Goal: Task Accomplishment & Management: Use online tool/utility

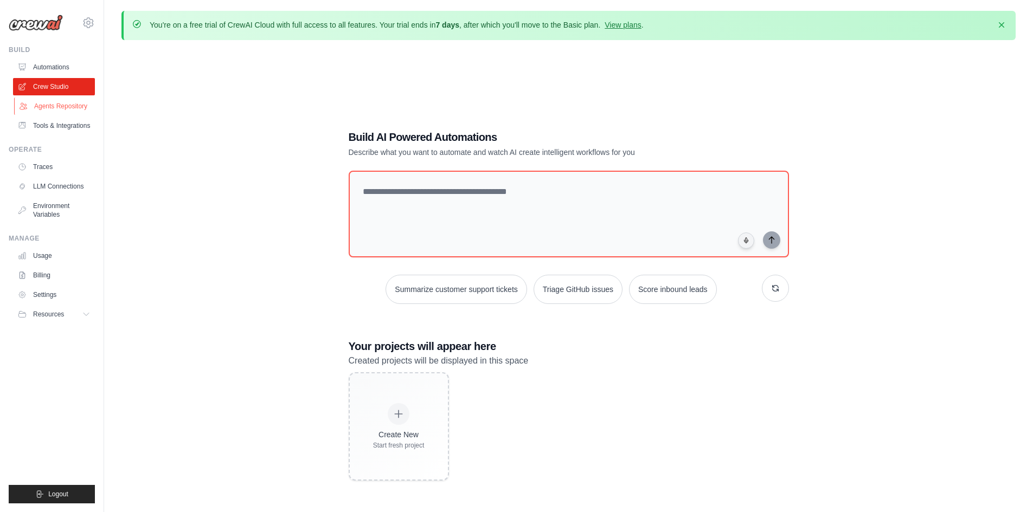
click at [79, 105] on link "Agents Repository" at bounding box center [55, 106] width 82 height 17
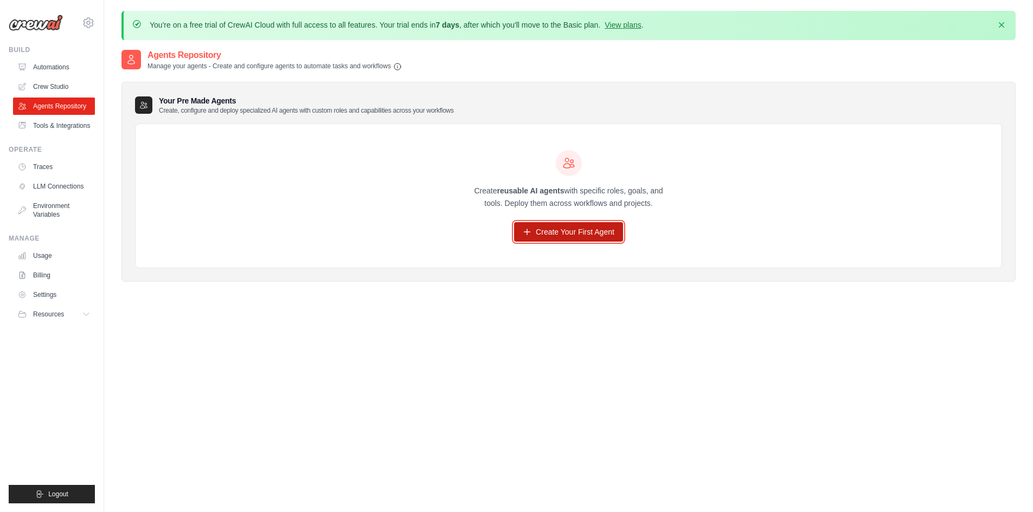
click at [538, 235] on link "Create Your First Agent" at bounding box center [568, 232] width 109 height 20
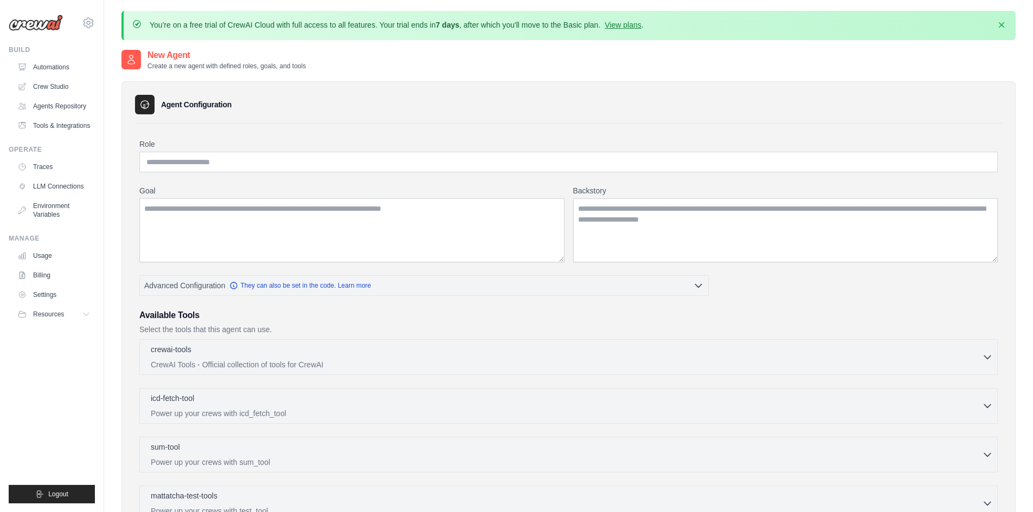
click at [372, 151] on div "Role" at bounding box center [568, 156] width 858 height 34
click at [380, 163] on input "Role" at bounding box center [568, 162] width 858 height 21
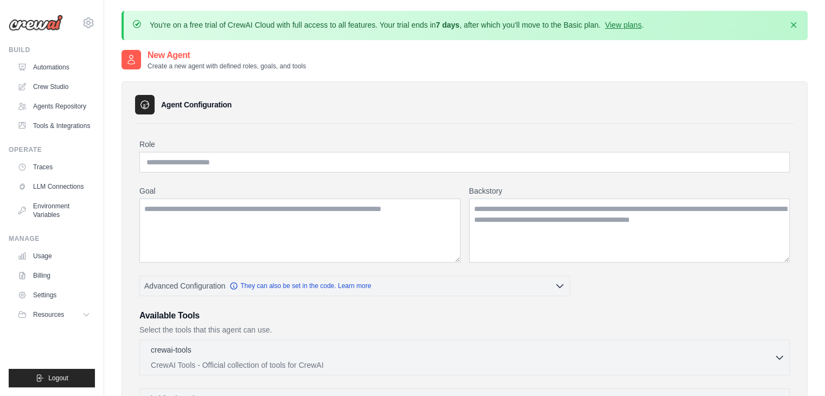
click at [492, 164] on input "Role" at bounding box center [464, 162] width 650 height 21
paste input "**********"
type input "**********"
drag, startPoint x: 433, startPoint y: 124, endPoint x: 253, endPoint y: 109, distance: 180.0
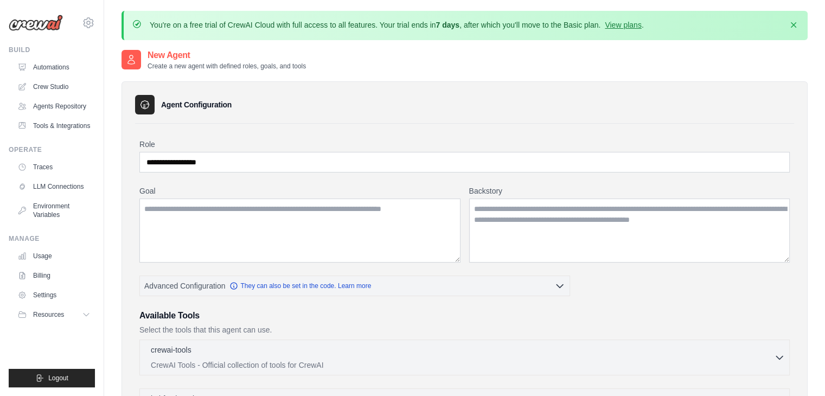
click at [404, 120] on div "**********" at bounding box center [464, 401] width 686 height 641
click at [205, 108] on h3 "Agent Configuration" at bounding box center [196, 104] width 70 height 11
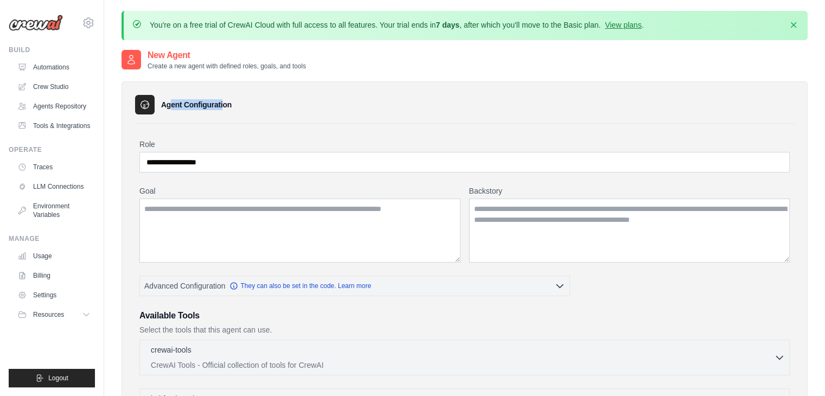
drag, startPoint x: 144, startPoint y: 111, endPoint x: 280, endPoint y: 102, distance: 135.8
click at [221, 112] on div "Agent Configuration" at bounding box center [464, 105] width 659 height 20
click at [385, 98] on div "Agent Configuration" at bounding box center [464, 105] width 659 height 20
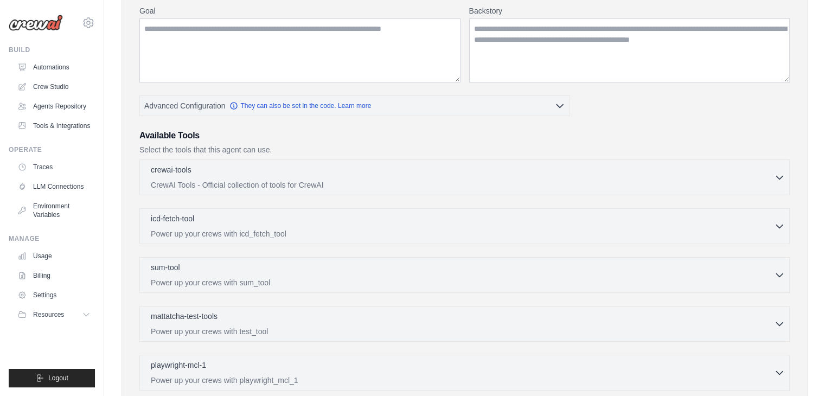
scroll to position [352, 0]
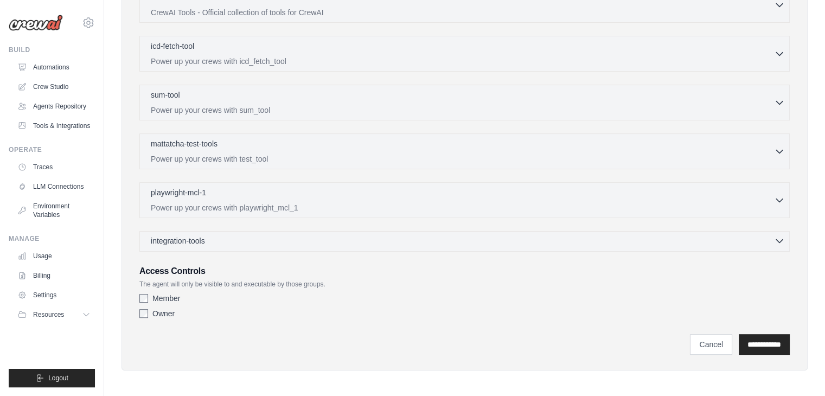
click at [343, 237] on div "integration-tools 0 selected" at bounding box center [468, 240] width 634 height 11
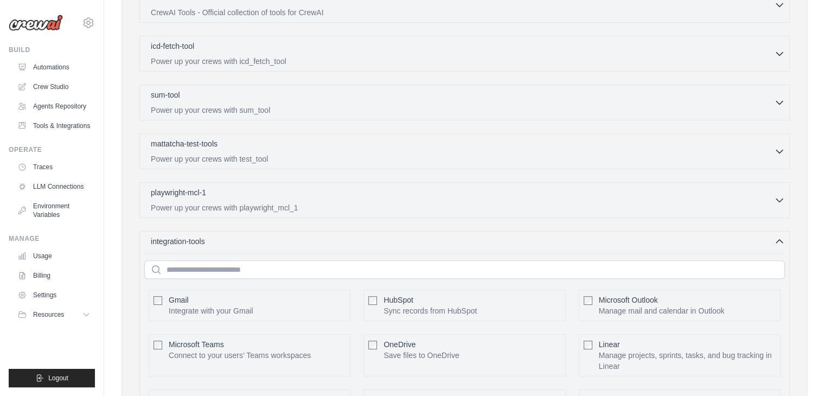
click at [358, 231] on div "integration-tools 0 selected Gmail HubSpot Microsoft Teams" at bounding box center [464, 397] width 650 height 332
click at [349, 241] on div "integration-tools 0 selected" at bounding box center [468, 240] width 634 height 11
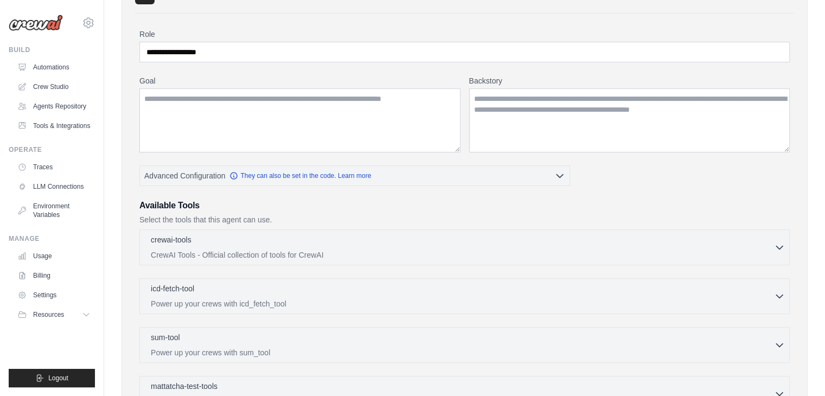
scroll to position [81, 0]
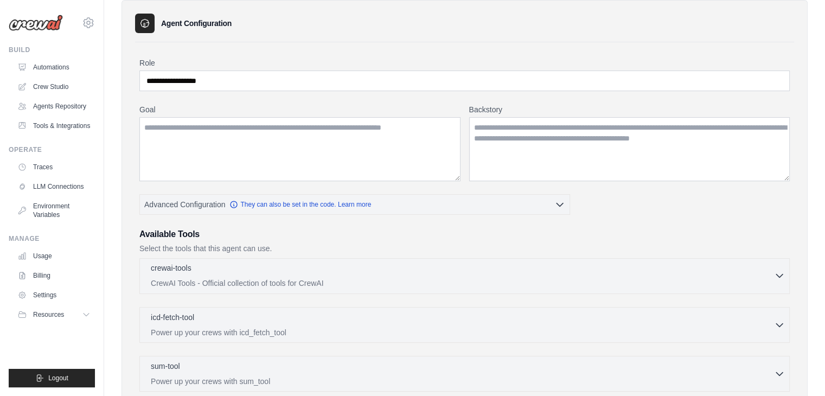
click at [291, 268] on div "crewai-tools 0 selected" at bounding box center [462, 268] width 623 height 13
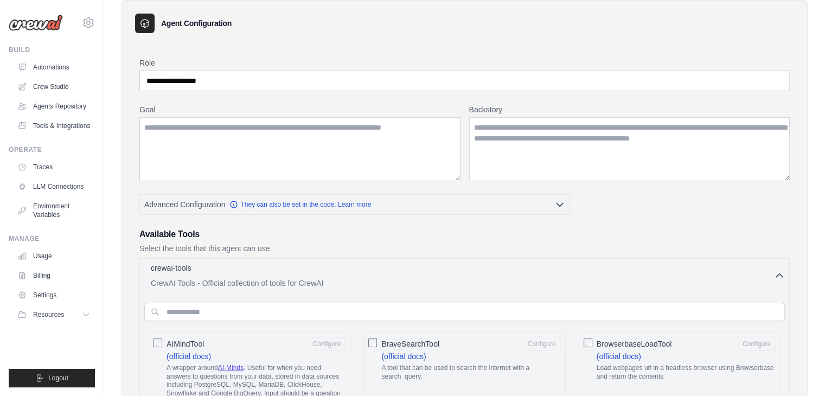
click at [291, 268] on div "crewai-tools 0 selected" at bounding box center [462, 268] width 623 height 13
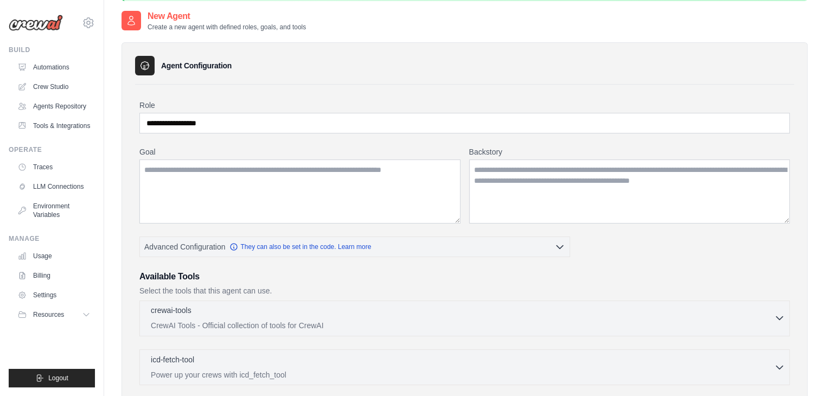
scroll to position [0, 0]
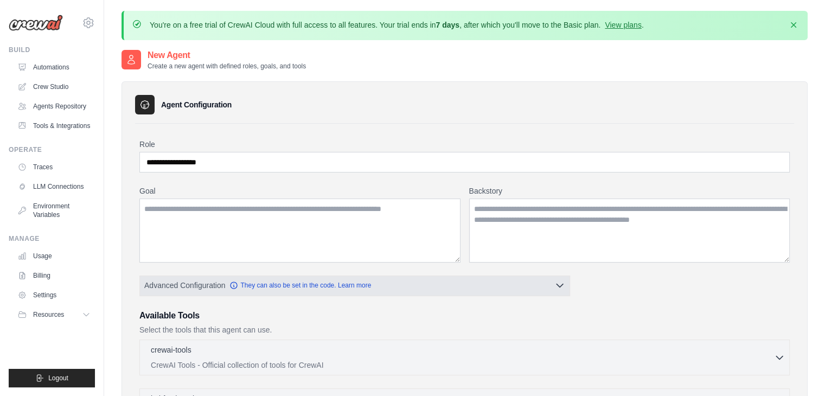
click at [496, 286] on button "Advanced Configuration They can also be set in the code. Learn more" at bounding box center [354, 285] width 429 height 20
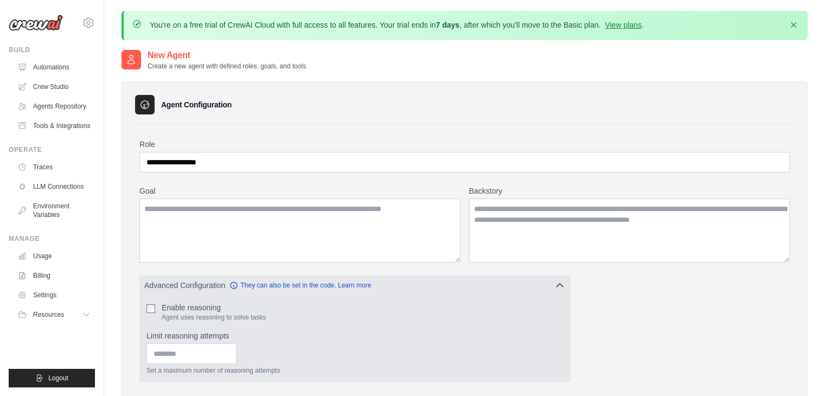
click at [496, 286] on button "Advanced Configuration They can also be set in the code. Learn more" at bounding box center [354, 285] width 429 height 20
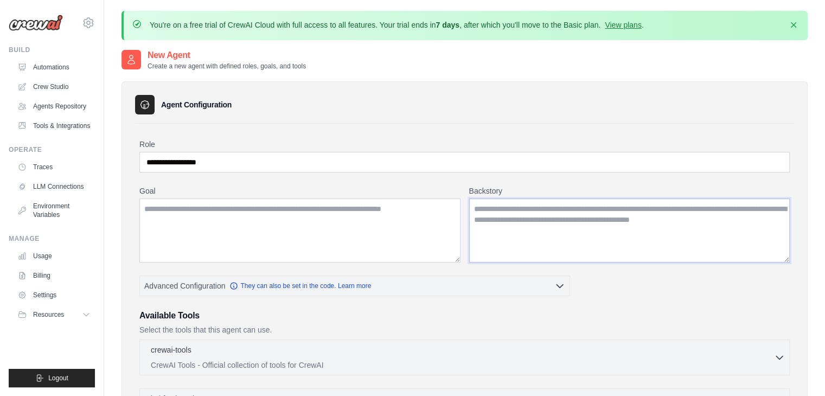
click at [575, 217] on textarea "Backstory" at bounding box center [629, 230] width 321 height 64
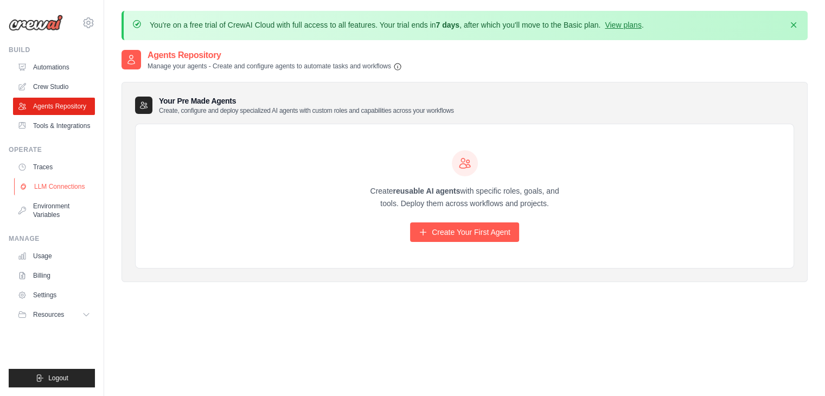
click at [65, 181] on link "LLM Connections" at bounding box center [55, 186] width 82 height 17
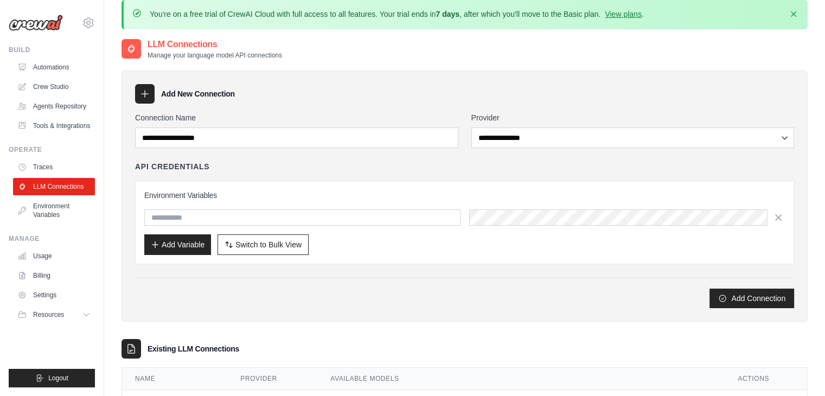
scroll to position [60, 0]
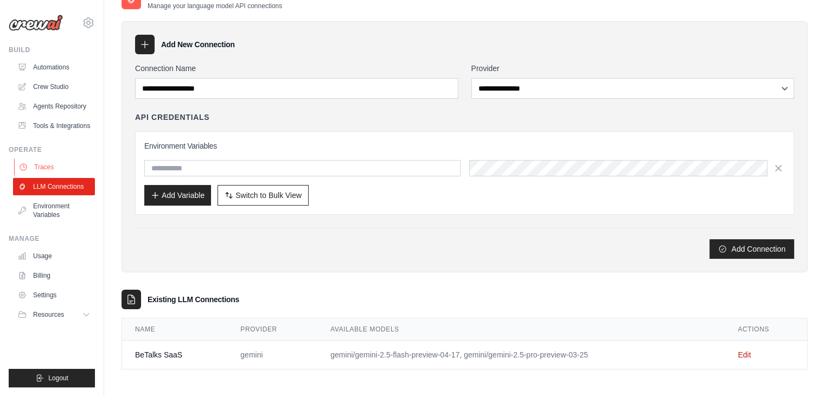
click at [44, 169] on link "Traces" at bounding box center [55, 166] width 82 height 17
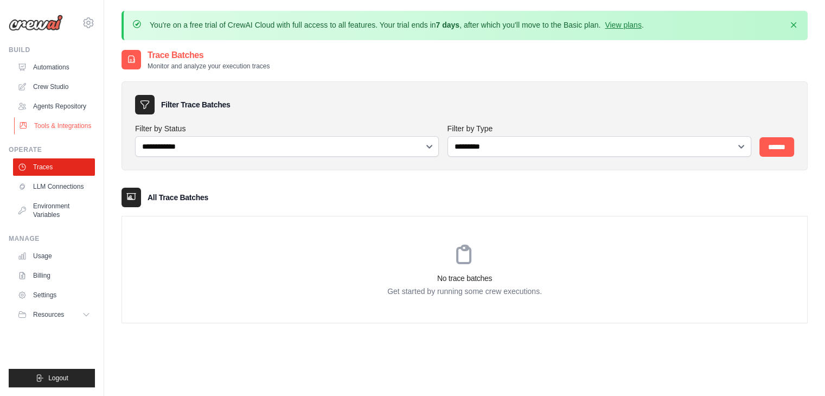
click at [68, 121] on link "Tools & Integrations" at bounding box center [55, 125] width 82 height 17
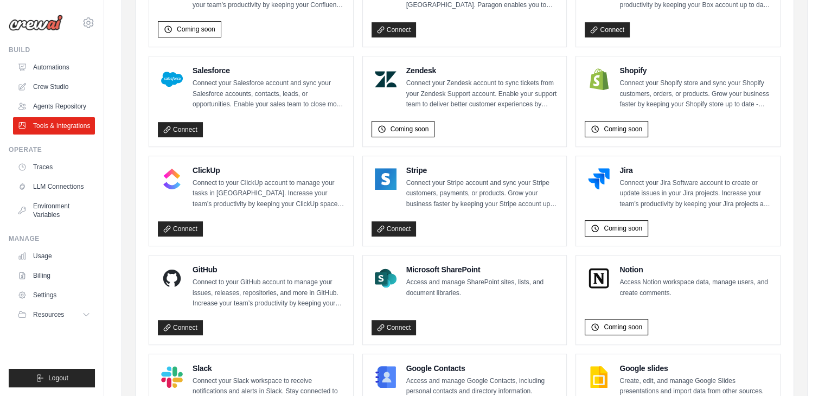
scroll to position [595, 0]
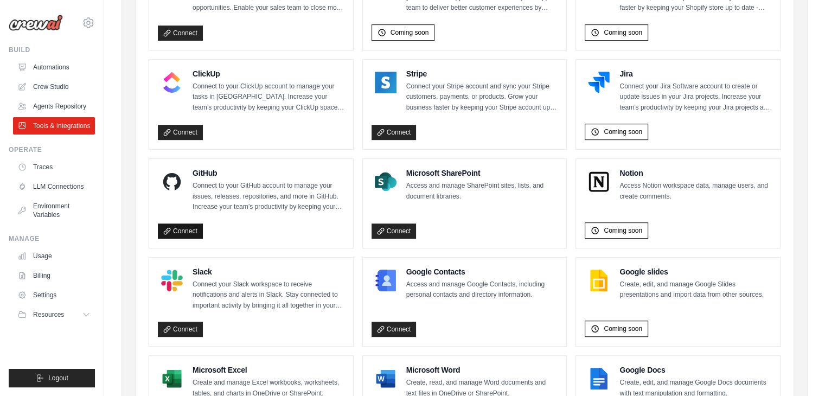
click at [185, 227] on link "Connect" at bounding box center [180, 230] width 45 height 15
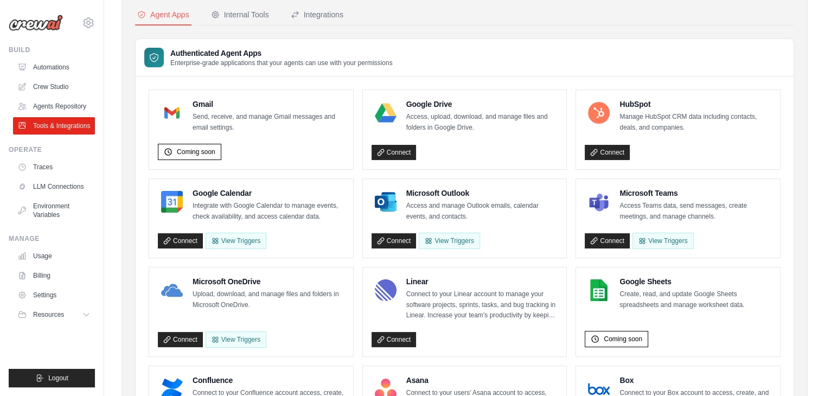
scroll to position [0, 0]
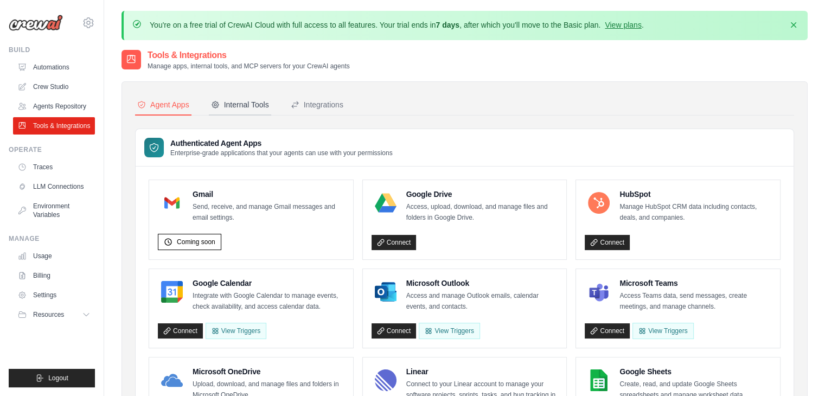
click at [255, 104] on div "Internal Tools" at bounding box center [240, 104] width 58 height 11
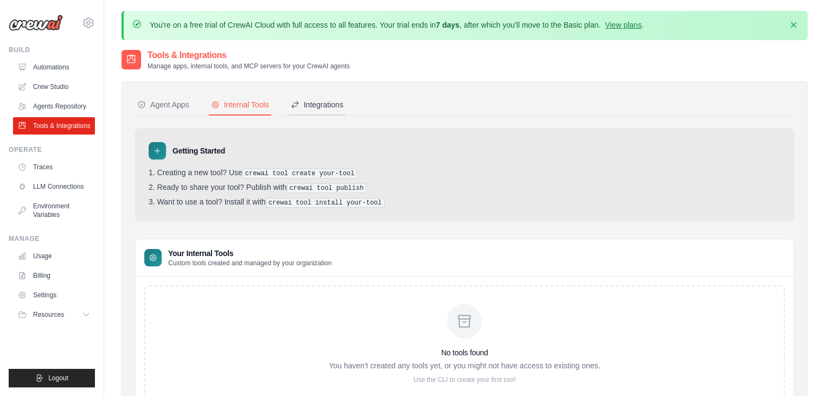
click at [302, 109] on div "Integrations" at bounding box center [317, 104] width 53 height 11
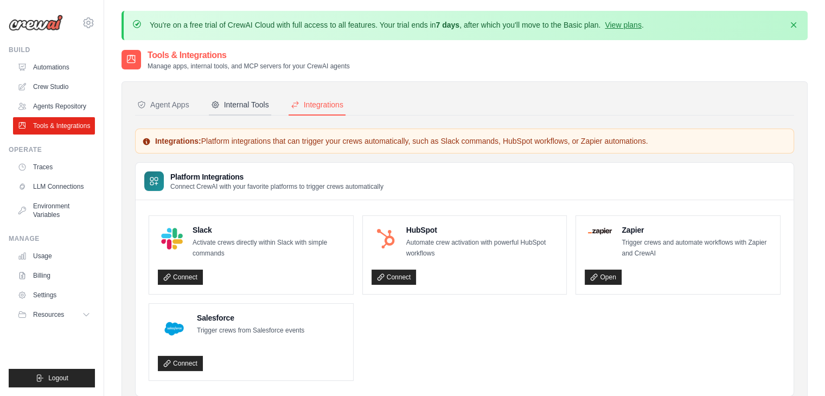
click at [242, 102] on div "Internal Tools" at bounding box center [240, 104] width 58 height 11
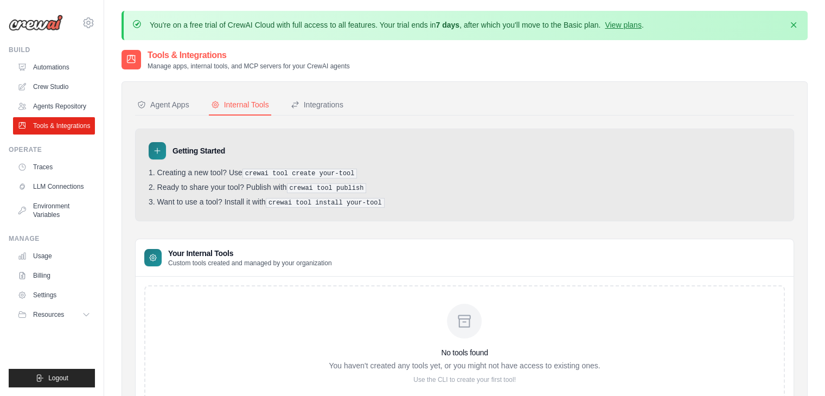
click at [304, 176] on pre "crewai tool create your-tool" at bounding box center [299, 174] width 115 height 10
click at [304, 175] on pre "crewai tool create your-tool" at bounding box center [299, 174] width 115 height 10
click at [273, 124] on div "Agent Apps Internal Tools Integrations Authenticated Agent Apps Enterprise-grad…" at bounding box center [464, 253] width 659 height 317
click at [167, 106] on div "Agent Apps" at bounding box center [163, 104] width 52 height 11
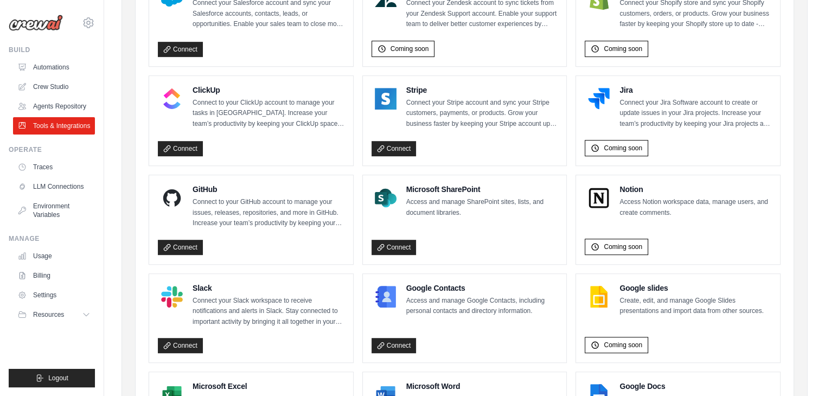
scroll to position [505, 0]
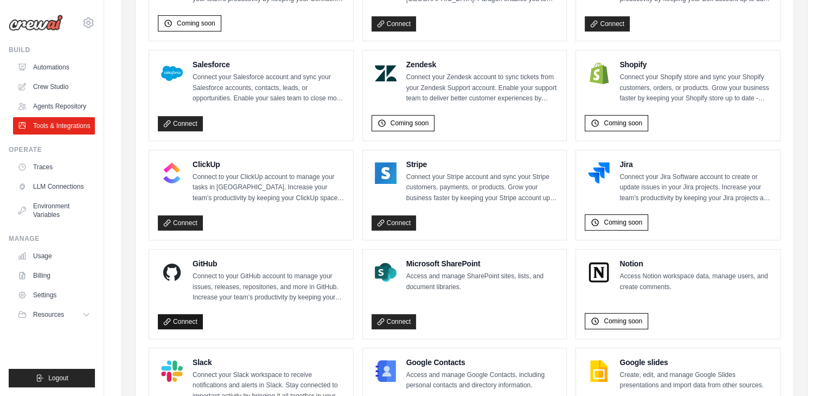
click at [194, 317] on link "Connect" at bounding box center [180, 321] width 45 height 15
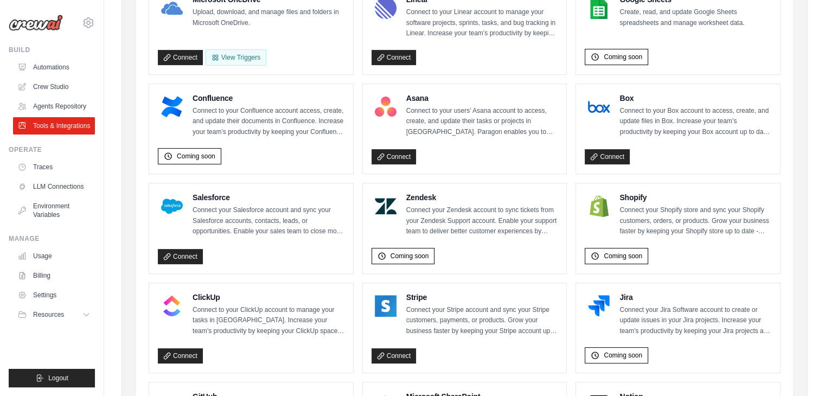
scroll to position [234, 0]
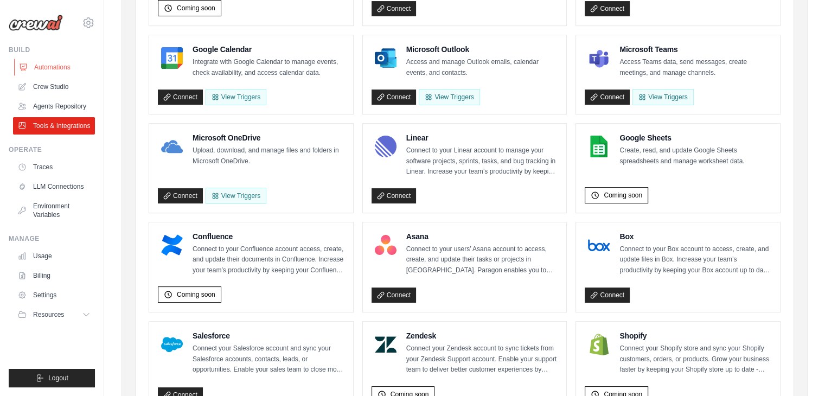
click at [67, 61] on link "Automations" at bounding box center [55, 67] width 82 height 17
click at [53, 72] on link "Automations" at bounding box center [55, 67] width 82 height 17
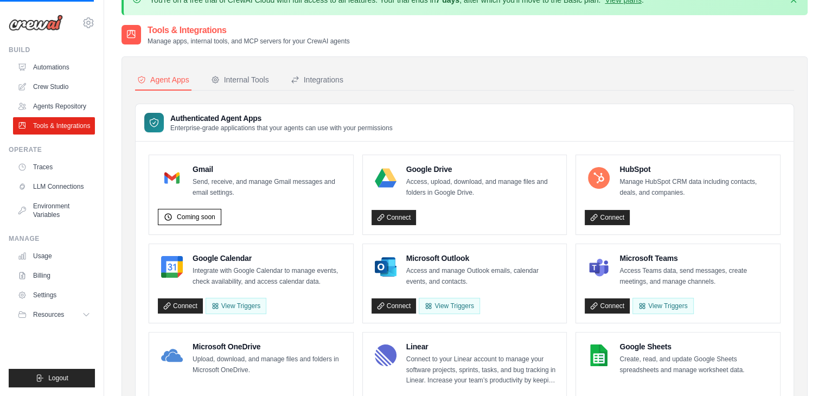
scroll to position [0, 0]
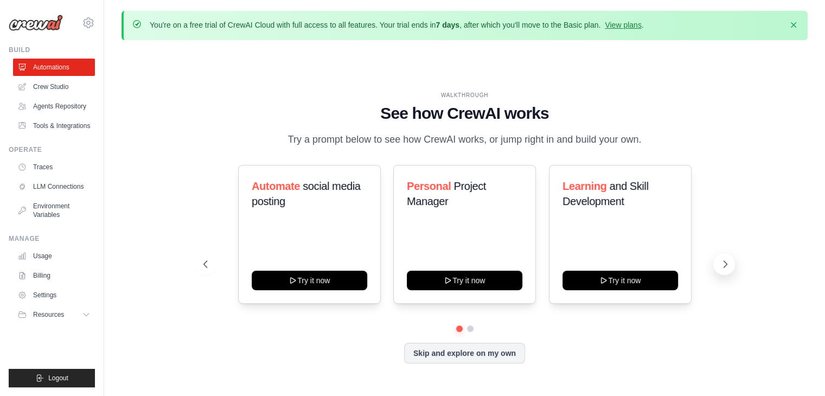
click at [726, 261] on icon at bounding box center [724, 264] width 11 height 11
click at [206, 263] on icon at bounding box center [204, 264] width 11 height 11
click at [436, 352] on button "Skip and explore on my own" at bounding box center [464, 352] width 121 height 21
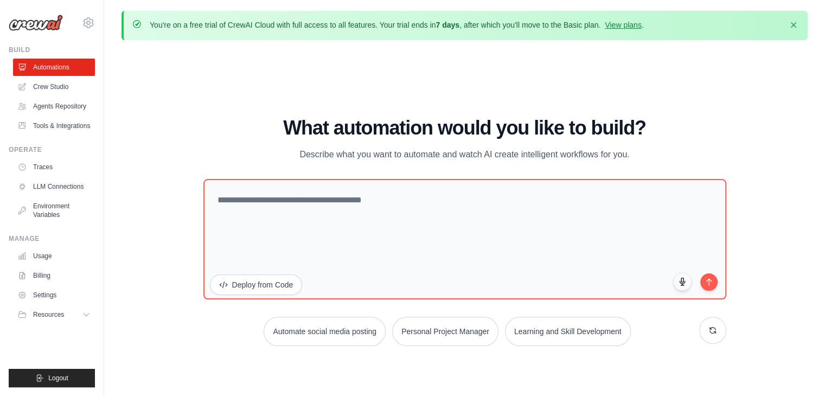
click at [408, 163] on div "What automation would you like to build? Describe what you want to automate and…" at bounding box center [464, 231] width 523 height 229
click at [60, 91] on link "Crew Studio" at bounding box center [55, 86] width 82 height 17
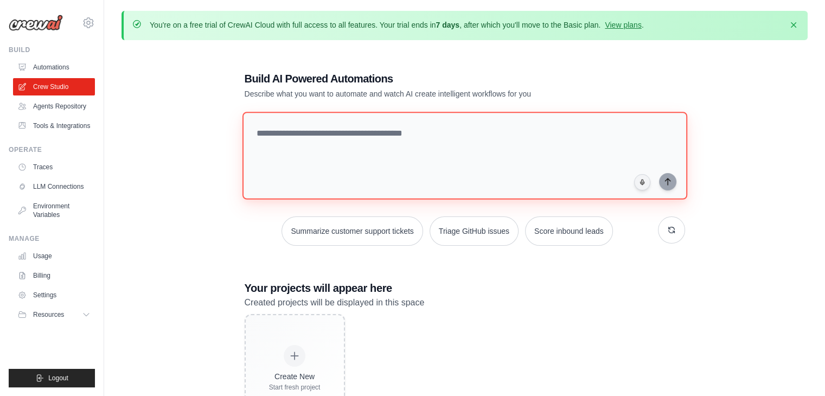
click at [471, 153] on textarea at bounding box center [464, 156] width 445 height 88
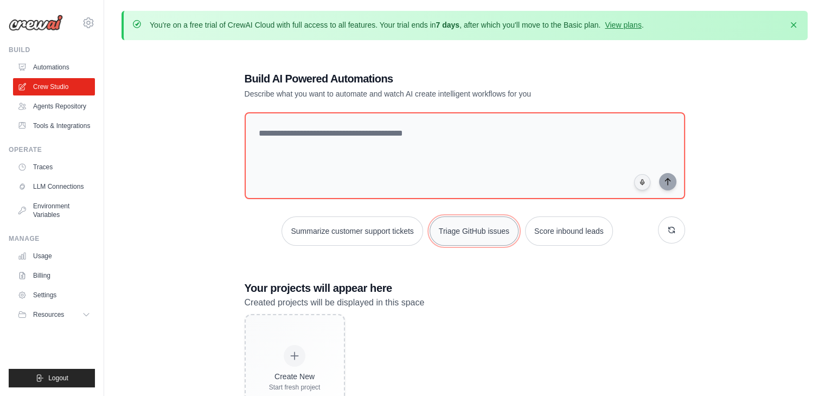
click at [487, 231] on button "Triage GitHub issues" at bounding box center [473, 230] width 89 height 29
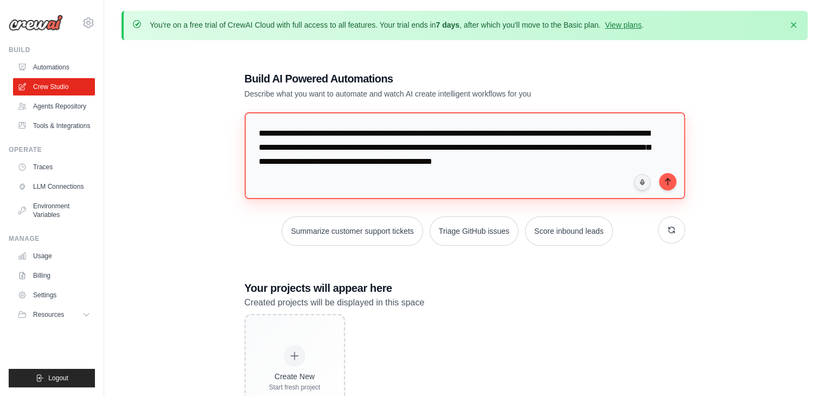
drag, startPoint x: 333, startPoint y: 174, endPoint x: 210, endPoint y: 96, distance: 146.2
click at [210, 96] on div "**********" at bounding box center [464, 247] width 686 height 396
type textarea "**********"
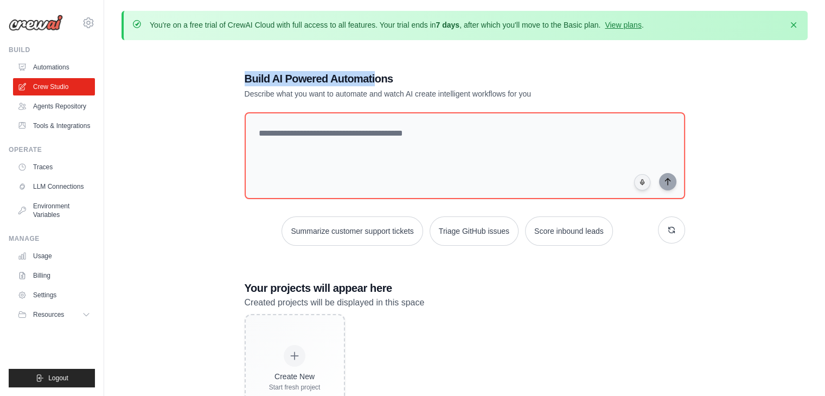
drag, startPoint x: 329, startPoint y: 68, endPoint x: 377, endPoint y: 71, distance: 48.4
click at [377, 71] on div "Build AI Powered Automations Describe what you want to automate and watch AI cr…" at bounding box center [464, 247] width 466 height 386
click at [523, 58] on div "Build AI Powered Automations Describe what you want to automate and watch AI cr…" at bounding box center [464, 247] width 466 height 386
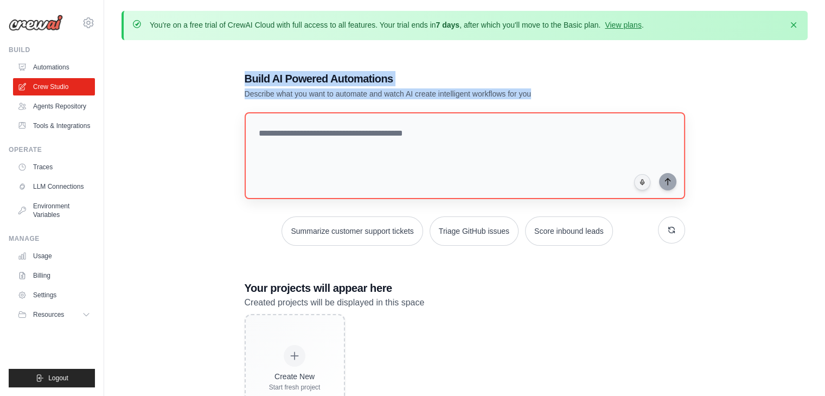
drag, startPoint x: 213, startPoint y: 77, endPoint x: 456, endPoint y: 162, distance: 258.4
click at [433, 170] on div "Build AI Powered Automations Describe what you want to automate and watch AI cr…" at bounding box center [464, 247] width 686 height 396
copy div "Build AI Powered Automations Describe what you want to automate and watch AI cr…"
click at [479, 74] on h1 "Build AI Powered Automations" at bounding box center [427, 78] width 364 height 15
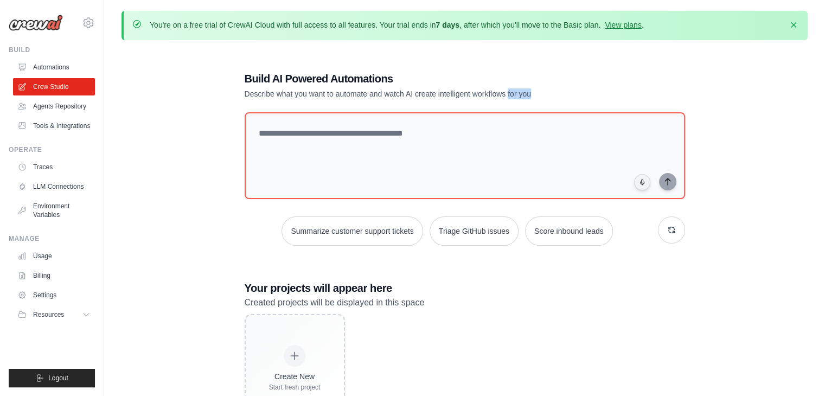
drag, startPoint x: 542, startPoint y: 98, endPoint x: 507, endPoint y: 95, distance: 34.3
click at [507, 95] on p "Describe what you want to automate and watch AI create intelligent workflows fo…" at bounding box center [427, 93] width 364 height 11
click at [537, 84] on h1 "Build AI Powered Automations" at bounding box center [427, 78] width 364 height 15
drag, startPoint x: 539, startPoint y: 94, endPoint x: 507, endPoint y: 88, distance: 32.5
click at [507, 88] on p "Describe what you want to automate and watch AI create intelligent workflows fo…" at bounding box center [427, 93] width 364 height 11
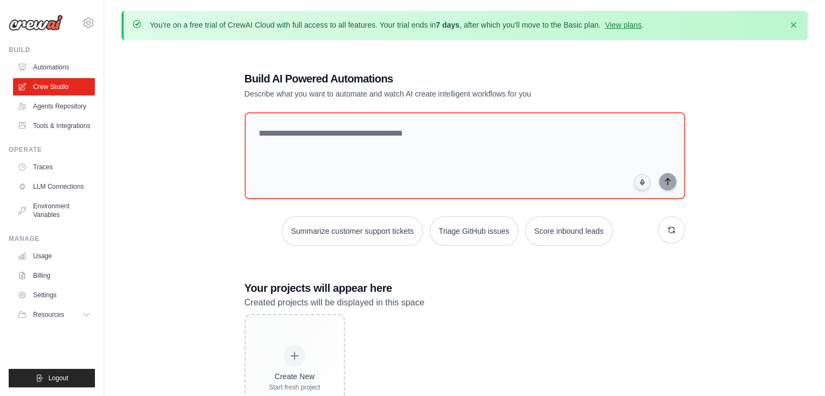
click at [516, 77] on h1 "Build AI Powered Automations" at bounding box center [427, 78] width 364 height 15
drag, startPoint x: 507, startPoint y: 93, endPoint x: 547, endPoint y: 86, distance: 40.8
click at [531, 95] on p "Describe what you want to automate and watch AI create intelligent workflows fo…" at bounding box center [427, 93] width 364 height 11
click at [542, 87] on div "Build AI Powered Automations Describe what you want to automate and watch AI cr…" at bounding box center [427, 85] width 364 height 28
drag, startPoint x: 536, startPoint y: 93, endPoint x: 508, endPoint y: 89, distance: 27.9
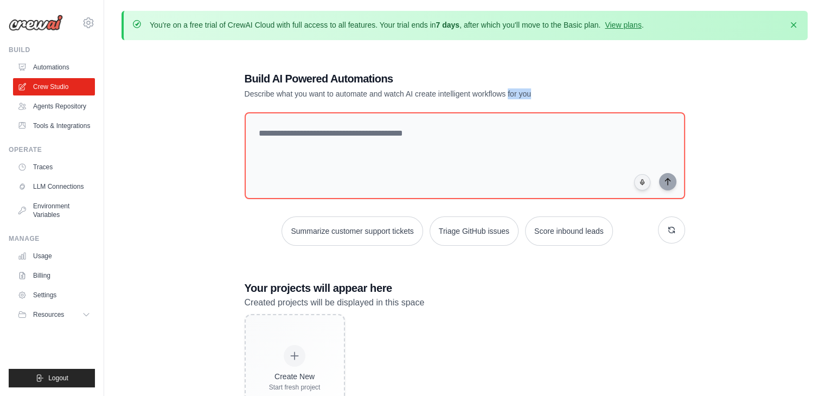
click at [508, 89] on p "Describe what you want to automate and watch AI create intelligent workflows fo…" at bounding box center [427, 93] width 364 height 11
copy p "for you"
click at [536, 74] on h1 "Build AI Powered Automations" at bounding box center [427, 78] width 364 height 15
click at [529, 132] on textarea at bounding box center [465, 155] width 440 height 87
paste textarea "**********"
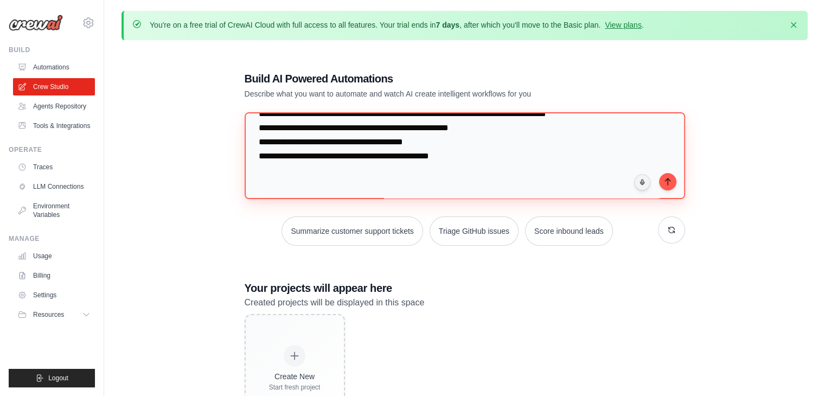
scroll to position [583, 0]
click at [509, 156] on textarea at bounding box center [465, 155] width 440 height 87
click at [494, 169] on textarea at bounding box center [465, 155] width 440 height 87
type textarea "**********"
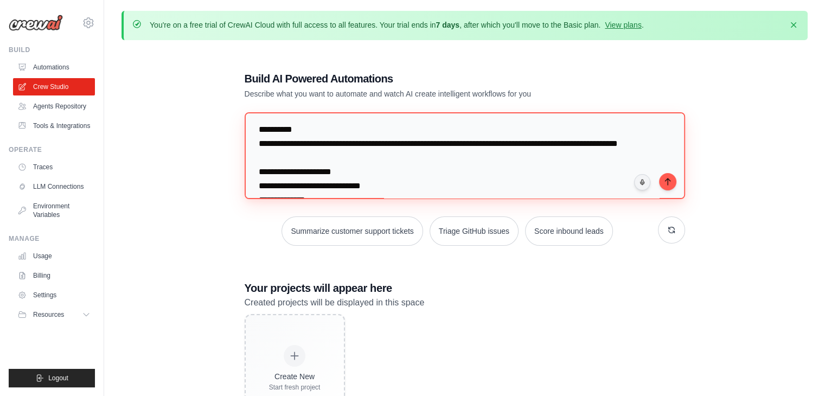
scroll to position [0, 0]
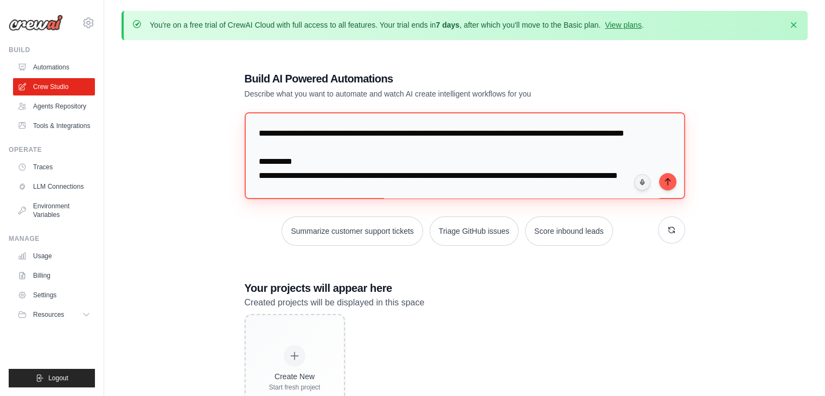
click at [345, 128] on textarea at bounding box center [465, 155] width 440 height 87
click at [591, 134] on textarea at bounding box center [465, 155] width 440 height 87
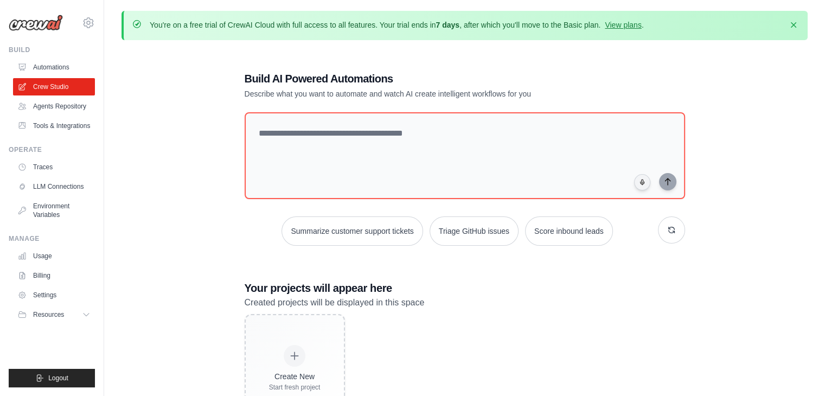
drag, startPoint x: 629, startPoint y: 335, endPoint x: 653, endPoint y: 342, distance: 25.4
click at [629, 335] on div "Create New Start fresh project" at bounding box center [465, 368] width 440 height 108
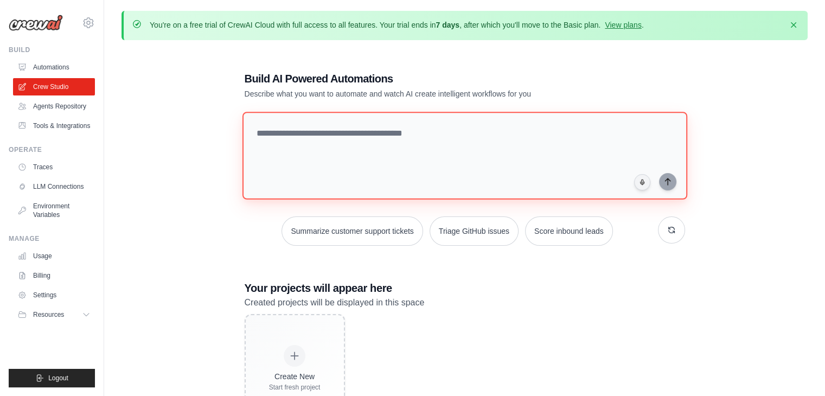
click at [516, 163] on textarea at bounding box center [464, 156] width 445 height 88
paste textarea "**********"
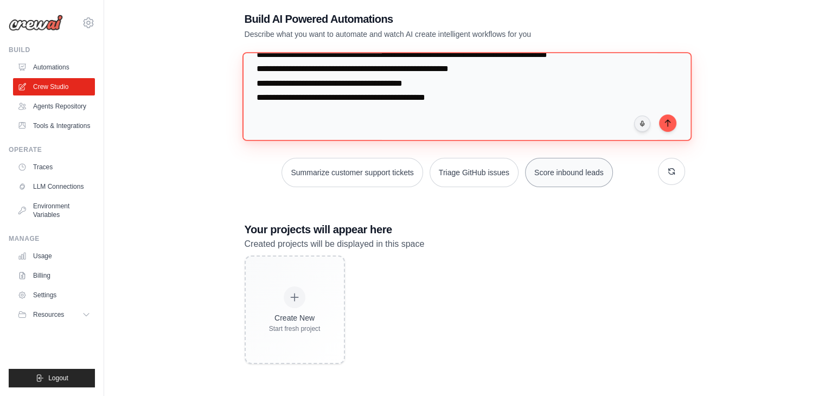
scroll to position [569, 0]
click at [535, 92] on textarea at bounding box center [466, 96] width 449 height 88
click at [532, 83] on textarea at bounding box center [466, 96] width 449 height 88
click at [465, 105] on textarea at bounding box center [466, 96] width 449 height 88
click at [578, 110] on textarea at bounding box center [464, 97] width 445 height 88
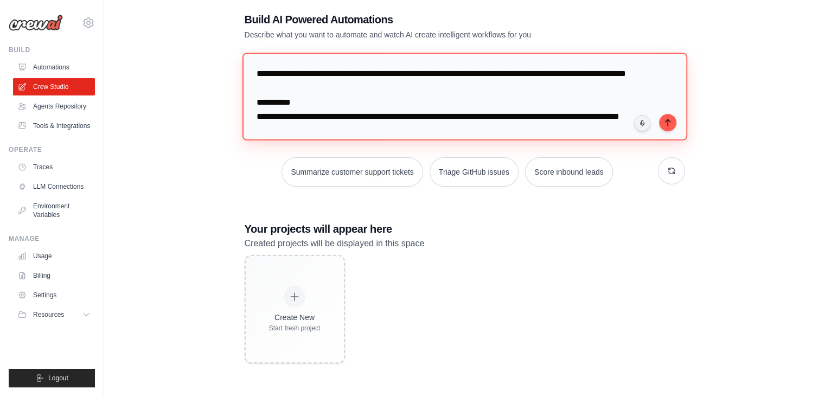
scroll to position [0, 0]
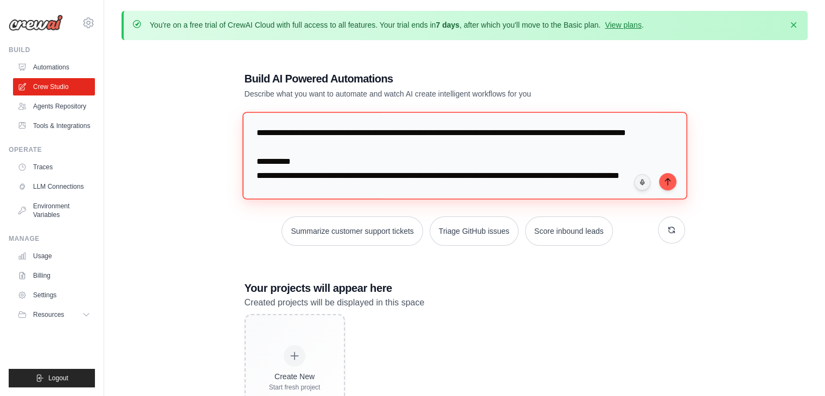
click at [571, 166] on textarea at bounding box center [464, 156] width 445 height 88
paste textarea
click at [385, 168] on textarea at bounding box center [466, 155] width 449 height 88
click at [400, 167] on textarea at bounding box center [466, 155] width 449 height 88
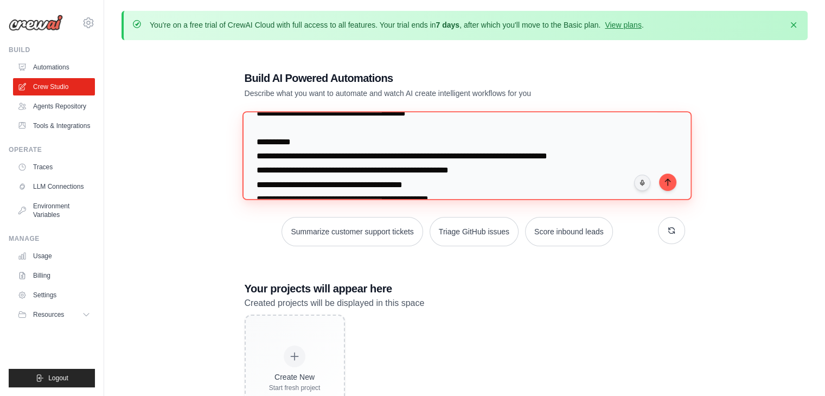
scroll to position [583, 0]
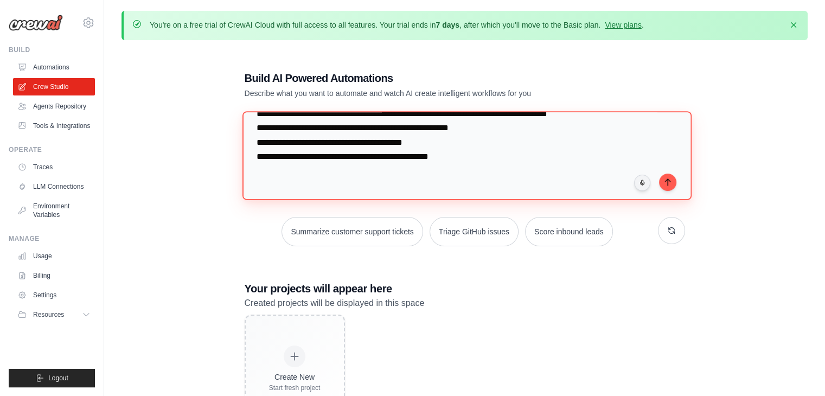
click at [350, 169] on textarea at bounding box center [466, 155] width 449 height 88
type textarea "**********"
click at [462, 155] on textarea at bounding box center [466, 155] width 449 height 88
click at [478, 165] on textarea at bounding box center [466, 155] width 449 height 88
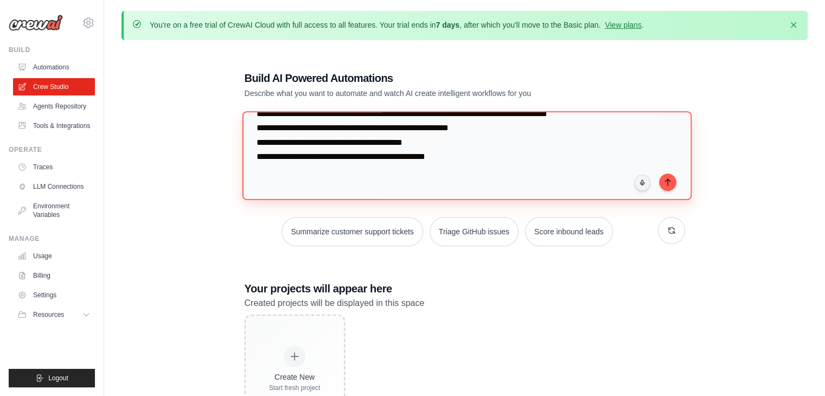
drag, startPoint x: 475, startPoint y: 159, endPoint x: 483, endPoint y: 155, distance: 9.2
click at [475, 158] on textarea at bounding box center [466, 155] width 449 height 88
click at [445, 178] on textarea at bounding box center [466, 155] width 449 height 88
click at [444, 178] on textarea at bounding box center [466, 155] width 449 height 88
click at [516, 166] on textarea at bounding box center [466, 155] width 449 height 88
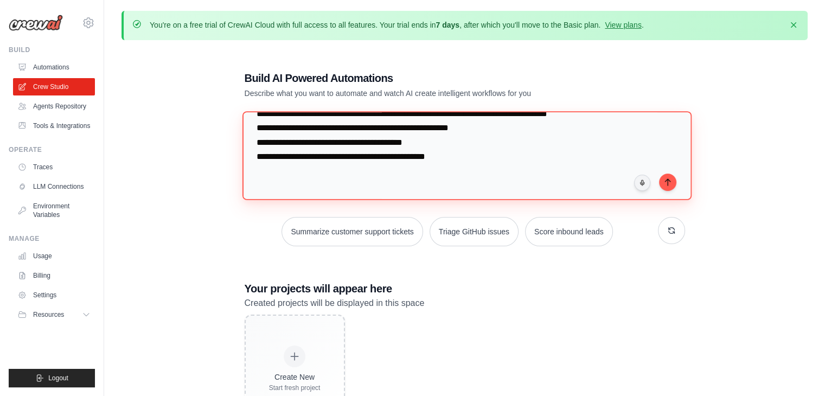
click at [507, 142] on textarea at bounding box center [466, 155] width 449 height 88
drag, startPoint x: 533, startPoint y: 161, endPoint x: 526, endPoint y: 160, distance: 7.6
click at [529, 160] on textarea at bounding box center [466, 155] width 449 height 88
click at [479, 179] on textarea at bounding box center [466, 155] width 449 height 88
click at [568, 173] on textarea at bounding box center [466, 155] width 449 height 88
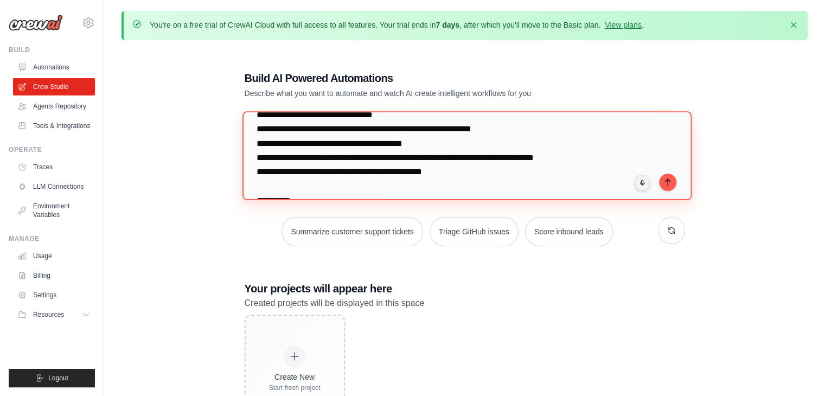
scroll to position [0, 0]
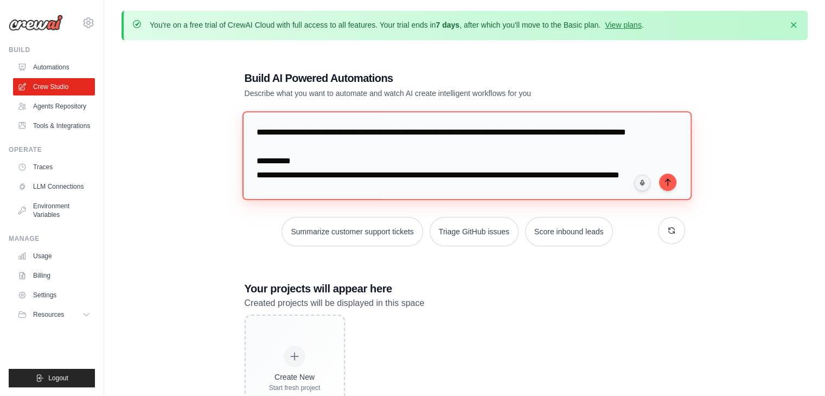
click at [674, 189] on textarea at bounding box center [466, 155] width 449 height 88
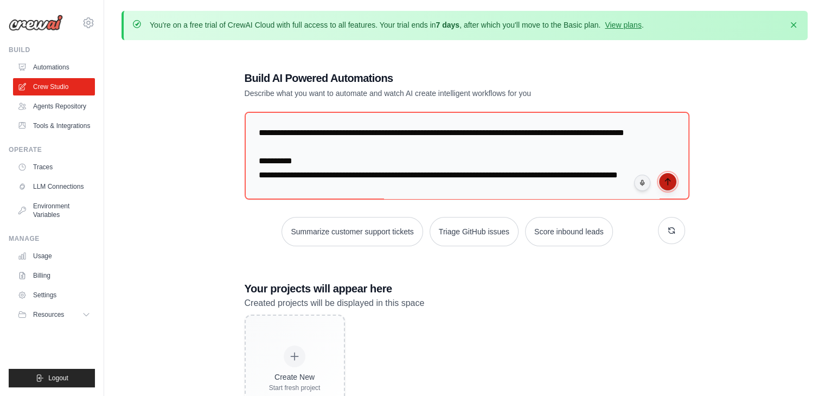
click at [671, 188] on button "submit" at bounding box center [667, 181] width 17 height 17
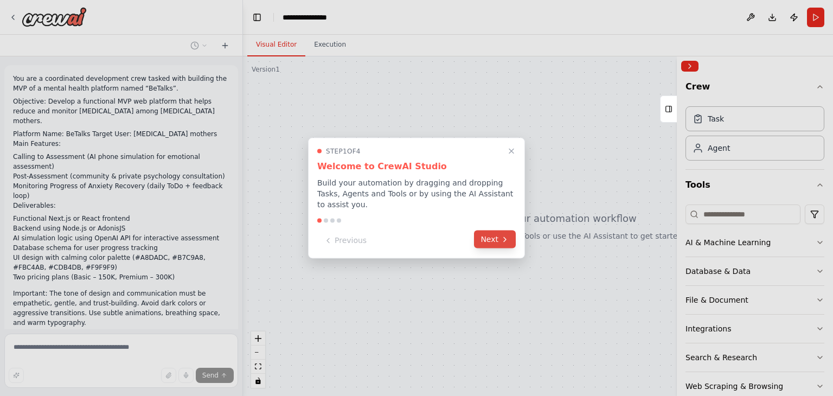
click at [498, 237] on button "Next" at bounding box center [495, 239] width 42 height 18
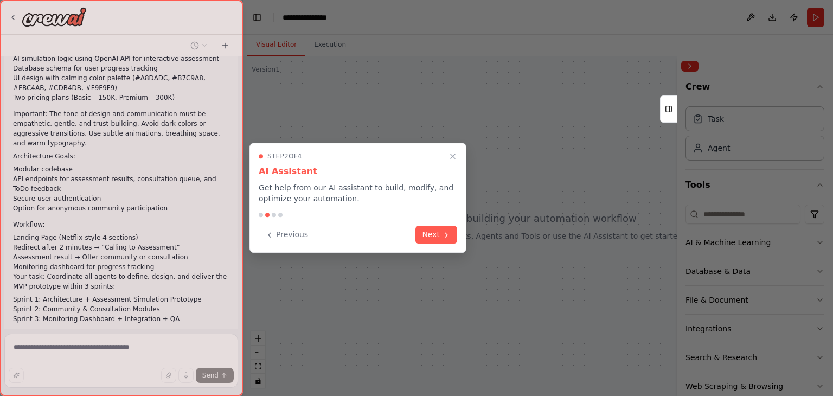
scroll to position [191, 0]
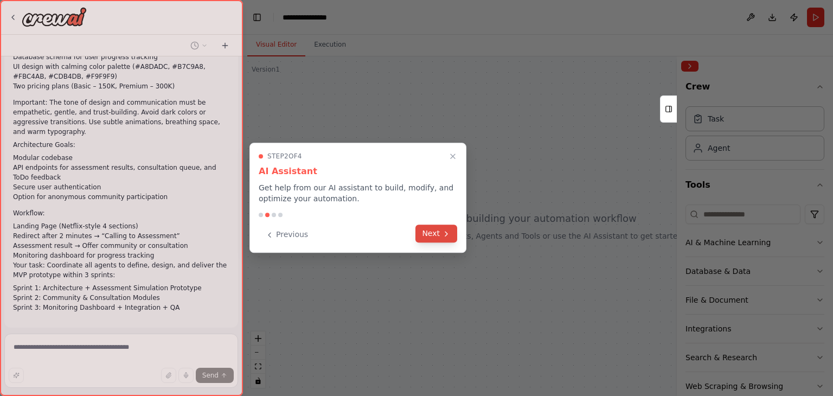
click at [440, 232] on button "Next" at bounding box center [436, 233] width 42 height 18
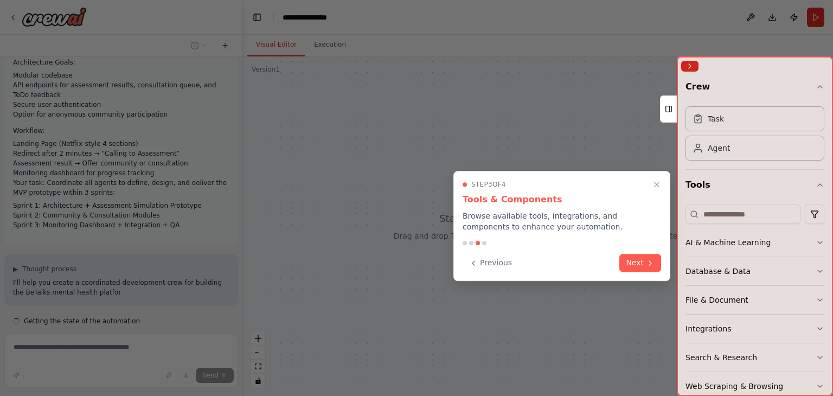
click at [651, 260] on icon at bounding box center [650, 263] width 9 height 9
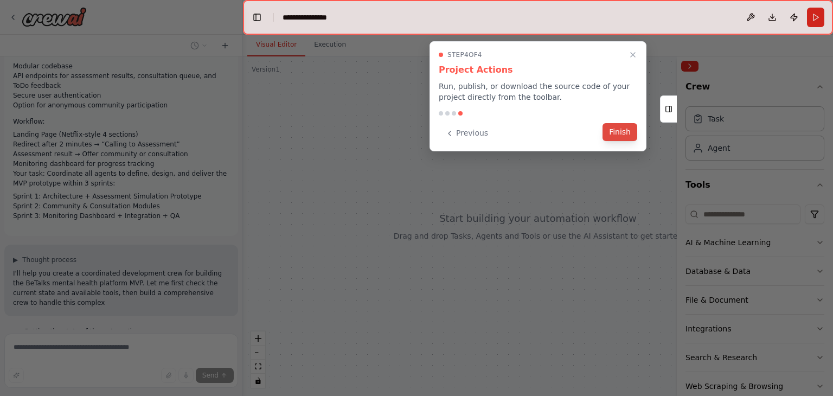
scroll to position [293, 0]
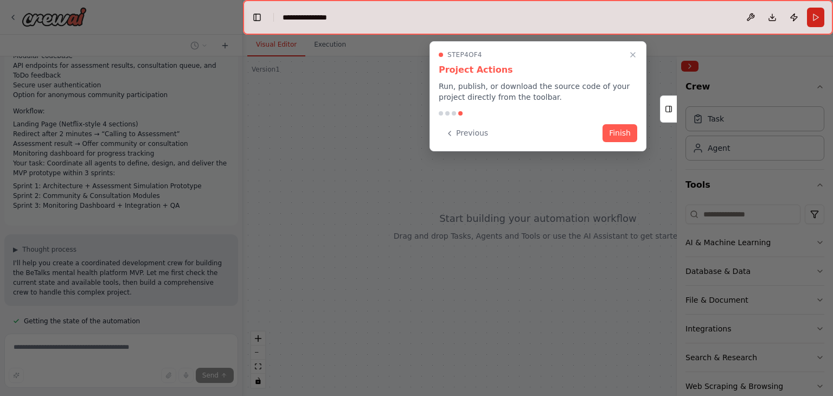
click at [620, 137] on button "Finish" at bounding box center [619, 133] width 35 height 18
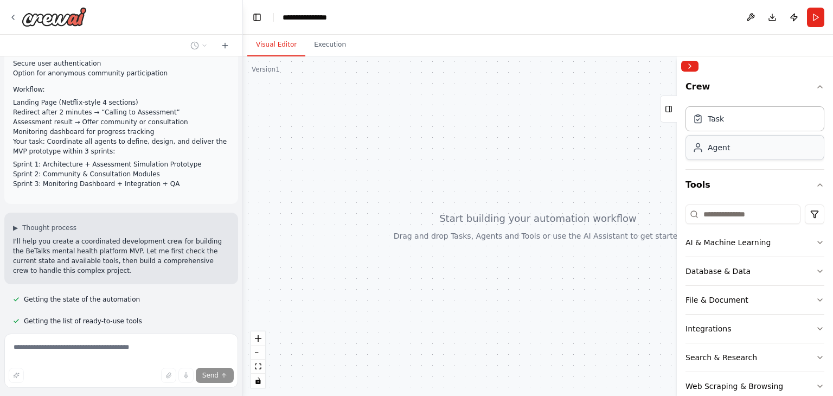
scroll to position [336, 0]
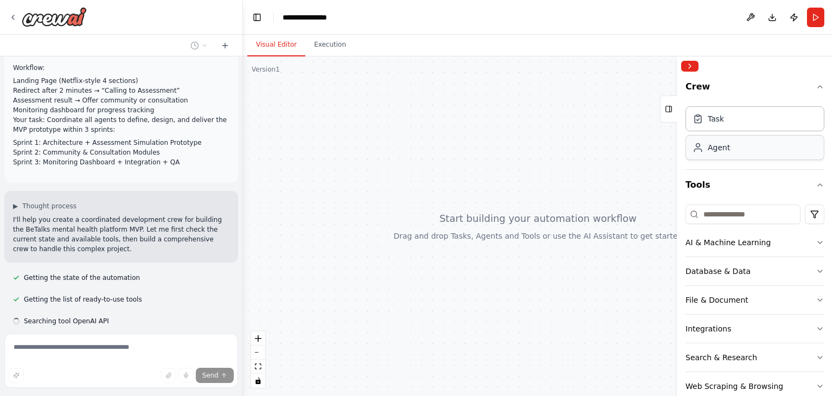
click at [713, 152] on div "Agent" at bounding box center [754, 147] width 139 height 25
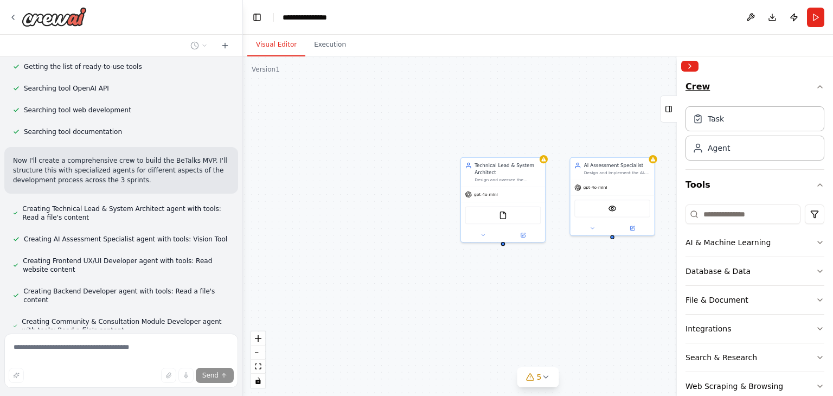
scroll to position [0, 0]
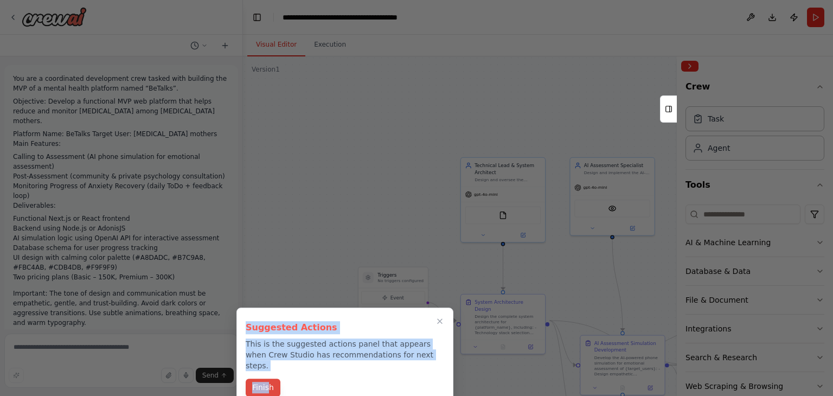
drag, startPoint x: 828, startPoint y: 25, endPoint x: 269, endPoint y: 380, distance: 662.2
click at [269, 380] on div "You are a coordinated development crew tasked with building the MVP of a mental…" at bounding box center [416, 198] width 833 height 396
click at [272, 378] on button "Finish" at bounding box center [263, 387] width 35 height 18
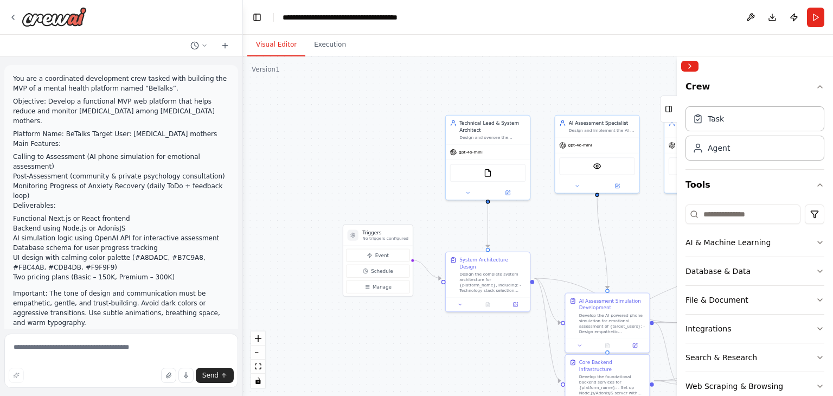
drag, startPoint x: 449, startPoint y: 279, endPoint x: 420, endPoint y: 235, distance: 53.1
click at [422, 231] on div ".deletable-edge-delete-btn { width: 20px; height: 20px; border: 0px solid #ffff…" at bounding box center [538, 225] width 590 height 339
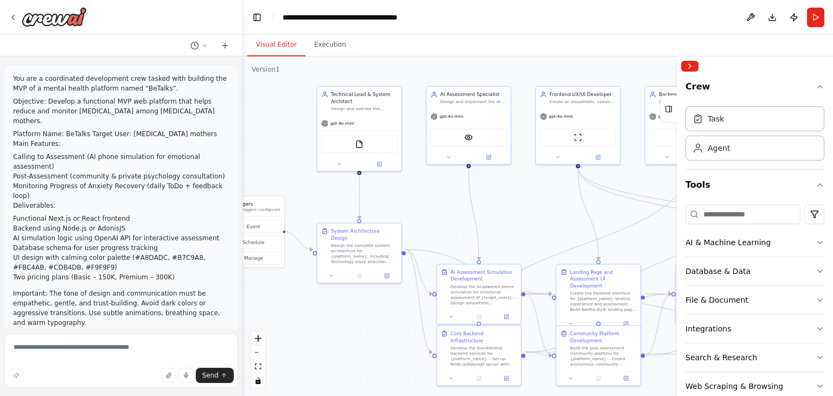
drag, startPoint x: 443, startPoint y: 223, endPoint x: 322, endPoint y: 200, distance: 123.2
click at [325, 202] on div ".deletable-edge-delete-btn { width: 20px; height: 20px; border: 0px solid #ffff…" at bounding box center [538, 225] width 590 height 339
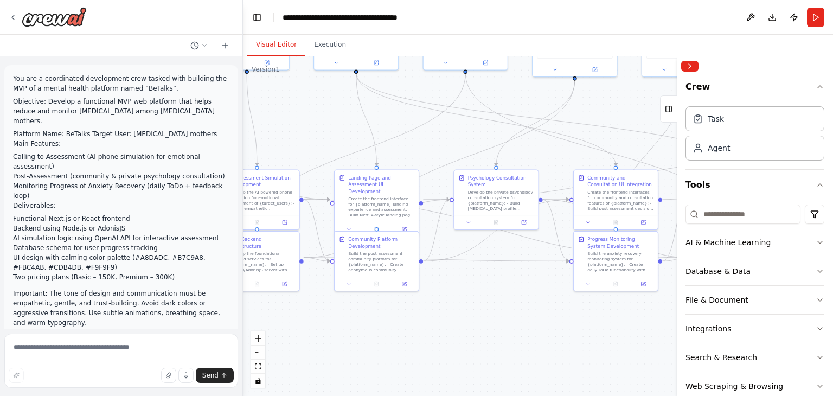
drag, startPoint x: 475, startPoint y: 207, endPoint x: 211, endPoint y: 116, distance: 279.3
click at [211, 116] on div "You are a coordinated development crew tasked with building the MVP of a mental…" at bounding box center [416, 198] width 833 height 396
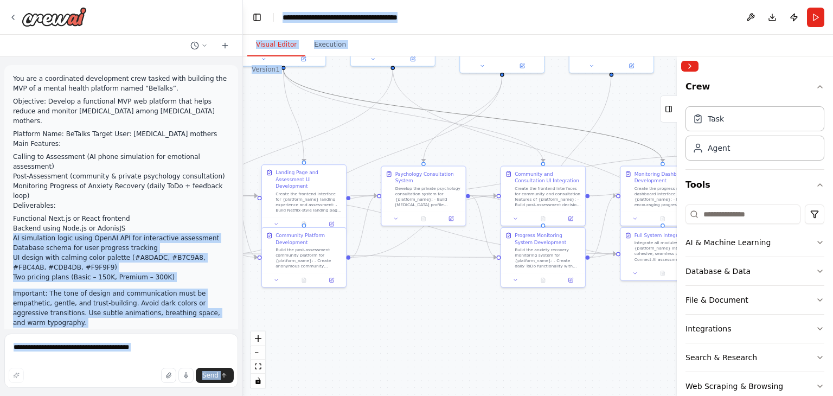
drag, startPoint x: 537, startPoint y: 121, endPoint x: 265, endPoint y: 170, distance: 277.1
click at [203, 192] on div "You are a coordinated development crew tasked with building the MVP of a mental…" at bounding box center [416, 198] width 833 height 396
click at [383, 152] on div ".deletable-edge-delete-btn { width: 20px; height: 20px; border: 0px solid #ffff…" at bounding box center [538, 225] width 590 height 339
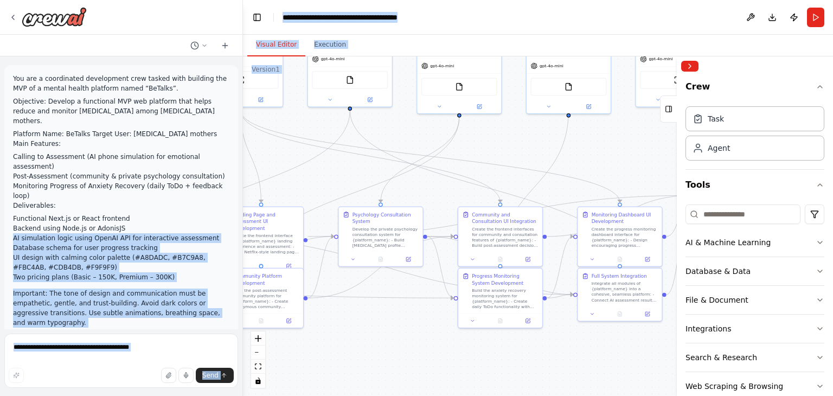
drag, startPoint x: 384, startPoint y: 140, endPoint x: 321, endPoint y: 178, distance: 73.3
click at [323, 187] on div ".deletable-edge-delete-btn { width: 20px; height: 20px; border: 0px solid #ffff…" at bounding box center [538, 225] width 590 height 339
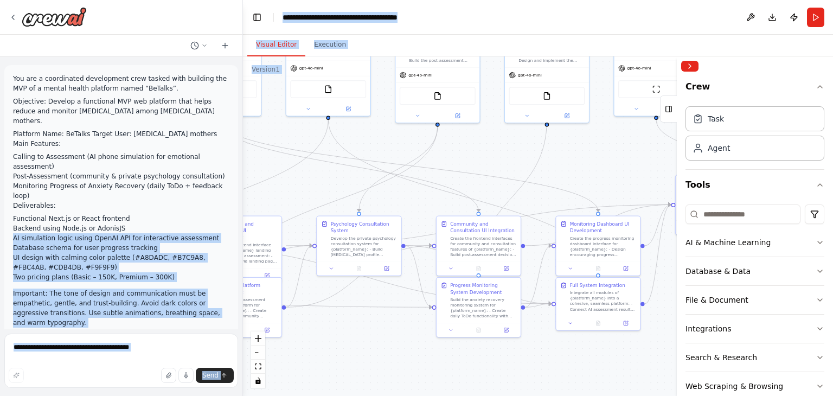
click at [321, 173] on div ".deletable-edge-delete-btn { width: 20px; height: 20px; border: 0px solid #ffff…" at bounding box center [538, 225] width 590 height 339
click at [496, 10] on header "**********" at bounding box center [538, 17] width 590 height 35
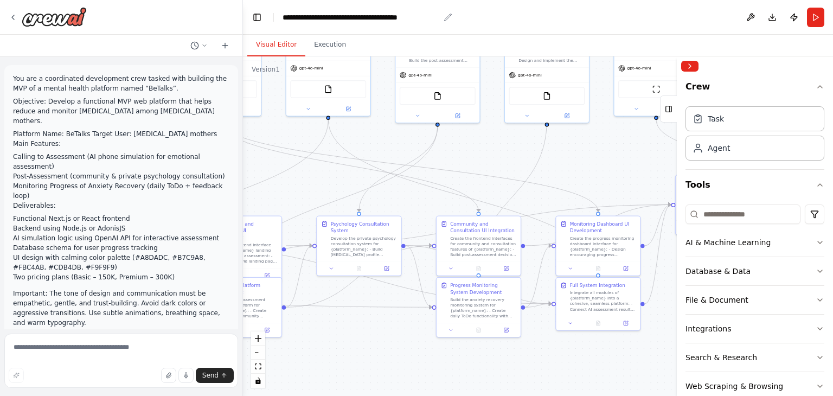
click at [445, 17] on icon "breadcrumb" at bounding box center [447, 17] width 9 height 9
click at [416, 18] on div "**********" at bounding box center [360, 17] width 157 height 11
click at [449, 15] on header "**********" at bounding box center [538, 17] width 590 height 35
click at [449, 16] on icon "breadcrumb" at bounding box center [447, 17] width 9 height 9
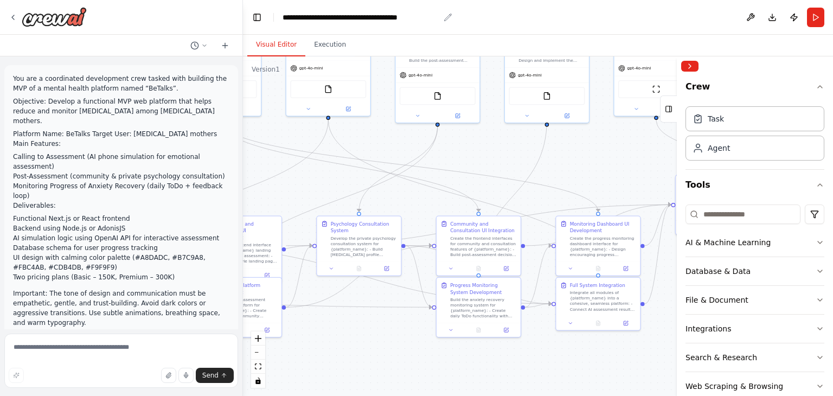
click at [449, 16] on icon "breadcrumb" at bounding box center [447, 17] width 7 height 7
drag, startPoint x: 449, startPoint y: 16, endPoint x: 437, endPoint y: 16, distance: 12.5
click at [429, 17] on div "**********" at bounding box center [360, 17] width 157 height 11
click at [430, 18] on div "**********" at bounding box center [360, 17] width 157 height 11
drag, startPoint x: 456, startPoint y: 165, endPoint x: 215, endPoint y: 223, distance: 247.6
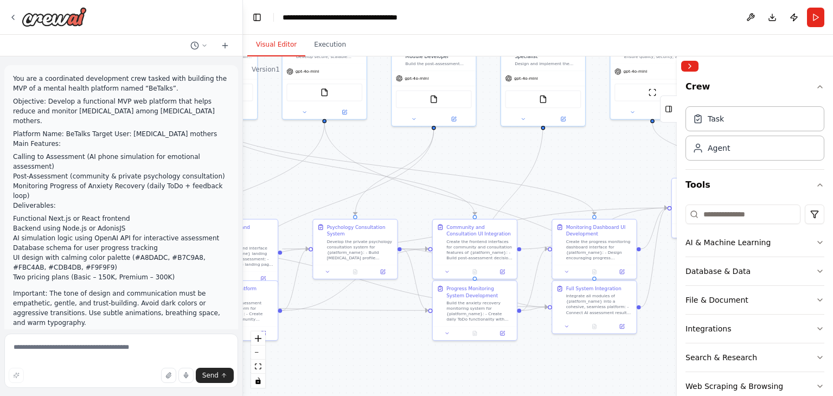
click at [286, 217] on div ".deletable-edge-delete-btn { width: 20px; height: 20px; border: 0px solid #ffff…" at bounding box center [538, 225] width 590 height 339
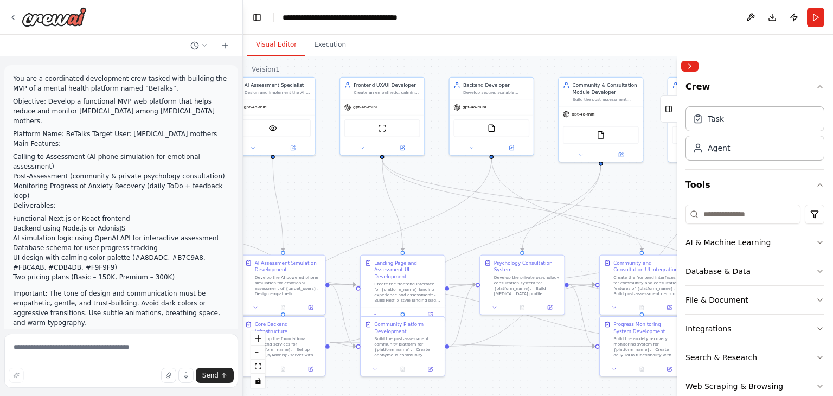
drag, startPoint x: 323, startPoint y: 219, endPoint x: 666, endPoint y: 209, distance: 343.9
click at [671, 204] on div ".deletable-edge-delete-btn { width: 20px; height: 20px; border: 0px solid #ffff…" at bounding box center [538, 225] width 590 height 339
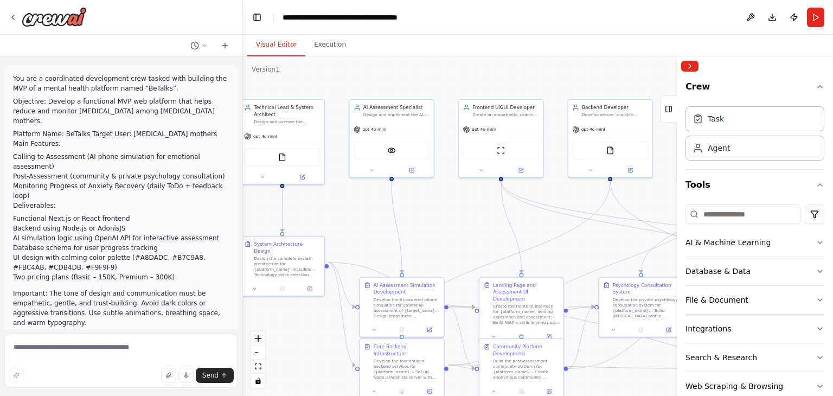
drag, startPoint x: 483, startPoint y: 205, endPoint x: 586, endPoint y: 226, distance: 105.7
click at [586, 226] on div ".deletable-edge-delete-btn { width: 20px; height: 20px; border: 0px solid #ffff…" at bounding box center [538, 225] width 590 height 339
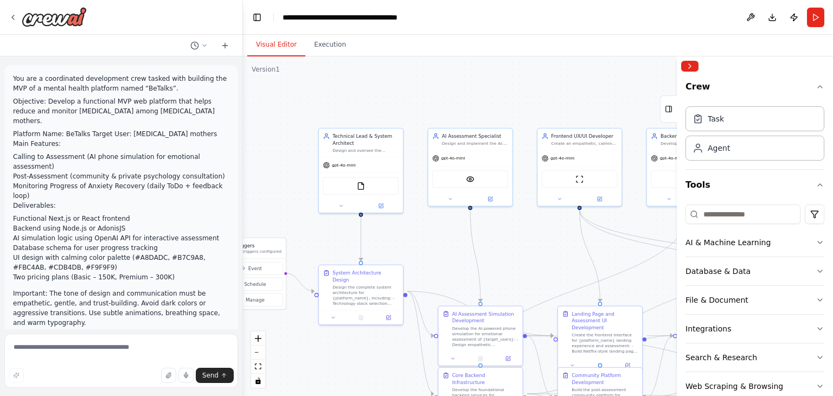
drag, startPoint x: 413, startPoint y: 224, endPoint x: 530, endPoint y: 258, distance: 121.7
click at [546, 267] on div ".deletable-edge-delete-btn { width: 20px; height: 20px; border: 0px solid #ffff…" at bounding box center [538, 225] width 590 height 339
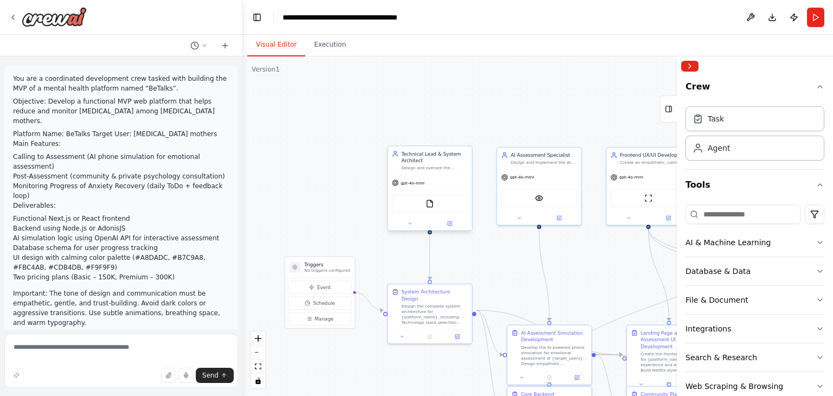
click at [430, 181] on div "gpt-4o-mini" at bounding box center [430, 182] width 84 height 15
click at [420, 181] on span "gpt-4o-mini" at bounding box center [413, 182] width 24 height 5
click at [421, 171] on div "Technical Lead & System Architect Design and oversee the complete technical arc…" at bounding box center [430, 160] width 84 height 29
click at [329, 87] on div ".deletable-edge-delete-btn { width: 20px; height: 20px; border: 0px solid #ffff…" at bounding box center [538, 225] width 590 height 339
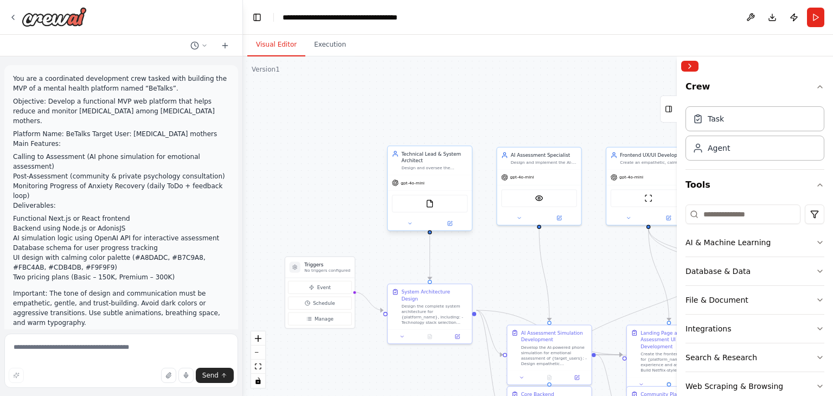
click at [435, 165] on div "Design and oversee the complete technical architecture for {platform_name}, ens…" at bounding box center [434, 167] width 66 height 5
drag, startPoint x: 435, startPoint y: 165, endPoint x: 408, endPoint y: 172, distance: 28.0
click at [408, 172] on div "Technical Lead & System Architect Design and oversee the complete technical arc…" at bounding box center [430, 160] width 84 height 29
click at [432, 209] on div "FileReadTool" at bounding box center [430, 204] width 76 height 18
click at [451, 226] on button at bounding box center [449, 223] width 38 height 8
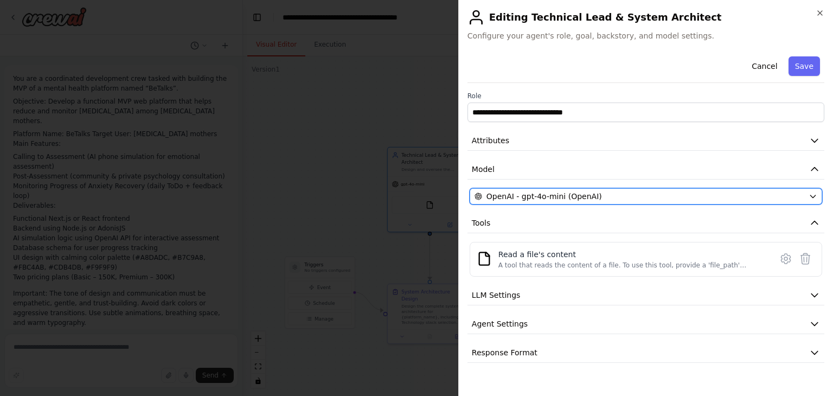
click at [606, 198] on div "OpenAI - gpt-4o-mini (OpenAI)" at bounding box center [639, 196] width 330 height 11
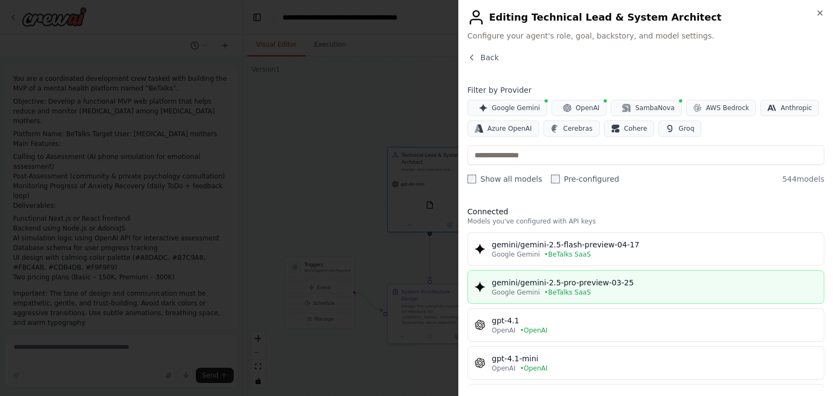
click at [703, 288] on div "Google Gemini • BeTalks SaaS" at bounding box center [654, 292] width 325 height 9
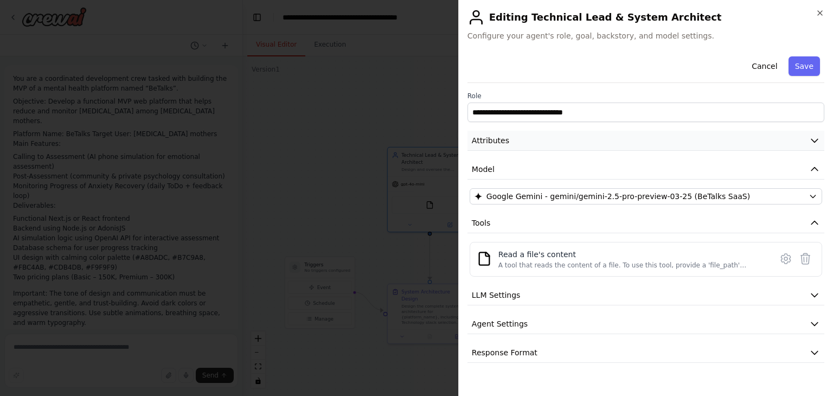
click at [659, 139] on button "Attributes" at bounding box center [645, 141] width 357 height 20
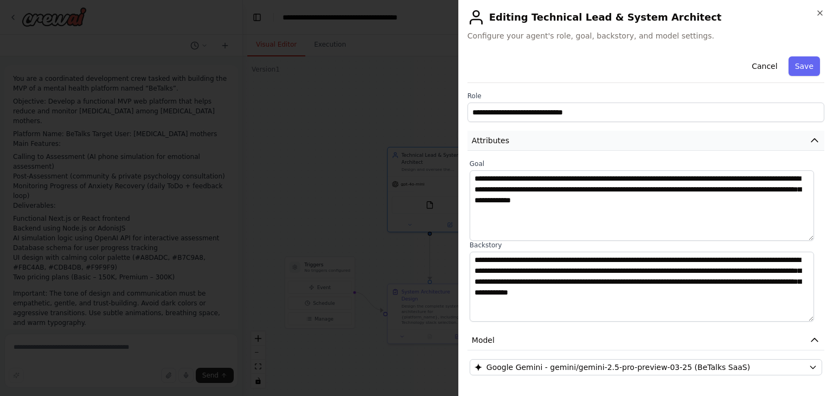
click at [729, 139] on button "Attributes" at bounding box center [645, 141] width 357 height 20
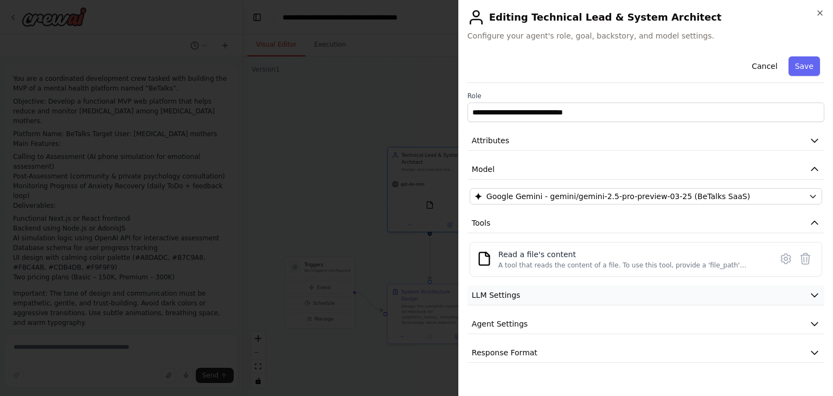
click at [564, 292] on button "LLM Settings" at bounding box center [645, 295] width 357 height 20
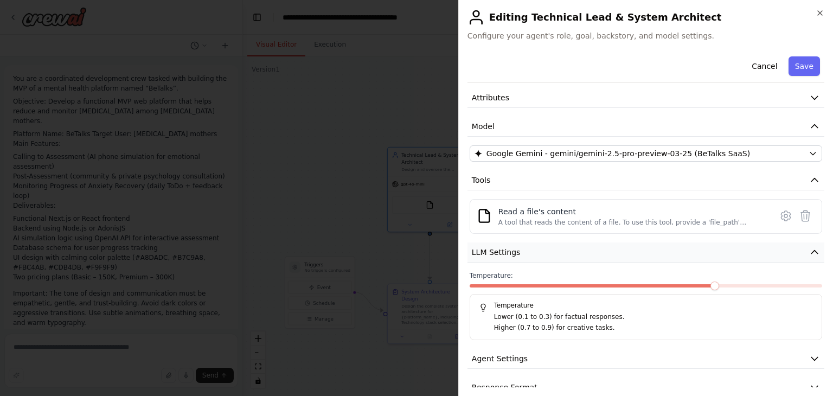
scroll to position [61, 0]
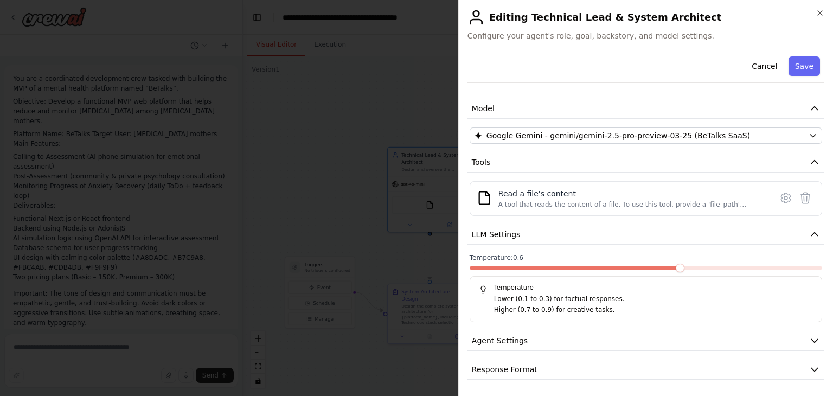
click at [684, 270] on span at bounding box center [680, 267] width 9 height 9
drag, startPoint x: 698, startPoint y: 269, endPoint x: 692, endPoint y: 269, distance: 6.0
click at [692, 269] on div at bounding box center [646, 270] width 352 height 8
drag, startPoint x: 692, startPoint y: 269, endPoint x: 641, endPoint y: 265, distance: 51.1
click at [597, 267] on div at bounding box center [646, 270] width 352 height 8
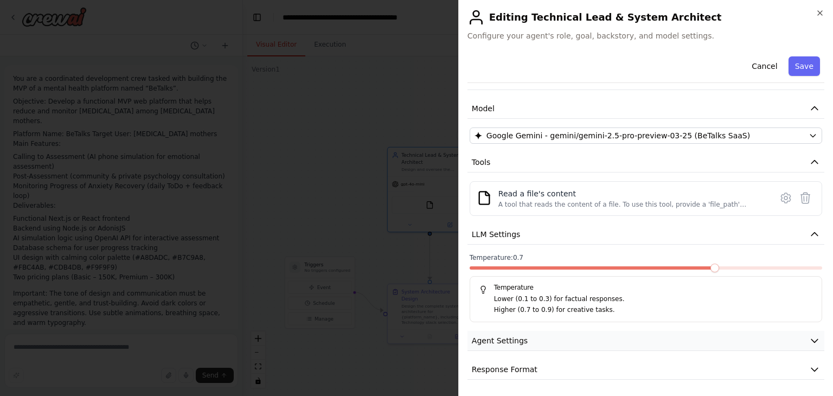
click at [544, 343] on button "Agent Settings" at bounding box center [645, 341] width 357 height 20
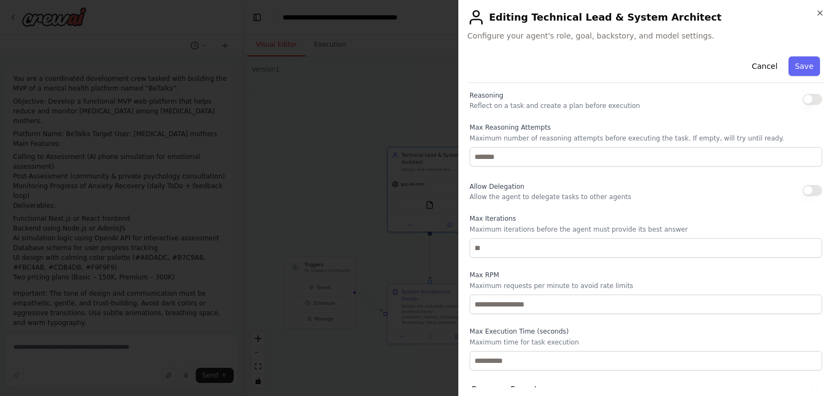
scroll to position [241, 0]
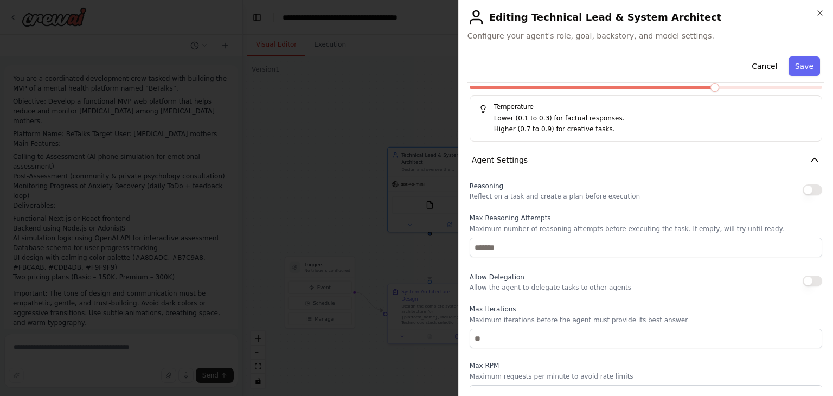
click at [542, 171] on div "**********" at bounding box center [645, 150] width 357 height 679
click at [552, 163] on button "Agent Settings" at bounding box center [645, 160] width 357 height 20
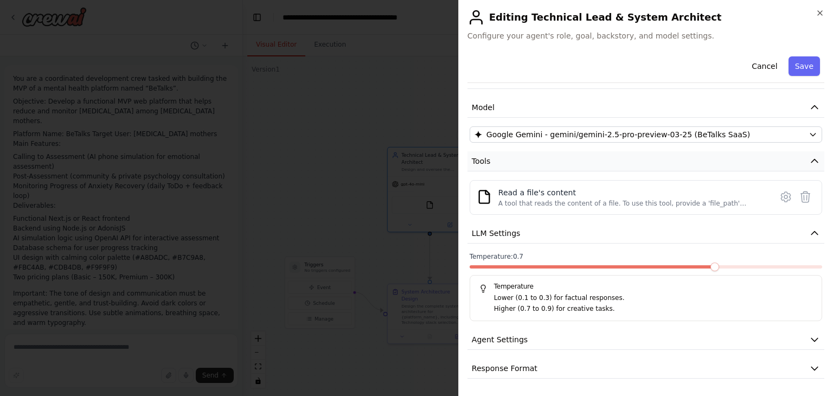
scroll to position [61, 0]
click at [507, 373] on span "Response Format" at bounding box center [505, 369] width 66 height 11
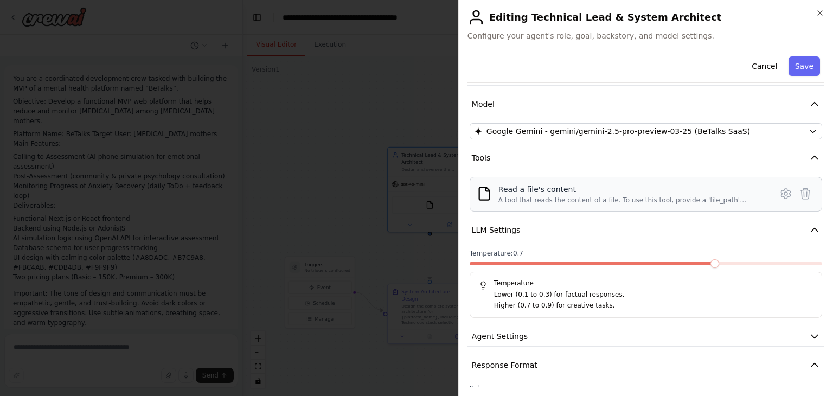
scroll to position [0, 0]
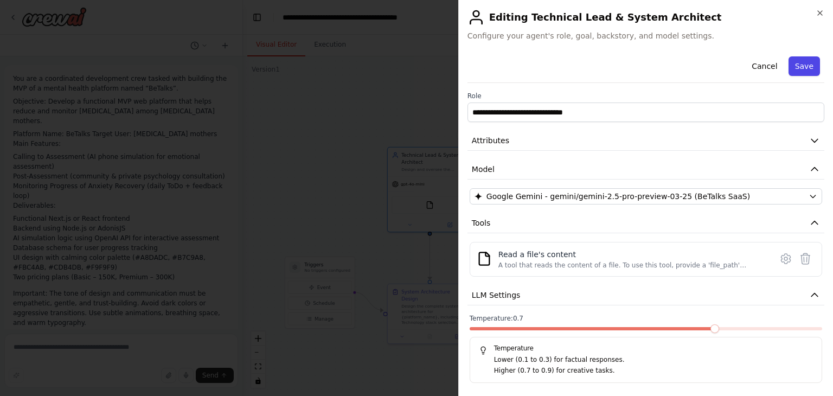
click at [793, 62] on button "Save" at bounding box center [803, 66] width 31 height 20
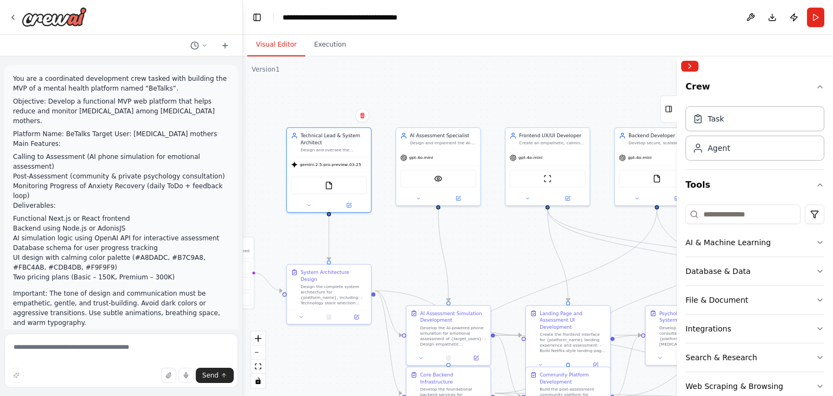
drag, startPoint x: 590, startPoint y: 259, endPoint x: 471, endPoint y: 237, distance: 121.2
click at [471, 237] on div ".deletable-edge-delete-btn { width: 20px; height: 20px; border: 0px solid #ffff…" at bounding box center [538, 225] width 590 height 339
click at [350, 205] on icon at bounding box center [348, 203] width 5 height 5
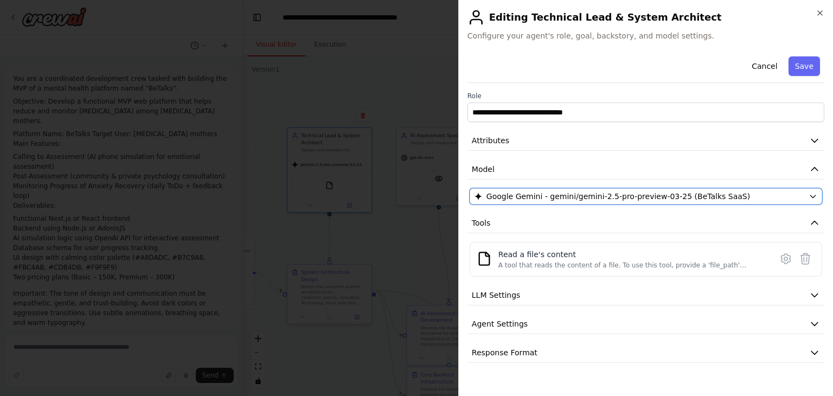
click at [520, 191] on span "Google Gemini - gemini/gemini-2.5-pro-preview-03-25 (BeTalks SaaS)" at bounding box center [617, 196] width 263 height 11
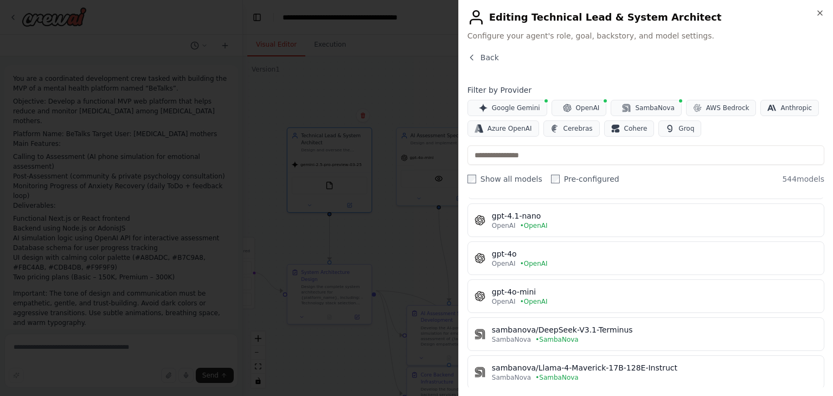
scroll to position [271, 0]
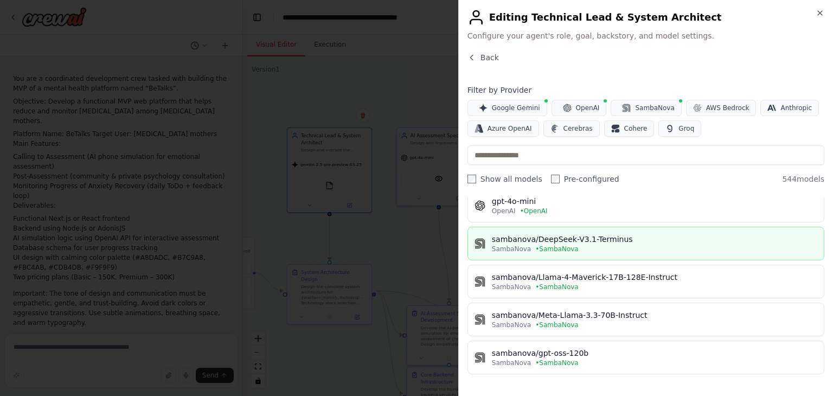
click at [636, 246] on div "SambaNova • SambaNova" at bounding box center [654, 249] width 325 height 9
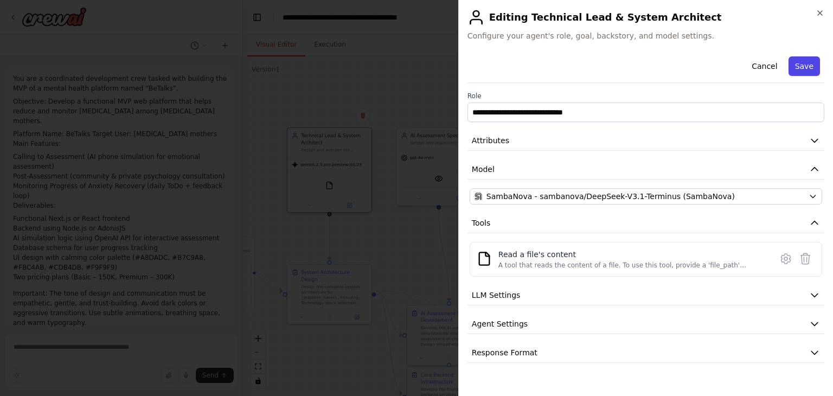
click at [802, 68] on button "Save" at bounding box center [803, 66] width 31 height 20
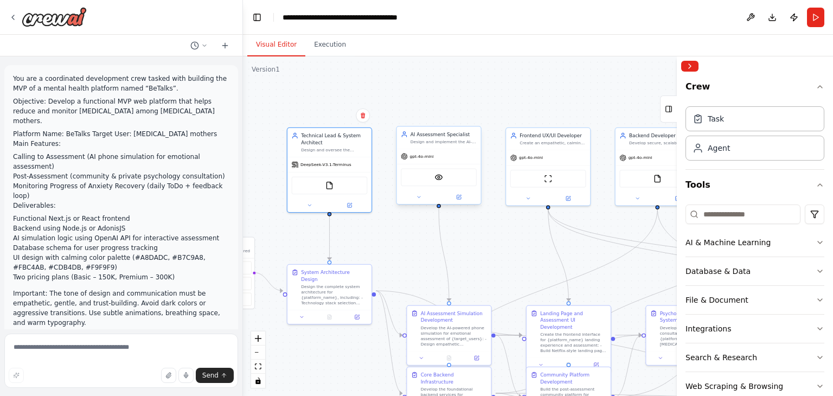
click at [422, 162] on div "gpt-4o-mini" at bounding box center [439, 156] width 84 height 15
click at [462, 200] on button at bounding box center [458, 197] width 38 height 8
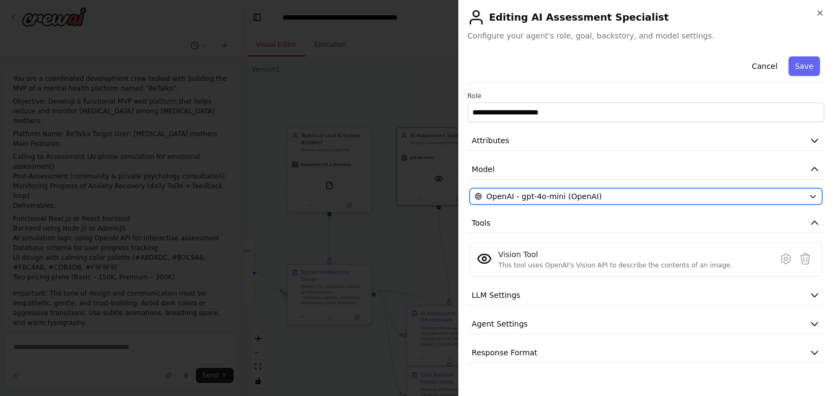
click at [626, 194] on div "OpenAI - gpt-4o-mini (OpenAI)" at bounding box center [639, 196] width 330 height 11
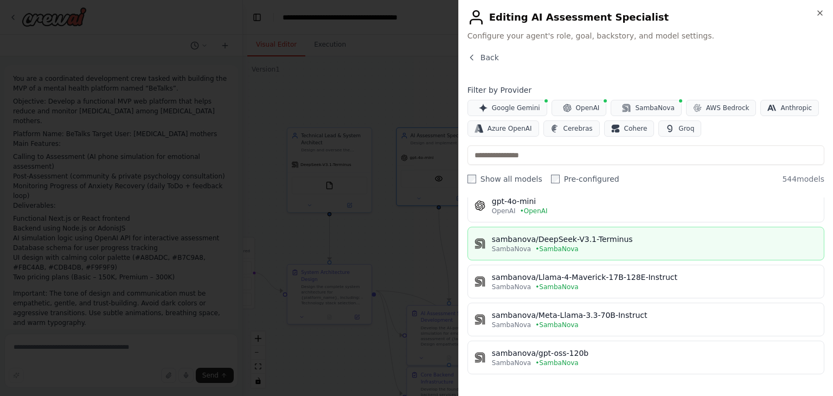
click at [630, 240] on div "sambanova/DeepSeek-V3.1-Terminus" at bounding box center [654, 239] width 325 height 11
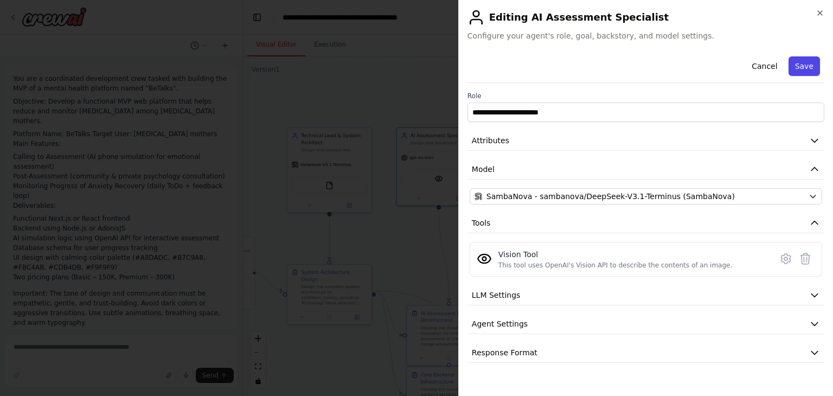
click at [801, 63] on button "Save" at bounding box center [803, 66] width 31 height 20
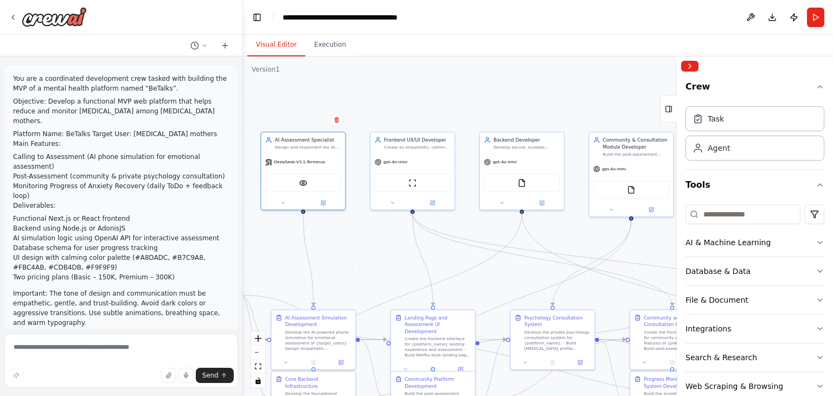
drag, startPoint x: 472, startPoint y: 268, endPoint x: 449, endPoint y: 277, distance: 25.1
click at [449, 278] on div ".deletable-edge-delete-btn { width: 20px; height: 20px; border: 0px solid #ffff…" at bounding box center [538, 225] width 590 height 339
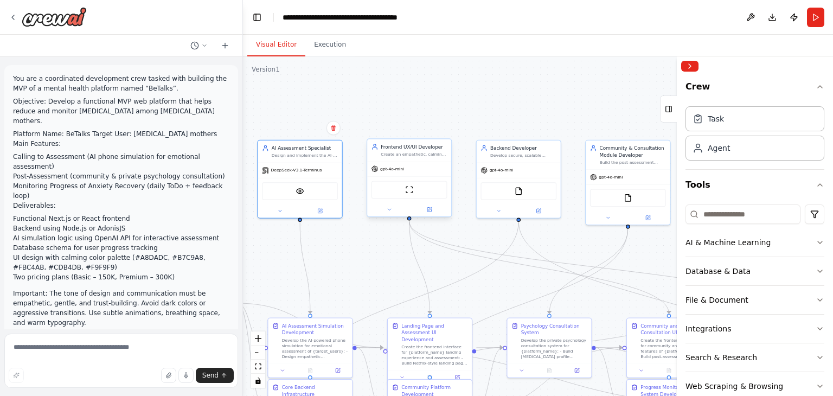
click at [390, 178] on div "ScrapeWebsiteTool" at bounding box center [409, 189] width 84 height 27
click at [399, 172] on div "gpt-4o-mini" at bounding box center [409, 169] width 84 height 15
click at [382, 209] on button at bounding box center [389, 209] width 38 height 8
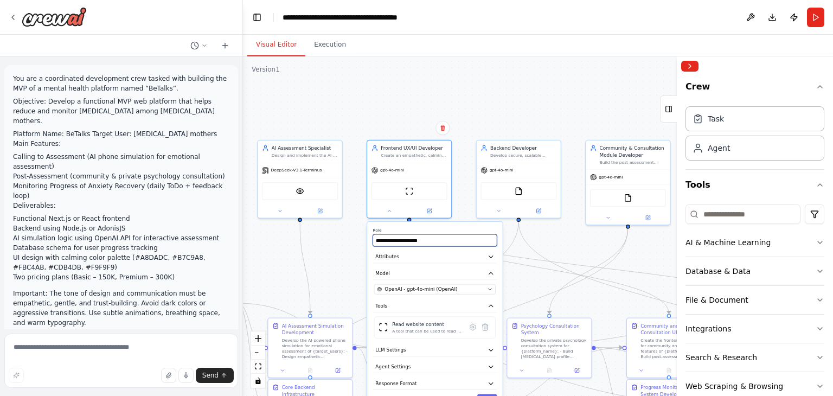
click at [433, 239] on input "**********" at bounding box center [434, 240] width 124 height 12
click at [422, 287] on span "OpenAI - gpt-4o-mini (OpenAI)" at bounding box center [420, 289] width 73 height 7
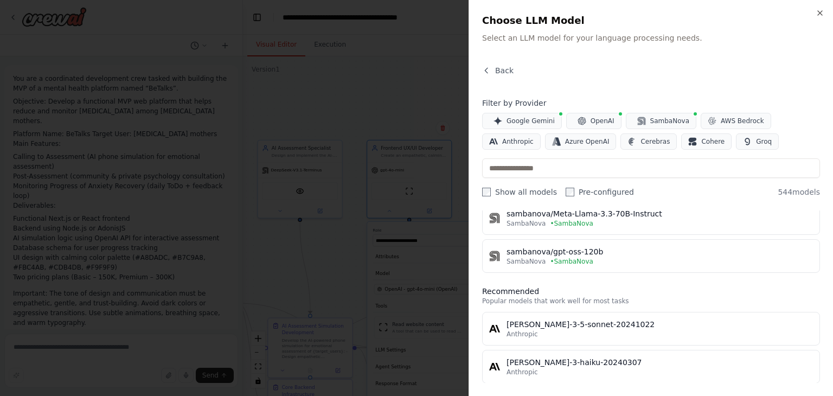
scroll to position [361, 0]
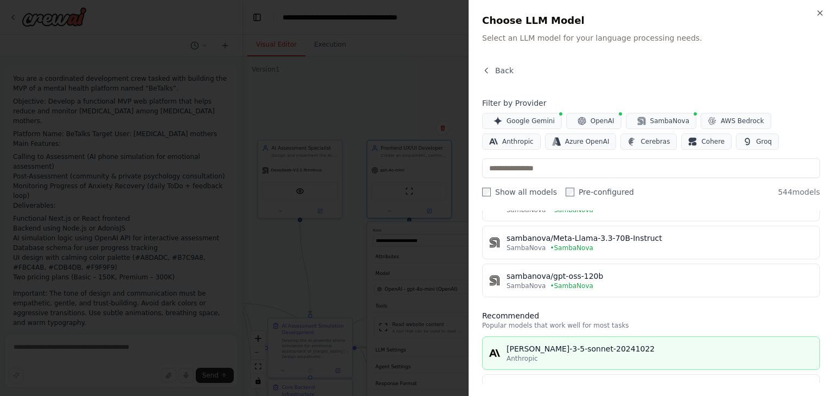
click at [580, 345] on div "claude-3-5-sonnet-20241022" at bounding box center [659, 348] width 306 height 11
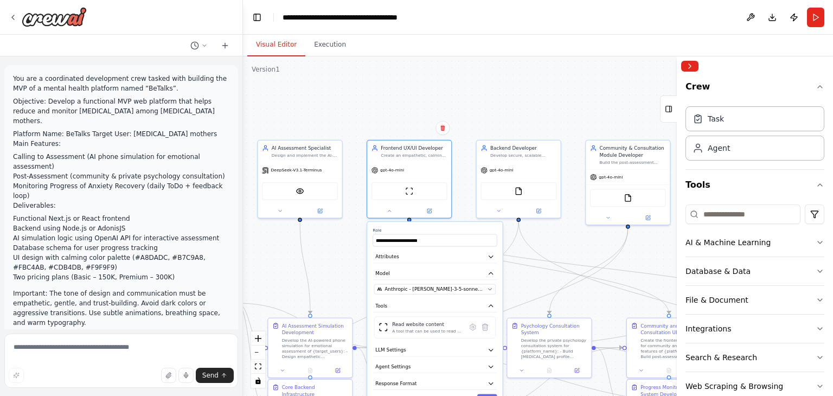
click at [357, 247] on div ".deletable-edge-delete-btn { width: 20px; height: 20px; border: 0px solid #ffff…" at bounding box center [538, 225] width 590 height 339
click at [568, 286] on icon "Edge from 0e7479e8-1d51-4cee-8966-d9eb62a92b1f to d2fd4ffa-13bb-4e82-84ce-d1f54…" at bounding box center [588, 271] width 79 height 86
click at [384, 207] on button at bounding box center [389, 209] width 38 height 8
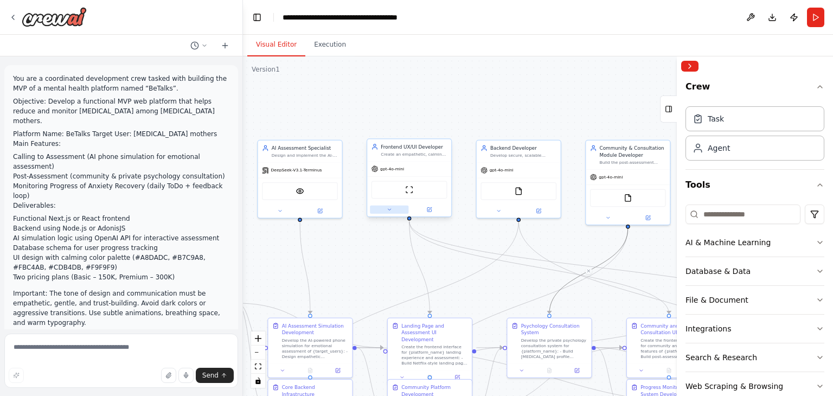
click at [393, 208] on button at bounding box center [389, 209] width 38 height 8
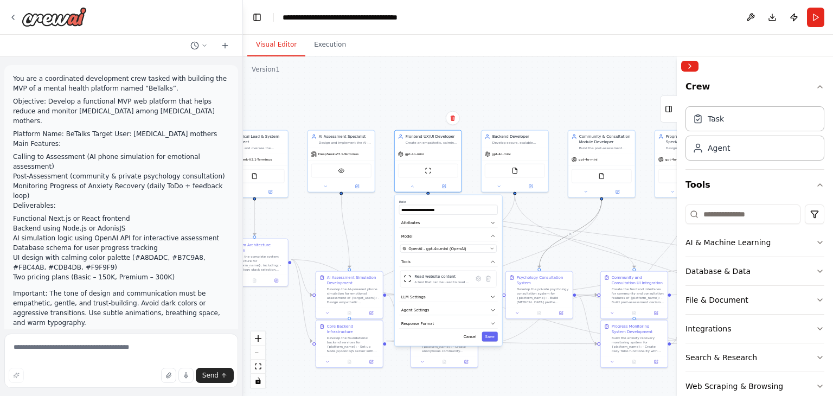
drag, startPoint x: 340, startPoint y: 260, endPoint x: 355, endPoint y: 218, distance: 43.7
click at [355, 218] on div ".deletable-edge-delete-btn { width: 20px; height: 20px; border: 0px solid #ffff…" at bounding box center [538, 225] width 590 height 339
click at [451, 248] on span "OpenAI - gpt-4o-mini (OpenAI)" at bounding box center [437, 247] width 57 height 5
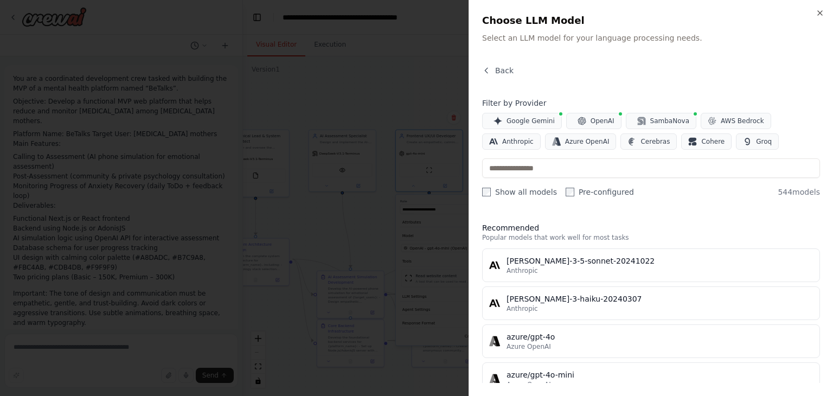
scroll to position [452, 0]
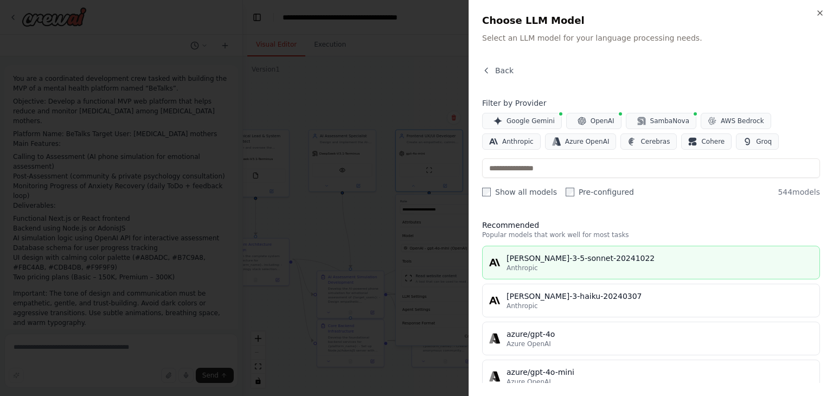
click at [585, 259] on div "claude-3-5-sonnet-20241022" at bounding box center [659, 258] width 306 height 11
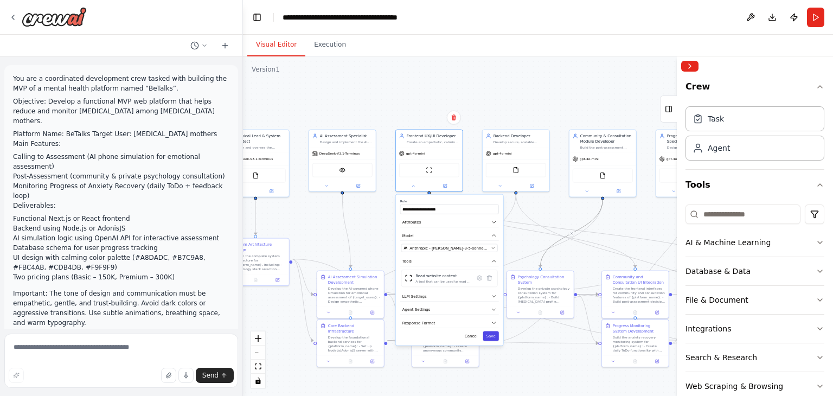
click at [491, 334] on button "Save" at bounding box center [491, 336] width 16 height 10
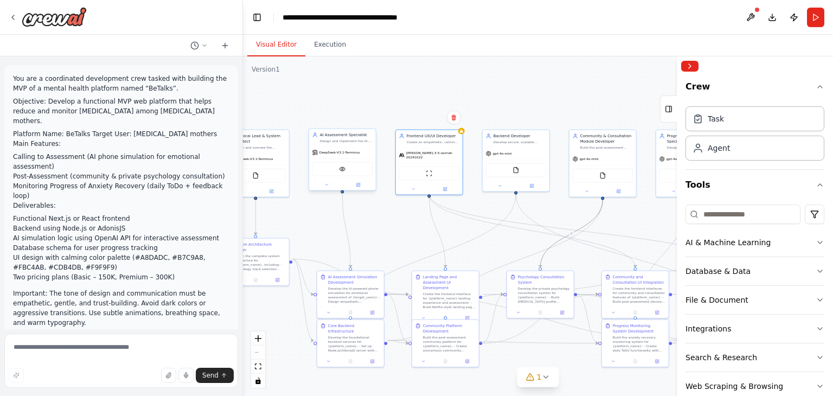
click at [333, 153] on span "DeepSeek-V3.1-Terminus" at bounding box center [339, 152] width 41 height 4
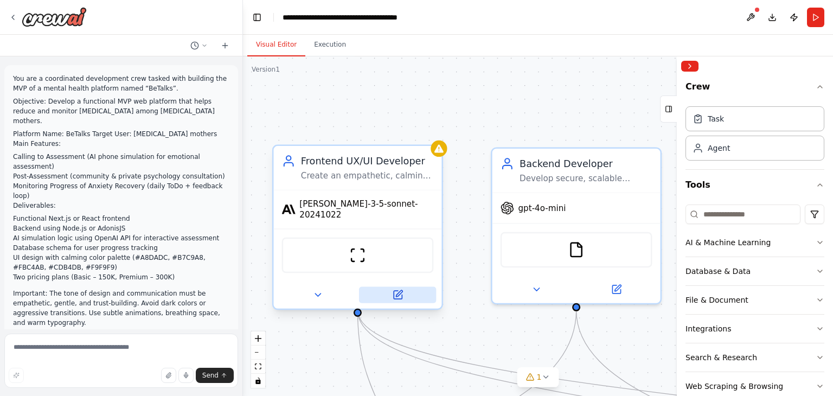
click at [403, 290] on icon at bounding box center [397, 295] width 11 height 11
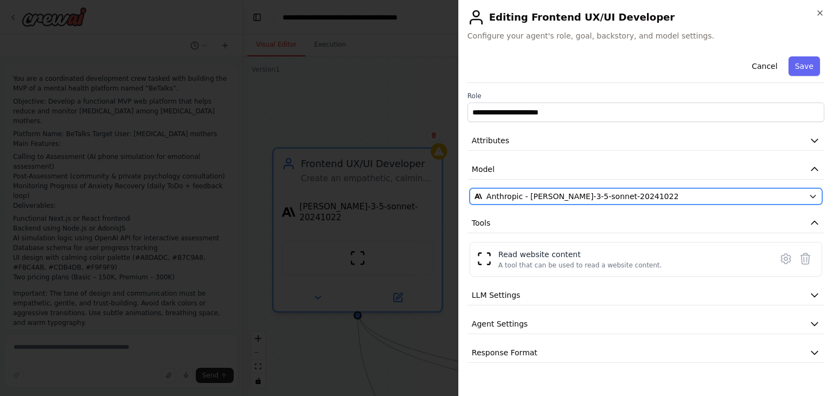
click at [549, 197] on span "Anthropic - claude-3-5-sonnet-20241022" at bounding box center [582, 196] width 192 height 11
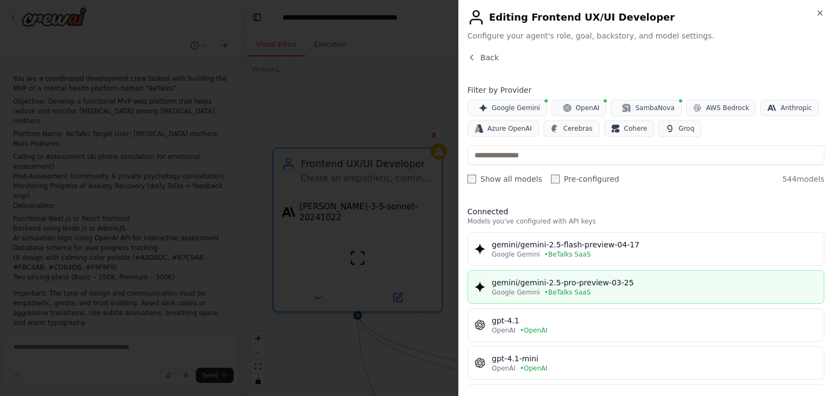
click at [567, 281] on div "gemini/gemini-2.5-pro-preview-03-25" at bounding box center [654, 282] width 325 height 11
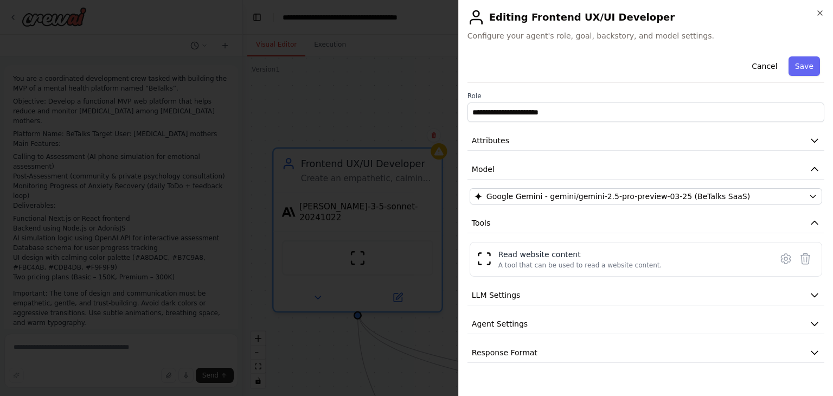
click at [803, 64] on button "Save" at bounding box center [803, 66] width 31 height 20
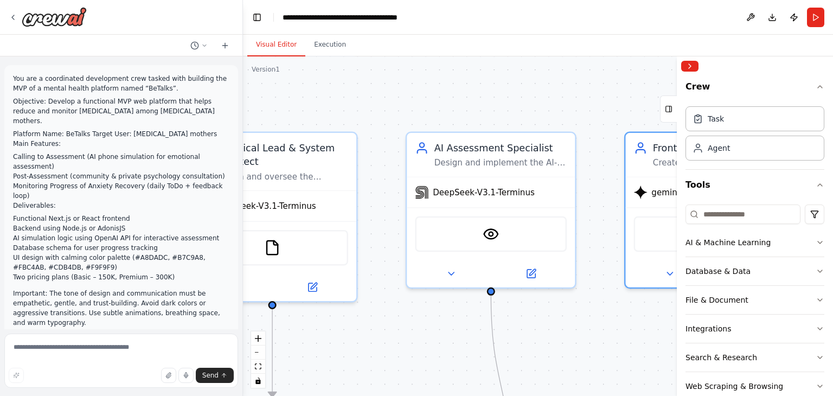
drag, startPoint x: 356, startPoint y: 107, endPoint x: 553, endPoint y: 110, distance: 197.4
click at [700, 97] on div "You are a coordinated development crew tasked with building the MVP of a mental…" at bounding box center [416, 198] width 833 height 396
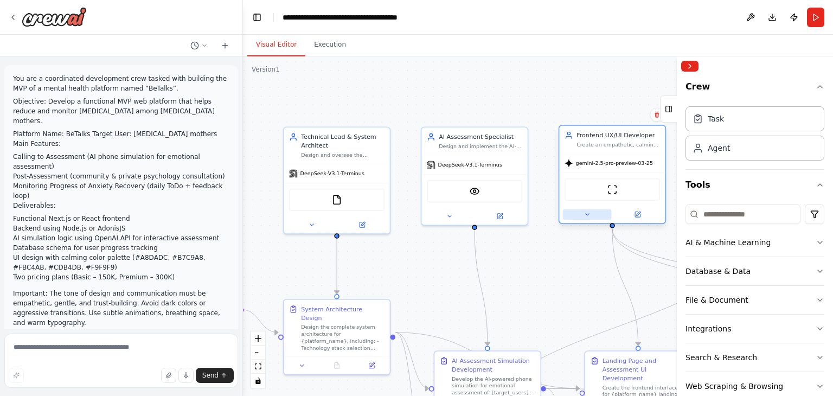
click at [596, 216] on button at bounding box center [587, 214] width 49 height 10
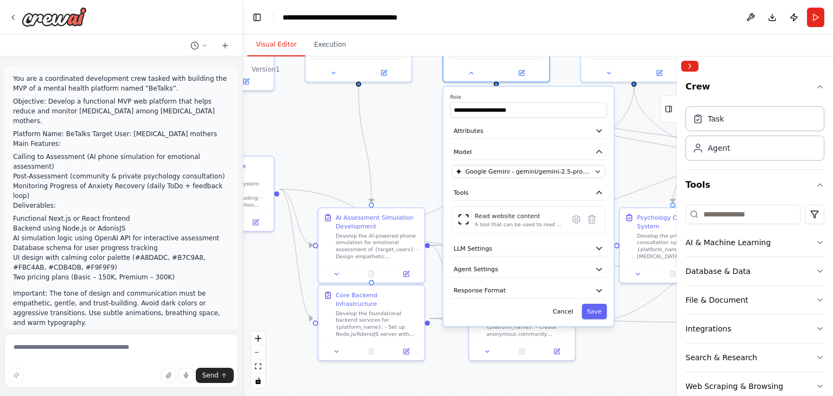
drag, startPoint x: 500, startPoint y: 278, endPoint x: 409, endPoint y: 148, distance: 158.4
click at [382, 133] on div ".deletable-edge-delete-btn { width: 20px; height: 20px; border: 0px solid #ffff…" at bounding box center [538, 225] width 590 height 339
click at [520, 170] on span "Google Gemini - gemini/gemini-2.5-pro-preview-03-25 (BeTalks SaaS)" at bounding box center [527, 169] width 126 height 9
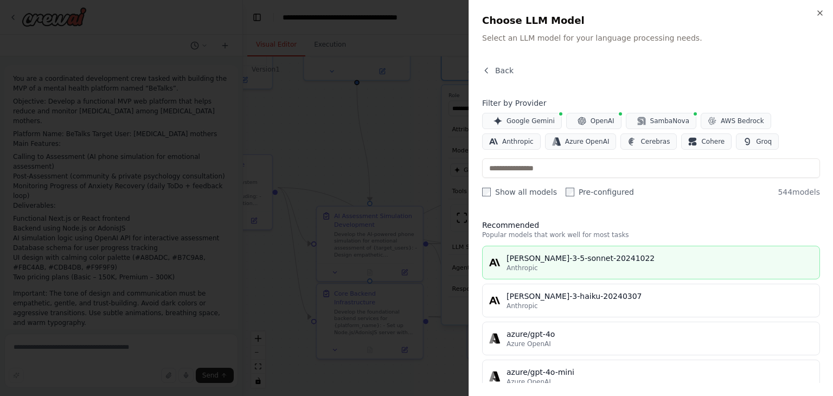
click at [565, 266] on div "Anthropic" at bounding box center [659, 267] width 306 height 9
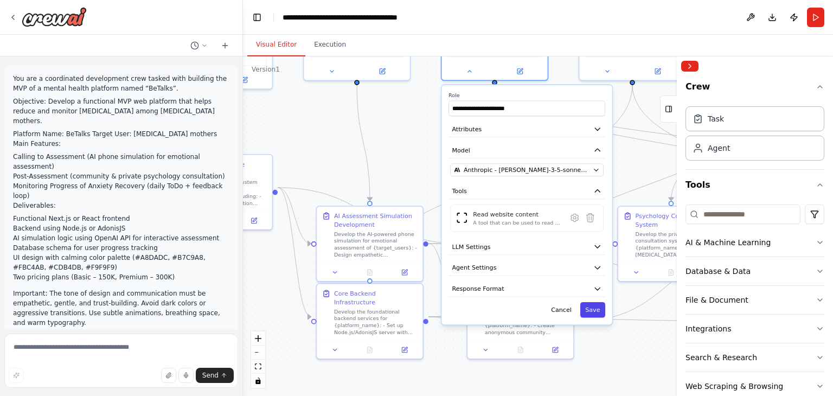
click at [592, 302] on button "Save" at bounding box center [592, 310] width 25 height 16
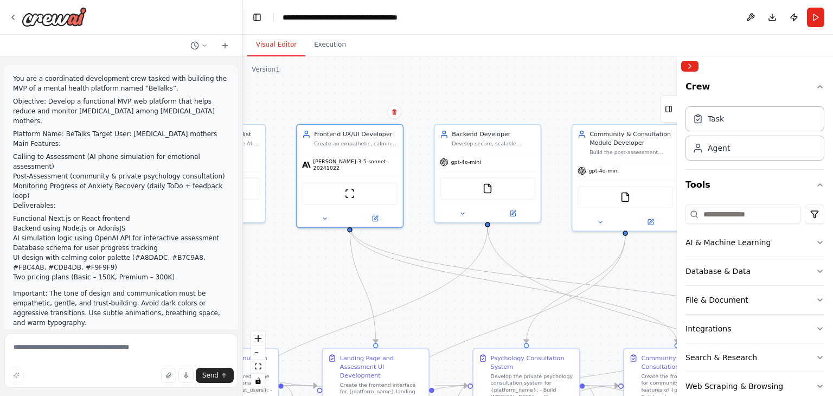
drag, startPoint x: 637, startPoint y: 168, endPoint x: 492, endPoint y: 310, distance: 203.2
click at [492, 310] on div ".deletable-edge-delete-btn { width: 20px; height: 20px; border: 0px solid #ffff…" at bounding box center [538, 225] width 590 height 339
click at [461, 217] on div at bounding box center [487, 211] width 106 height 17
click at [464, 213] on icon at bounding box center [462, 212] width 7 height 7
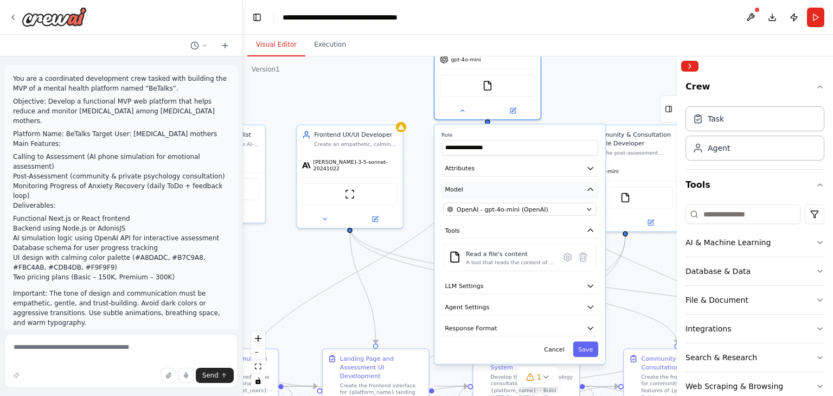
drag, startPoint x: 581, startPoint y: 287, endPoint x: 577, endPoint y: 181, distance: 105.8
click at [577, 182] on button "Model" at bounding box center [519, 190] width 157 height 16
click at [575, 205] on div "OpenAI - gpt-4o-mini (OpenAI)" at bounding box center [514, 209] width 135 height 9
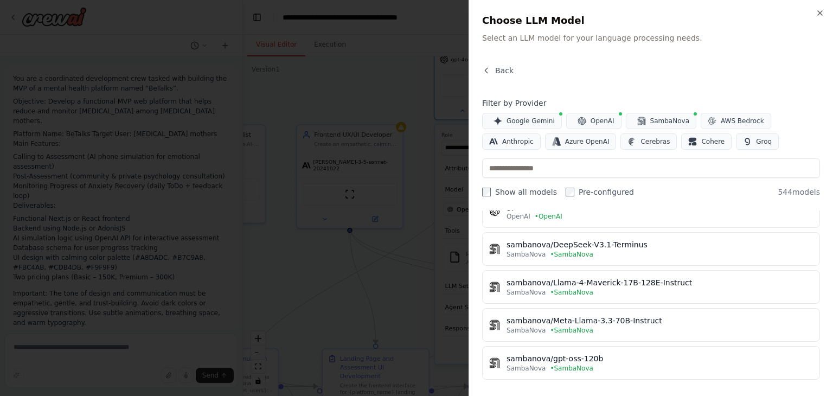
scroll to position [271, 0]
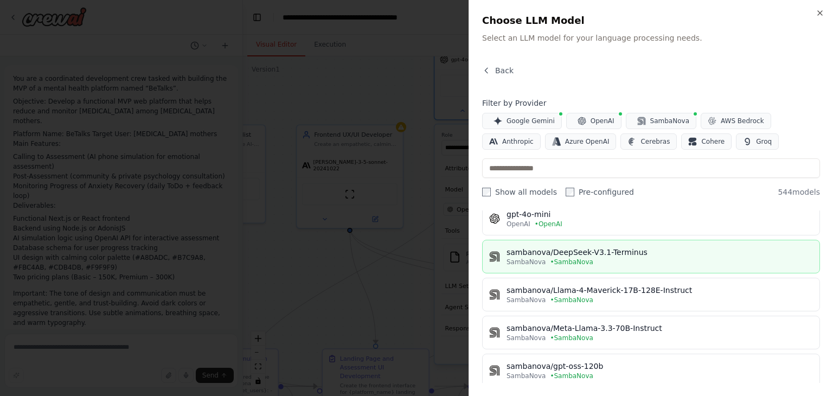
click at [652, 254] on div "sambanova/DeepSeek-V3.1-Terminus" at bounding box center [659, 252] width 306 height 11
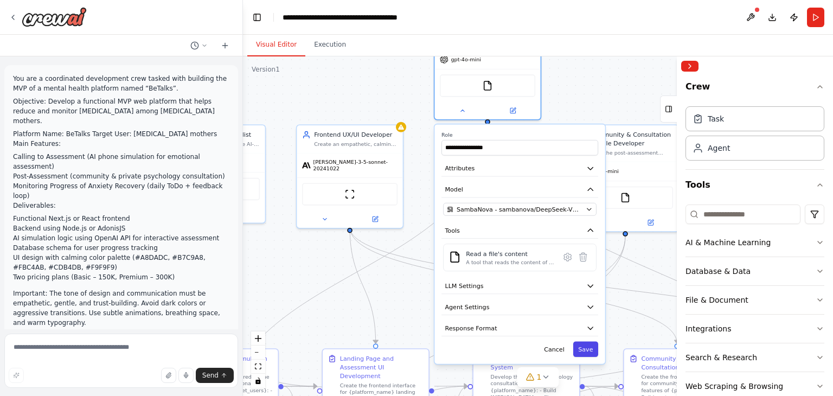
click at [592, 349] on button "Save" at bounding box center [585, 349] width 25 height 16
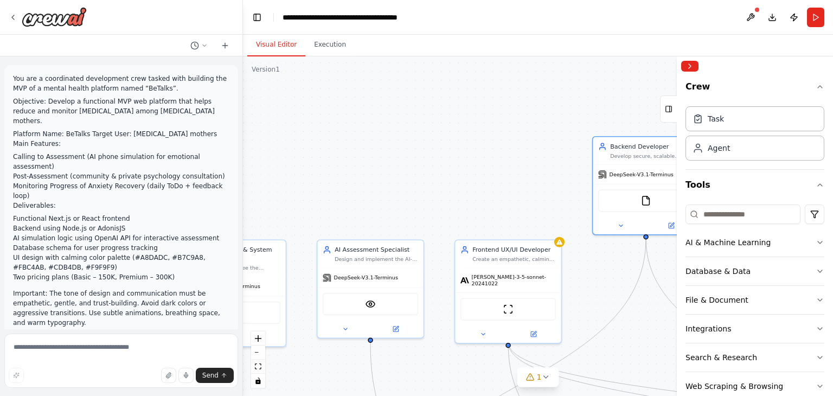
drag, startPoint x: 505, startPoint y: 287, endPoint x: 420, endPoint y: 352, distance: 107.1
click at [620, 359] on div ".deletable-edge-delete-btn { width: 20px; height: 20px; border: 0px solid #ffff…" at bounding box center [538, 225] width 590 height 339
click at [484, 330] on icon at bounding box center [482, 333] width 7 height 7
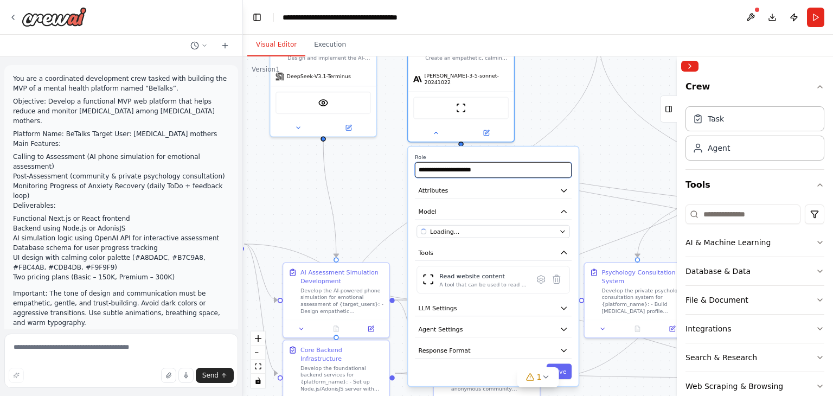
drag, startPoint x: 557, startPoint y: 250, endPoint x: 519, endPoint y: 105, distance: 150.7
click at [521, 102] on div ".deletable-edge-delete-btn { width: 20px; height: 20px; border: 0px solid #ffff…" at bounding box center [538, 225] width 590 height 339
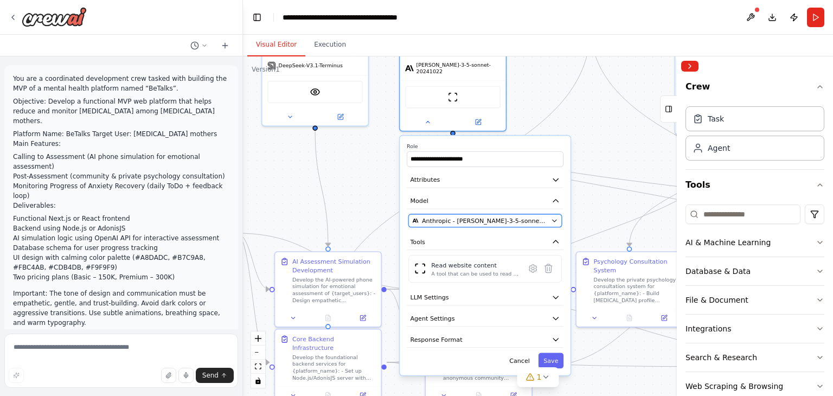
click at [550, 216] on button "Anthropic - claude-3-5-sonnet-20241022" at bounding box center [484, 220] width 153 height 13
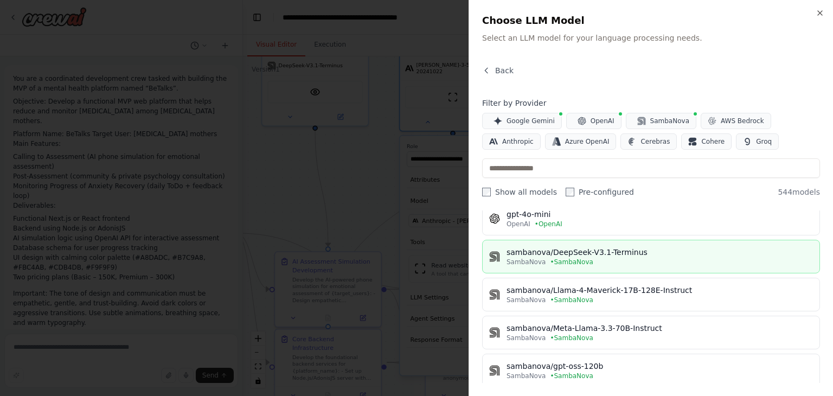
click at [594, 260] on div "SambaNova • SambaNova" at bounding box center [659, 262] width 306 height 9
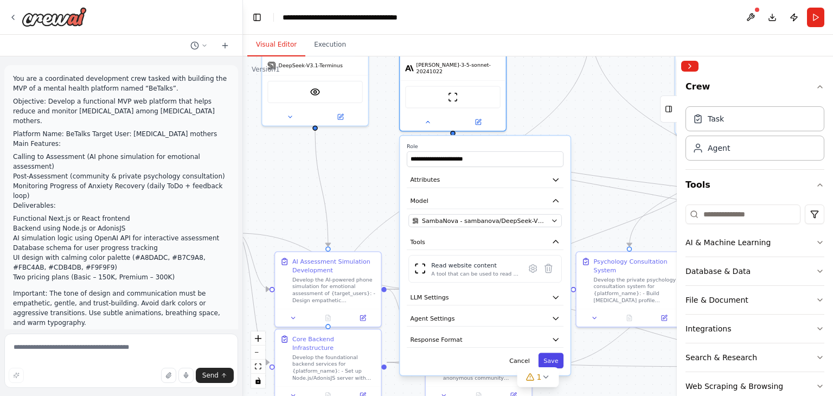
click at [553, 352] on button "Save" at bounding box center [550, 360] width 25 height 16
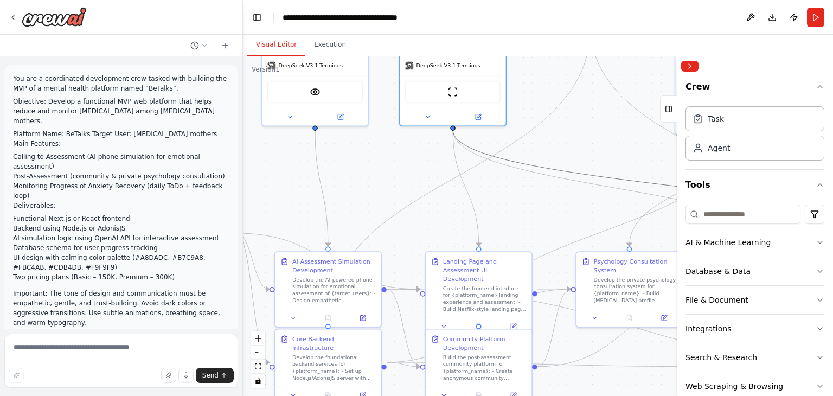
drag, startPoint x: 638, startPoint y: 179, endPoint x: 556, endPoint y: 88, distance: 122.5
click at [556, 88] on div ".deletable-edge-delete-btn { width: 20px; height: 20px; border: 0px solid #ffff…" at bounding box center [538, 225] width 590 height 339
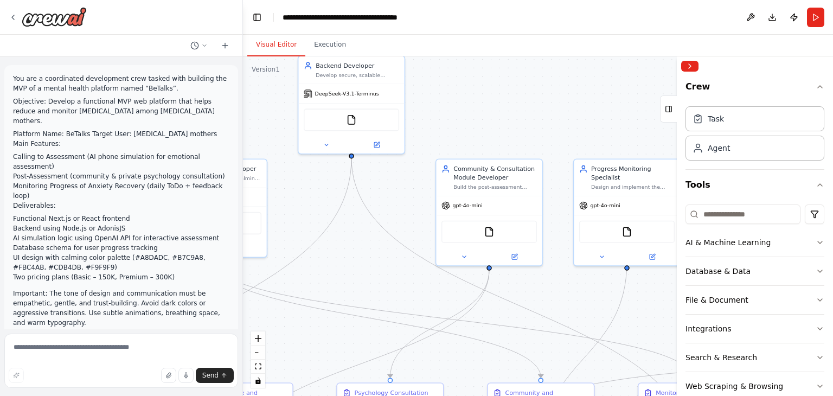
drag, startPoint x: 529, startPoint y: 198, endPoint x: 365, endPoint y: 269, distance: 178.7
click at [338, 283] on div ".deletable-edge-delete-btn { width: 20px; height: 20px; border: 0px solid #ffff…" at bounding box center [538, 225] width 590 height 339
click at [470, 254] on button at bounding box center [464, 254] width 49 height 10
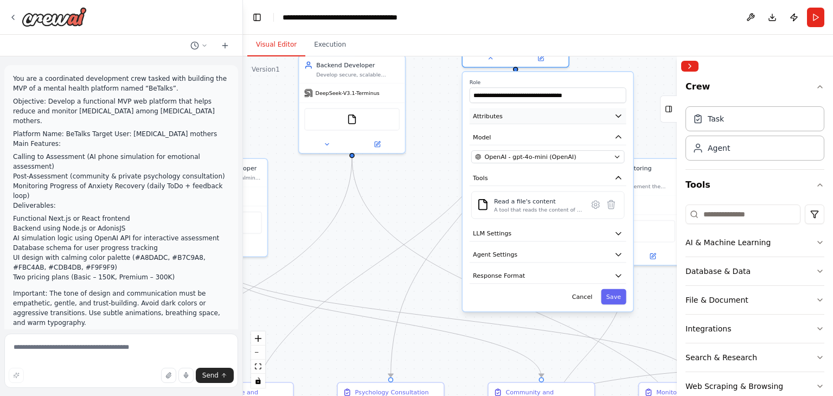
drag, startPoint x: 526, startPoint y: 269, endPoint x: 548, endPoint y: 112, distance: 158.7
click at [548, 112] on button "Attributes" at bounding box center [548, 116] width 157 height 16
click at [537, 159] on span "OpenAI - gpt-4o-mini (OpenAI)" at bounding box center [530, 156] width 92 height 9
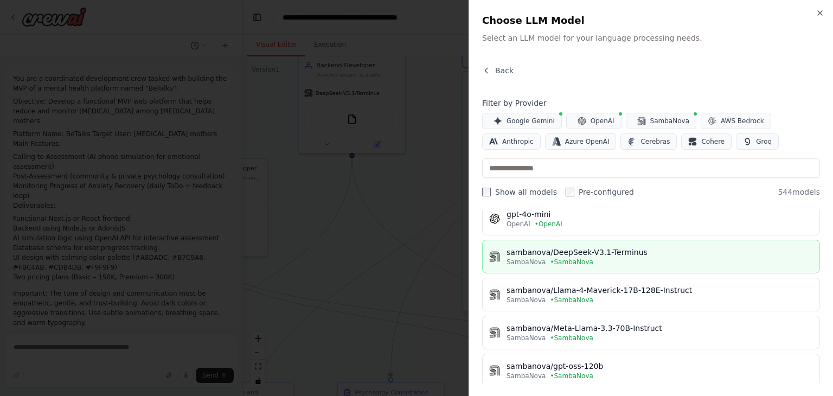
click at [626, 254] on div "sambanova/DeepSeek-V3.1-Terminus" at bounding box center [659, 252] width 306 height 11
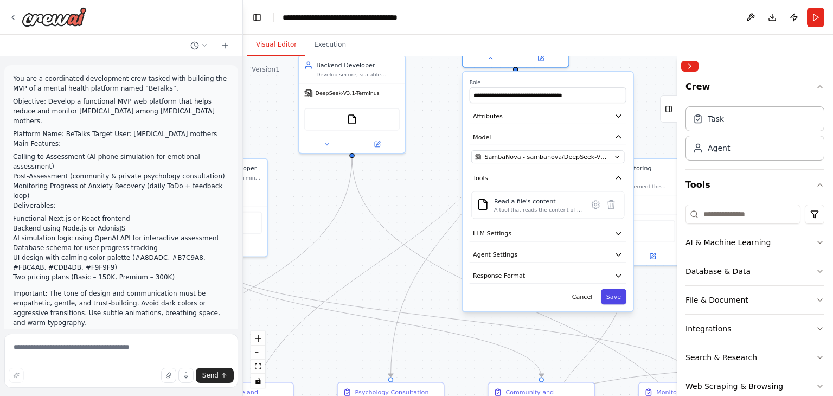
click at [616, 300] on button "Save" at bounding box center [613, 297] width 25 height 16
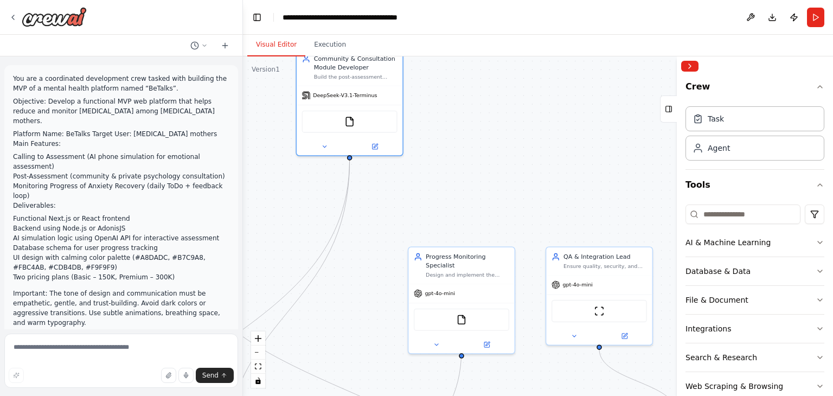
drag, startPoint x: 453, startPoint y: 163, endPoint x: 258, endPoint y: 261, distance: 218.5
click at [254, 262] on div ".deletable-edge-delete-btn { width: 20px; height: 20px; border: 0px solid #ffff…" at bounding box center [538, 225] width 590 height 339
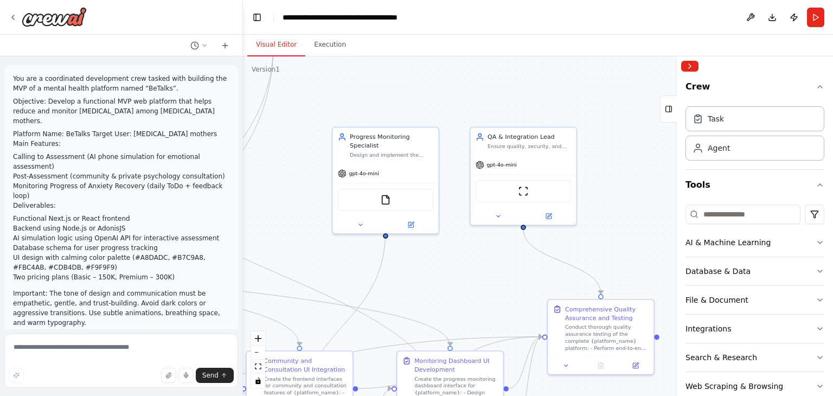
drag, startPoint x: 569, startPoint y: 152, endPoint x: 530, endPoint y: 48, distance: 111.9
click at [529, 18] on main "**********" at bounding box center [538, 198] width 590 height 396
click at [373, 218] on button at bounding box center [362, 223] width 49 height 10
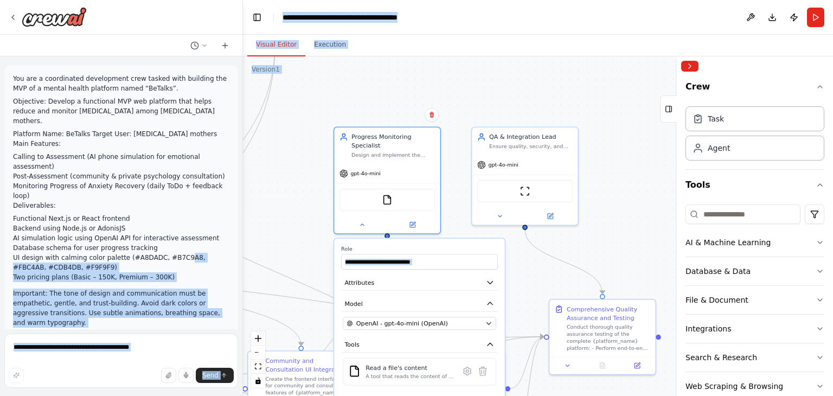
drag, startPoint x: 177, startPoint y: 211, endPoint x: 286, endPoint y: 110, distance: 148.1
click at [286, 110] on div "You are a coordinated development crew tasked with building the MVP of a mental…" at bounding box center [416, 198] width 833 height 396
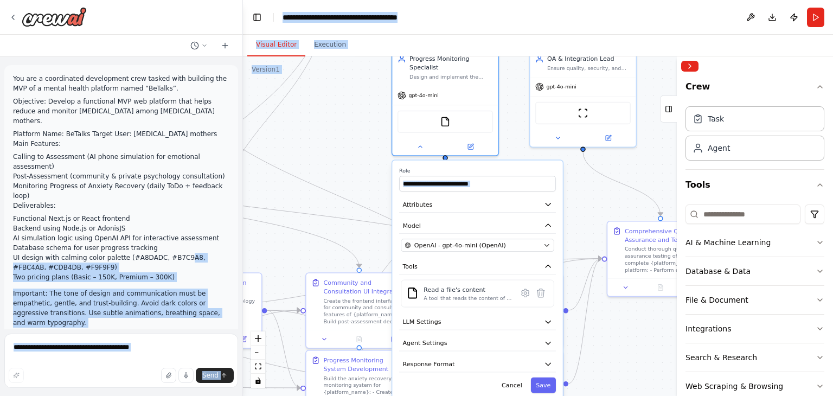
drag, startPoint x: 297, startPoint y: 142, endPoint x: 336, endPoint y: 100, distance: 56.8
click at [336, 100] on div ".deletable-edge-delete-btn { width: 20px; height: 20px; border: 0px solid #ffff…" at bounding box center [538, 225] width 590 height 339
click at [438, 185] on div "**********" at bounding box center [477, 279] width 170 height 239
click at [438, 196] on button "Attributes" at bounding box center [477, 204] width 157 height 16
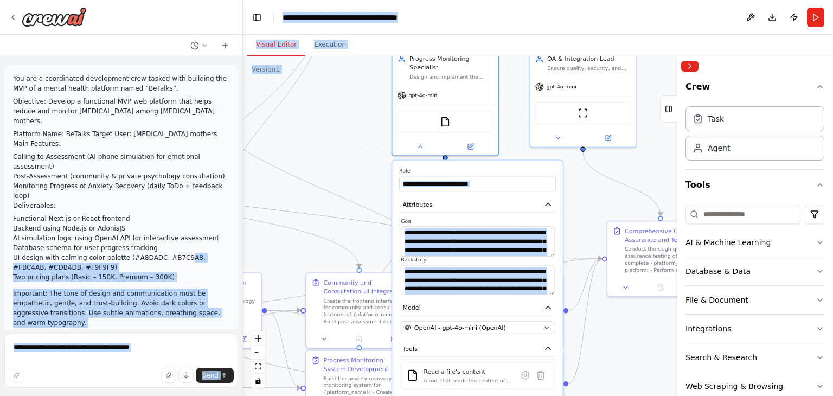
click at [531, 176] on input "**********" at bounding box center [477, 184] width 157 height 16
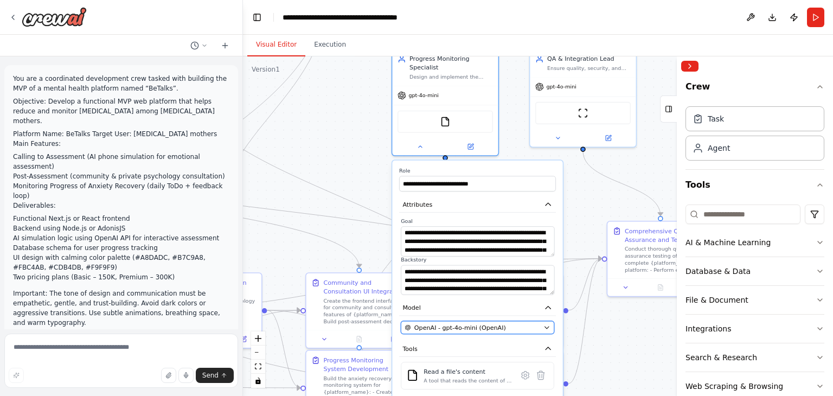
click at [523, 323] on div "OpenAI - gpt-4o-mini (OpenAI)" at bounding box center [471, 327] width 135 height 9
click at [550, 321] on button "OpenAI - gpt-4o-mini (OpenAI)" at bounding box center [477, 327] width 153 height 13
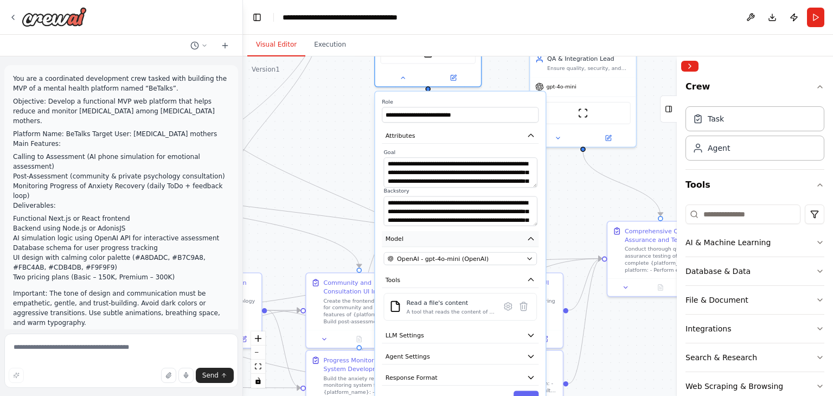
drag, startPoint x: 536, startPoint y: 280, endPoint x: 512, endPoint y: 222, distance: 62.7
click at [507, 231] on button "Model" at bounding box center [460, 239] width 157 height 16
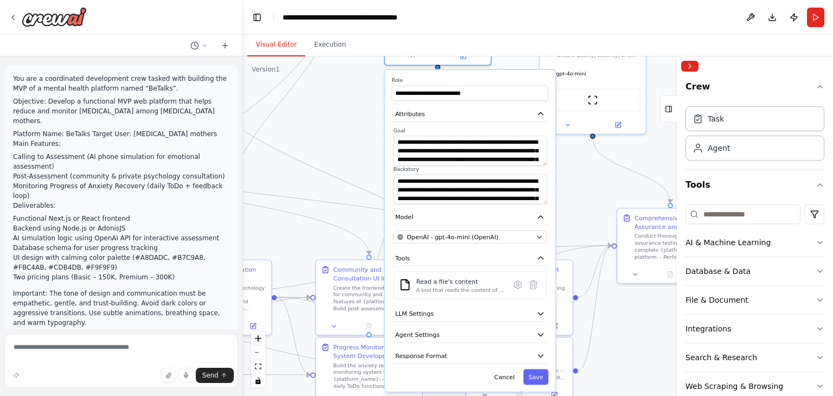
drag, startPoint x: 570, startPoint y: 213, endPoint x: 616, endPoint y: 177, distance: 58.7
click at [616, 177] on div ".deletable-edge-delete-btn { width: 20px; height: 20px; border: 0px solid #ffff…" at bounding box center [538, 225] width 590 height 339
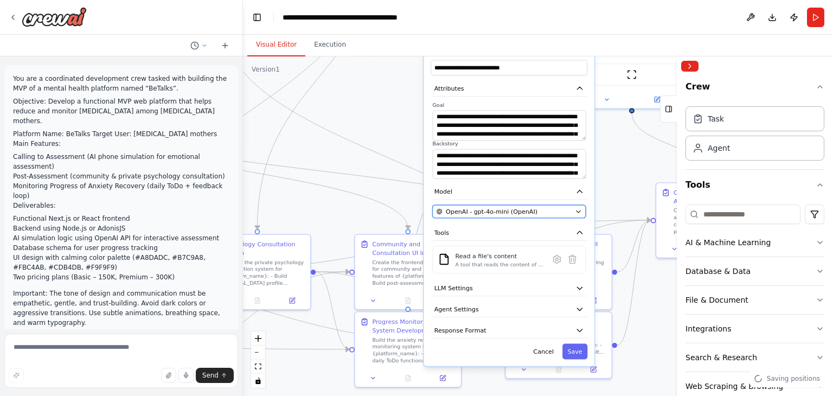
click at [575, 207] on button "OpenAI - gpt-4o-mini (OpenAI)" at bounding box center [508, 211] width 153 height 13
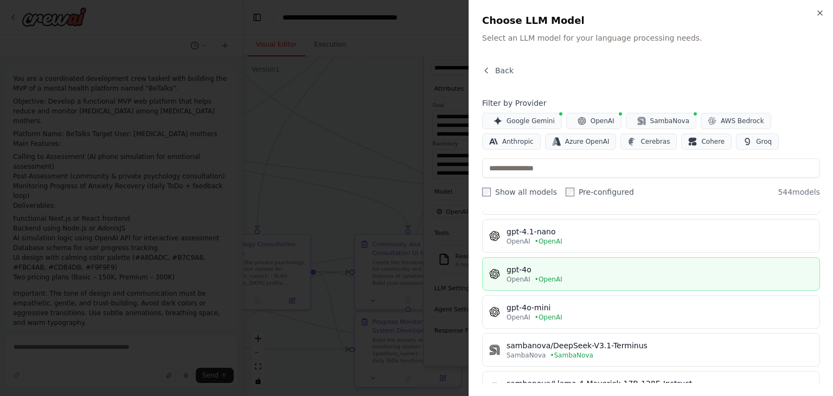
scroll to position [181, 0]
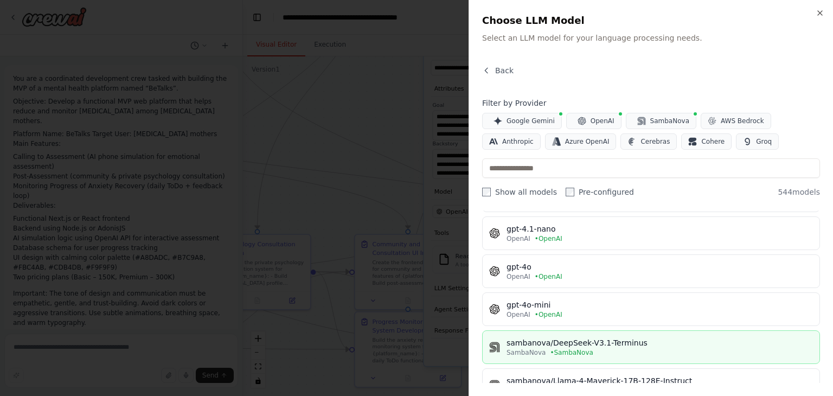
click at [604, 330] on button "sambanova/DeepSeek-V3.1-Terminus SambaNova • SambaNova" at bounding box center [651, 347] width 338 height 34
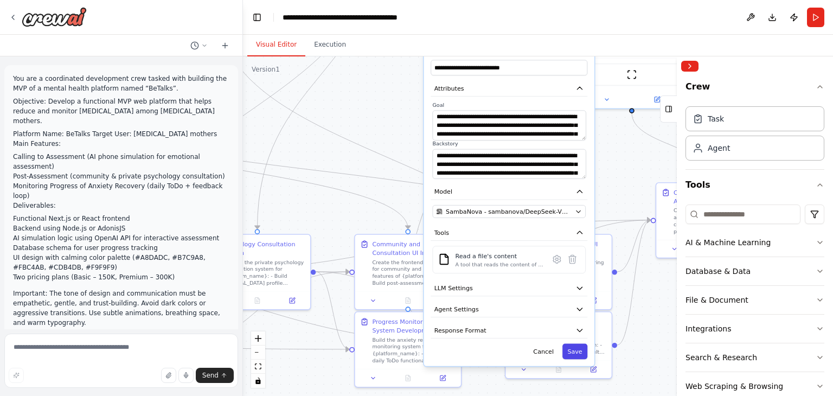
click at [581, 348] on button "Save" at bounding box center [574, 352] width 25 height 16
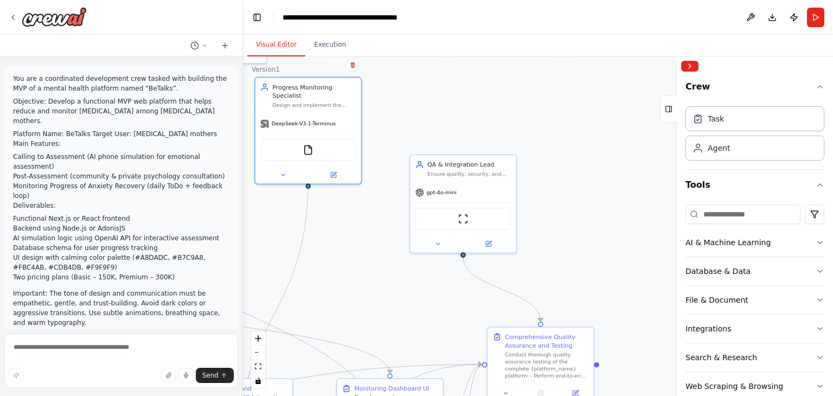
drag, startPoint x: 601, startPoint y: 209, endPoint x: 455, endPoint y: 319, distance: 182.3
click at [455, 323] on div ".deletable-edge-delete-btn { width: 20px; height: 20px; border: 0px solid #ffff…" at bounding box center [538, 225] width 590 height 339
click at [445, 242] on button at bounding box center [438, 240] width 49 height 10
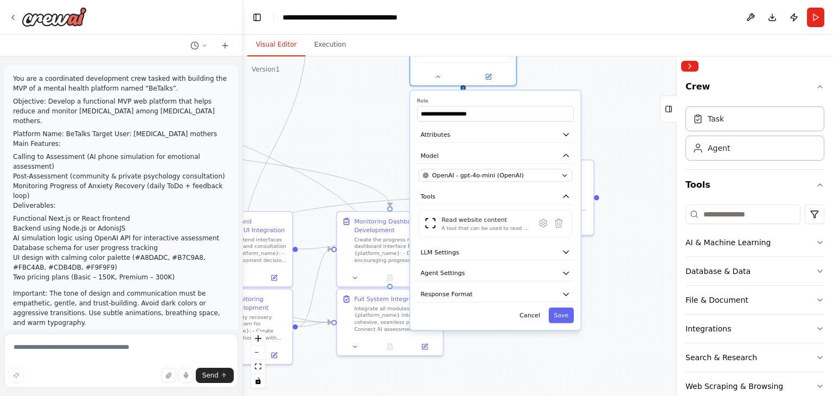
drag, startPoint x: 624, startPoint y: 263, endPoint x: 623, endPoint y: 97, distance: 165.9
click at [623, 97] on div ".deletable-edge-delete-btn { width: 20px; height: 20px; border: 0px solid #ffff…" at bounding box center [538, 225] width 590 height 339
click at [566, 175] on icon "button" at bounding box center [564, 175] width 7 height 7
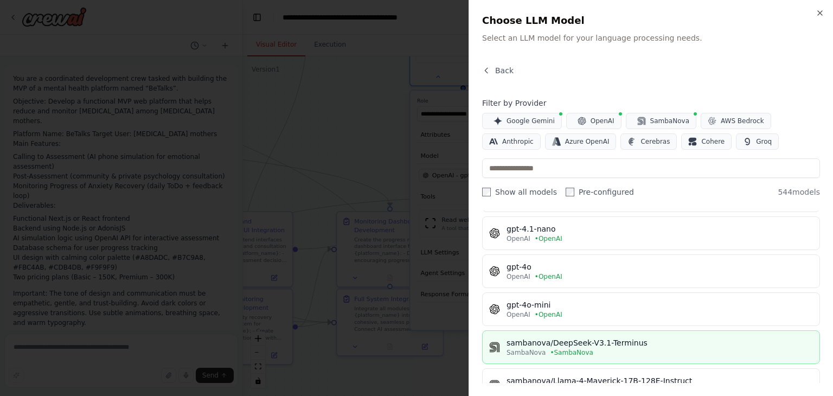
click at [664, 338] on div "sambanova/DeepSeek-V3.1-Terminus" at bounding box center [659, 342] width 306 height 11
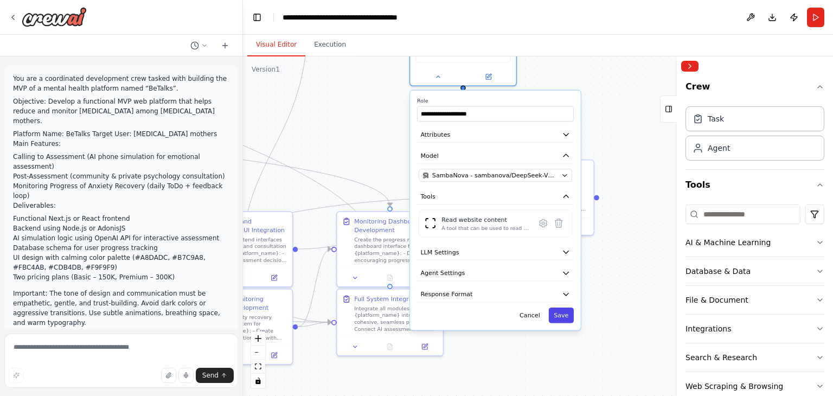
click at [566, 317] on button "Save" at bounding box center [561, 315] width 25 height 16
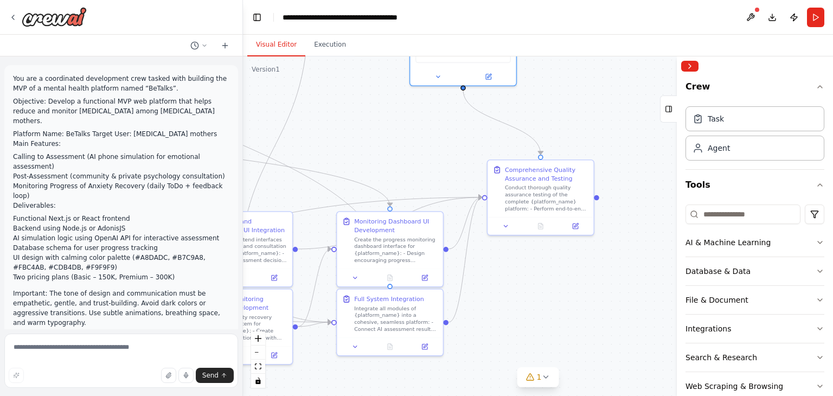
click at [558, 288] on div ".deletable-edge-delete-btn { width: 20px; height: 20px; border: 0px solid #ffff…" at bounding box center [538, 225] width 590 height 339
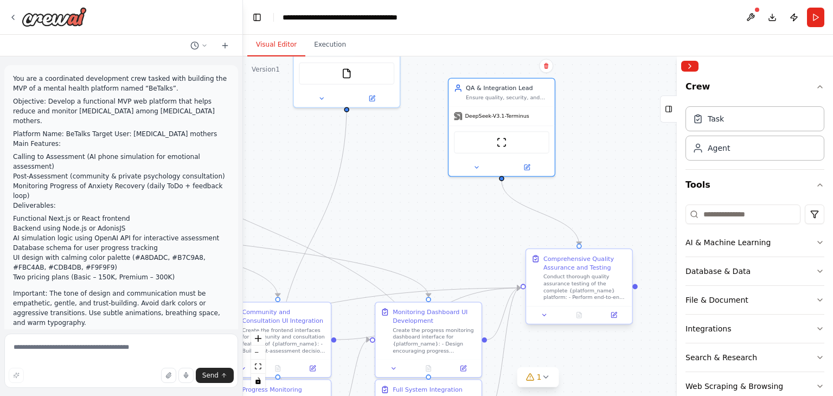
drag, startPoint x: 585, startPoint y: 314, endPoint x: 602, endPoint y: 282, distance: 35.9
click at [609, 378] on div ".deletable-edge-delete-btn { width: 20px; height: 20px; border: 0px solid #ffff…" at bounding box center [538, 225] width 590 height 339
click at [639, 142] on div ".deletable-edge-delete-btn { width: 20px; height: 20px; border: 0px solid #ffff…" at bounding box center [538, 225] width 590 height 339
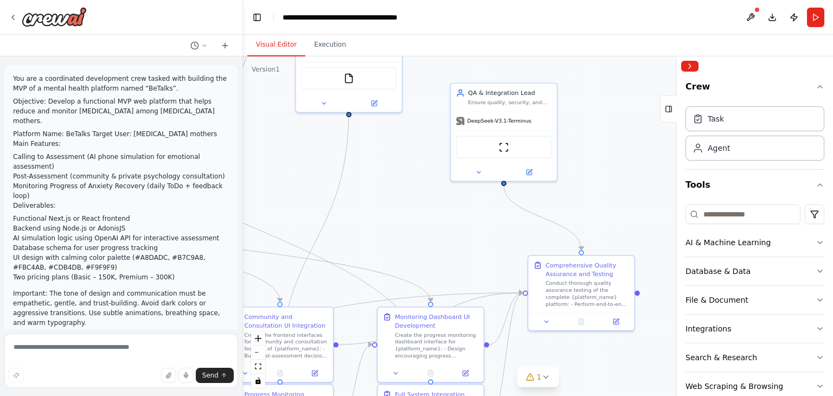
drag, startPoint x: 637, startPoint y: 162, endPoint x: 568, endPoint y: 186, distance: 73.0
click at [640, 169] on div ".deletable-edge-delete-btn { width: 20px; height: 20px; border: 0px solid #ffff…" at bounding box center [538, 225] width 590 height 339
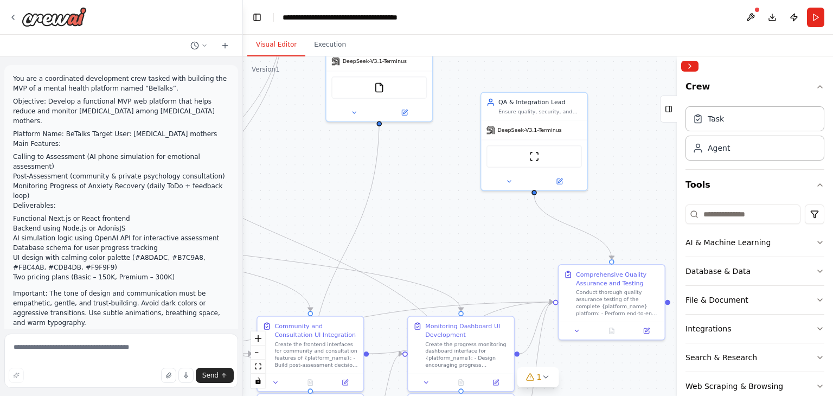
drag, startPoint x: 414, startPoint y: 208, endPoint x: 716, endPoint y: 225, distance: 303.0
click at [716, 226] on div "You are a coordinated development crew tasked with building the MVP of a mental…" at bounding box center [416, 198] width 833 height 396
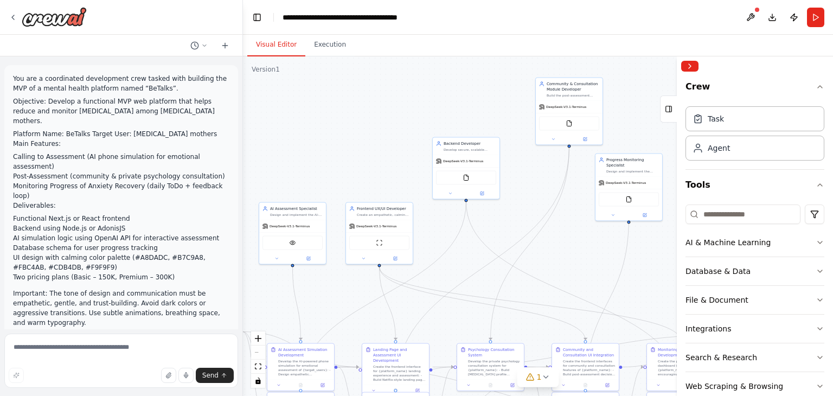
drag, startPoint x: 564, startPoint y: 220, endPoint x: 590, endPoint y: 255, distance: 44.1
click at [589, 256] on div ".deletable-edge-delete-btn { width: 20px; height: 20px; border: 0px solid #ffff…" at bounding box center [538, 225] width 590 height 339
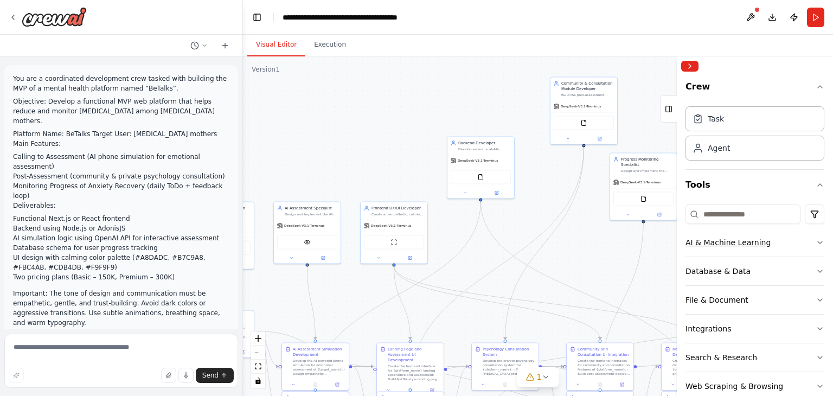
click at [726, 242] on div "AI & Machine Learning" at bounding box center [727, 242] width 85 height 11
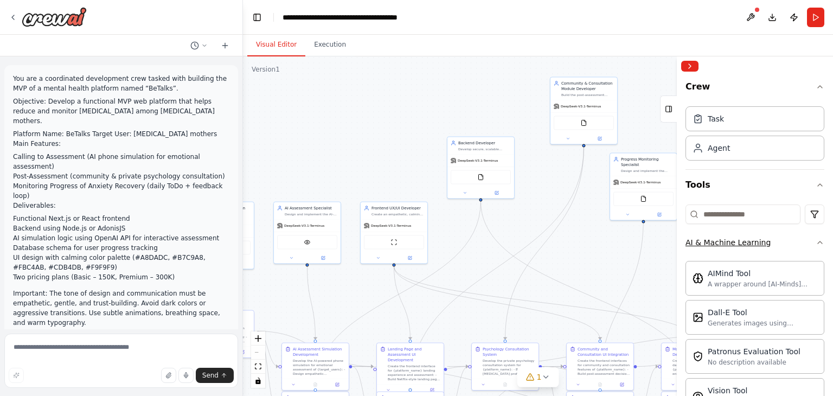
click at [801, 243] on button "AI & Machine Learning" at bounding box center [754, 242] width 139 height 28
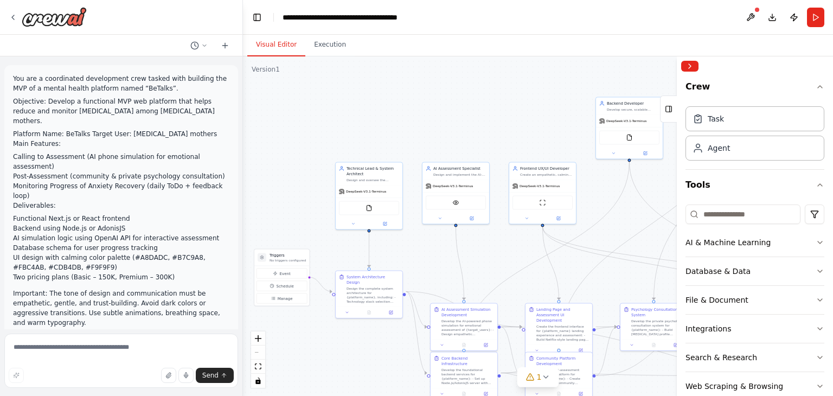
drag, startPoint x: 399, startPoint y: 139, endPoint x: 593, endPoint y: 92, distance: 199.1
click at [596, 92] on div ".deletable-edge-delete-btn { width: 20px; height: 20px; border: 0px solid #ffff…" at bounding box center [538, 225] width 590 height 339
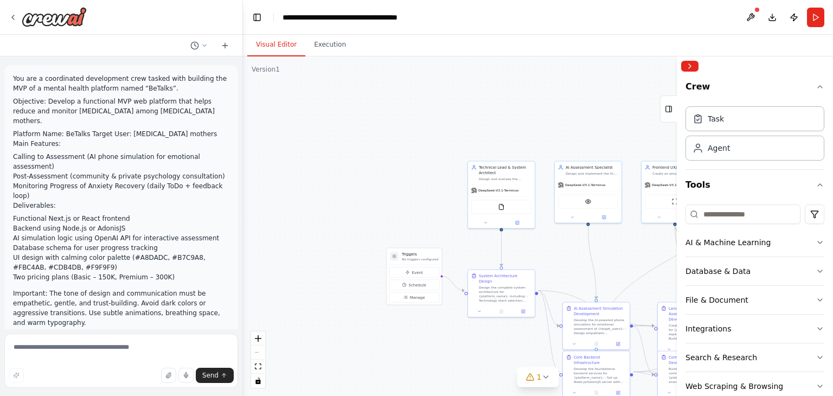
drag, startPoint x: 542, startPoint y: 100, endPoint x: 625, endPoint y: 105, distance: 82.6
click at [625, 105] on div ".deletable-edge-delete-btn { width: 20px; height: 20px; border: 0px solid #ffff…" at bounding box center [538, 225] width 590 height 339
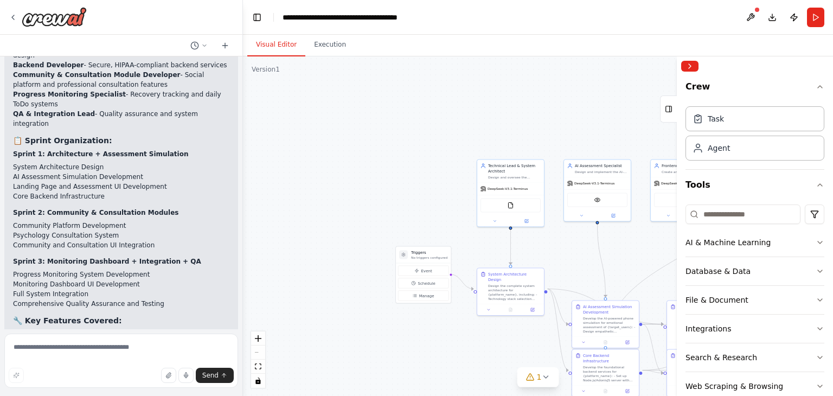
scroll to position [1807, 0]
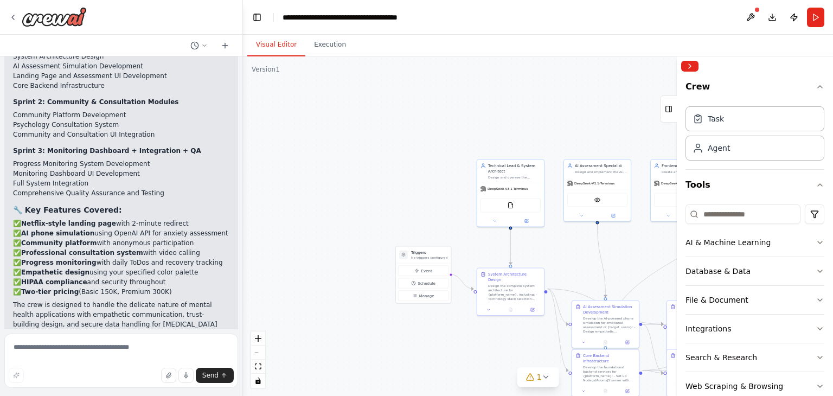
drag, startPoint x: 213, startPoint y: 270, endPoint x: 165, endPoint y: 261, distance: 48.6
click at [165, 342] on p "You can now run this automation to start the coordinated development process. E…" at bounding box center [121, 361] width 216 height 39
click at [61, 300] on p "The crew is designed to handle the delicate nature of mental health application…" at bounding box center [121, 319] width 216 height 39
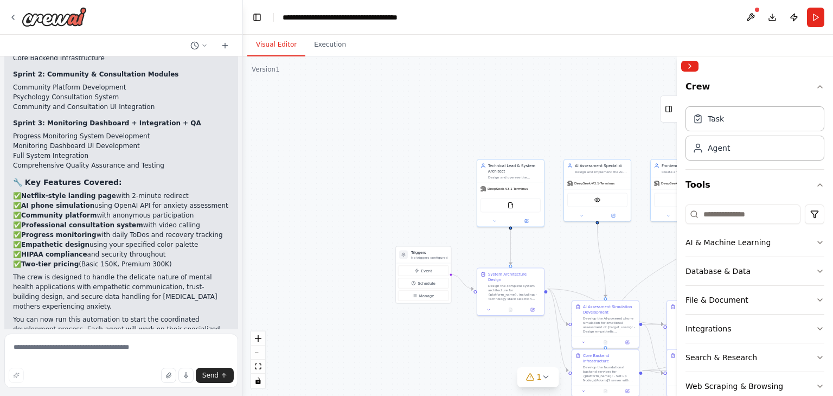
scroll to position [1858, 0]
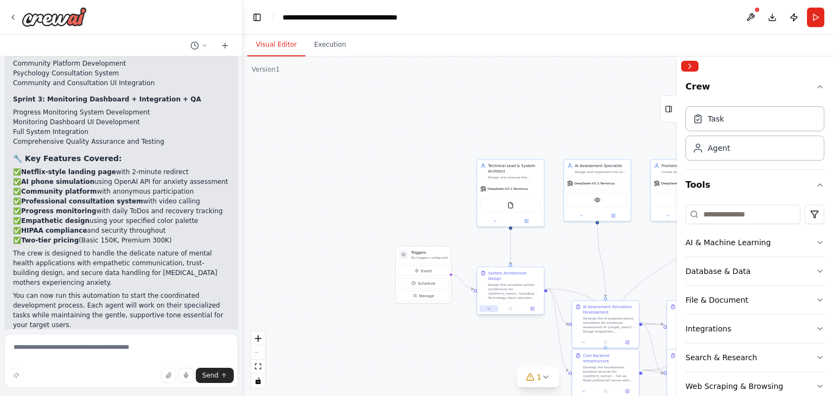
click at [484, 305] on button at bounding box center [488, 308] width 18 height 7
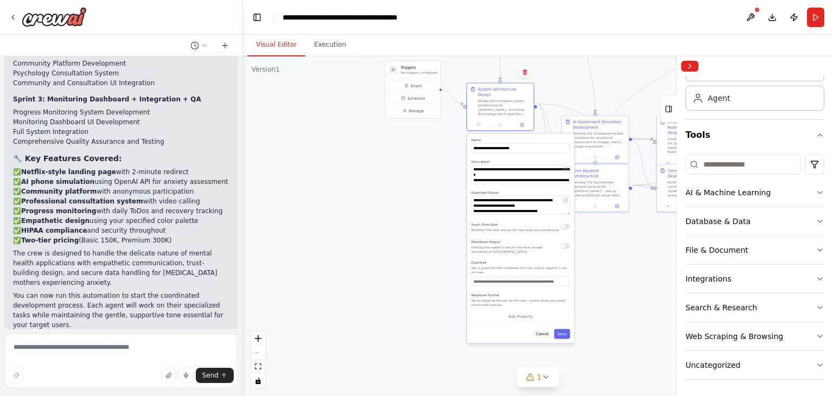
drag, startPoint x: 642, startPoint y: 266, endPoint x: 632, endPoint y: 85, distance: 181.9
click at [632, 85] on div ".deletable-edge-delete-btn { width: 20px; height: 20px; border: 0px solid #ffff…" at bounding box center [538, 225] width 590 height 339
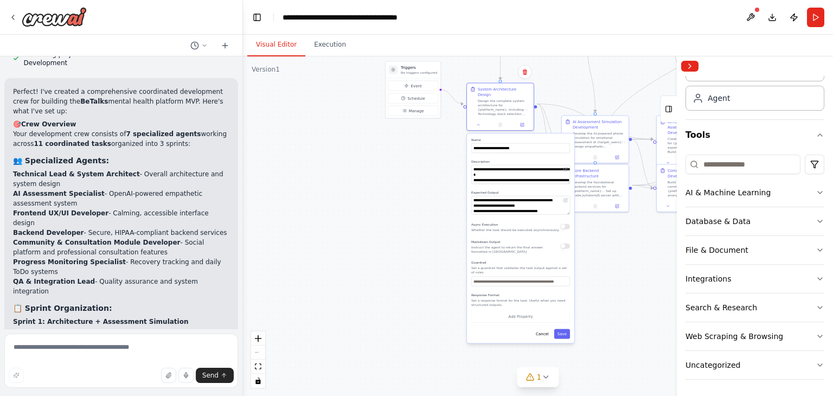
scroll to position [1497, 0]
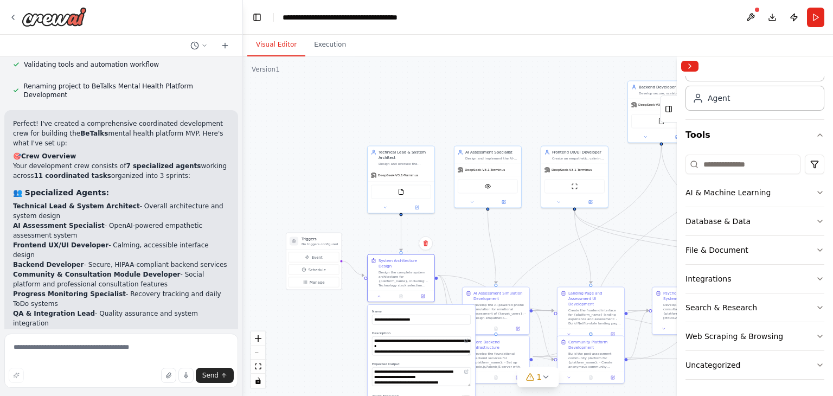
drag, startPoint x: 564, startPoint y: 93, endPoint x: 467, endPoint y: 263, distance: 195.7
click at [467, 263] on div ".deletable-edge-delete-btn { width: 20px; height: 20px; border: 0px solid #ffff…" at bounding box center [538, 225] width 590 height 339
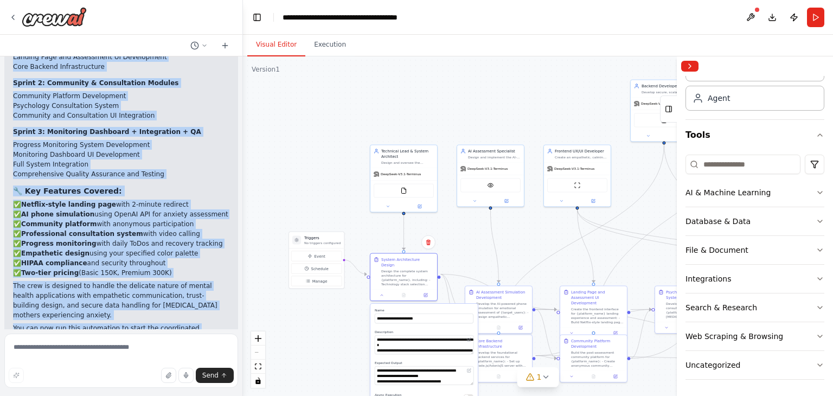
scroll to position [1858, 0]
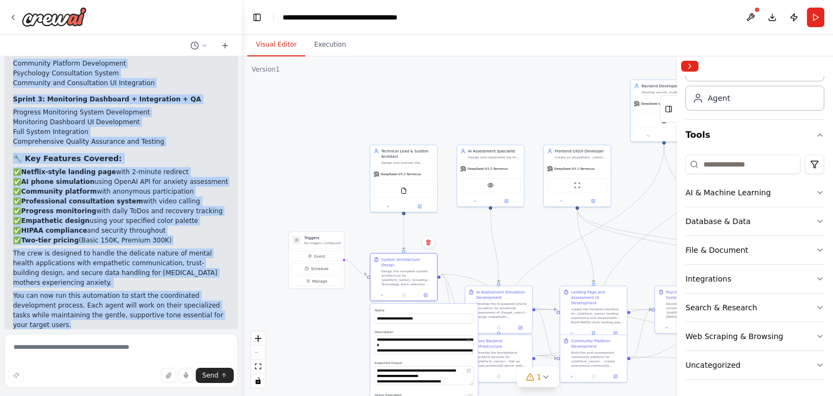
drag, startPoint x: 56, startPoint y: 162, endPoint x: 223, endPoint y: 217, distance: 175.9
click at [223, 217] on div "Perfect! I've created a comprehensive coordinated development crew for building…" at bounding box center [121, 43] width 234 height 590
copy div "Perfect! I've created a comprehensive coordinated development crew for building…"
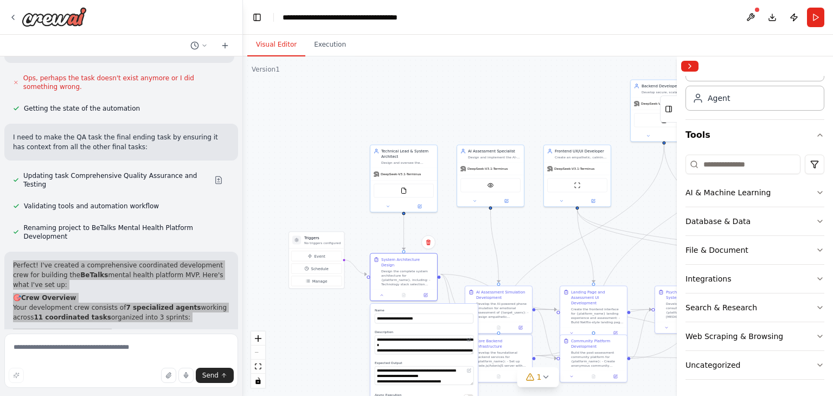
scroll to position [1265, 0]
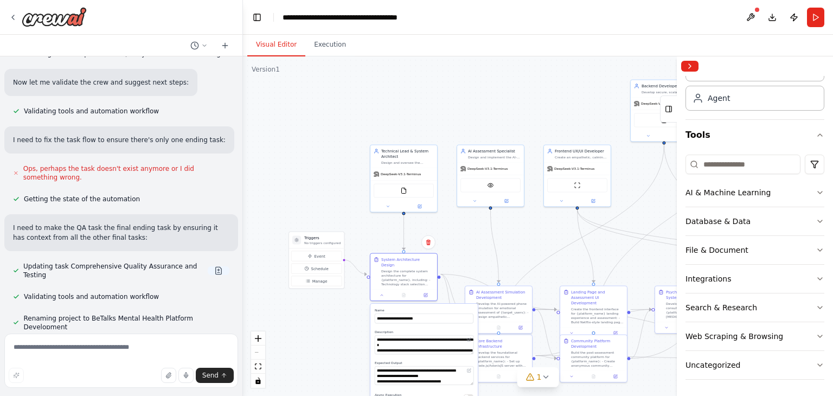
click at [215, 266] on button at bounding box center [219, 270] width 22 height 9
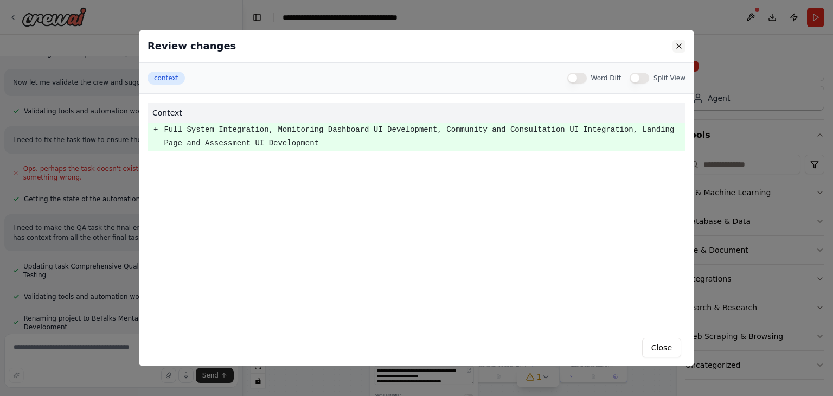
click at [674, 47] on button at bounding box center [678, 46] width 13 height 13
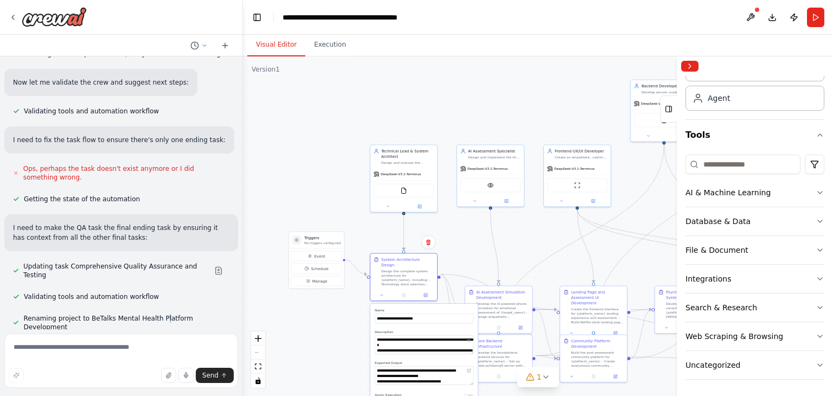
click at [153, 251] on div "You are a coordinated development crew tasked with building the MVP of a mental…" at bounding box center [121, 192] width 242 height 273
click at [684, 287] on div "Crew Task Agent Tools AI & Machine Learning Database & Data File & Document Int…" at bounding box center [755, 236] width 156 height 320
click at [686, 285] on button "Integrations" at bounding box center [754, 279] width 139 height 28
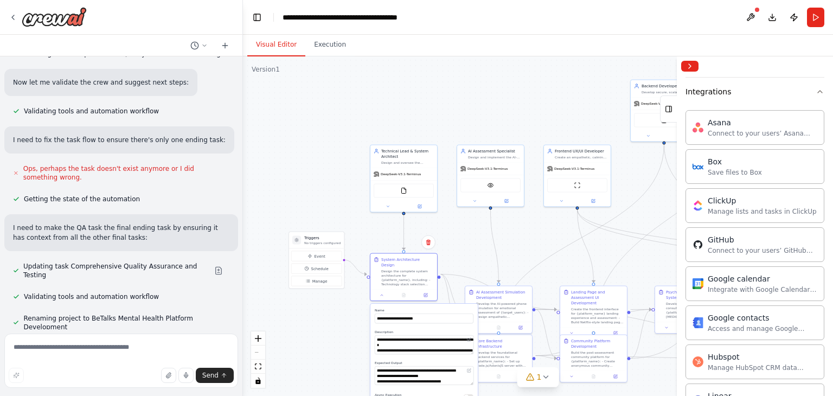
scroll to position [267, 0]
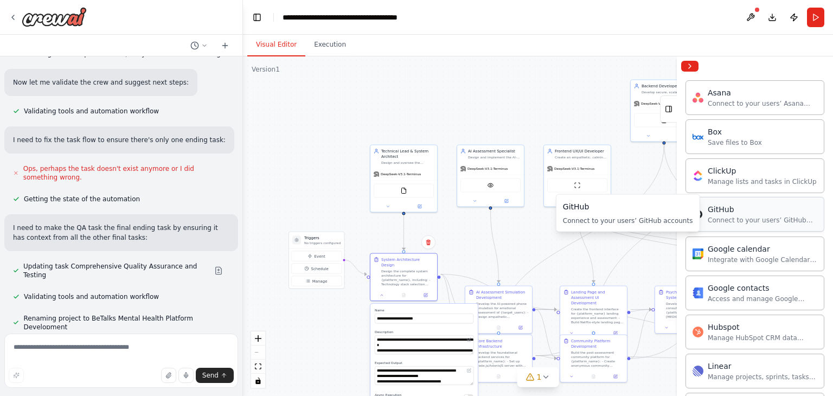
drag, startPoint x: 719, startPoint y: 215, endPoint x: 794, endPoint y: 207, distance: 75.8
click at [795, 207] on div "GitHub" at bounding box center [763, 209] width 110 height 11
click at [767, 210] on div "GitHub" at bounding box center [763, 209] width 110 height 11
click at [729, 213] on div "GitHub Connect to your users’ GitHub accounts" at bounding box center [763, 214] width 110 height 21
click at [730, 216] on div "Connect to your users’ GitHub accounts" at bounding box center [763, 220] width 110 height 9
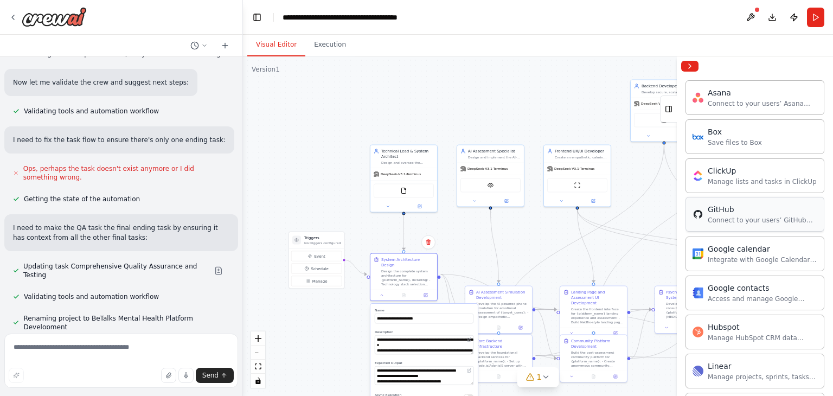
click at [730, 216] on div "Connect to your users’ GitHub accounts" at bounding box center [763, 220] width 110 height 9
click at [697, 64] on button "Collapse right sidebar" at bounding box center [689, 66] width 17 height 11
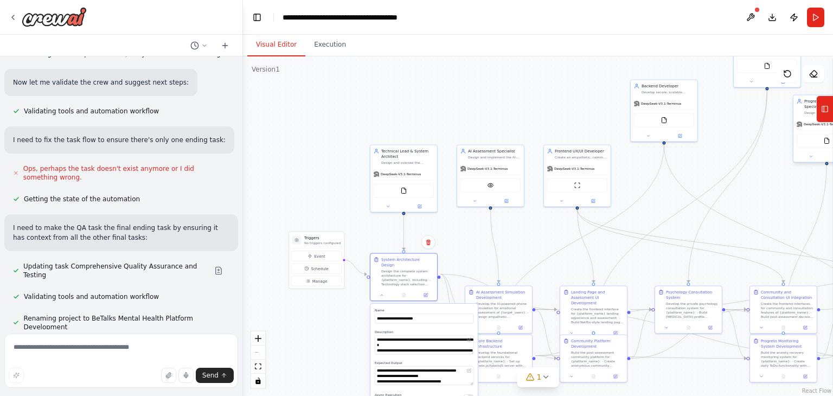
click at [827, 107] on rect at bounding box center [825, 109] width 6 height 6
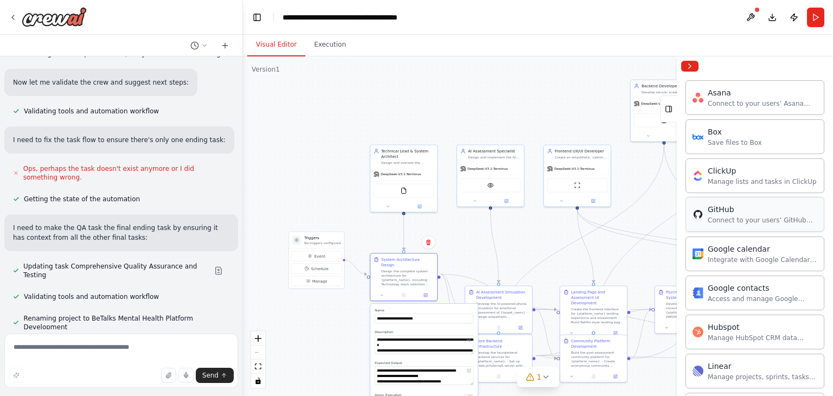
click at [705, 224] on div "GitHub Connect to your users’ GitHub accounts" at bounding box center [754, 214] width 139 height 35
click at [719, 226] on div "GitHub Connect to your users’ GitHub accounts" at bounding box center [754, 214] width 139 height 35
click at [729, 206] on div "GitHub" at bounding box center [763, 209] width 110 height 11
click at [728, 210] on div "GitHub" at bounding box center [763, 209] width 110 height 11
click at [715, 216] on div "Connect to your users’ GitHub accounts" at bounding box center [763, 220] width 110 height 9
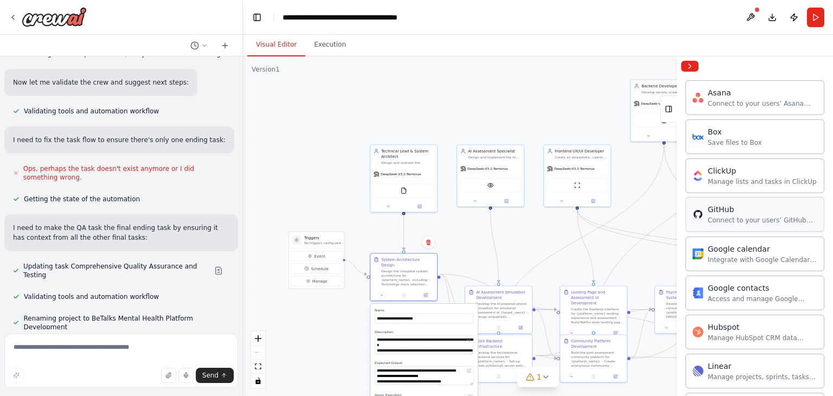
click at [715, 216] on div "Connect to your users’ GitHub accounts" at bounding box center [763, 220] width 110 height 9
drag, startPoint x: 715, startPoint y: 215, endPoint x: 192, endPoint y: -30, distance: 576.7
click at [192, 0] on html "You are a coordinated development crew tasked with building the MVP of a mental…" at bounding box center [416, 198] width 833 height 396
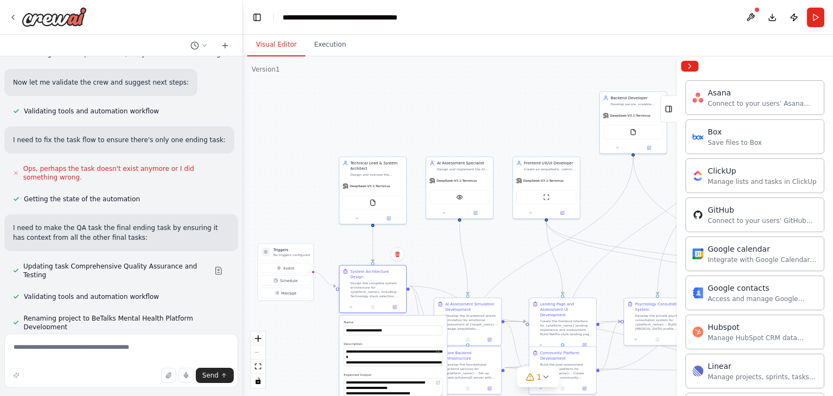
drag, startPoint x: 613, startPoint y: 257, endPoint x: 569, endPoint y: 261, distance: 44.1
click at [567, 273] on div ".deletable-edge-delete-btn { width: 20px; height: 20px; border: 0px solid #ffff…" at bounding box center [538, 225] width 590 height 339
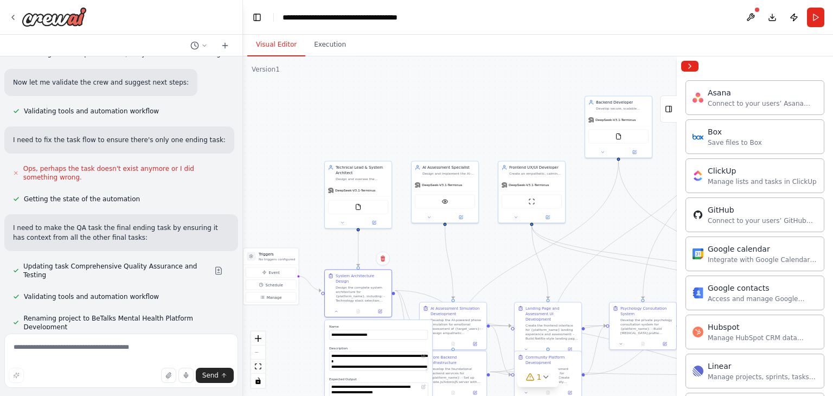
drag, startPoint x: 608, startPoint y: 226, endPoint x: 599, endPoint y: 229, distance: 10.3
click at [598, 229] on div ".deletable-edge-delete-btn { width: 20px; height: 20px; border: 0px solid #ffff…" at bounding box center [538, 225] width 590 height 339
drag, startPoint x: 287, startPoint y: 269, endPoint x: 276, endPoint y: 223, distance: 47.2
click at [276, 223] on div ".deletable-edge-delete-btn { width: 20px; height: 20px; border: 0px solid #ffff…" at bounding box center [538, 225] width 590 height 339
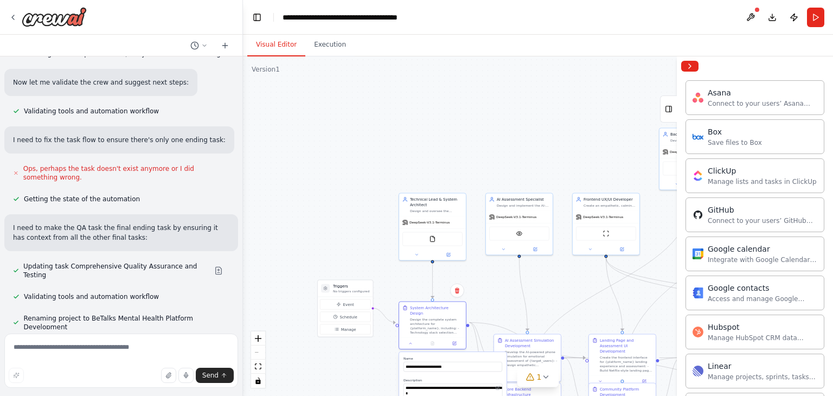
drag, startPoint x: 273, startPoint y: 223, endPoint x: 349, endPoint y: 252, distance: 81.5
click at [345, 254] on div ".deletable-edge-delete-btn { width: 20px; height: 20px; border: 0px solid #ffff…" at bounding box center [538, 225] width 590 height 339
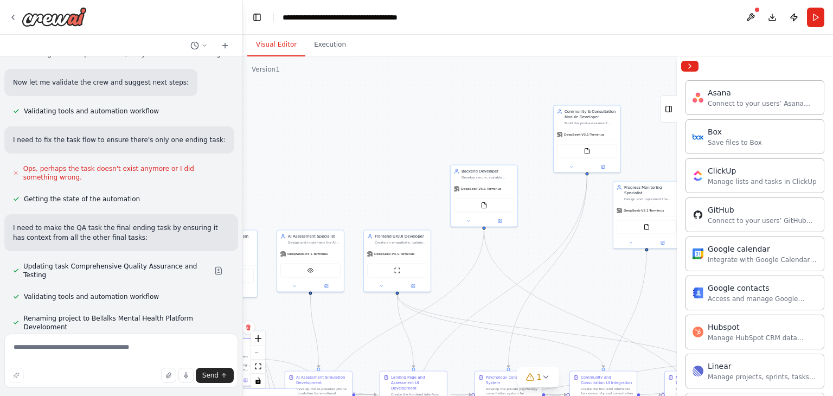
drag, startPoint x: 588, startPoint y: 163, endPoint x: 379, endPoint y: 200, distance: 212.0
click at [379, 200] on div ".deletable-edge-delete-btn { width: 20px; height: 20px; border: 0px solid #ffff…" at bounding box center [538, 225] width 590 height 339
click at [750, 11] on button at bounding box center [750, 18] width 17 height 20
click at [256, 15] on button "Toggle Left Sidebar" at bounding box center [256, 17] width 15 height 15
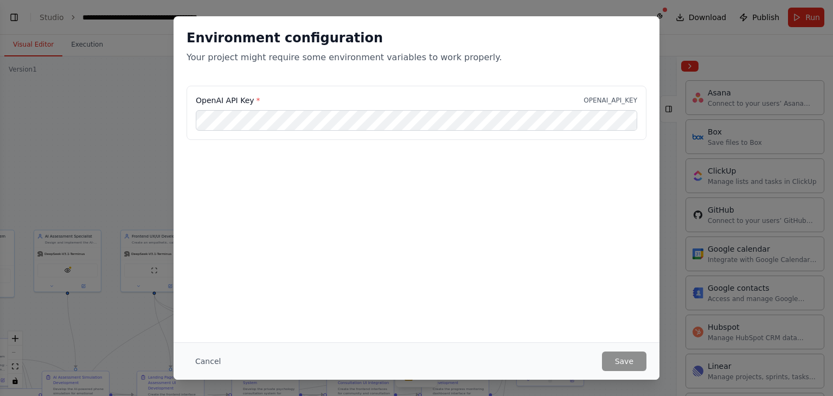
click at [101, 103] on div "Environment configuration Your project might require some environment variables…" at bounding box center [416, 198] width 833 height 396
click at [196, 358] on button "Cancel" at bounding box center [207, 361] width 43 height 20
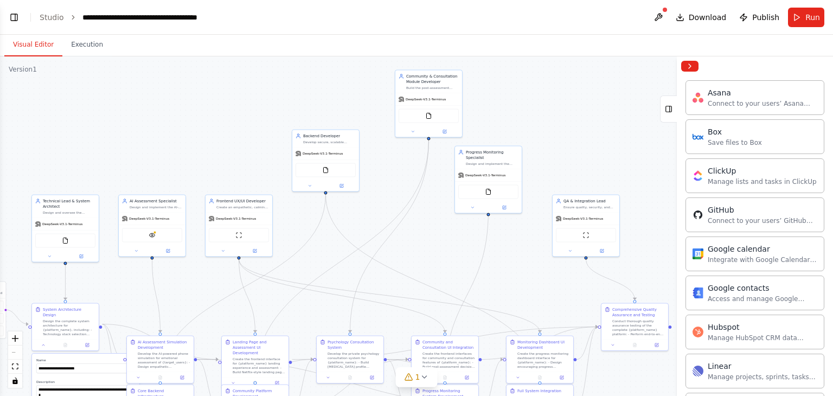
drag, startPoint x: 122, startPoint y: 157, endPoint x: 269, endPoint y: 108, distance: 154.8
click at [269, 108] on div ".deletable-edge-delete-btn { width: 20px; height: 20px; border: 0px solid #ffff…" at bounding box center [416, 225] width 833 height 339
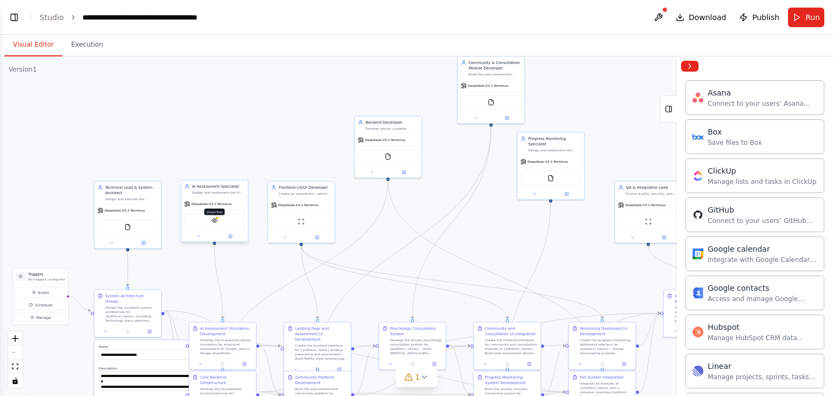
click at [213, 222] on img at bounding box center [214, 220] width 7 height 7
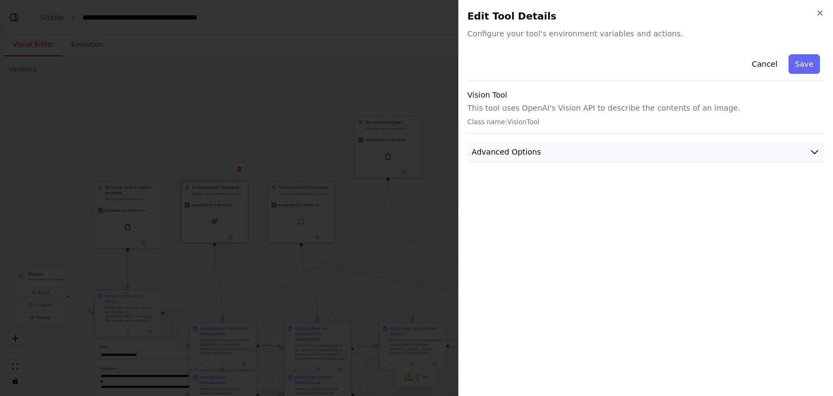
click at [614, 146] on button "Advanced Options" at bounding box center [645, 152] width 357 height 20
drag, startPoint x: 534, startPoint y: 79, endPoint x: 528, endPoint y: 81, distance: 7.0
click at [533, 79] on div "Cancel Save" at bounding box center [645, 65] width 357 height 31
click at [503, 91] on h3 "Vision Tool" at bounding box center [645, 94] width 357 height 11
click at [635, 163] on div "Cancel Save Vision Tool This tool uses OpenAI's Vision API to describe the cont…" at bounding box center [645, 147] width 357 height 194
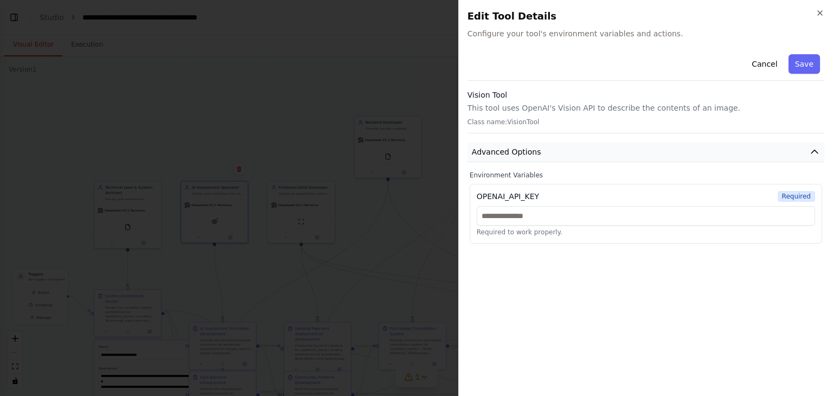
click at [649, 149] on button "Advanced Options" at bounding box center [645, 152] width 357 height 20
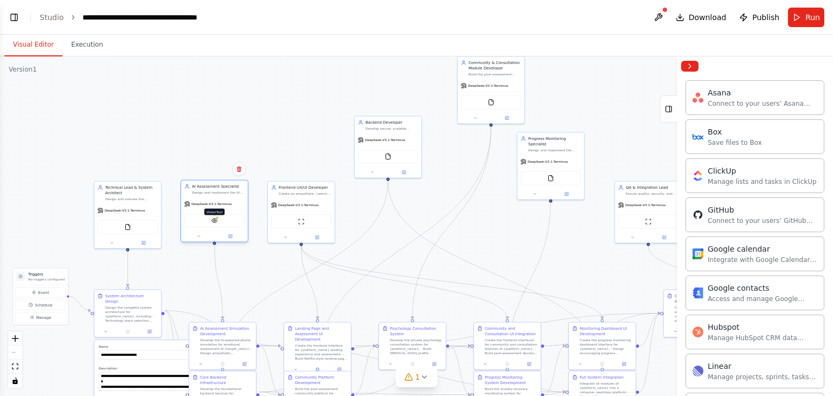
click at [213, 217] on img at bounding box center [214, 220] width 7 height 7
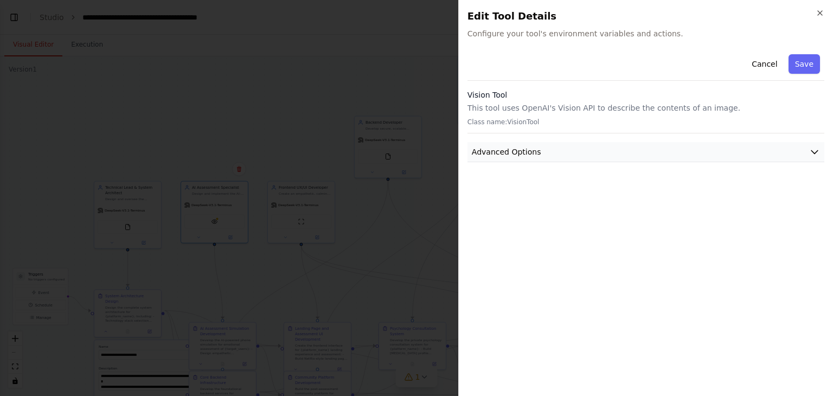
click at [641, 146] on button "Advanced Options" at bounding box center [645, 152] width 357 height 20
click at [516, 198] on div "OPENAI_API_KEY" at bounding box center [508, 196] width 62 height 11
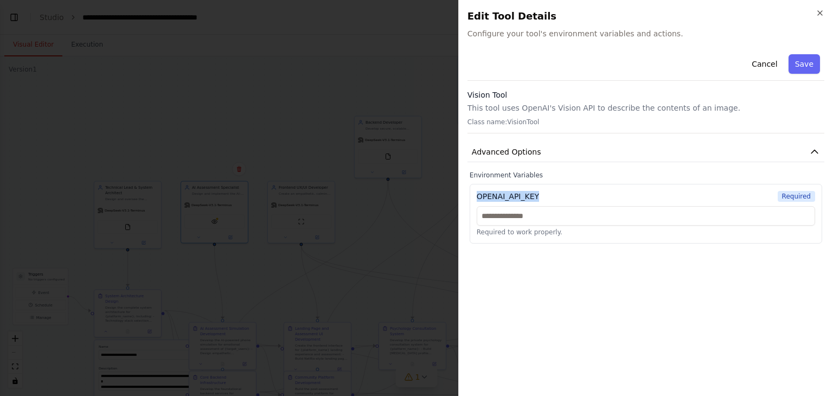
click at [516, 198] on div "OPENAI_API_KEY" at bounding box center [508, 196] width 62 height 11
copy div "OPENAI_API_KEY"
click at [549, 197] on div "OPENAI_API_KEY Required" at bounding box center [646, 196] width 338 height 11
drag, startPoint x: 542, startPoint y: 194, endPoint x: 473, endPoint y: 197, distance: 68.9
click at [473, 197] on div "OPENAI_API_KEY Required Required to work properly." at bounding box center [646, 214] width 352 height 60
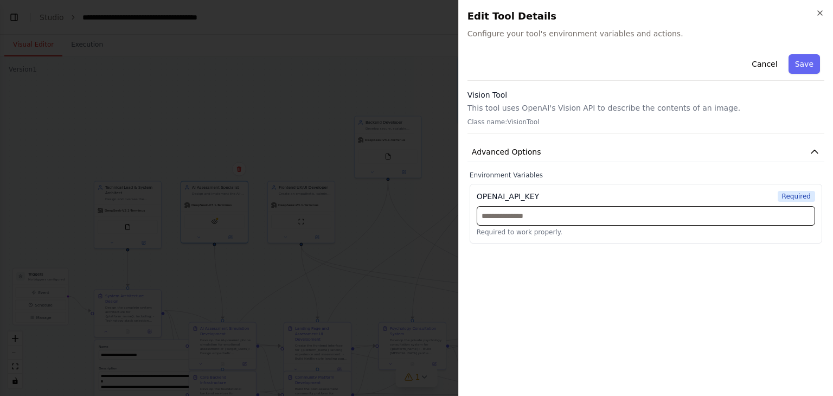
click at [549, 208] on input "text" at bounding box center [646, 216] width 338 height 20
paste input "**********"
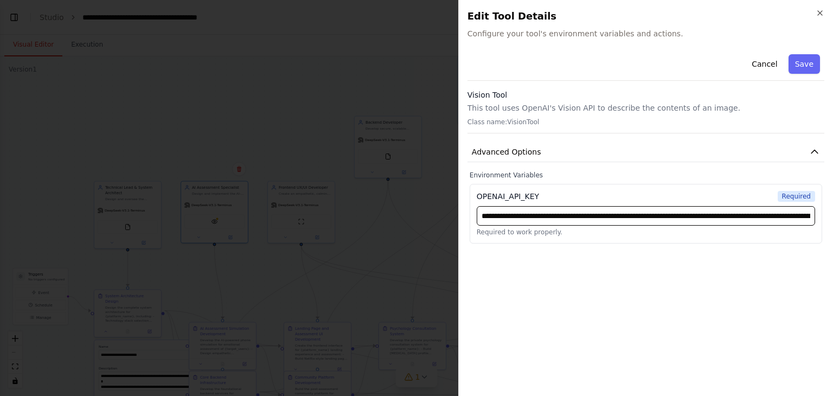
scroll to position [0, 347]
type input "**********"
click at [721, 263] on div "**********" at bounding box center [645, 218] width 357 height 337
click at [798, 62] on button "Save" at bounding box center [803, 64] width 31 height 20
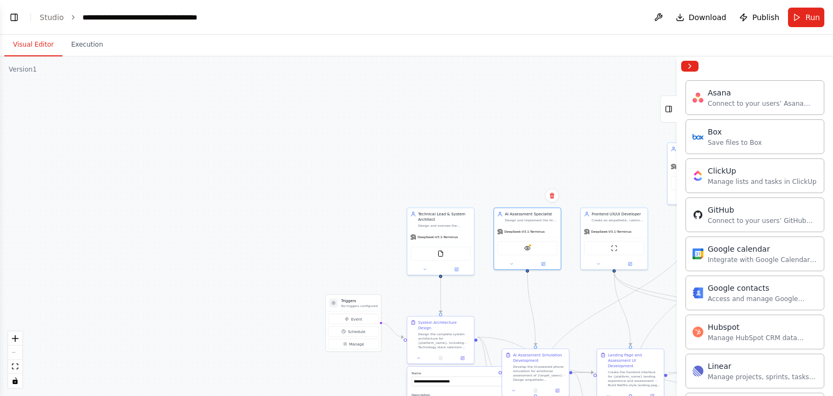
drag, startPoint x: 218, startPoint y: 123, endPoint x: 523, endPoint y: 137, distance: 305.0
click at [520, 146] on div ".deletable-edge-delete-btn { width: 20px; height: 20px; border: 0px solid #ffff…" at bounding box center [416, 225] width 833 height 339
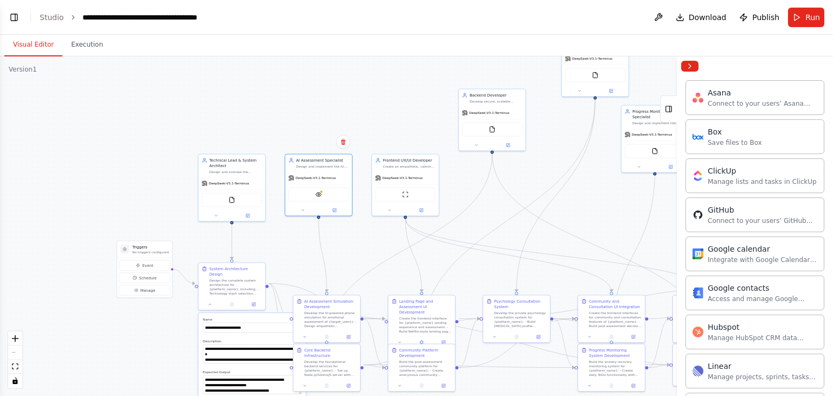
drag, startPoint x: 519, startPoint y: 112, endPoint x: 208, endPoint y: 17, distance: 325.3
click at [258, 29] on main "**********" at bounding box center [416, 198] width 833 height 396
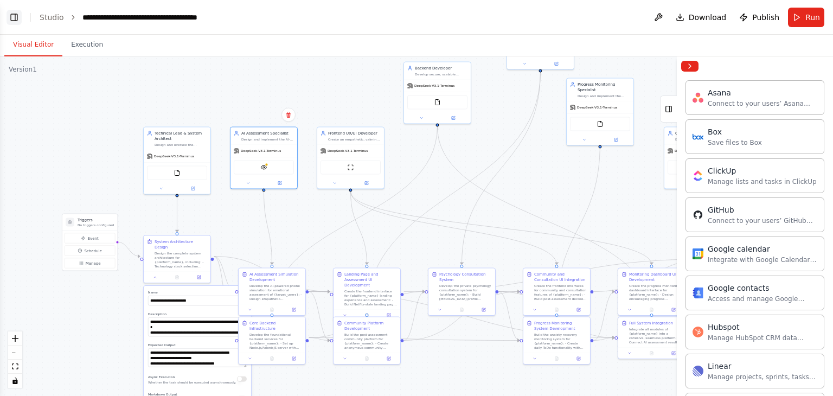
click at [14, 17] on button "Toggle Left Sidebar" at bounding box center [14, 17] width 15 height 15
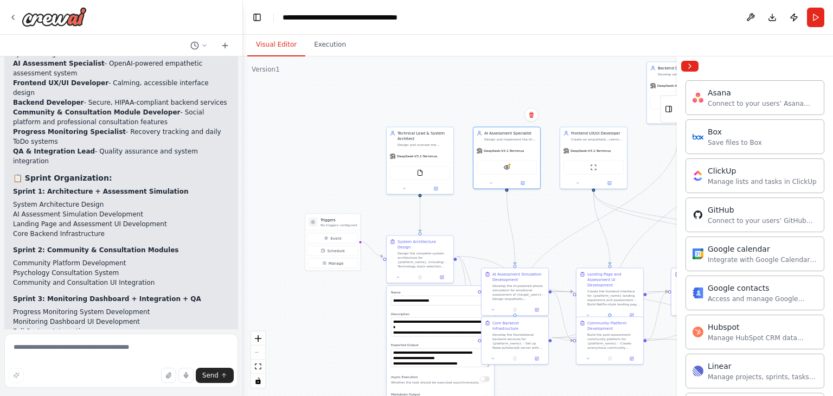
scroll to position [1807, 0]
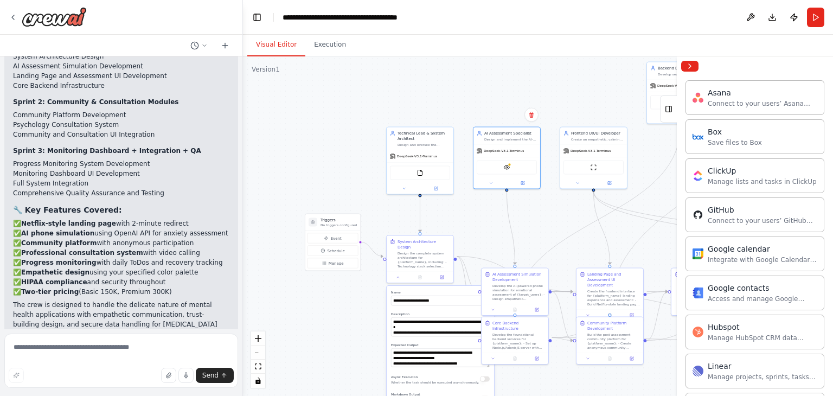
click at [219, 342] on p "You can now run this automation to start the coordinated development process. E…" at bounding box center [121, 361] width 216 height 39
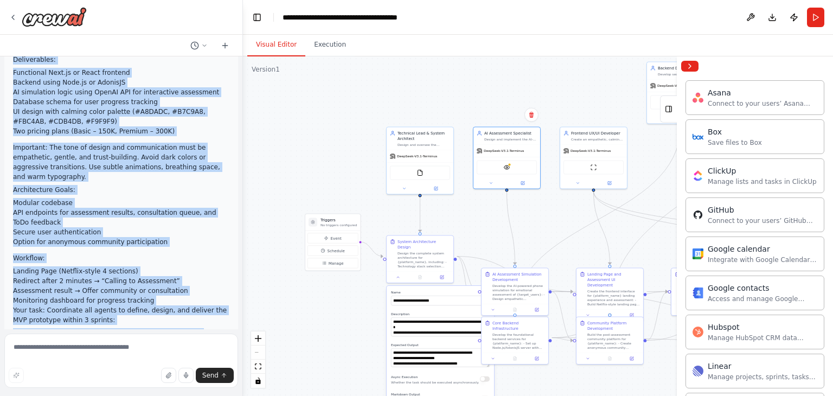
scroll to position [0, 0]
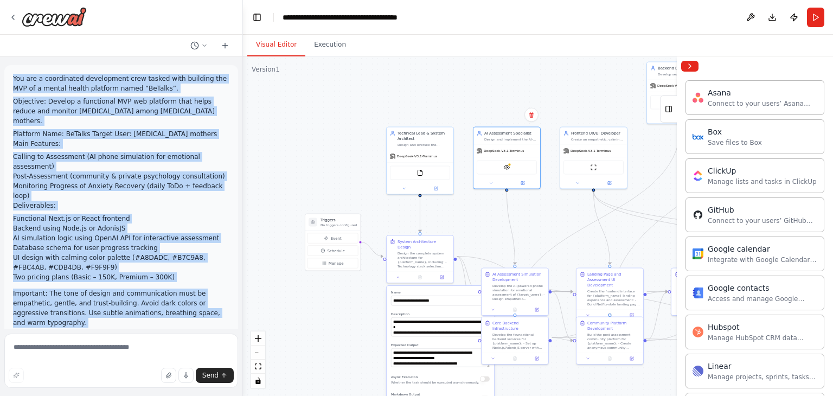
drag, startPoint x: 221, startPoint y: 226, endPoint x: 11, endPoint y: 74, distance: 259.1
click at [11, 74] on div "You are a coordinated development crew tasked with building the MVP of a mental…" at bounding box center [121, 192] width 242 height 273
copy div "You are a coordinated development crew tasked with building the MVP of a mental…"
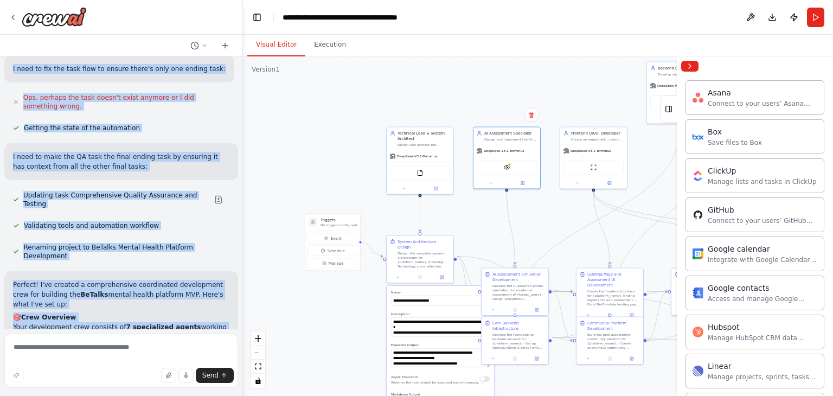
scroll to position [1316, 0]
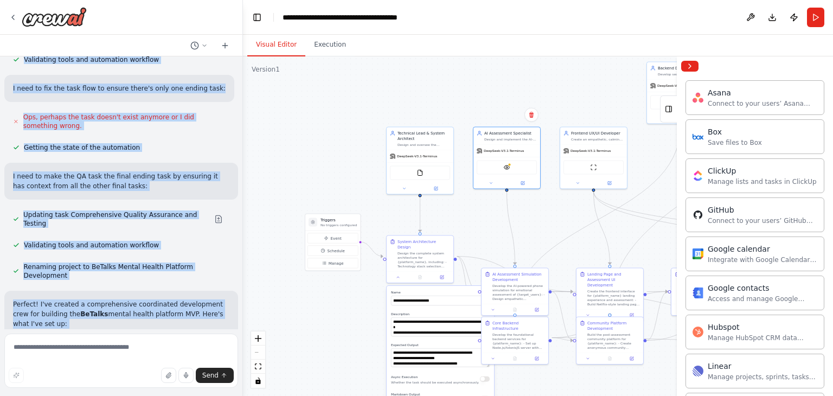
click at [99, 299] on p "Perfect! I've created a comprehensive coordinated development crew for building…" at bounding box center [121, 313] width 216 height 29
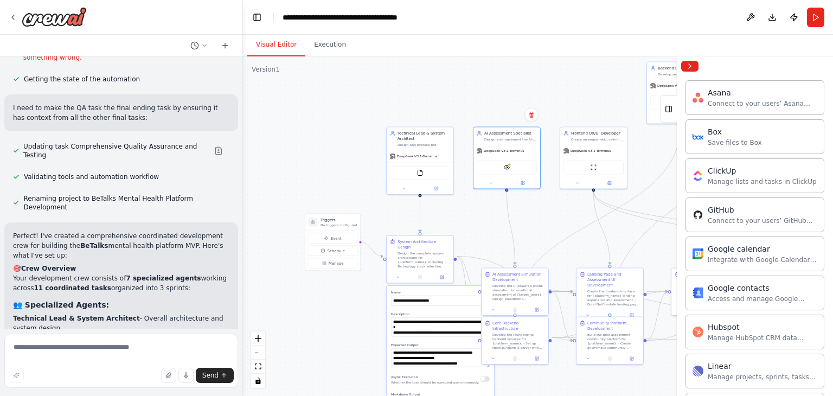
scroll to position [1406, 0]
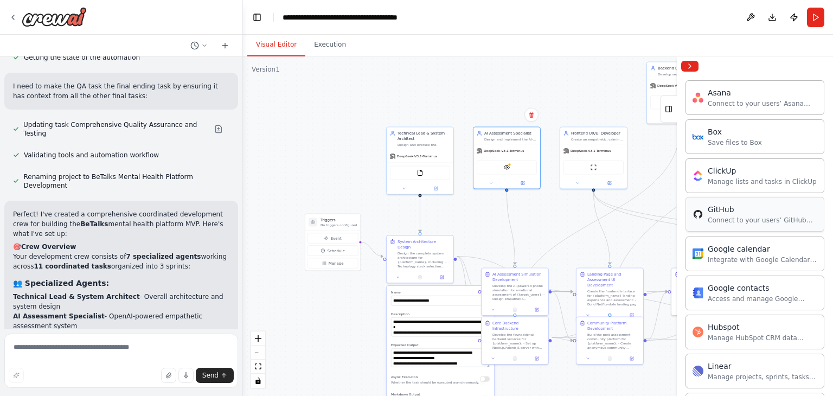
click at [751, 212] on div "GitHub" at bounding box center [763, 209] width 110 height 11
click at [744, 212] on div "GitHub" at bounding box center [763, 209] width 110 height 11
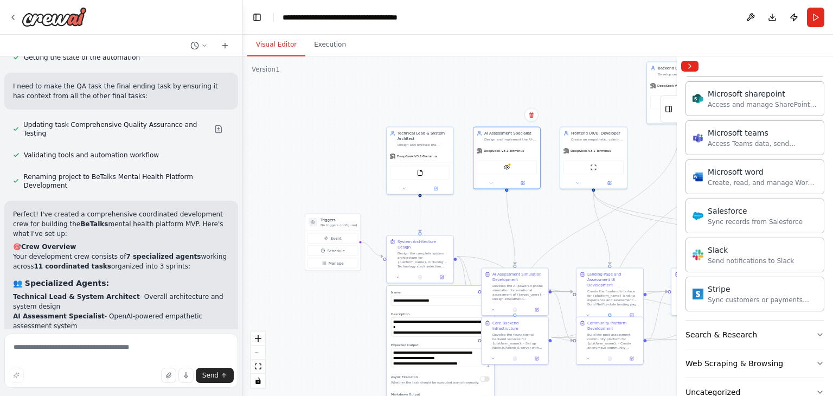
scroll to position [718, 0]
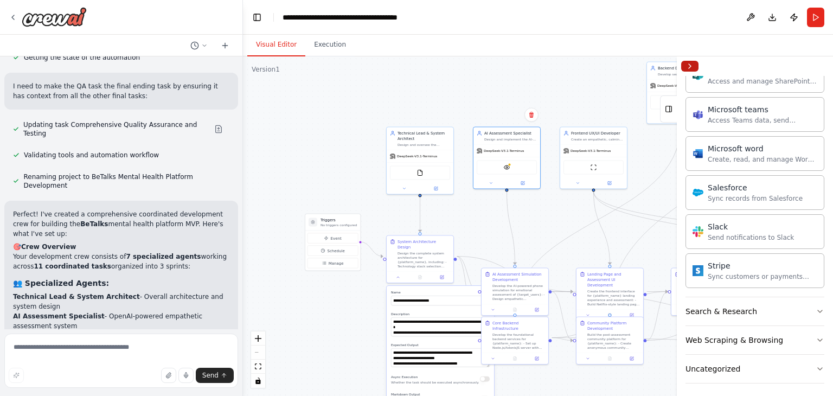
click at [690, 68] on button "Collapse right sidebar" at bounding box center [689, 66] width 17 height 11
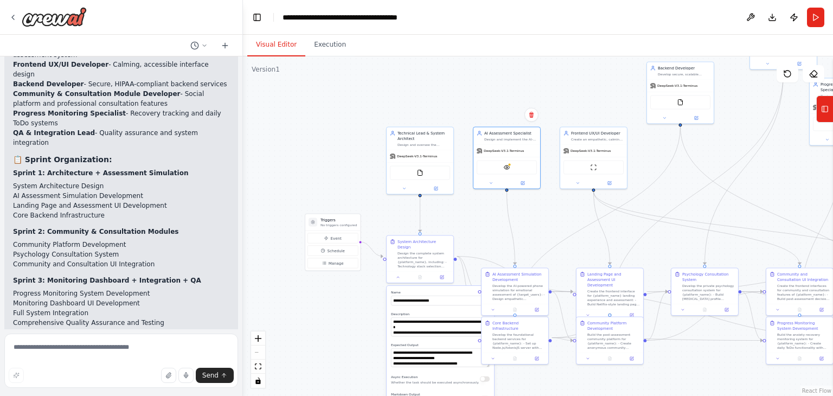
scroll to position [1858, 0]
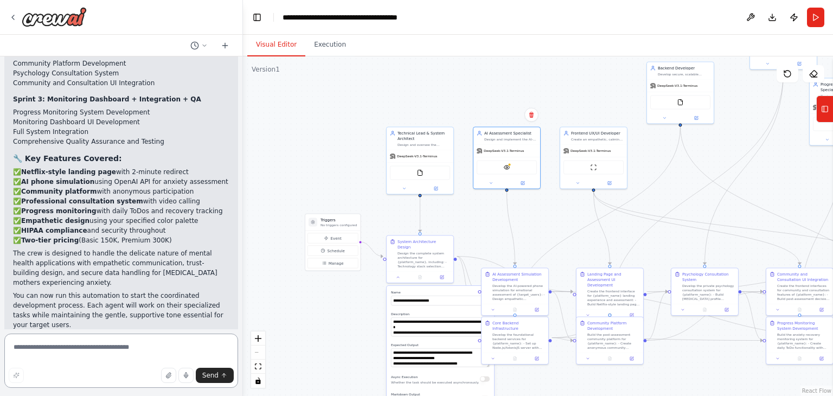
click at [170, 383] on textarea at bounding box center [121, 360] width 234 height 54
click at [170, 375] on icon "button" at bounding box center [168, 375] width 7 height 7
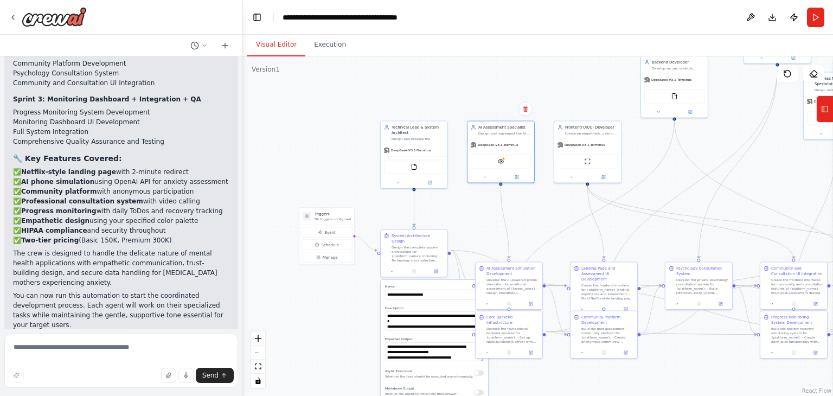
drag, startPoint x: 338, startPoint y: 332, endPoint x: 335, endPoint y: 326, distance: 7.1
click at [335, 326] on div ".deletable-edge-delete-btn { width: 20px; height: 20px; border: 0px solid #ffff…" at bounding box center [538, 225] width 590 height 339
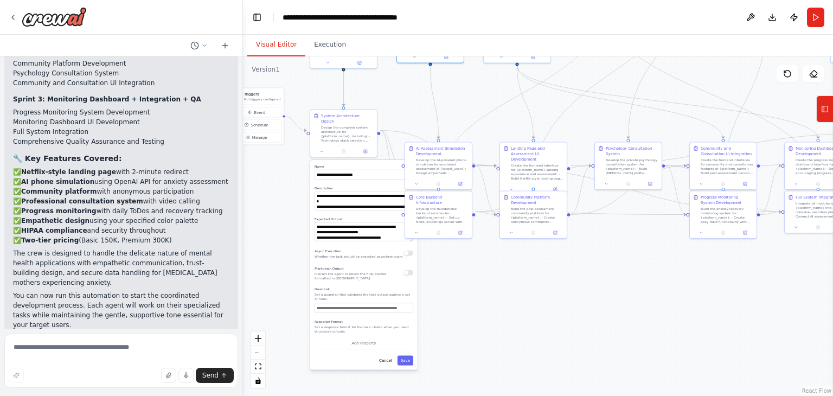
drag, startPoint x: 337, startPoint y: 312, endPoint x: 267, endPoint y: 192, distance: 139.0
click at [267, 192] on div ".deletable-edge-delete-btn { width: 20px; height: 20px; border: 0px solid #ffff…" at bounding box center [538, 225] width 590 height 339
click at [322, 148] on div at bounding box center [343, 150] width 67 height 11
click at [324, 147] on button at bounding box center [321, 150] width 18 height 7
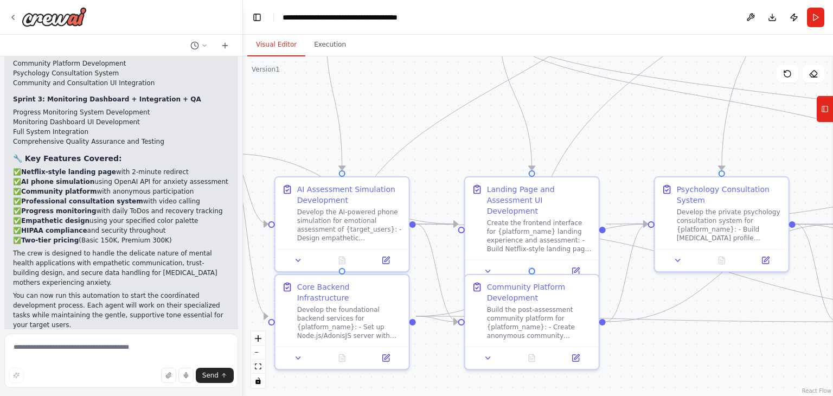
drag, startPoint x: 513, startPoint y: 134, endPoint x: 506, endPoint y: 146, distance: 13.4
click at [506, 146] on div ".deletable-edge-delete-btn { width: 20px; height: 20px; border: 0px solid #ffff…" at bounding box center [538, 225] width 590 height 339
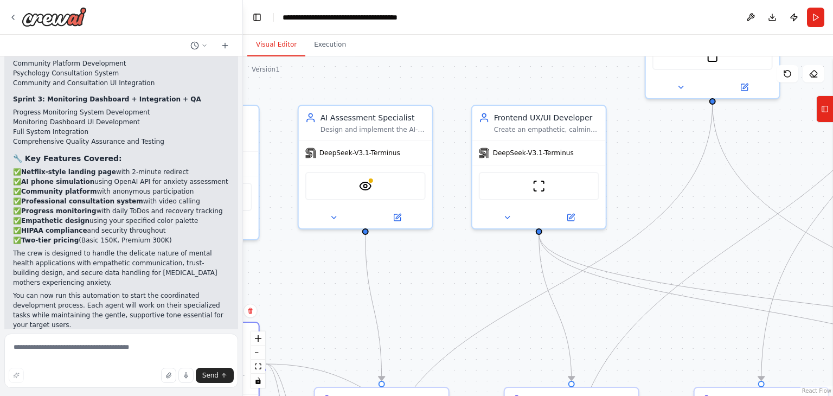
drag, startPoint x: 497, startPoint y: 172, endPoint x: 536, endPoint y: 358, distance: 189.6
click at [536, 358] on div ".deletable-edge-delete-btn { width: 20px; height: 20px; border: 0px solid #ffff…" at bounding box center [538, 225] width 590 height 339
click at [368, 188] on img at bounding box center [365, 183] width 13 height 13
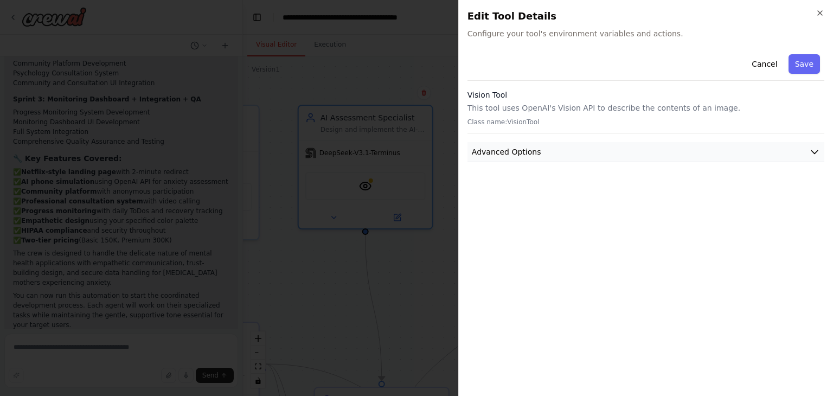
click at [642, 151] on button "Advanced Options" at bounding box center [645, 152] width 357 height 20
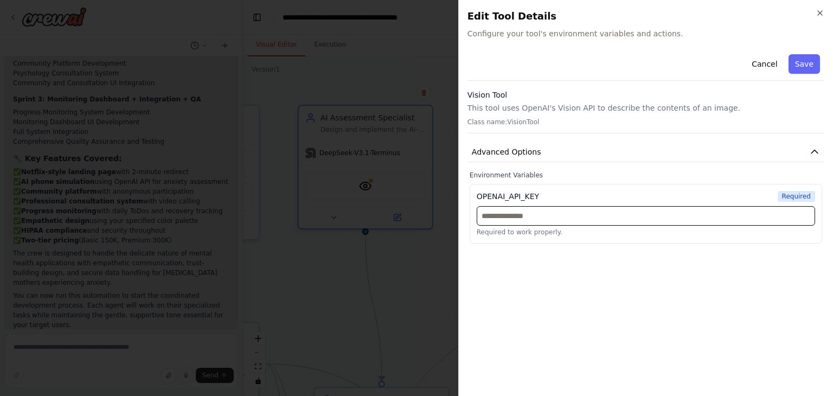
click at [548, 213] on input "text" at bounding box center [646, 216] width 338 height 20
paste input "*******"
type input "*******"
paste input "**********"
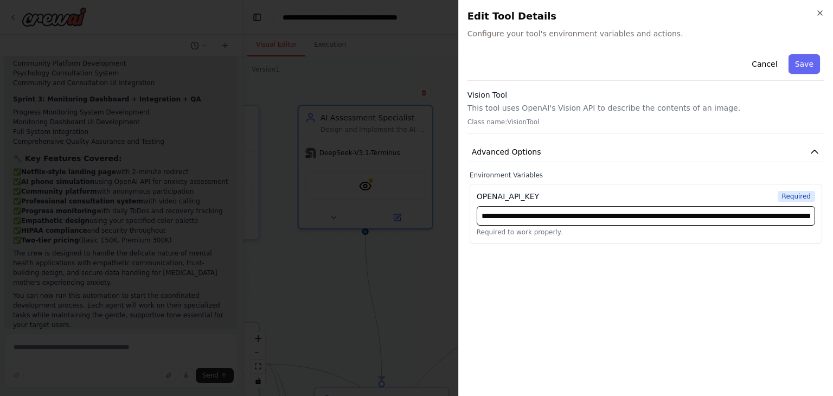
scroll to position [0, 347]
type input "**********"
click at [553, 269] on div "**********" at bounding box center [645, 218] width 357 height 337
click at [811, 66] on button "Save" at bounding box center [803, 64] width 31 height 20
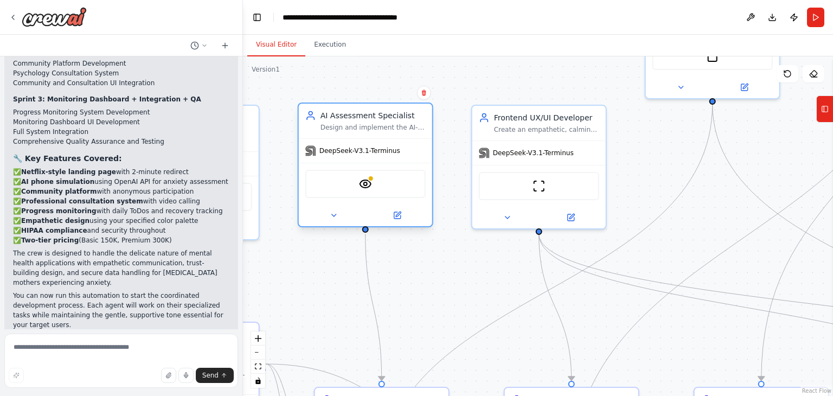
click at [374, 185] on div "VisionTool" at bounding box center [365, 184] width 120 height 28
click at [365, 187] on img at bounding box center [365, 183] width 13 height 13
click at [365, 181] on img at bounding box center [365, 183] width 13 height 13
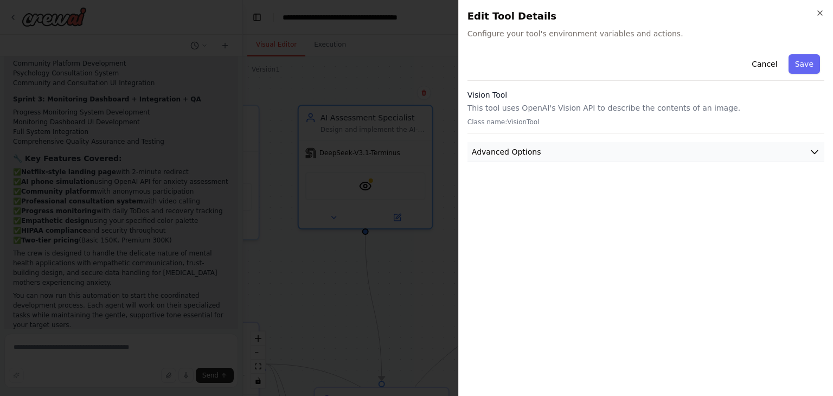
click at [618, 161] on button "Advanced Options" at bounding box center [645, 152] width 357 height 20
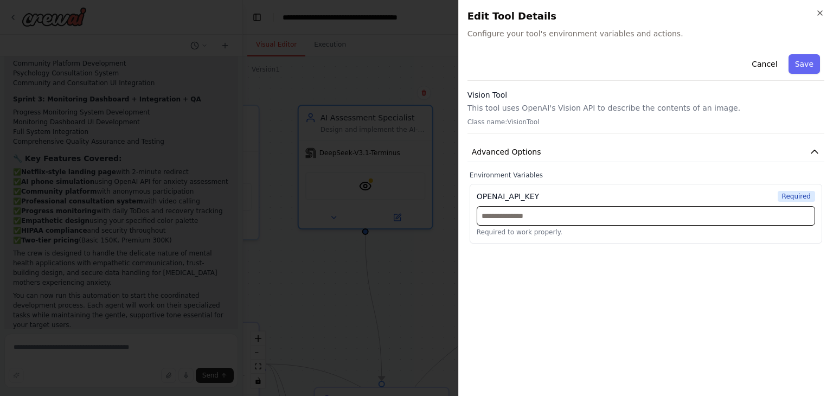
click at [577, 216] on input "text" at bounding box center [646, 216] width 338 height 20
paste input "**********"
type input "**********"
click at [554, 263] on div "Cancel Save Vision Tool This tool uses OpenAI's Vision API to describe the cont…" at bounding box center [645, 218] width 357 height 337
click at [538, 216] on input "text" at bounding box center [646, 216] width 339 height 20
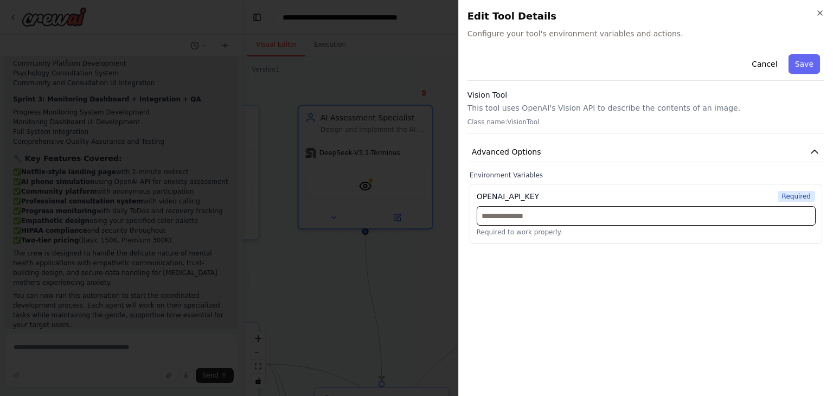
paste input "**********"
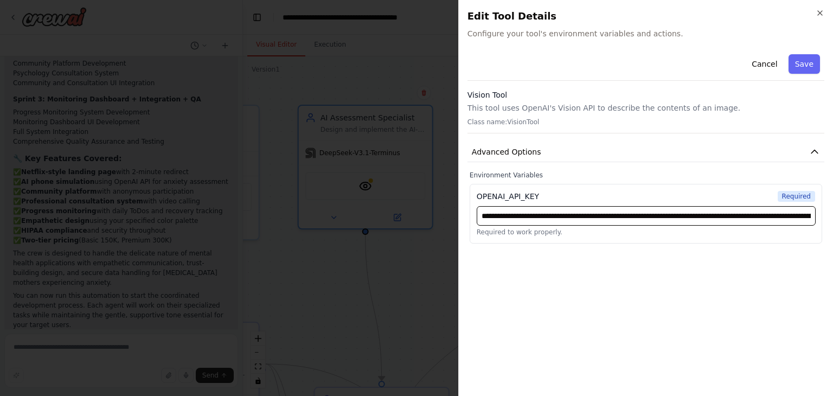
scroll to position [0, 347]
type input "**********"
click at [577, 185] on div "**********" at bounding box center [646, 214] width 352 height 60
click at [803, 68] on button "Save" at bounding box center [803, 64] width 31 height 20
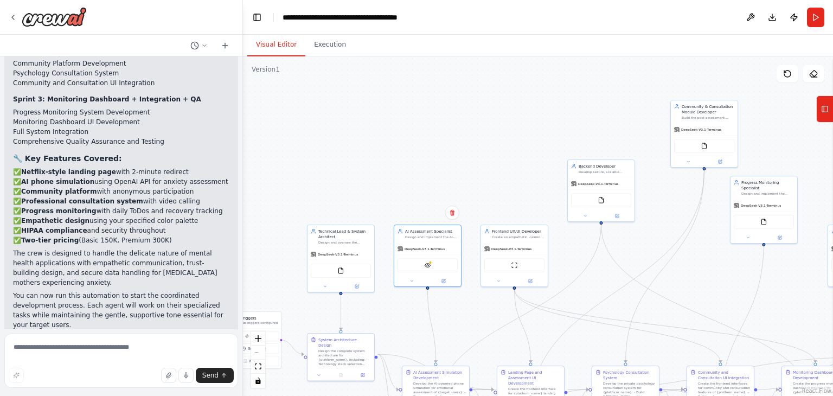
drag, startPoint x: 672, startPoint y: 220, endPoint x: 642, endPoint y: 265, distance: 54.1
click at [642, 265] on div ".deletable-edge-delete-btn { width: 20px; height: 20px; border: 0px solid #ffff…" at bounding box center [538, 225] width 590 height 339
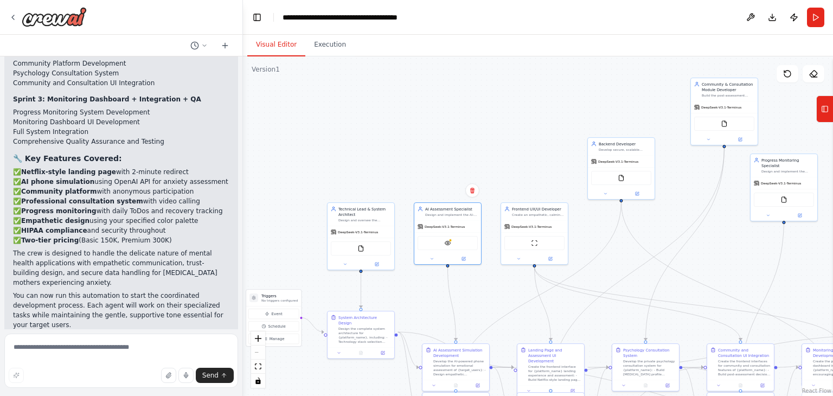
drag, startPoint x: 470, startPoint y: 320, endPoint x: 490, endPoint y: 298, distance: 29.9
click at [490, 298] on div ".deletable-edge-delete-btn { width: 20px; height: 20px; border: 0px solid #ffff…" at bounding box center [538, 225] width 590 height 339
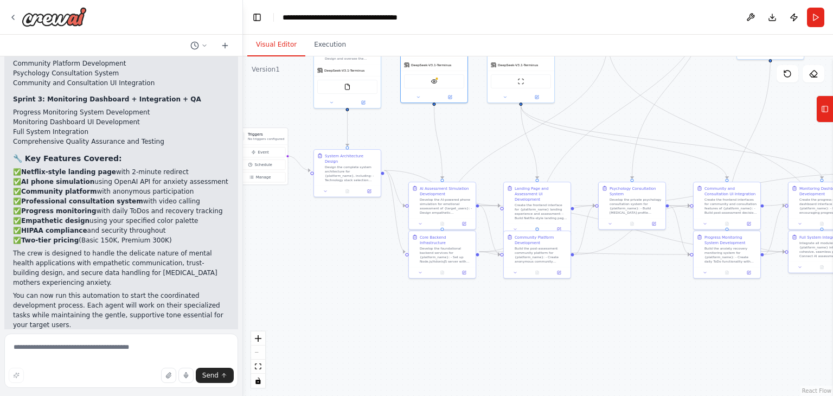
drag, startPoint x: 486, startPoint y: 279, endPoint x: 471, endPoint y: 134, distance: 145.0
click at [471, 134] on div ".deletable-edge-delete-btn { width: 20px; height: 20px; border: 0px solid #ffff…" at bounding box center [538, 225] width 590 height 339
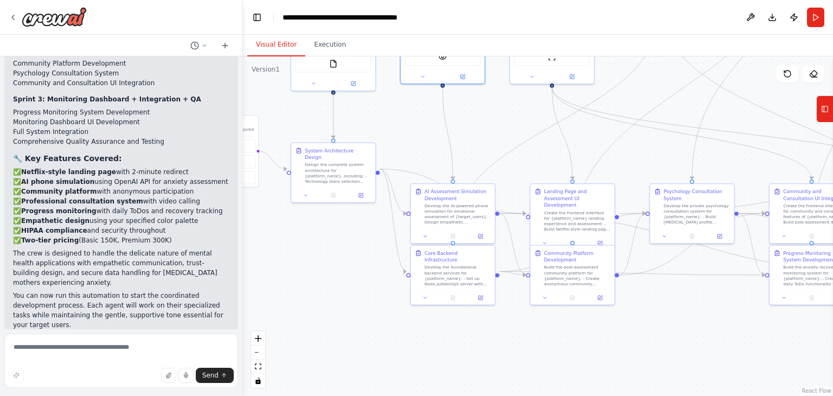
drag, startPoint x: 21, startPoint y: 256, endPoint x: 48, endPoint y: 280, distance: 35.7
click at [42, 356] on div "Suggestion Dismiss I have some suggestions to help you move forward with your a…" at bounding box center [121, 387] width 216 height 62
drag, startPoint x: 63, startPoint y: 292, endPoint x: 76, endPoint y: 356, distance: 65.2
click at [76, 356] on div "You are a coordinated development crew tasked with building the MVP of a mental…" at bounding box center [121, 198] width 243 height 396
click at [319, 291] on div ".deletable-edge-delete-btn { width: 20px; height: 20px; border: 0px solid #ffff…" at bounding box center [538, 225] width 590 height 339
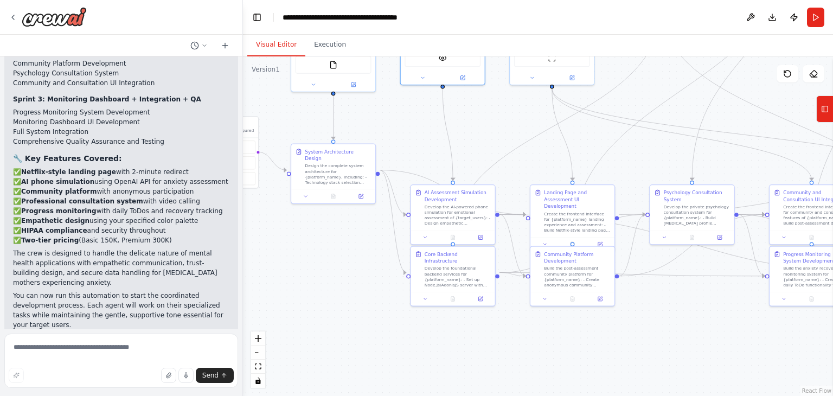
click at [170, 356] on div "Suggestion Dismiss" at bounding box center [121, 363] width 216 height 14
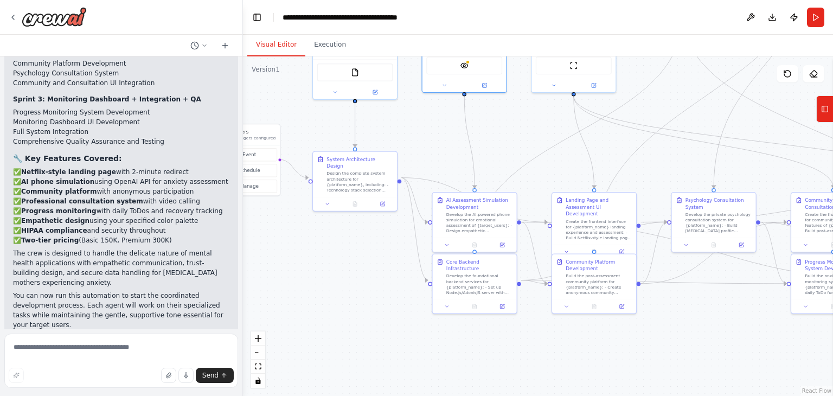
drag, startPoint x: 382, startPoint y: 258, endPoint x: 419, endPoint y: 279, distance: 43.0
click at [419, 279] on div ".deletable-edge-delete-btn { width: 20px; height: 20px; border: 0px solid #ffff…" at bounding box center [538, 225] width 590 height 339
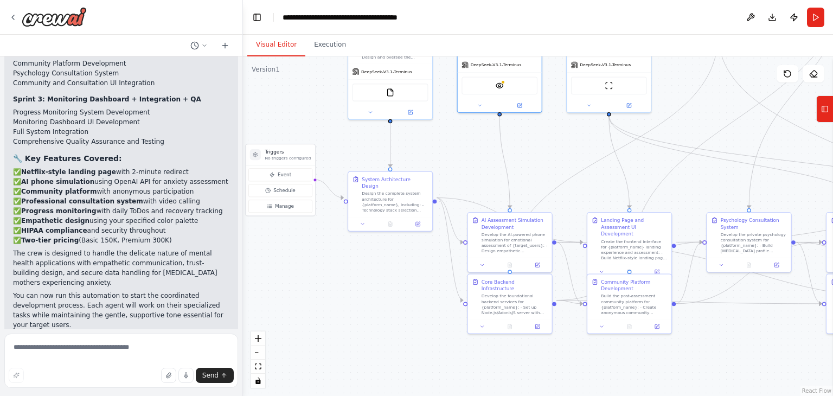
drag, startPoint x: 417, startPoint y: 299, endPoint x: 500, endPoint y: 315, distance: 85.0
click at [500, 315] on div ".deletable-edge-delete-btn { width: 20px; height: 20px; border: 0px solid #ffff…" at bounding box center [538, 225] width 590 height 339
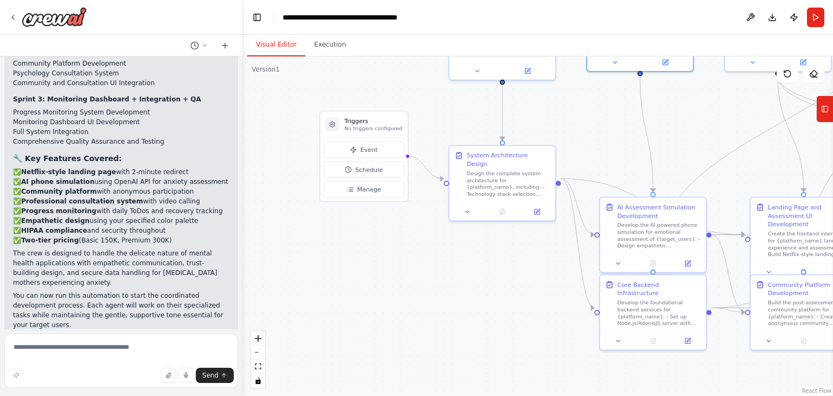
drag, startPoint x: 644, startPoint y: 146, endPoint x: 587, endPoint y: 196, distance: 76.1
click at [593, 193] on div ".deletable-edge-delete-btn { width: 20px; height: 20px; border: 0px solid #ffff…" at bounding box center [538, 225] width 590 height 339
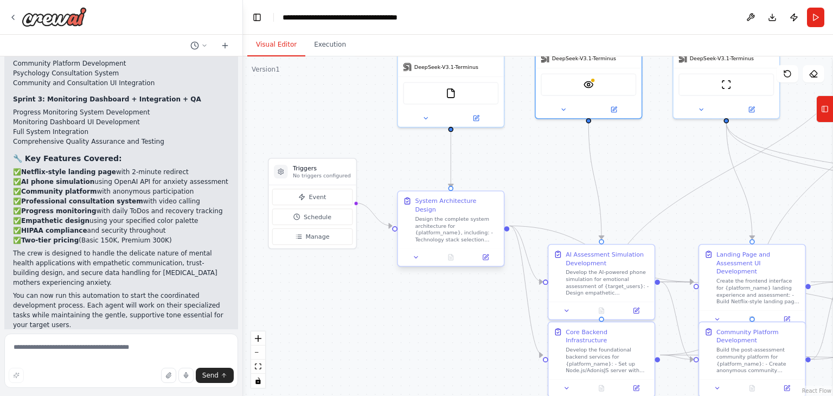
click at [475, 231] on div "Design the complete system architecture for {platform_name}, including: - Techn…" at bounding box center [456, 229] width 83 height 28
click at [487, 255] on icon at bounding box center [485, 257] width 5 height 5
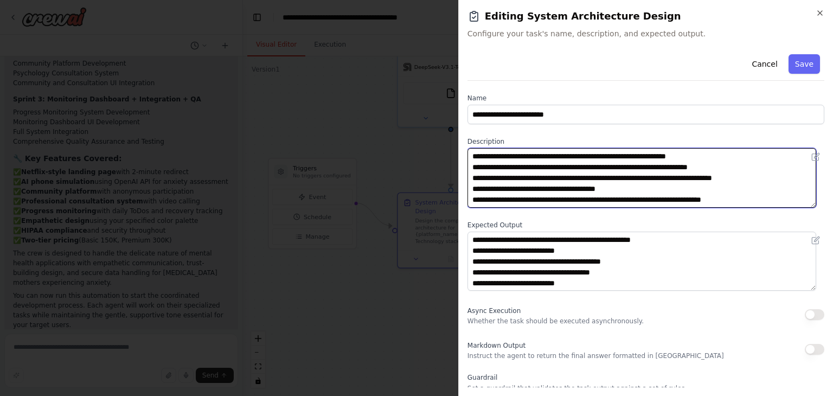
click at [599, 164] on textarea "**********" at bounding box center [641, 178] width 349 height 60
click at [719, 164] on textarea "**********" at bounding box center [641, 178] width 349 height 60
click at [738, 165] on textarea "**********" at bounding box center [641, 178] width 349 height 60
click at [754, 168] on textarea "**********" at bounding box center [641, 178] width 349 height 60
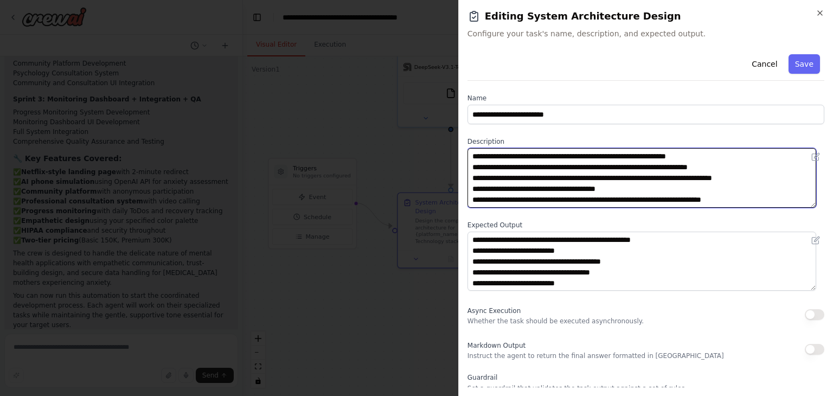
click at [647, 183] on textarea "**********" at bounding box center [641, 178] width 349 height 60
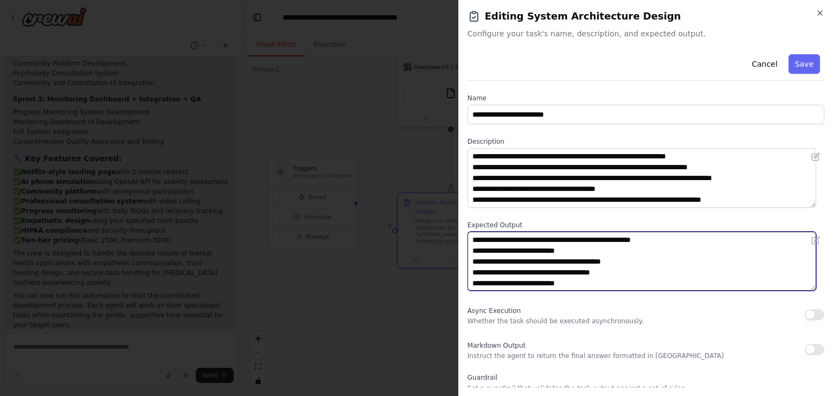
click at [705, 253] on textarea "**********" at bounding box center [641, 261] width 349 height 60
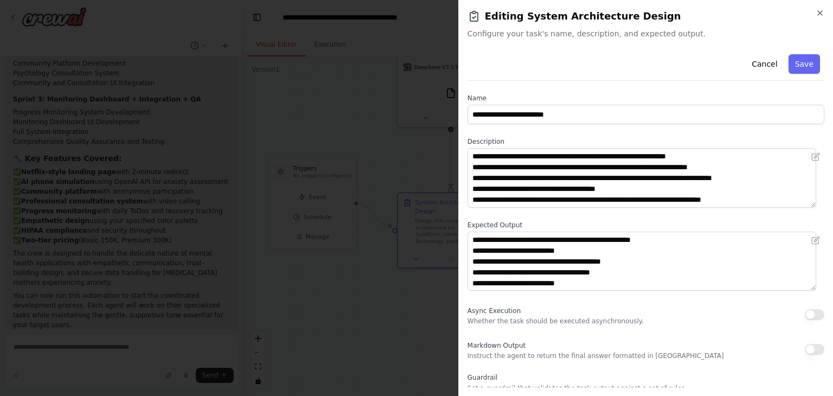
click at [824, 9] on div "**********" at bounding box center [645, 198] width 375 height 396
click at [821, 10] on icon "button" at bounding box center [819, 13] width 9 height 9
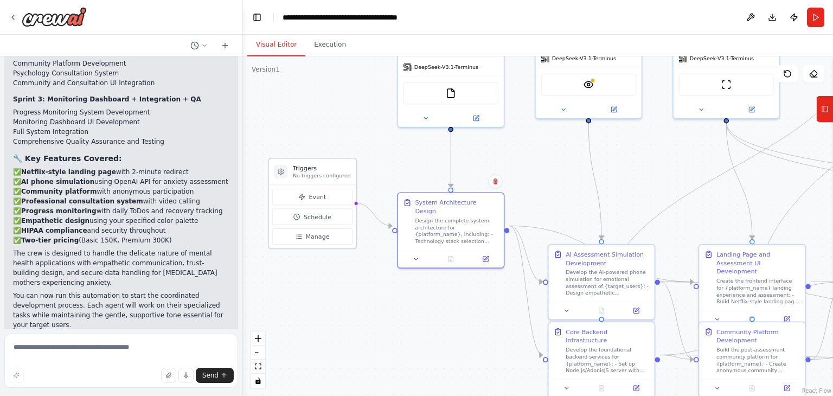
click at [323, 175] on p "No triggers configured" at bounding box center [322, 175] width 58 height 7
click at [317, 234] on span "Manage" at bounding box center [317, 236] width 24 height 9
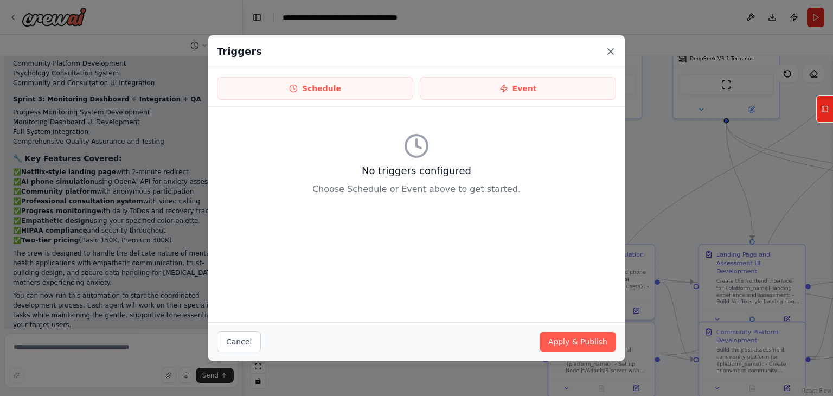
click at [606, 53] on icon at bounding box center [610, 51] width 11 height 11
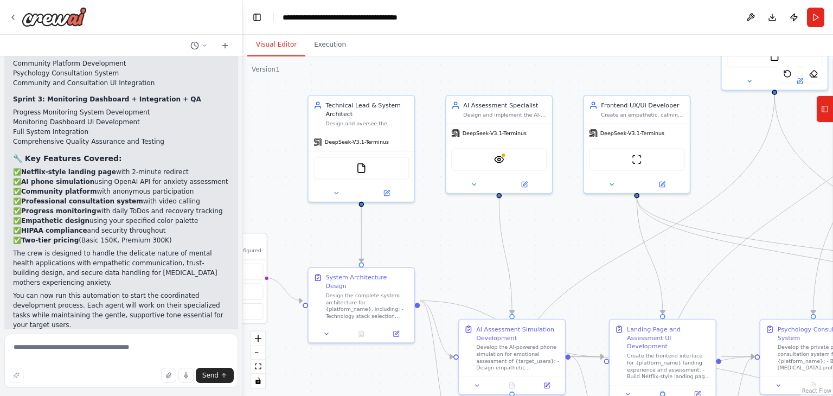
drag, startPoint x: 678, startPoint y: 225, endPoint x: 602, endPoint y: 282, distance: 94.4
click at [602, 282] on div ".deletable-edge-delete-btn { width: 20px; height: 20px; border: 0px solid #ffff…" at bounding box center [538, 225] width 590 height 339
click at [375, 170] on div "FileReadTool" at bounding box center [360, 166] width 95 height 22
click at [356, 167] on img at bounding box center [361, 166] width 10 height 10
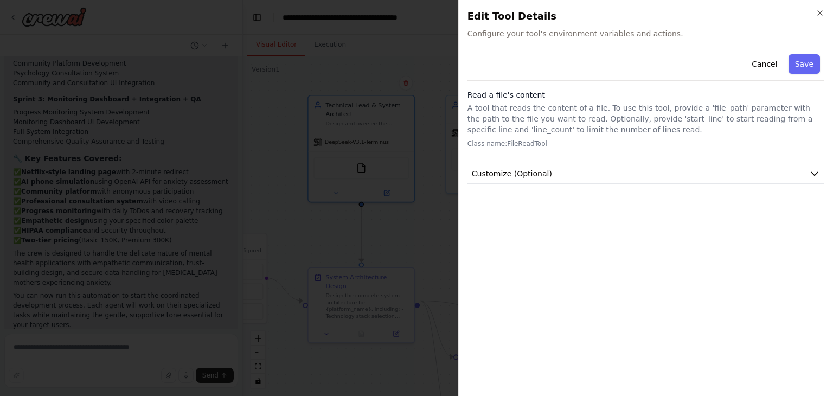
drag, startPoint x: 572, startPoint y: 99, endPoint x: 579, endPoint y: 108, distance: 11.2
click at [573, 99] on h3 "Read a file's content" at bounding box center [645, 94] width 357 height 11
click at [579, 108] on p "A tool that reads the content of a file. To use this tool, provide a 'file_path…" at bounding box center [645, 118] width 357 height 33
click at [608, 124] on p "A tool that reads the content of a file. To use this tool, provide a 'file_path…" at bounding box center [645, 118] width 357 height 33
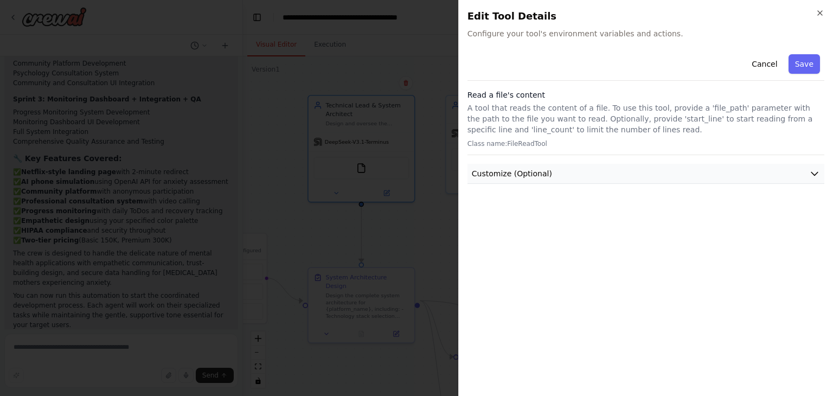
click at [524, 164] on button "Customize (Optional)" at bounding box center [645, 174] width 357 height 20
click at [816, 12] on icon "button" at bounding box center [819, 13] width 9 height 9
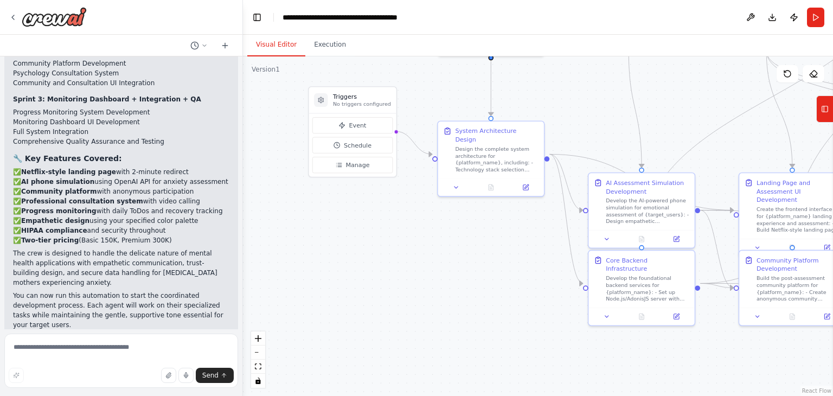
drag, startPoint x: 679, startPoint y: 248, endPoint x: 808, endPoint y: 102, distance: 195.5
click at [808, 102] on div ".deletable-edge-delete-btn { width: 20px; height: 20px; border: 0px solid #ffff…" at bounding box center [538, 225] width 590 height 339
click at [661, 280] on div "Develop the foundational backend services for {platform_name}: - Set up Node.js…" at bounding box center [647, 287] width 83 height 28
click at [609, 311] on div at bounding box center [641, 315] width 106 height 18
click at [610, 310] on button at bounding box center [607, 315] width 30 height 10
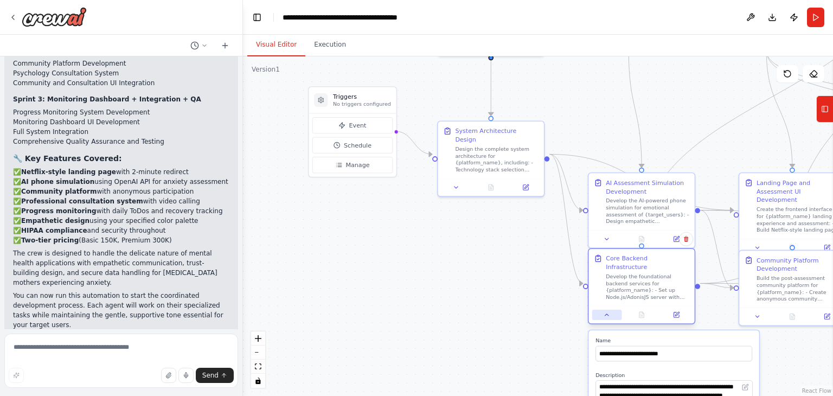
click at [612, 310] on button at bounding box center [607, 315] width 30 height 10
click at [451, 181] on button at bounding box center [456, 186] width 30 height 10
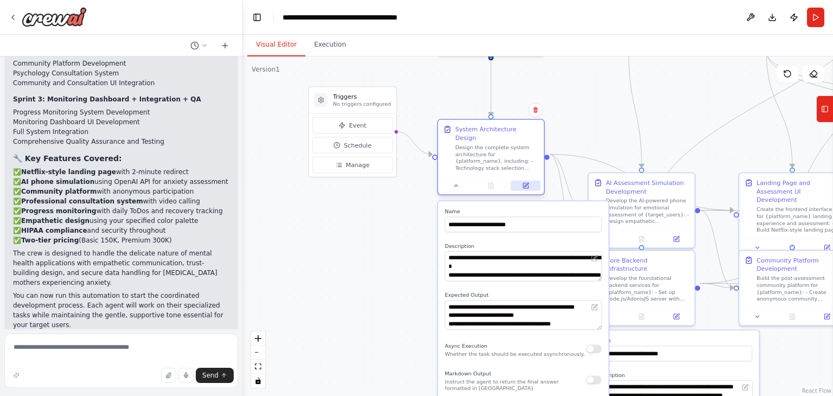
click at [523, 181] on button at bounding box center [526, 186] width 30 height 10
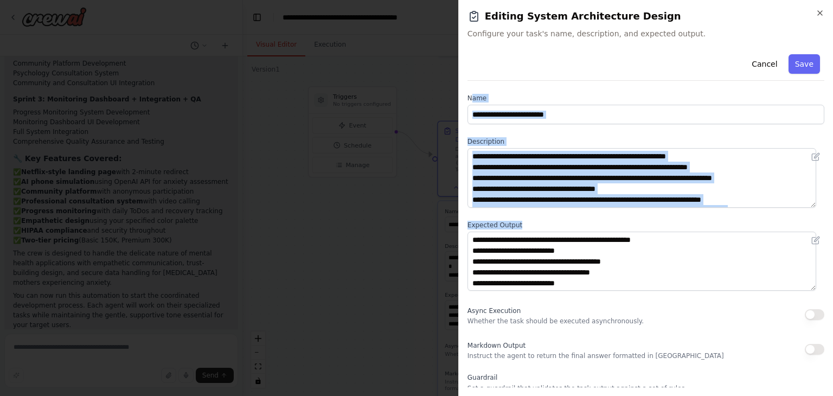
drag, startPoint x: 472, startPoint y: 96, endPoint x: 663, endPoint y: 187, distance: 211.5
click at [657, 220] on div "**********" at bounding box center [645, 265] width 357 height 430
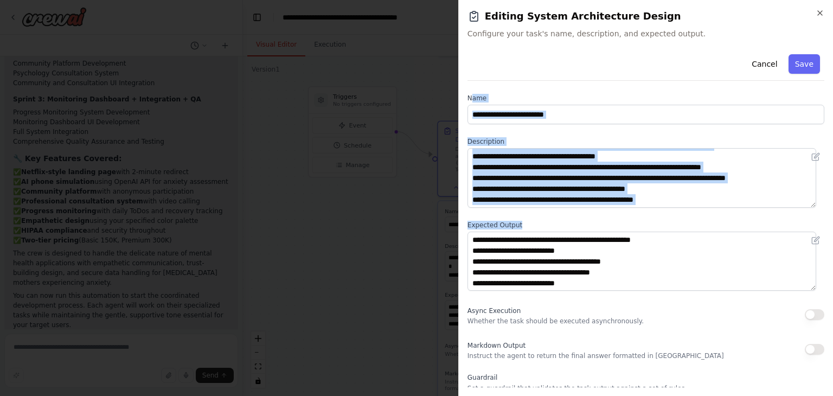
click at [648, 207] on textarea "**********" at bounding box center [641, 178] width 349 height 60
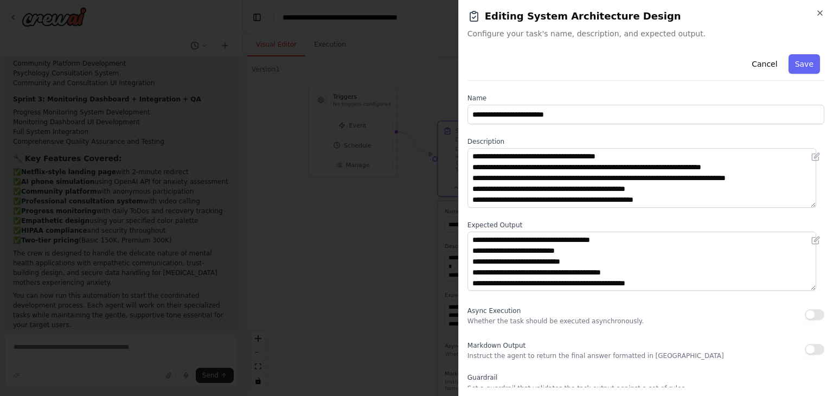
click at [603, 218] on div "**********" at bounding box center [645, 265] width 357 height 430
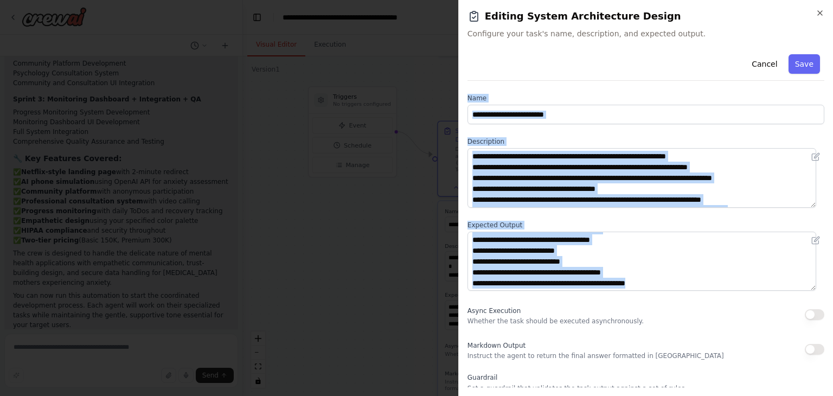
drag, startPoint x: 468, startPoint y: 95, endPoint x: 468, endPoint y: 313, distance: 217.9
click at [468, 313] on div "**********" at bounding box center [645, 265] width 357 height 430
copy div "**********"
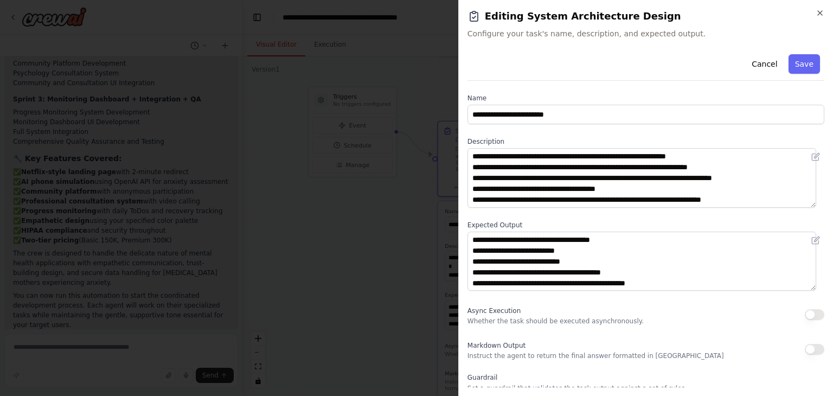
click at [825, 8] on div "**********" at bounding box center [645, 198] width 375 height 396
click at [820, 11] on icon "button" at bounding box center [819, 13] width 9 height 9
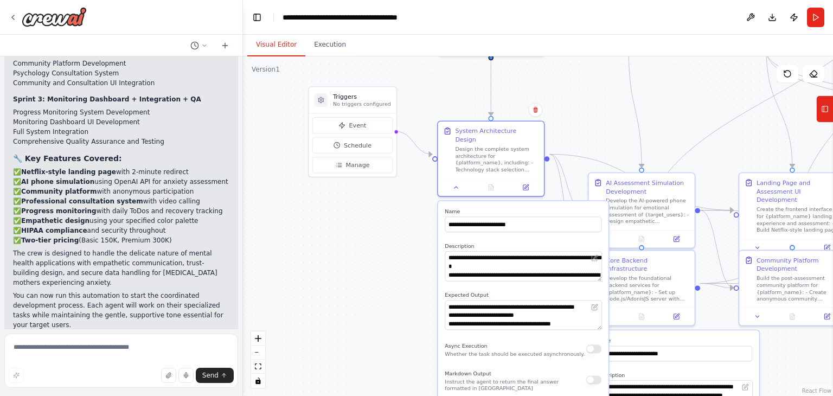
click at [653, 121] on div ".deletable-edge-delete-btn { width: 20px; height: 20px; border: 0px solid #ffff…" at bounding box center [538, 225] width 590 height 339
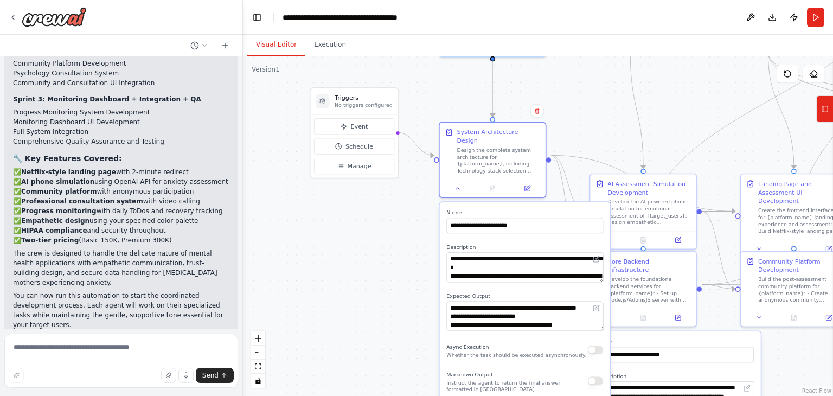
drag, startPoint x: 447, startPoint y: 132, endPoint x: 384, endPoint y: 228, distance: 115.5
click at [385, 226] on div ".deletable-edge-delete-btn { width: 20px; height: 20px; border: 0px solid #ffff…" at bounding box center [538, 225] width 590 height 339
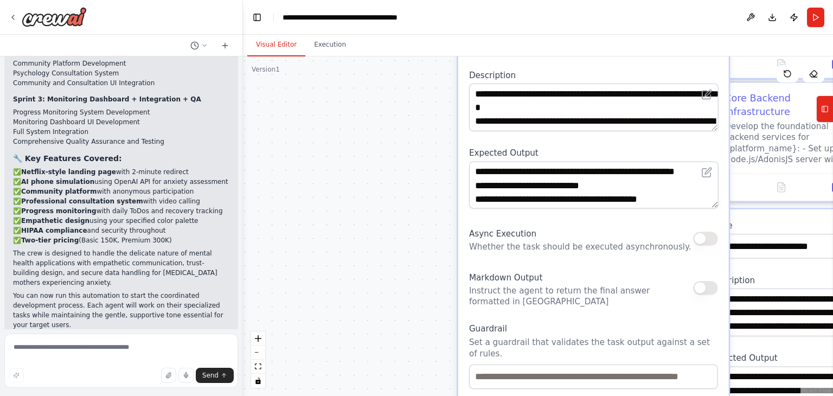
drag, startPoint x: 378, startPoint y: 264, endPoint x: 397, endPoint y: 31, distance: 233.9
click at [397, 31] on main "**********" at bounding box center [538, 198] width 590 height 396
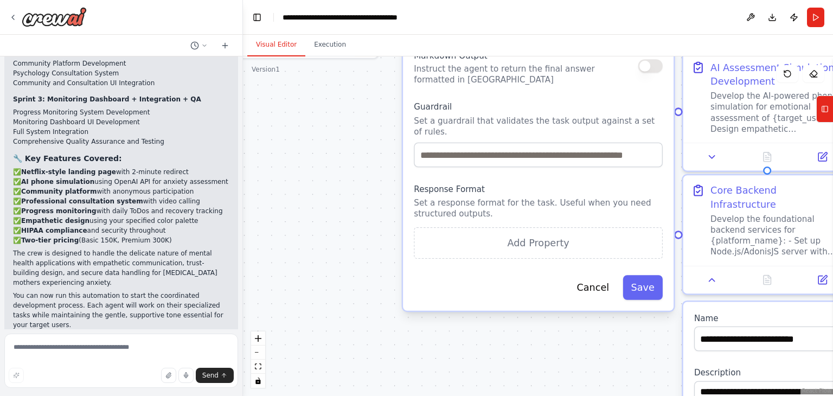
drag, startPoint x: 448, startPoint y: 118, endPoint x: 430, endPoint y: 55, distance: 65.9
click at [430, 55] on div "Visual Editor Execution Version 1 Show Tools Hide Agents .deletable-edge-delete…" at bounding box center [538, 215] width 590 height 361
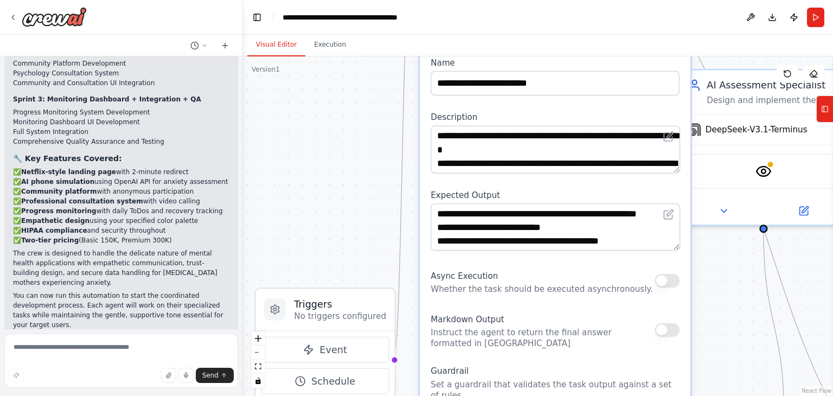
drag, startPoint x: 382, startPoint y: 201, endPoint x: 414, endPoint y: 351, distance: 153.7
click at [400, 395] on html "You are a coordinated development crew tasked with building the MVP of a mental…" at bounding box center [416, 198] width 833 height 396
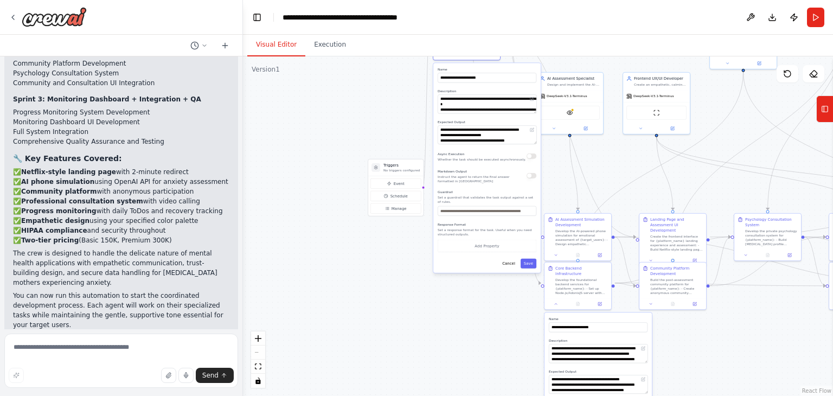
drag, startPoint x: 618, startPoint y: 155, endPoint x: 590, endPoint y: 20, distance: 137.4
click at [626, 0] on html "You are a coordinated development crew tasked with building the MVP of a mental…" at bounding box center [416, 198] width 833 height 396
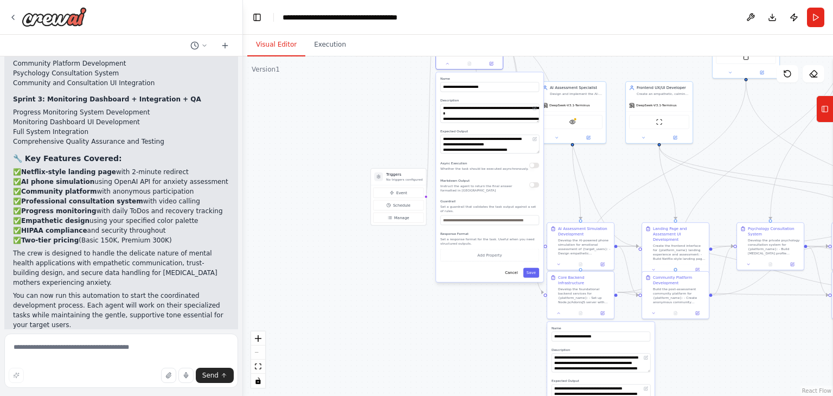
drag, startPoint x: 621, startPoint y: 181, endPoint x: 634, endPoint y: 248, distance: 67.9
click at [637, 254] on div ".deletable-edge-delete-btn { width: 20px; height: 20px; border: 0px solid #ffff…" at bounding box center [538, 225] width 590 height 339
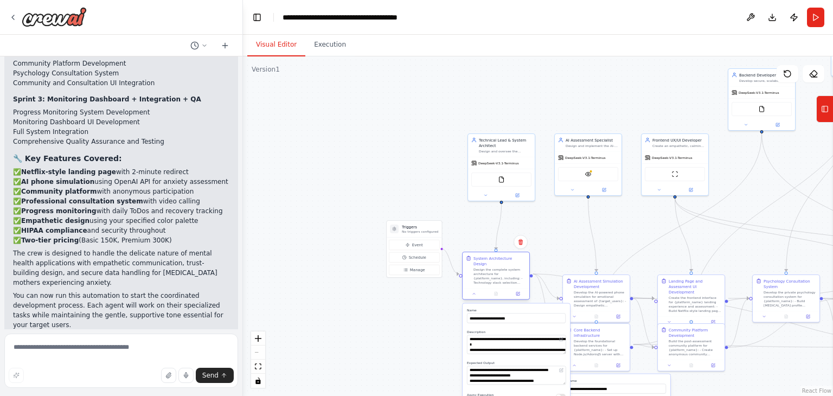
drag, startPoint x: 482, startPoint y: 118, endPoint x: 498, endPoint y: 272, distance: 154.8
click at [494, 274] on div "Design the complete system architecture for {platform_name}, including: - Techn…" at bounding box center [499, 275] width 53 height 17
click at [503, 272] on div "Design the complete system architecture for {platform_name}, including: - Techn…" at bounding box center [505, 275] width 53 height 17
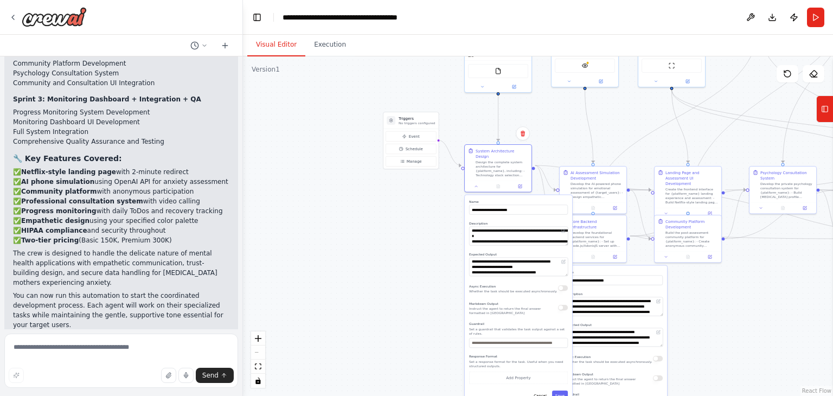
drag, startPoint x: 407, startPoint y: 339, endPoint x: 411, endPoint y: 209, distance: 130.2
click at [381, 228] on div ".deletable-edge-delete-btn { width: 20px; height: 20px; border: 0px solid #ffff…" at bounding box center [538, 225] width 590 height 339
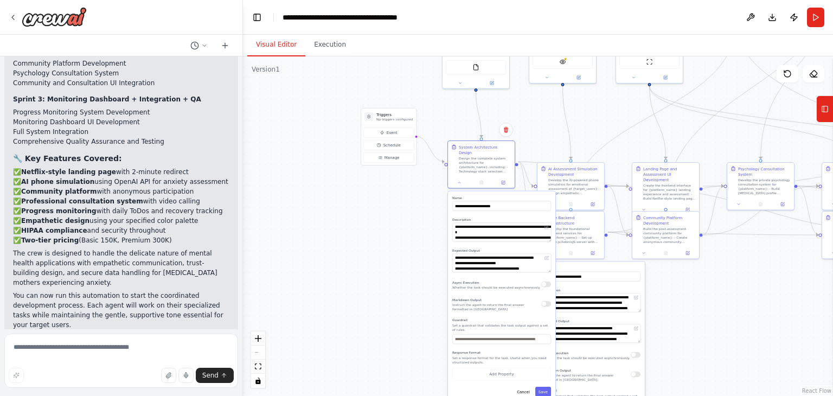
drag, startPoint x: 446, startPoint y: 191, endPoint x: 451, endPoint y: 194, distance: 5.8
click at [451, 194] on div "**********" at bounding box center [501, 295] width 107 height 209
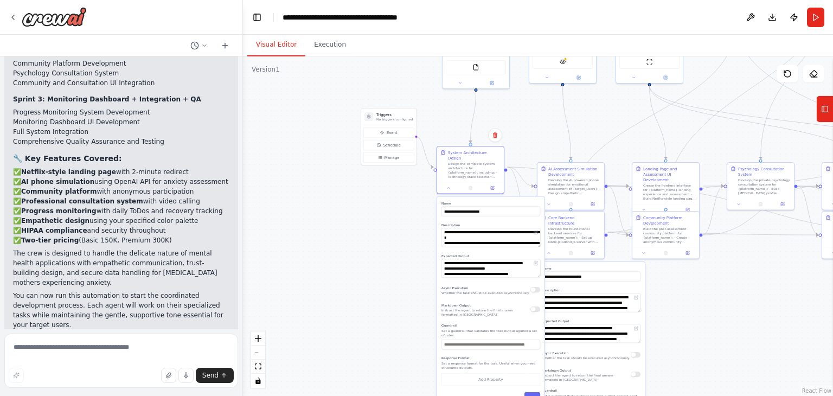
drag, startPoint x: 453, startPoint y: 191, endPoint x: 441, endPoint y: 195, distance: 12.5
click at [441, 201] on label "Name" at bounding box center [490, 203] width 99 height 4
click at [483, 169] on div "Design the complete system architecture for {platform_name}, including: - Techn…" at bounding box center [474, 168] width 53 height 17
click at [494, 185] on icon at bounding box center [492, 187] width 4 height 4
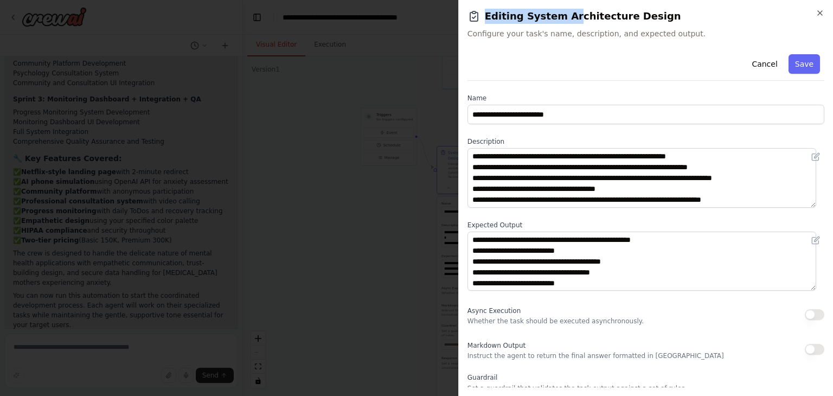
drag, startPoint x: 663, startPoint y: 18, endPoint x: 557, endPoint y: 16, distance: 105.2
click at [565, 15] on h2 "Editing System Architecture Design" at bounding box center [645, 16] width 357 height 15
click at [818, 9] on icon "button" at bounding box center [819, 13] width 9 height 9
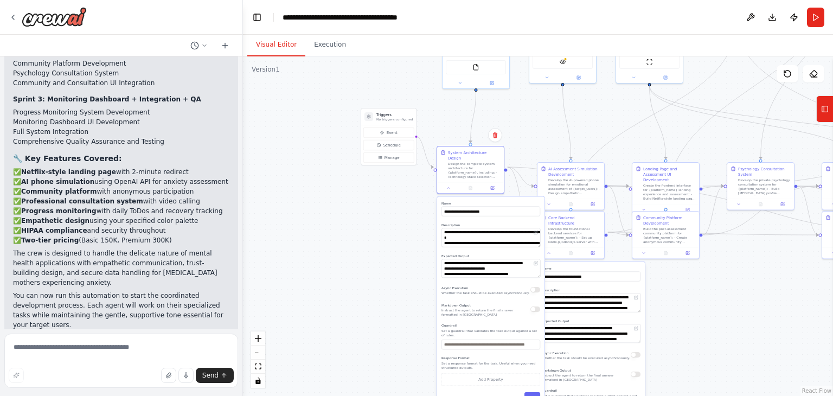
click at [523, 135] on div ".deletable-edge-delete-btn { width: 20px; height: 20px; border: 0px solid #ffff…" at bounding box center [538, 225] width 590 height 339
click at [451, 186] on div at bounding box center [470, 186] width 67 height 11
click at [449, 185] on icon at bounding box center [448, 187] width 4 height 4
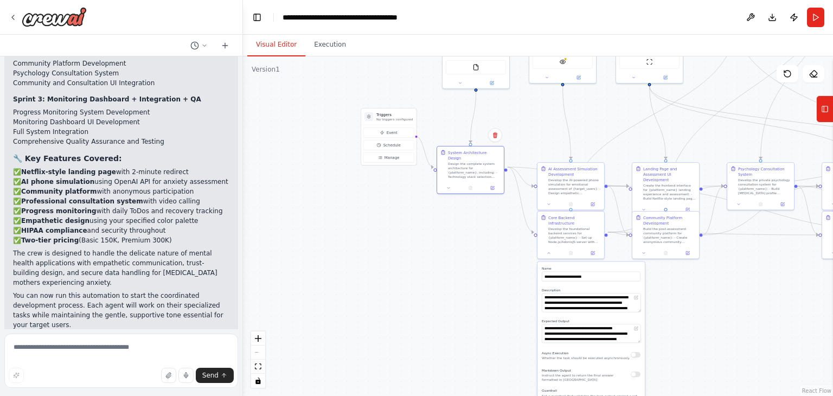
click at [393, 208] on div ".deletable-edge-delete-btn { width: 20px; height: 20px; border: 0px solid #ffff…" at bounding box center [538, 225] width 590 height 339
drag, startPoint x: 400, startPoint y: 247, endPoint x: 359, endPoint y: 241, distance: 41.1
click at [359, 241] on div ".deletable-edge-delete-btn { width: 20px; height: 20px; border: 0px solid #ffff…" at bounding box center [538, 225] width 590 height 339
click at [391, 231] on div ".deletable-edge-delete-btn { width: 20px; height: 20px; border: 0px solid #ffff…" at bounding box center [538, 225] width 590 height 339
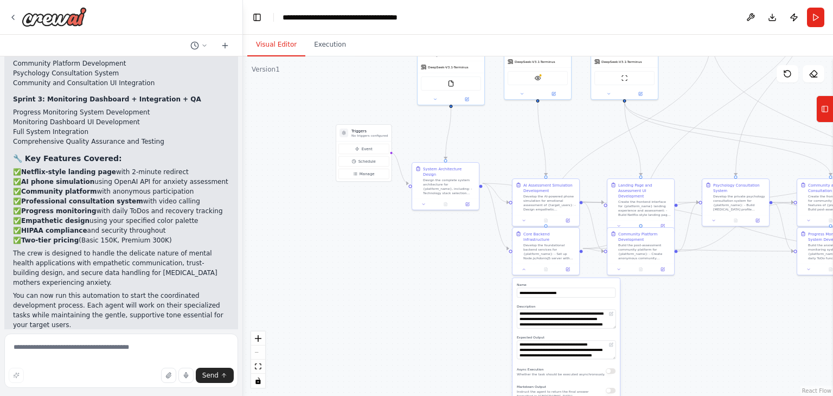
drag, startPoint x: 391, startPoint y: 231, endPoint x: 385, endPoint y: 228, distance: 7.1
click at [369, 246] on div ".deletable-edge-delete-btn { width: 20px; height: 20px; border: 0px solid #ffff…" at bounding box center [538, 225] width 590 height 339
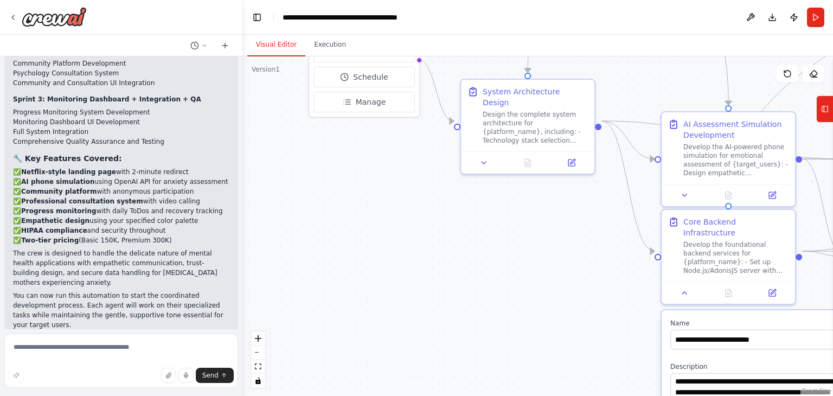
drag, startPoint x: 486, startPoint y: 281, endPoint x: 443, endPoint y: 259, distance: 47.8
click at [446, 263] on div ".deletable-edge-delete-btn { width: 20px; height: 20px; border: 0px solid #ffff…" at bounding box center [538, 225] width 590 height 339
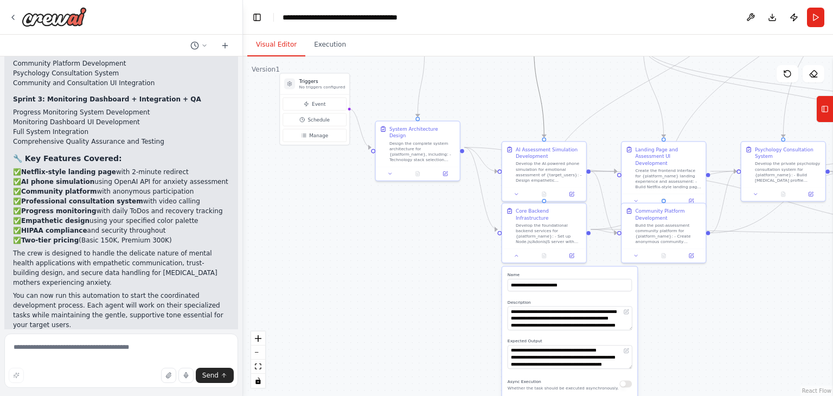
drag, startPoint x: 538, startPoint y: 108, endPoint x: 512, endPoint y: 111, distance: 26.2
click at [430, 227] on div ".deletable-edge-delete-btn { width: 20px; height: 20px; border: 0px solid #ffff…" at bounding box center [538, 225] width 590 height 339
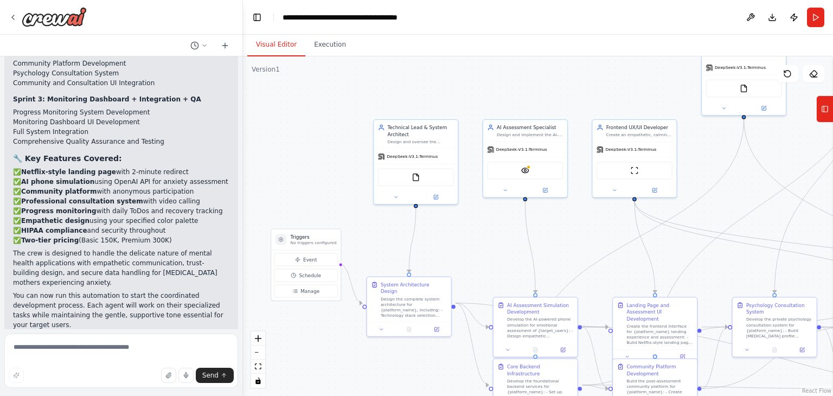
drag, startPoint x: 512, startPoint y: 108, endPoint x: 503, endPoint y: 263, distance: 155.8
click at [503, 263] on div ".deletable-edge-delete-btn { width: 20px; height: 20px; border: 0px solid #ffff…" at bounding box center [538, 225] width 590 height 339
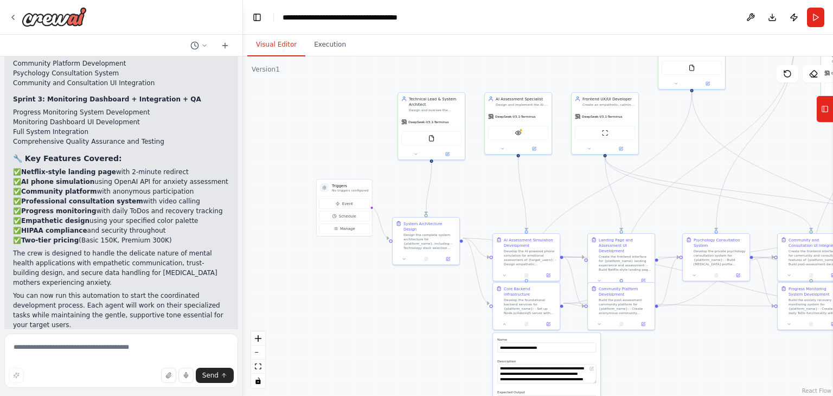
drag, startPoint x: 643, startPoint y: 220, endPoint x: 641, endPoint y: 198, distance: 21.3
click at [641, 198] on div ".deletable-edge-delete-btn { width: 20px; height: 20px; border: 0px solid #ffff…" at bounding box center [538, 225] width 590 height 339
click at [448, 151] on icon at bounding box center [448, 152] width 3 height 3
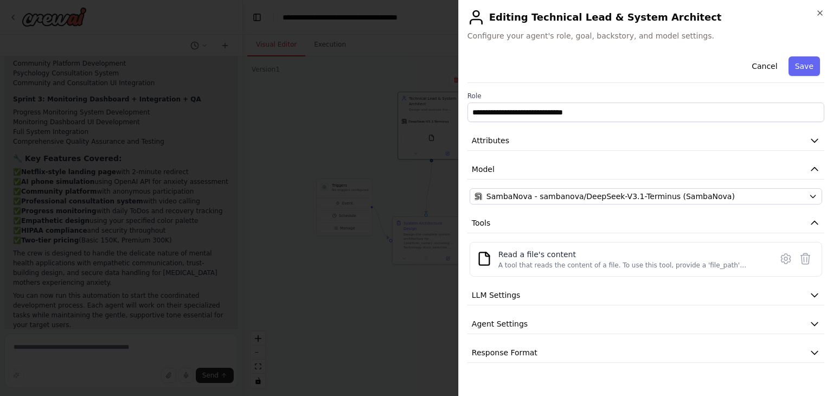
click at [613, 101] on div "**********" at bounding box center [645, 107] width 357 height 30
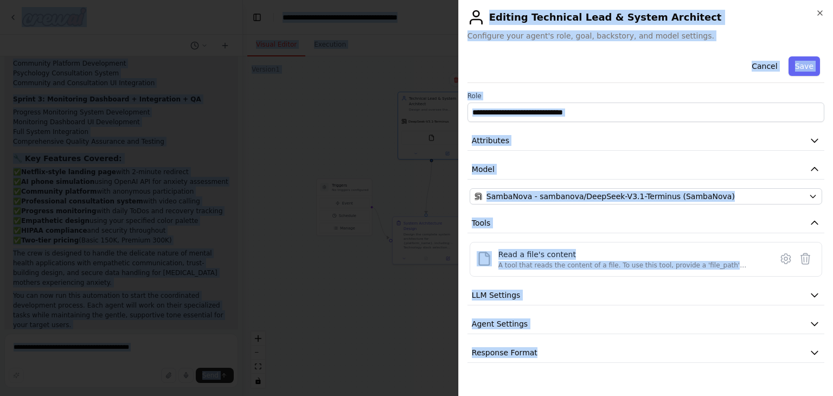
click at [615, 104] on input "**********" at bounding box center [645, 112] width 357 height 20
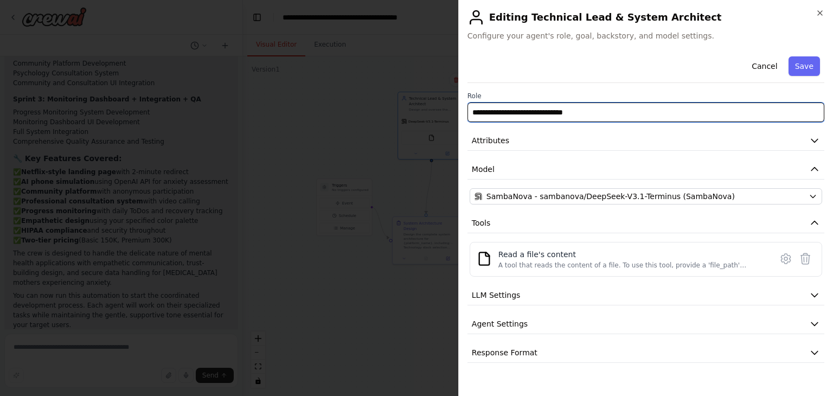
click at [615, 107] on input "**********" at bounding box center [645, 112] width 357 height 20
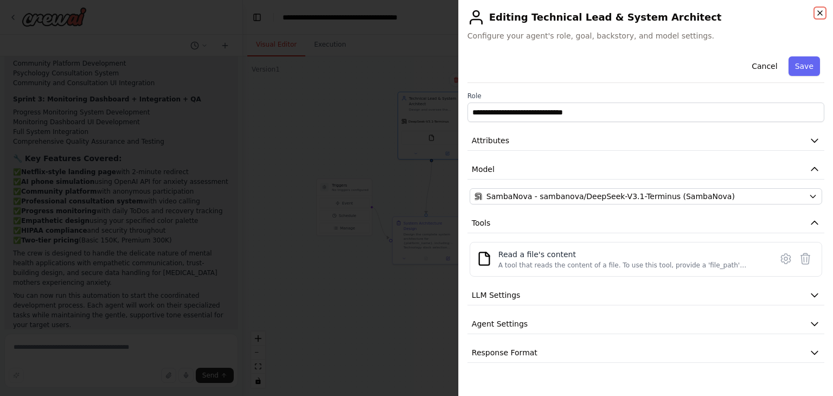
click at [820, 14] on icon "button" at bounding box center [819, 13] width 9 height 9
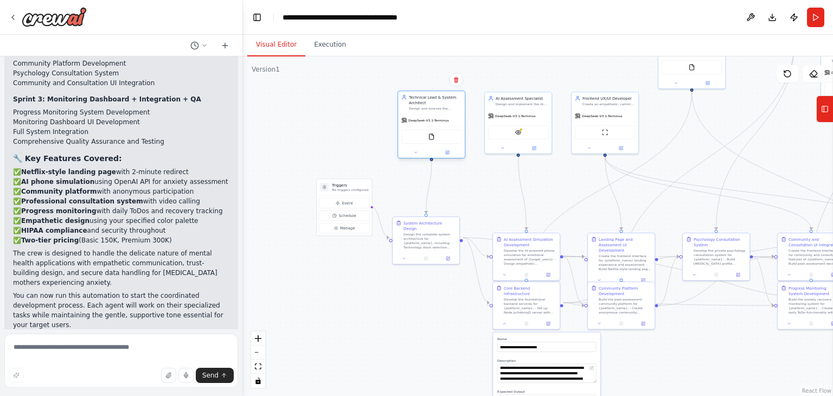
click at [449, 111] on div "Technical Lead & System Architect Design and oversee the complete technical arc…" at bounding box center [431, 102] width 67 height 23
click at [420, 150] on button at bounding box center [415, 152] width 31 height 7
click at [461, 190] on button "Attributes" at bounding box center [451, 190] width 99 height 10
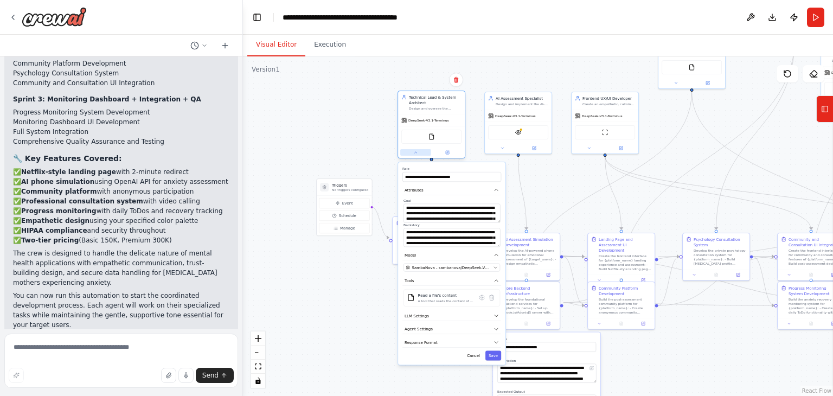
click at [417, 152] on button at bounding box center [415, 152] width 31 height 7
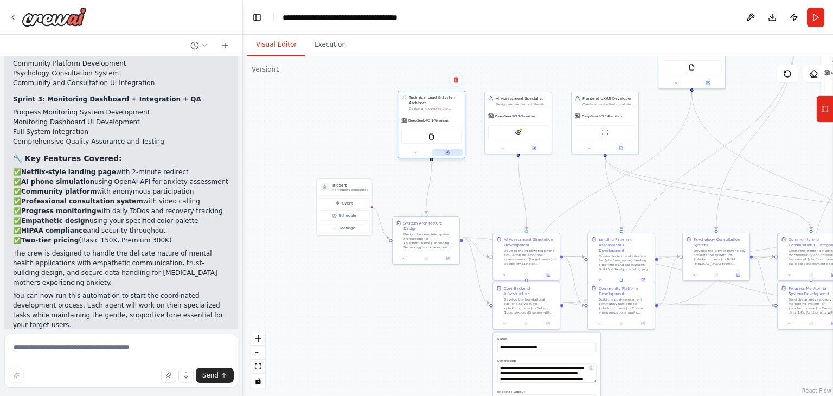
click at [454, 149] on button at bounding box center [447, 152] width 31 height 7
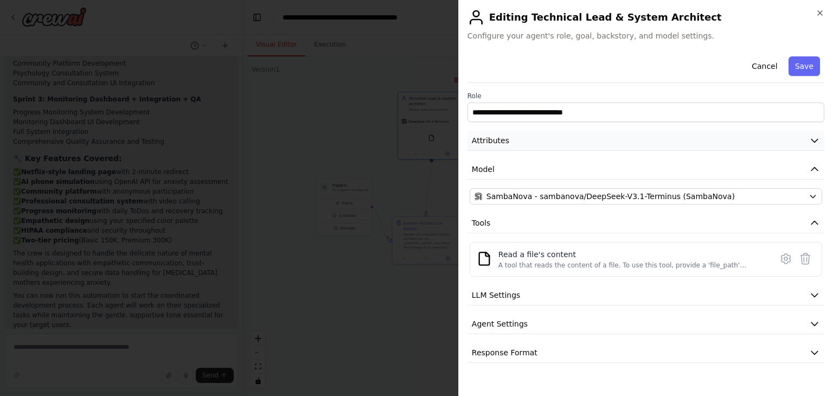
click at [509, 138] on button "Attributes" at bounding box center [645, 141] width 357 height 20
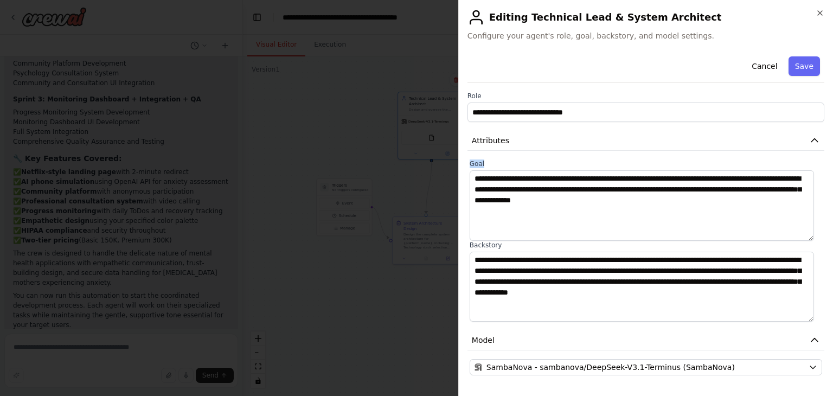
drag, startPoint x: 468, startPoint y: 160, endPoint x: 525, endPoint y: 188, distance: 62.8
click at [525, 188] on div "**********" at bounding box center [645, 240] width 357 height 162
click at [519, 83] on div "**********" at bounding box center [645, 292] width 357 height 481
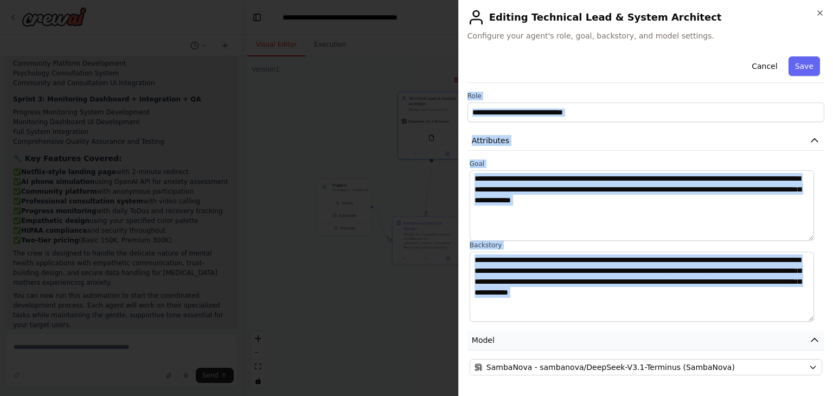
drag, startPoint x: 466, startPoint y: 92, endPoint x: 473, endPoint y: 332, distance: 240.3
click at [473, 332] on div "**********" at bounding box center [645, 198] width 375 height 396
copy div "**********"
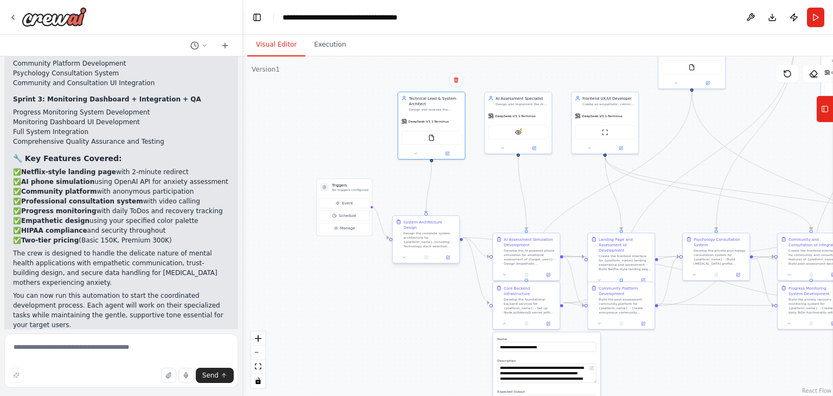
click at [441, 235] on div "Design the complete system architecture for {platform_name}, including: - Techn…" at bounding box center [429, 239] width 53 height 17
click at [449, 255] on div at bounding box center [426, 257] width 67 height 11
click at [453, 254] on button at bounding box center [448, 257] width 18 height 7
click at [449, 255] on icon at bounding box center [448, 257] width 4 height 4
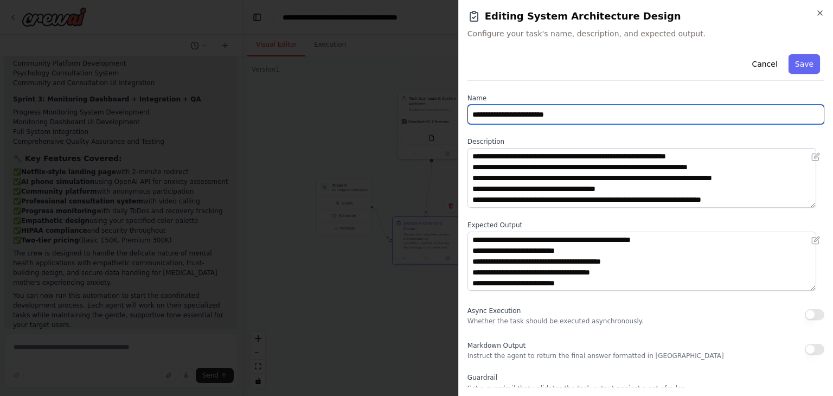
drag, startPoint x: 614, startPoint y: 111, endPoint x: 461, endPoint y: 97, distance: 153.0
click at [461, 97] on div "**********" at bounding box center [645, 198] width 375 height 396
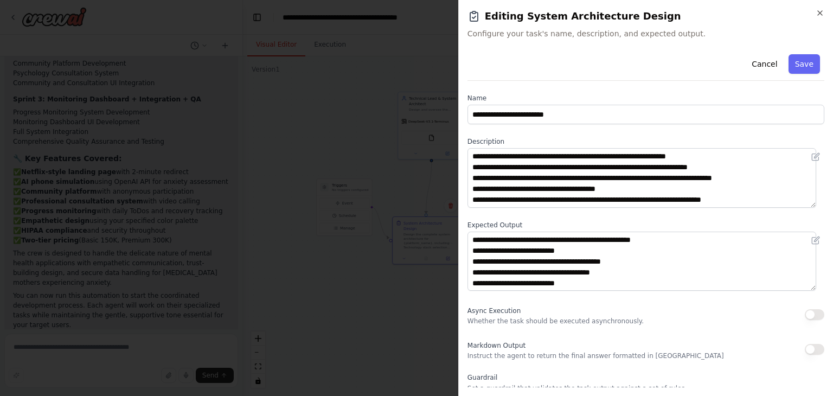
click at [510, 85] on div "**********" at bounding box center [645, 265] width 357 height 430
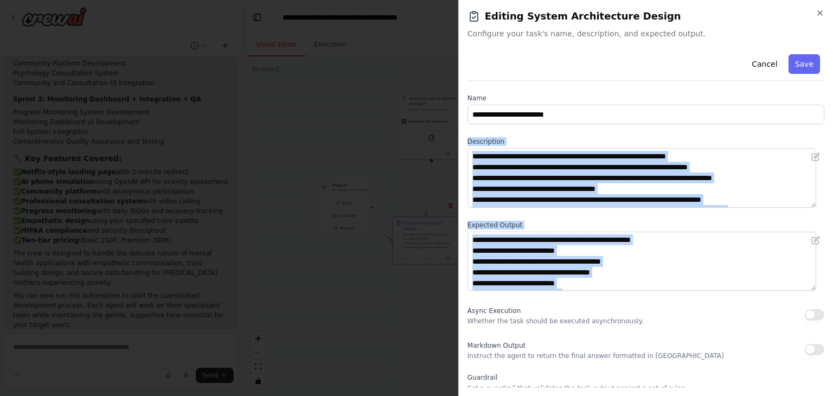
drag, startPoint x: 468, startPoint y: 140, endPoint x: 466, endPoint y: 311, distance: 170.8
click at [466, 311] on div "**********" at bounding box center [645, 198] width 375 height 396
copy div "**********"
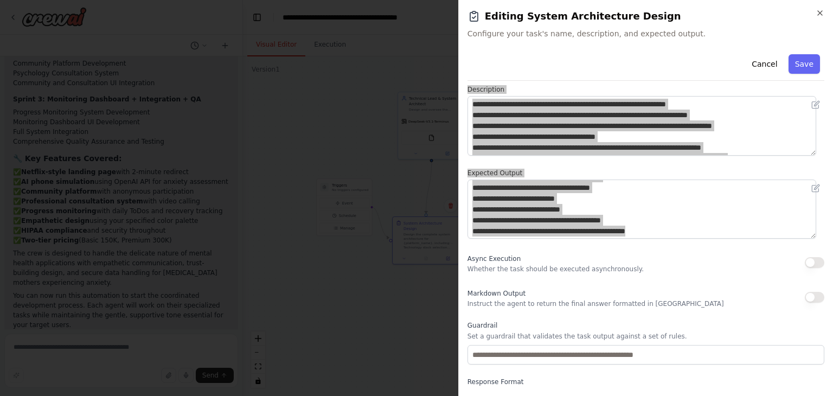
scroll to position [93, 0]
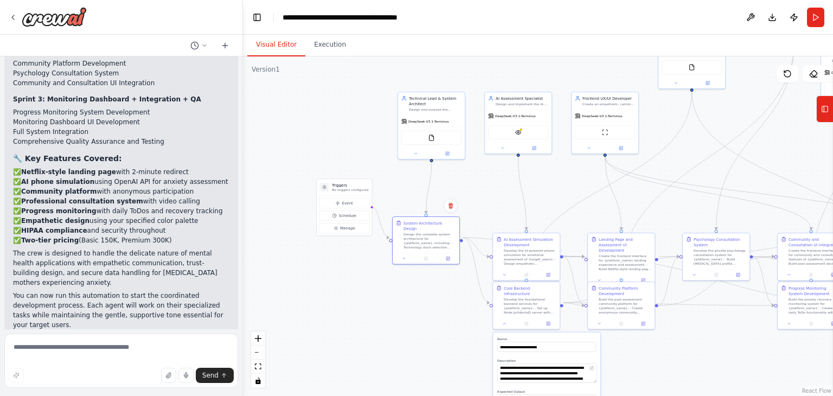
click at [505, 211] on div ".deletable-edge-delete-btn { width: 20px; height: 20px; border: 0px solid #ffff…" at bounding box center [538, 225] width 590 height 339
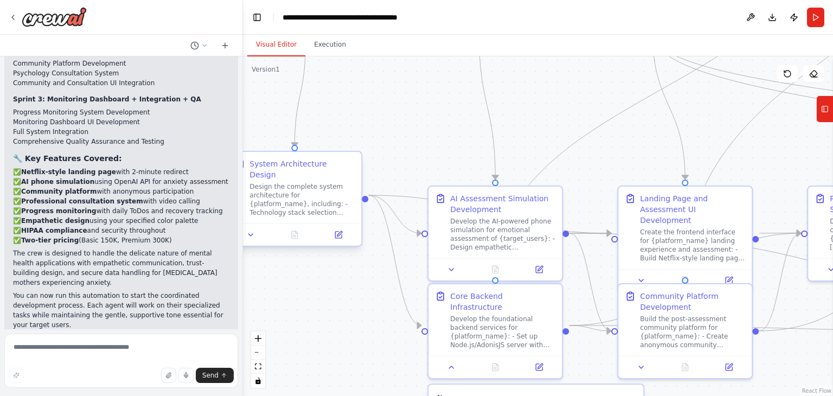
click at [307, 190] on div "Design the complete system architecture for {platform_name}, including: - Techn…" at bounding box center [301, 199] width 105 height 35
click at [334, 230] on icon at bounding box center [338, 234] width 9 height 9
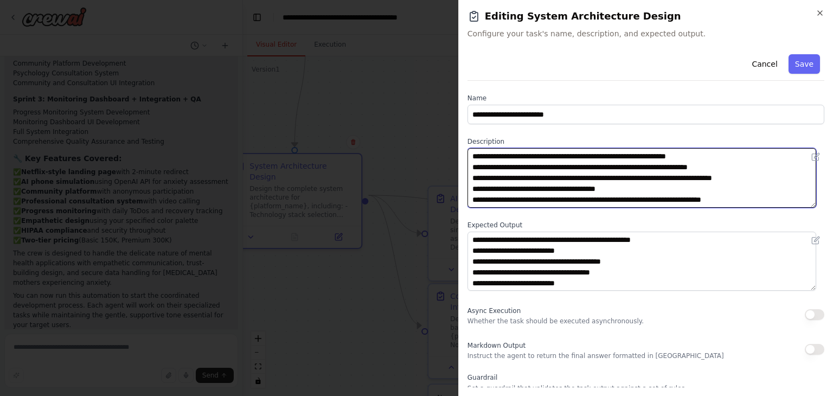
drag, startPoint x: 618, startPoint y: 165, endPoint x: 702, endPoint y: 179, distance: 85.1
click at [618, 165] on textarea "**********" at bounding box center [641, 178] width 349 height 60
drag, startPoint x: 590, startPoint y: 170, endPoint x: 633, endPoint y: 160, distance: 44.3
click at [590, 170] on textarea "**********" at bounding box center [641, 178] width 349 height 60
paste textarea "**********"
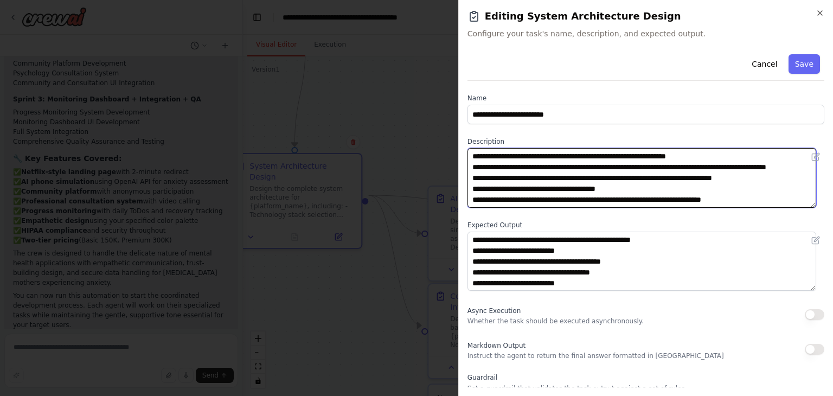
click at [719, 166] on textarea "**********" at bounding box center [641, 178] width 349 height 60
paste textarea "**********"
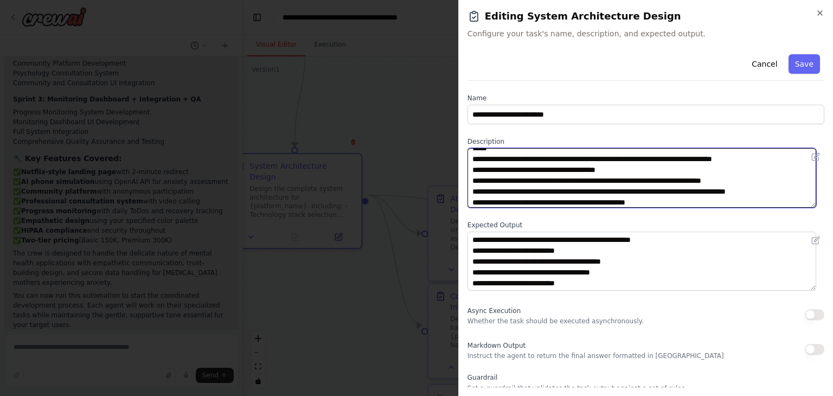
scroll to position [41, 0]
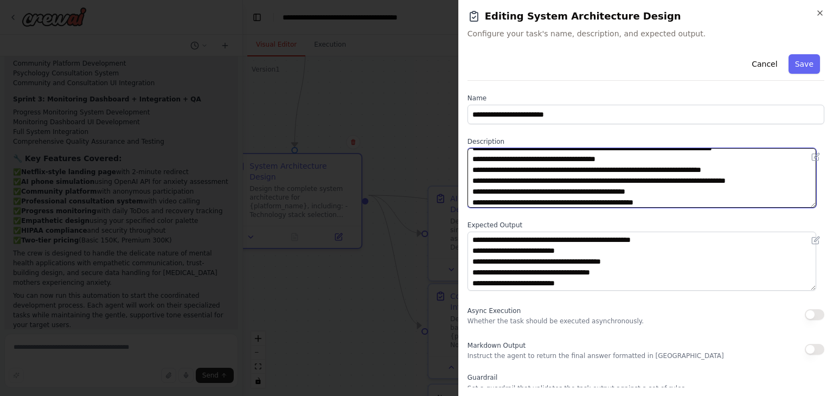
type textarea "**********"
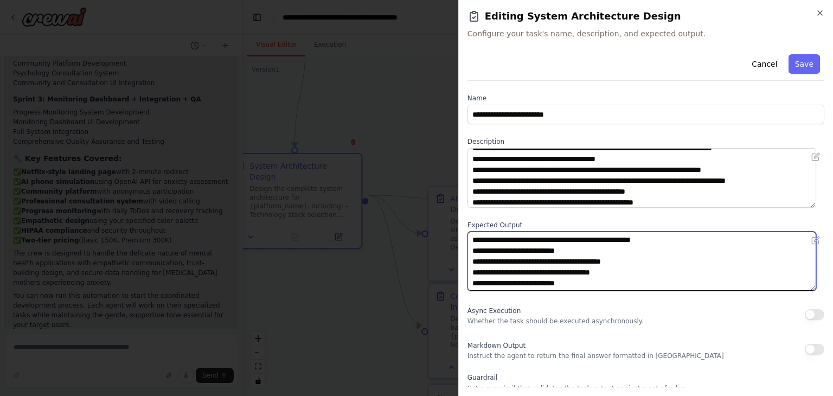
click at [650, 269] on textarea "**********" at bounding box center [641, 261] width 349 height 60
click at [658, 253] on textarea "**********" at bounding box center [641, 261] width 349 height 60
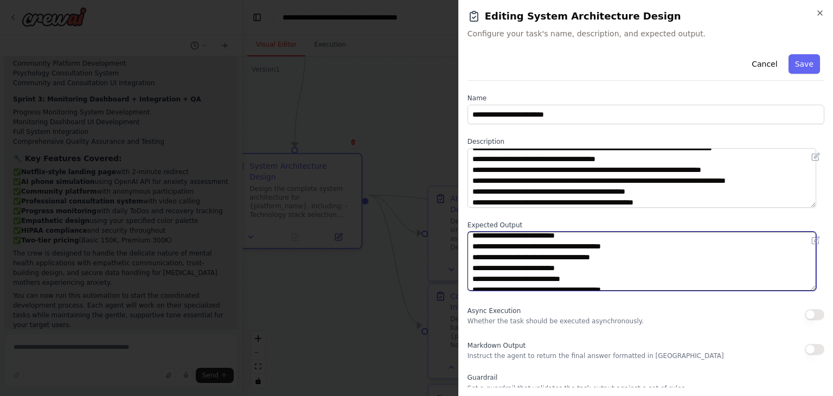
scroll to position [0, 0]
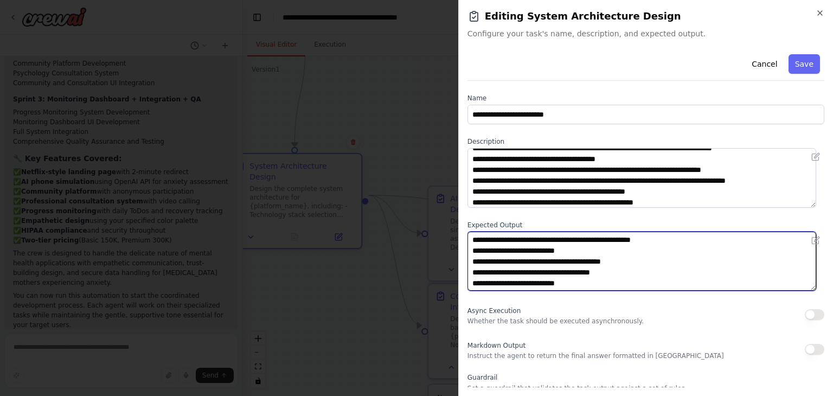
drag, startPoint x: 636, startPoint y: 273, endPoint x: 629, endPoint y: 274, distance: 7.2
click at [636, 273] on textarea "**********" at bounding box center [641, 261] width 349 height 60
click at [601, 270] on textarea "**********" at bounding box center [641, 261] width 349 height 60
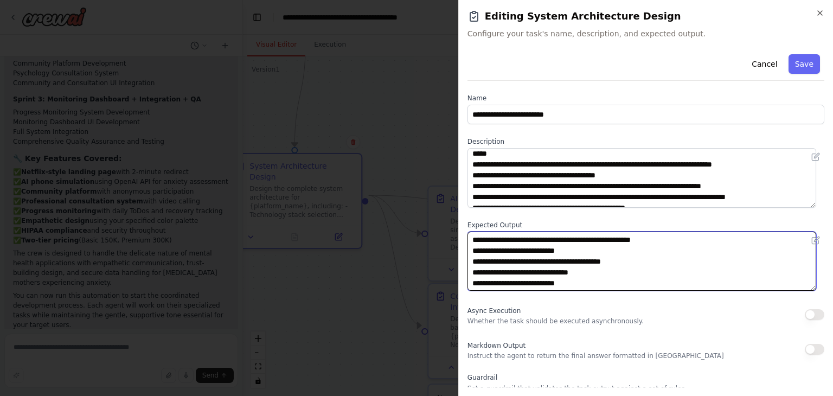
scroll to position [43, 0]
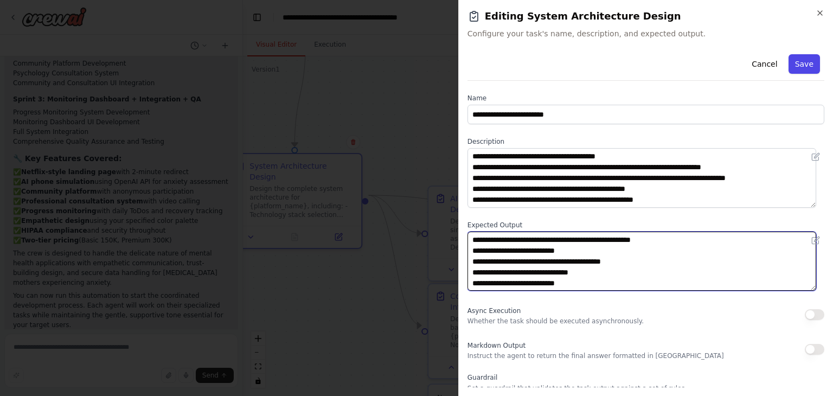
type textarea "**********"
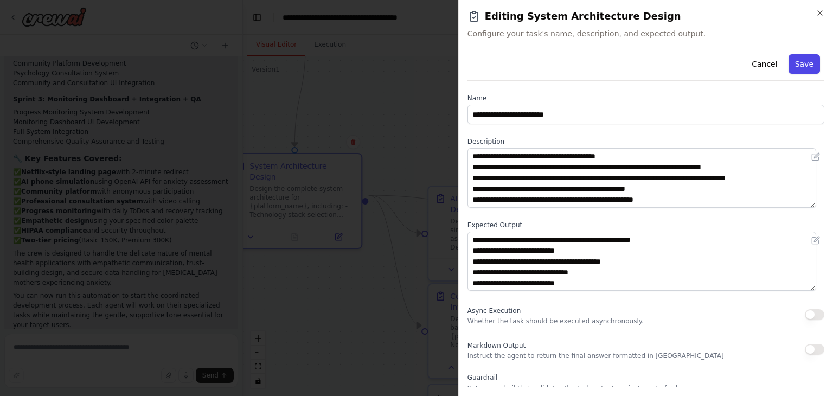
click at [790, 70] on button "Save" at bounding box center [803, 64] width 31 height 20
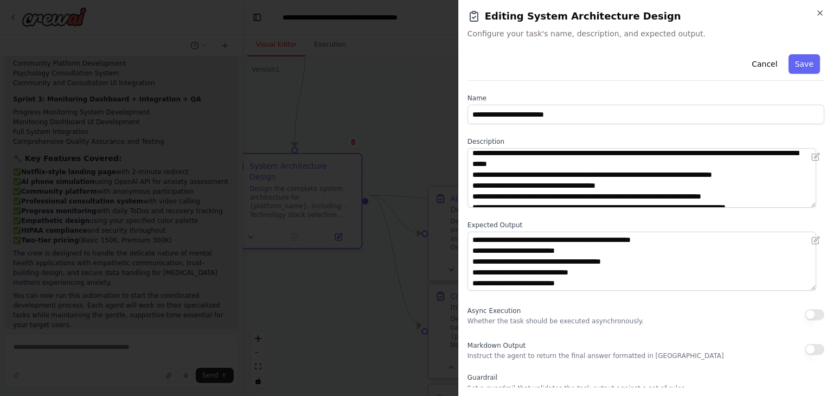
scroll to position [0, 0]
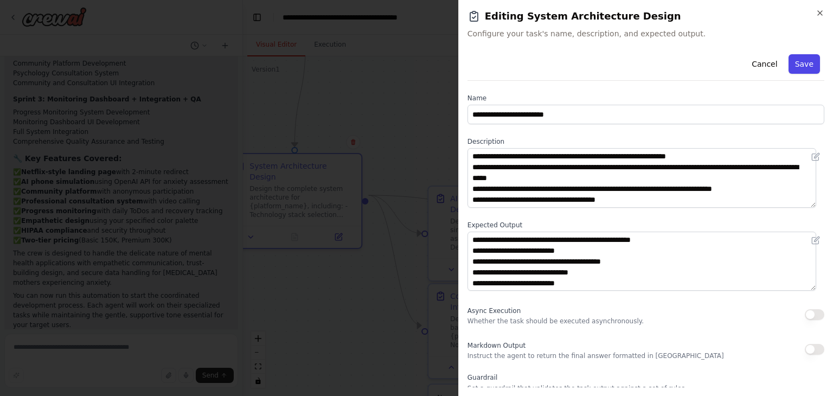
click at [796, 60] on button "Save" at bounding box center [803, 64] width 31 height 20
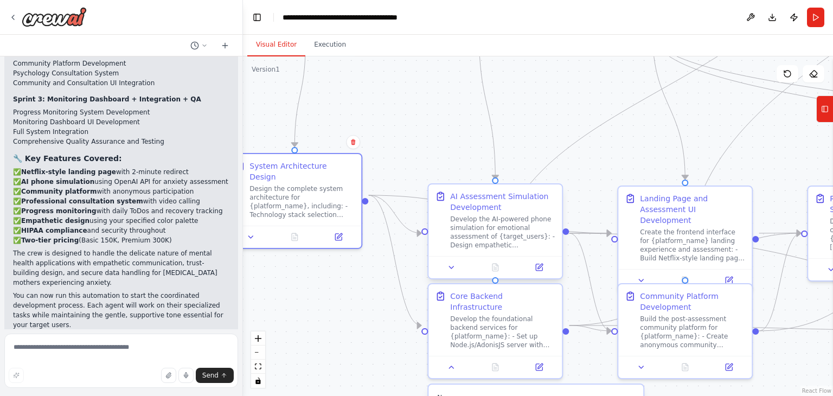
click at [512, 228] on div "Develop the AI-powered phone simulation for emotional assessment of {target_use…" at bounding box center [502, 232] width 105 height 35
click at [522, 312] on div "Develop the foundational backend services for {platform_name}: - Set up Node.js…" at bounding box center [502, 329] width 105 height 35
click at [540, 362] on icon at bounding box center [539, 365] width 7 height 7
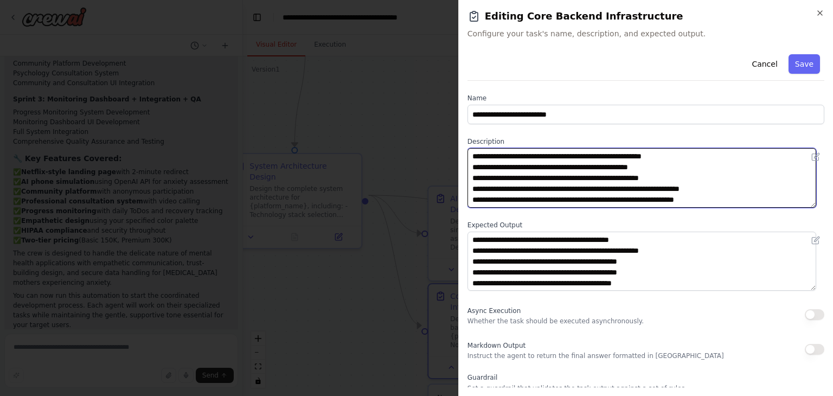
click at [557, 163] on textarea "**********" at bounding box center [641, 178] width 349 height 60
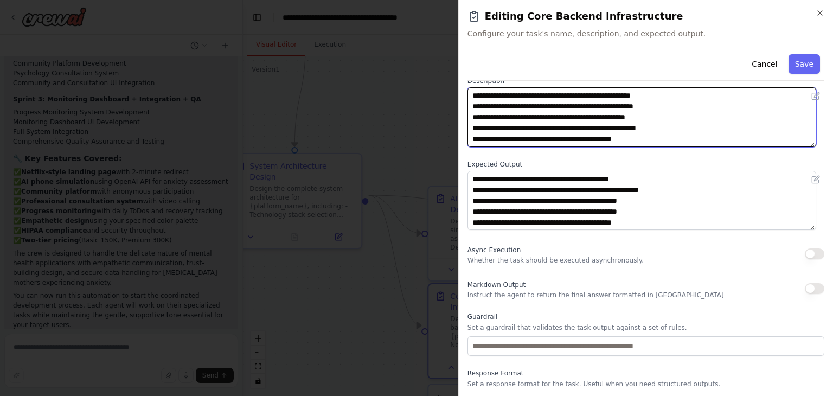
scroll to position [90, 0]
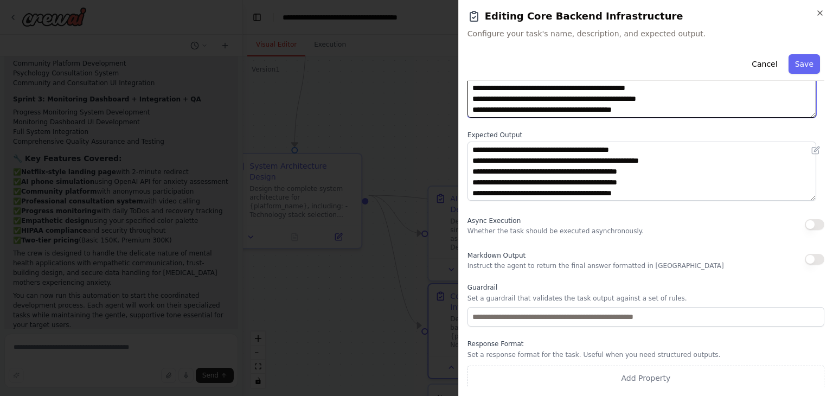
type textarea "**********"
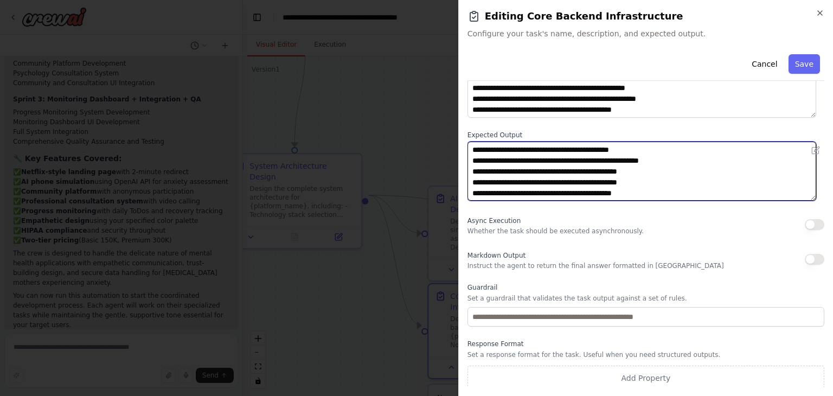
click at [529, 158] on textarea "**********" at bounding box center [641, 172] width 349 height 60
type textarea "**********"
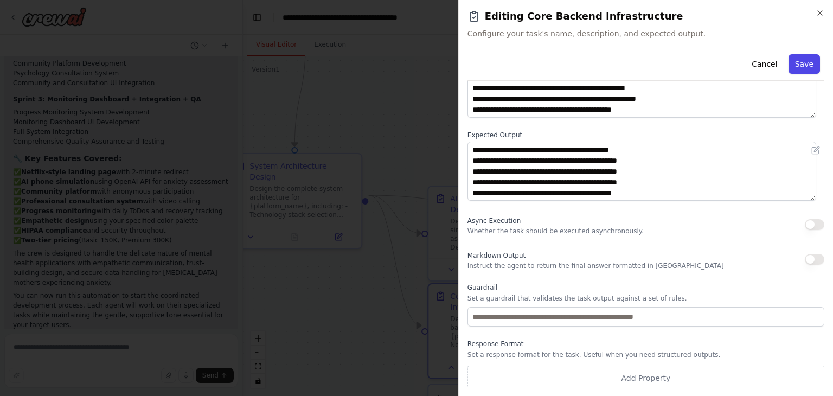
click at [792, 66] on button "Save" at bounding box center [803, 64] width 31 height 20
type textarea "**********"
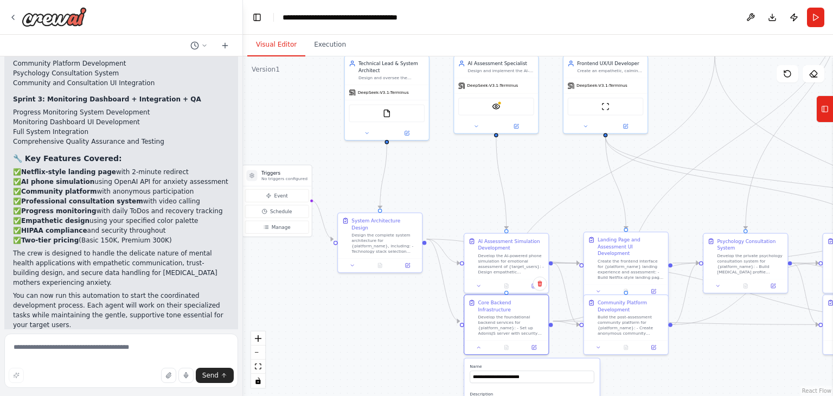
click at [608, 261] on div "Create the frontend interface for {platform_name} landing experience and assess…" at bounding box center [630, 269] width 66 height 22
click at [652, 288] on icon at bounding box center [653, 290] width 5 height 5
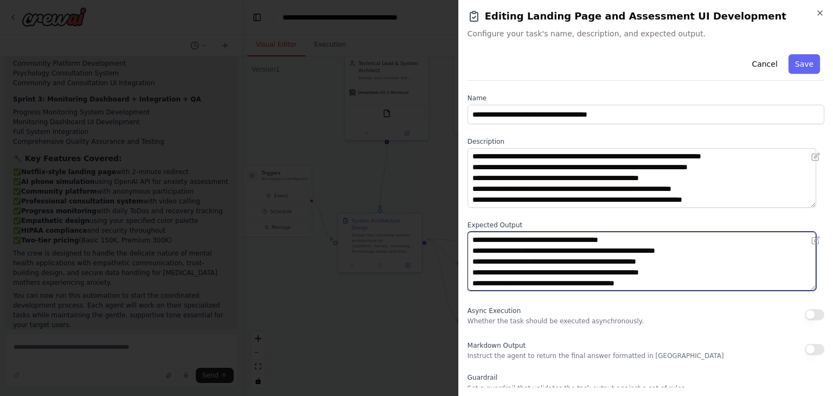
click at [574, 243] on textarea "**********" at bounding box center [641, 261] width 349 height 60
paste textarea "**********"
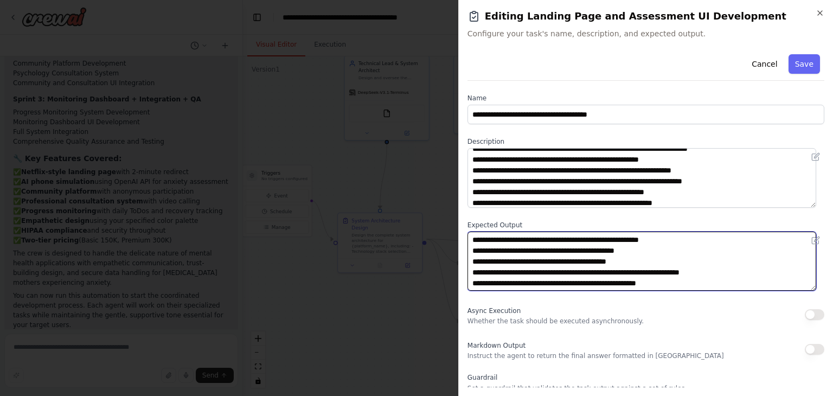
scroll to position [0, 0]
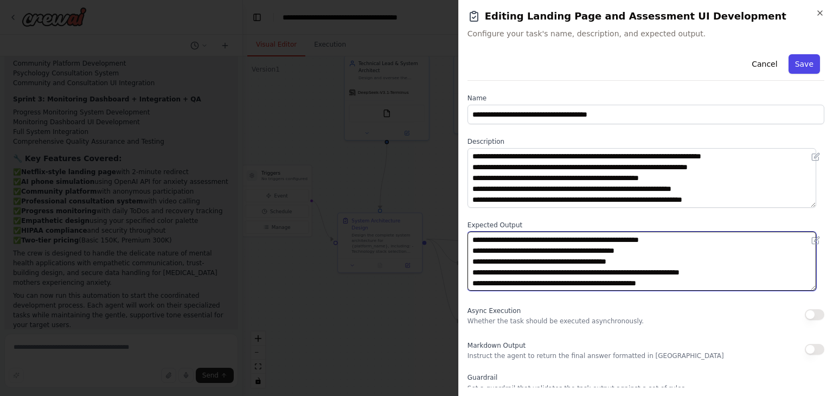
type textarea "**********"
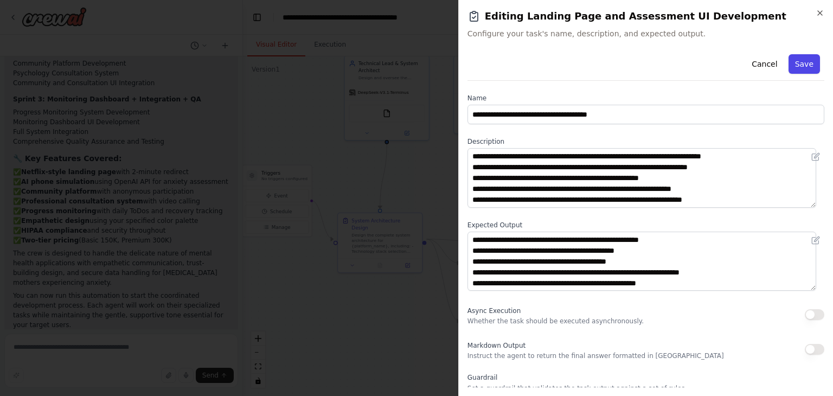
click at [801, 68] on button "Save" at bounding box center [803, 64] width 31 height 20
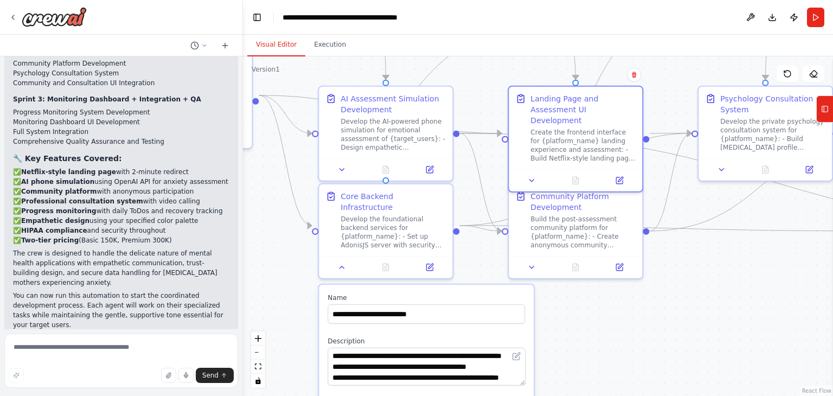
drag, startPoint x: 732, startPoint y: 280, endPoint x: 744, endPoint y: 251, distance: 31.4
click at [744, 251] on div ".deletable-edge-delete-btn { width: 20px; height: 20px; border: 0px solid #ffff…" at bounding box center [538, 225] width 590 height 339
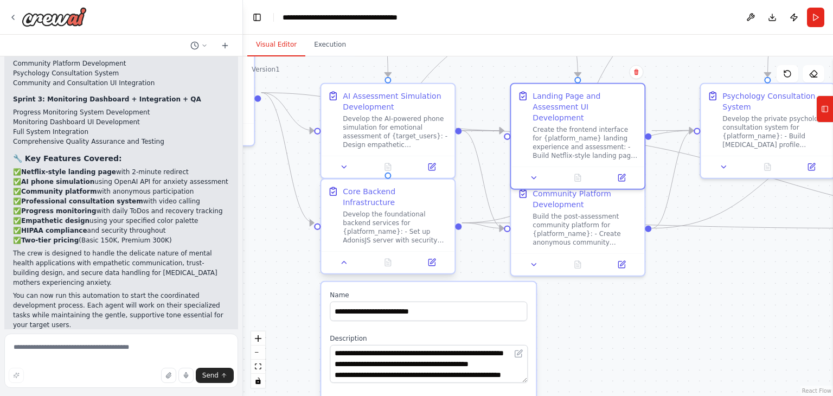
click at [375, 210] on div "Develop the foundational backend services for {platform_name}: - Set up AdonisJ…" at bounding box center [395, 227] width 105 height 35
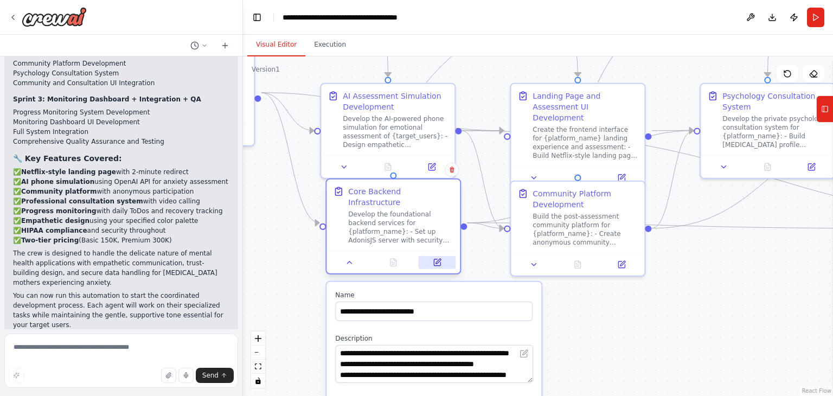
click at [441, 258] on icon at bounding box center [437, 262] width 9 height 9
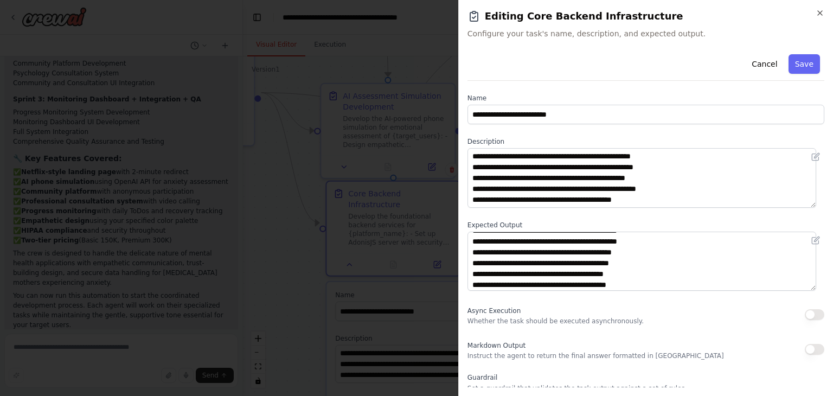
scroll to position [43, 0]
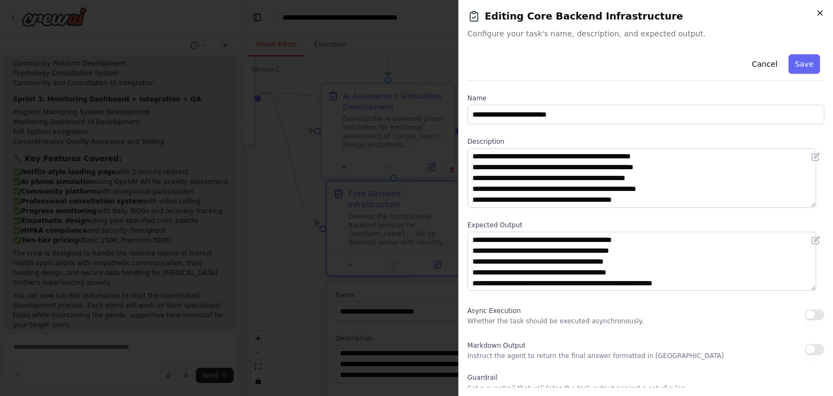
click at [822, 11] on icon "button" at bounding box center [819, 13] width 9 height 9
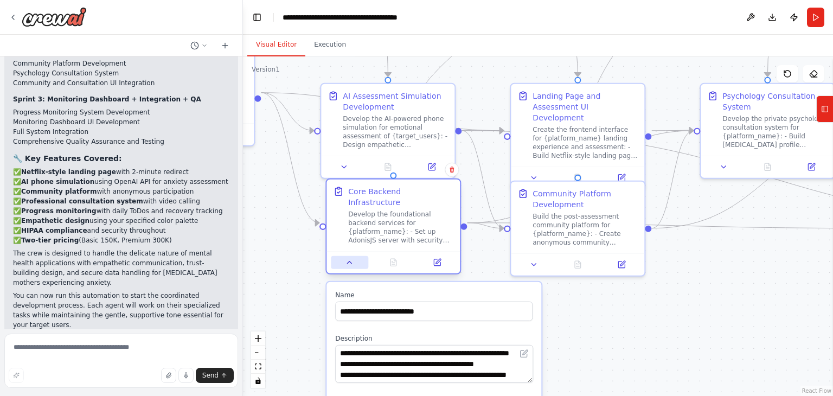
click at [343, 256] on button at bounding box center [349, 262] width 37 height 13
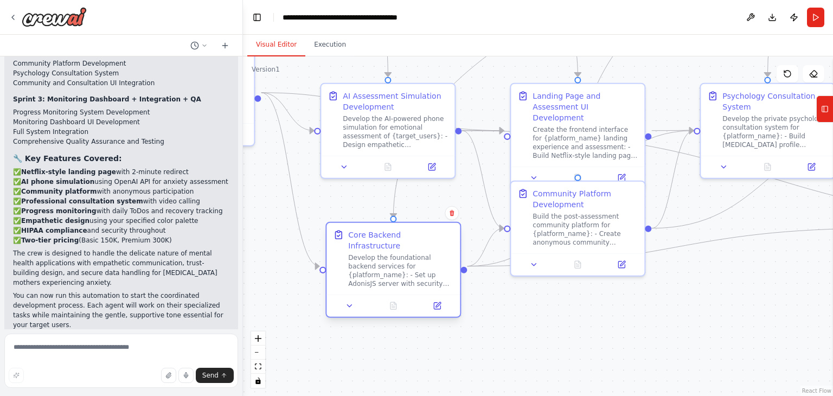
drag, startPoint x: 383, startPoint y: 230, endPoint x: 383, endPoint y: 259, distance: 28.7
click at [383, 259] on div "Develop the foundational backend services for {platform_name}: - Set up AdonisJ…" at bounding box center [400, 270] width 105 height 35
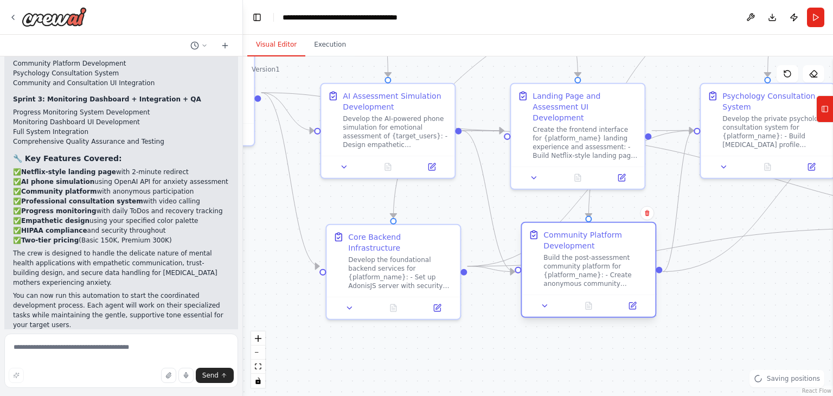
drag, startPoint x: 555, startPoint y: 228, endPoint x: 564, endPoint y: 273, distance: 45.9
click at [564, 273] on div "Build the post-assessment community platform for {platform_name}: - Create anon…" at bounding box center [595, 270] width 105 height 35
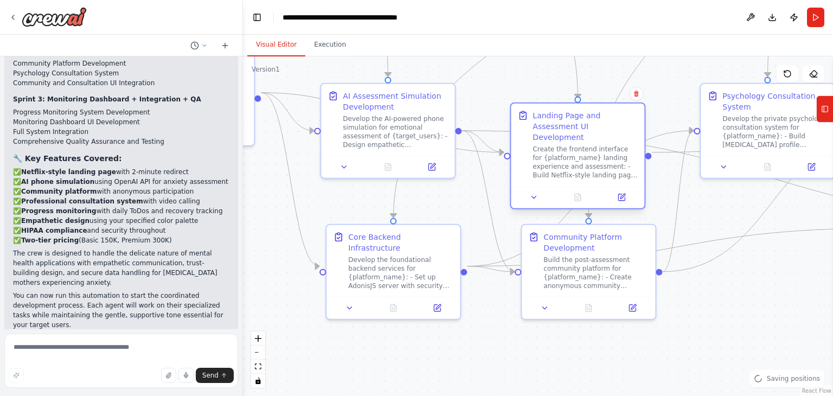
drag, startPoint x: 575, startPoint y: 126, endPoint x: 573, endPoint y: 144, distance: 18.1
click at [573, 145] on div "Create the frontend interface for {platform_name} landing experience and assess…" at bounding box center [584, 162] width 105 height 35
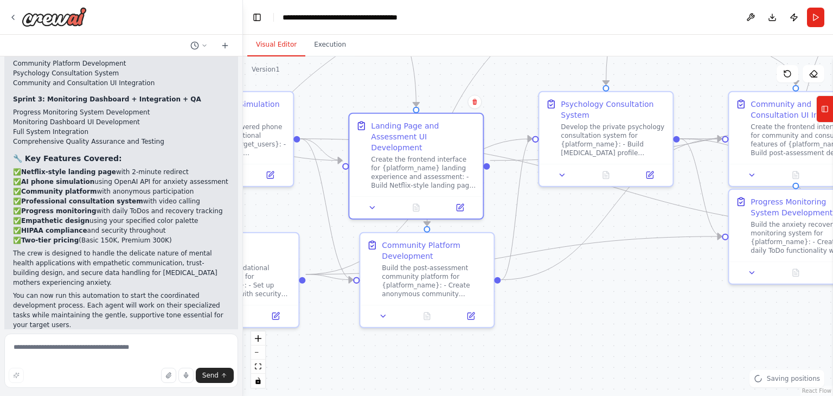
drag, startPoint x: 738, startPoint y: 306, endPoint x: 577, endPoint y: 314, distance: 161.8
click at [577, 314] on div ".deletable-edge-delete-btn { width: 20px; height: 20px; border: 0px solid #ffff…" at bounding box center [538, 225] width 590 height 339
click at [465, 199] on button at bounding box center [459, 205] width 37 height 13
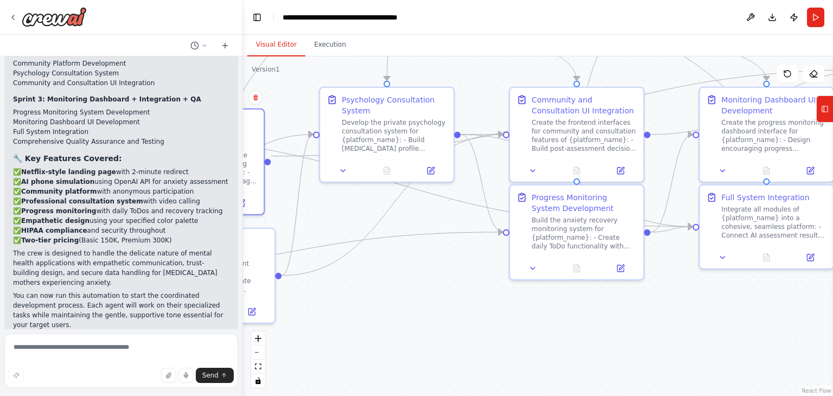
drag, startPoint x: 520, startPoint y: 317, endPoint x: 448, endPoint y: 327, distance: 73.4
click at [448, 327] on div ".deletable-edge-delete-btn { width: 20px; height: 20px; border: 0px solid #ffff…" at bounding box center [538, 225] width 590 height 339
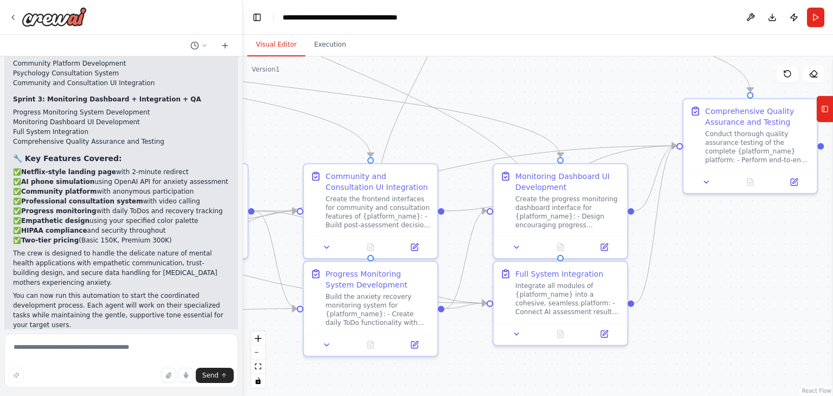
drag, startPoint x: 744, startPoint y: 316, endPoint x: 561, endPoint y: 359, distance: 188.4
click at [536, 388] on div ".deletable-edge-delete-btn { width: 20px; height: 20px; border: 0px solid #ffff…" at bounding box center [538, 225] width 590 height 339
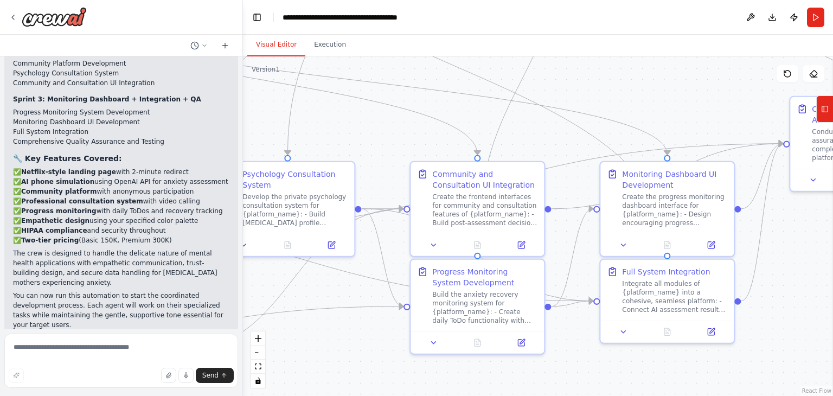
drag, startPoint x: 767, startPoint y: 282, endPoint x: 876, endPoint y: 285, distance: 109.5
click at [832, 285] on html "You are a coordinated development crew tasked with building the MVP of a mental…" at bounding box center [416, 198] width 833 height 396
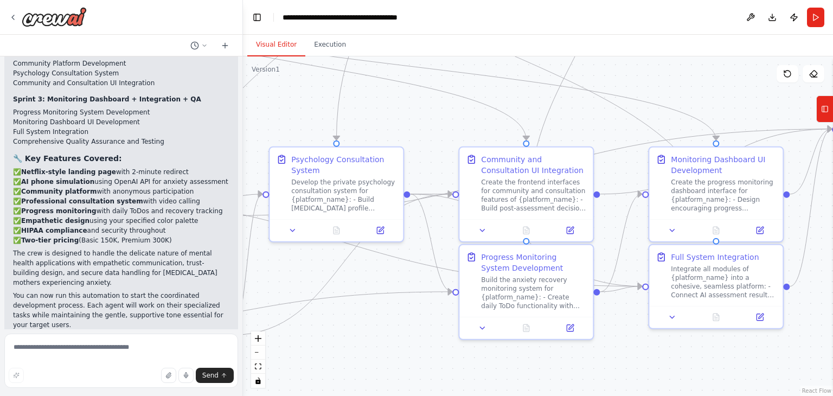
drag, startPoint x: 332, startPoint y: 353, endPoint x: 383, endPoint y: 338, distance: 53.2
click at [383, 338] on div ".deletable-edge-delete-btn { width: 20px; height: 20px; border: 0px solid #ffff…" at bounding box center [538, 225] width 590 height 339
click at [523, 185] on div "Create the frontend interfaces for community and consultation features of {plat…" at bounding box center [535, 192] width 105 height 35
click at [570, 233] on button at bounding box center [572, 227] width 37 height 13
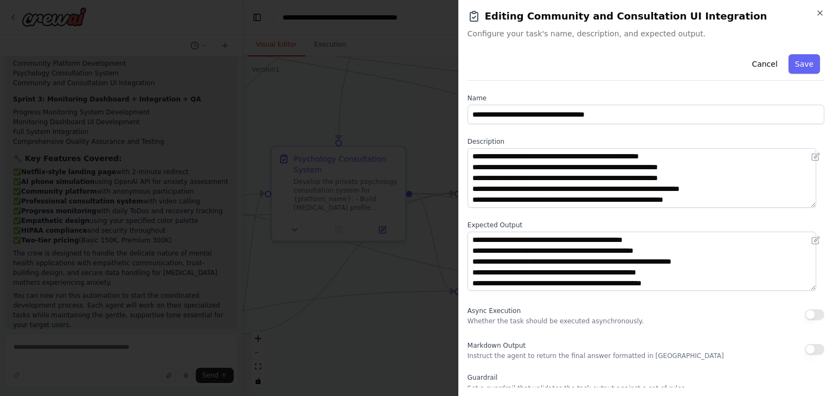
scroll to position [22, 0]
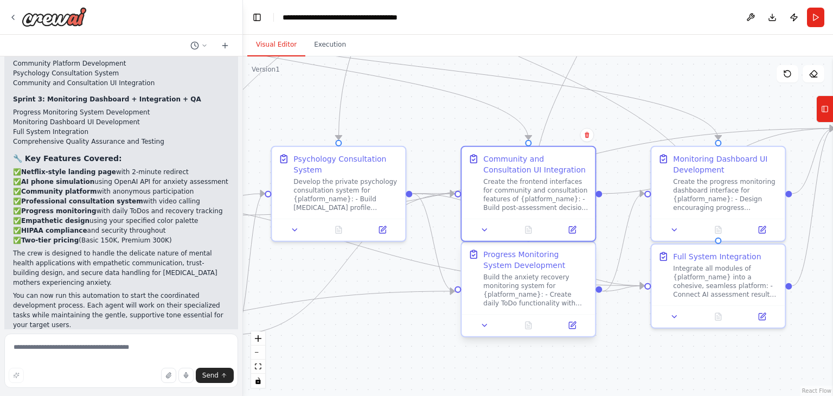
click at [528, 265] on div "Progress Monitoring System Development" at bounding box center [535, 260] width 105 height 22
click at [581, 330] on button at bounding box center [572, 325] width 37 height 13
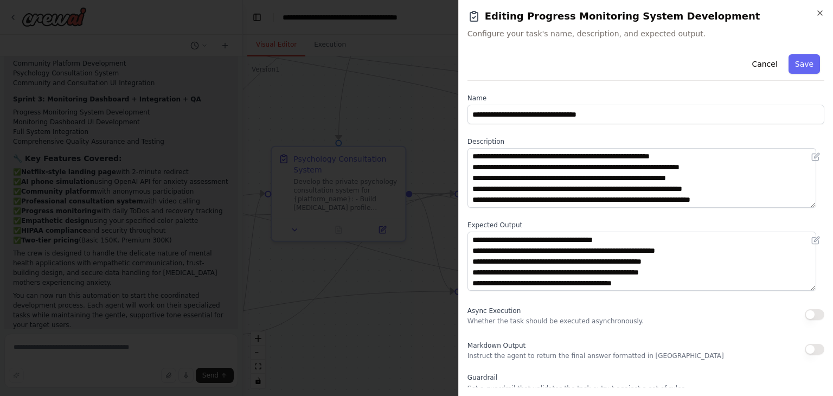
scroll to position [33, 0]
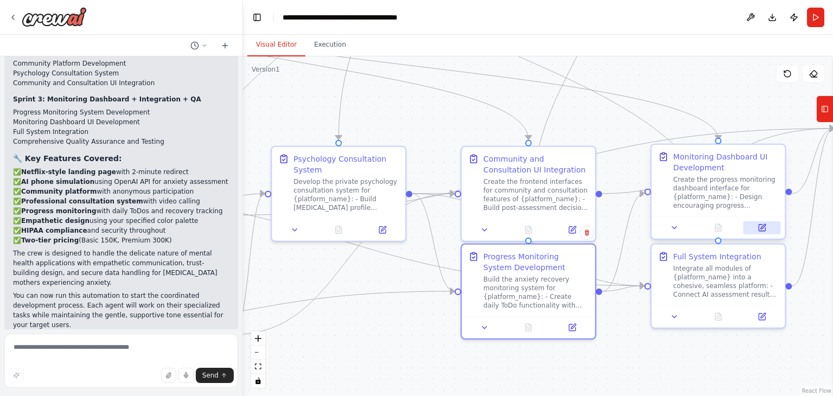
click at [755, 226] on button at bounding box center [761, 227] width 37 height 13
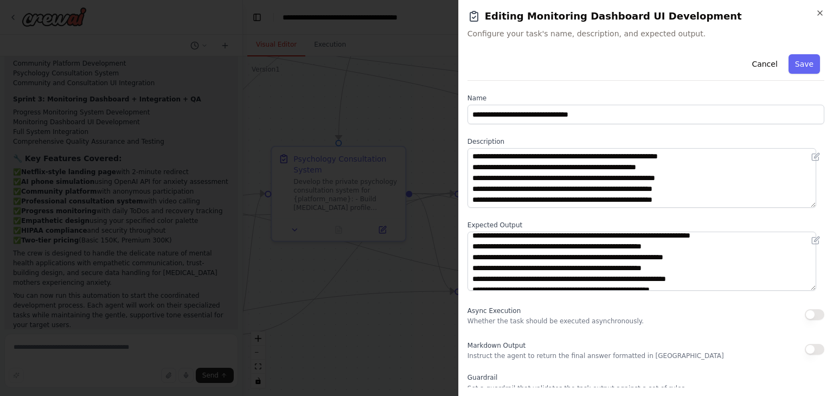
scroll to position [22, 0]
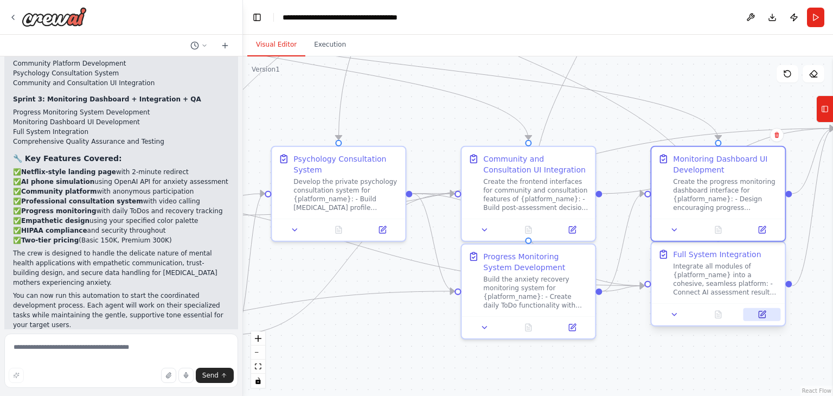
click at [768, 317] on button at bounding box center [761, 314] width 37 height 13
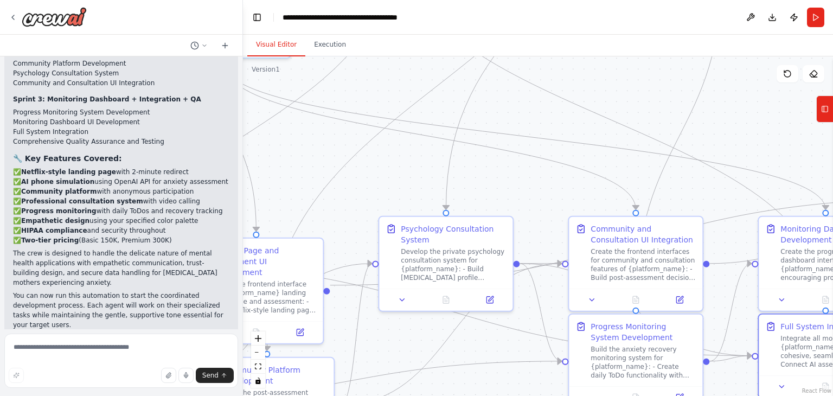
drag, startPoint x: 394, startPoint y: 120, endPoint x: 438, endPoint y: 189, distance: 82.0
click at [496, 191] on div ".deletable-edge-delete-btn { width: 20px; height: 20px; border: 0px solid #ffff…" at bounding box center [538, 225] width 590 height 339
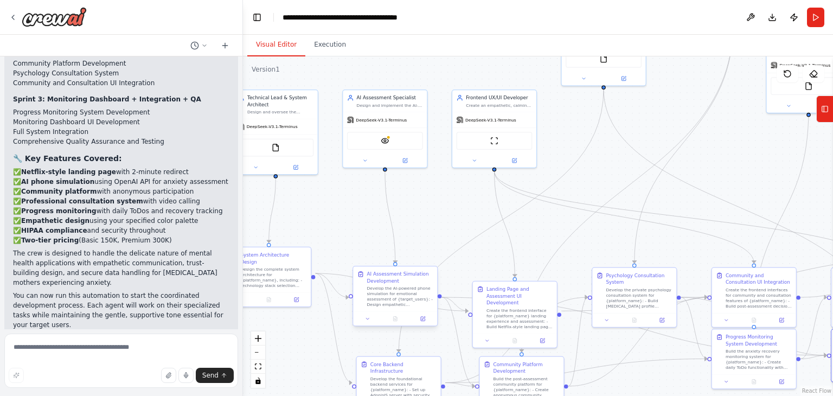
drag, startPoint x: 380, startPoint y: 182, endPoint x: 403, endPoint y: 290, distance: 110.4
click at [581, 247] on div ".deletable-edge-delete-btn { width: 20px; height: 20px; border: 0px solid #ffff…" at bounding box center [538, 225] width 590 height 339
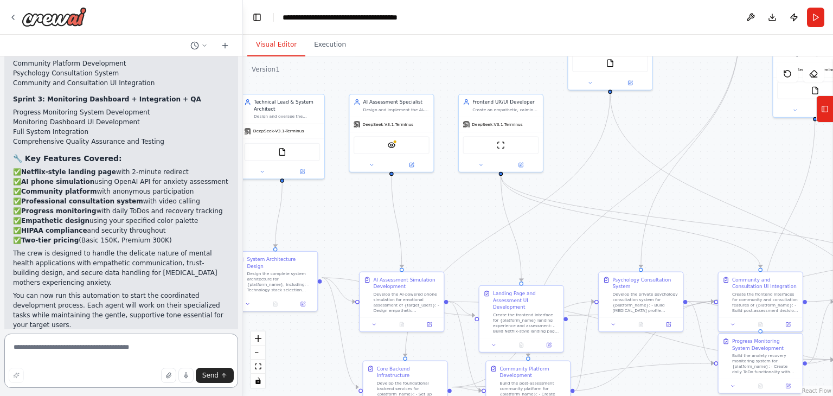
click at [171, 348] on textarea at bounding box center [121, 360] width 234 height 54
type textarea "*******"
type textarea "**********"
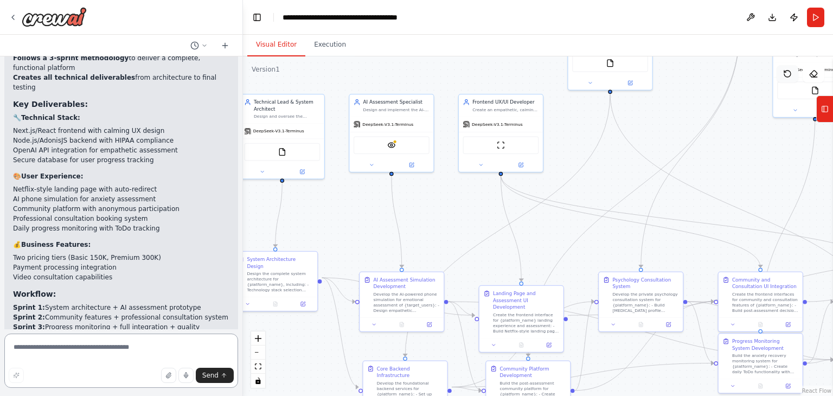
scroll to position [2349, 0]
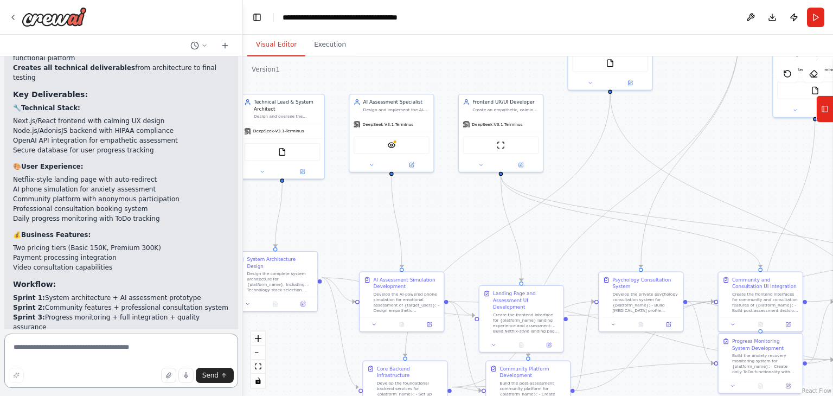
click at [159, 343] on textarea at bounding box center [121, 360] width 234 height 54
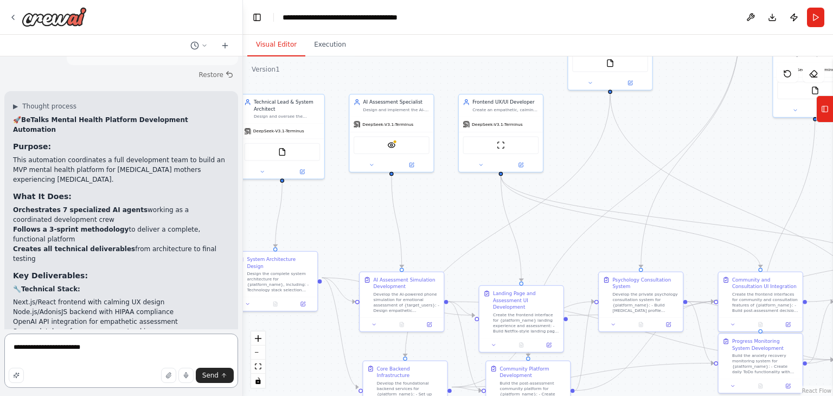
scroll to position [2078, 0]
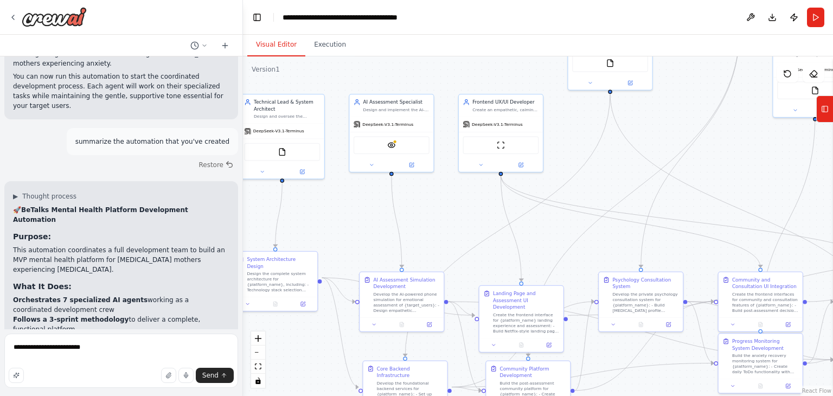
drag, startPoint x: 207, startPoint y: 225, endPoint x: 7, endPoint y: 182, distance: 205.1
copy ul "Orchestrates 7 specialized AI agents working as a coordinated development crew …"
drag, startPoint x: 111, startPoint y: 348, endPoint x: 117, endPoint y: 349, distance: 6.7
click at [115, 349] on textarea "**********" at bounding box center [121, 360] width 234 height 54
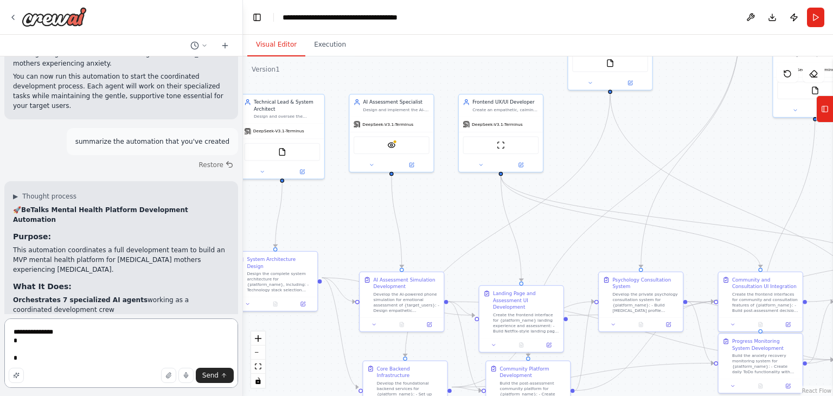
paste textarea "**********"
type textarea "**********"
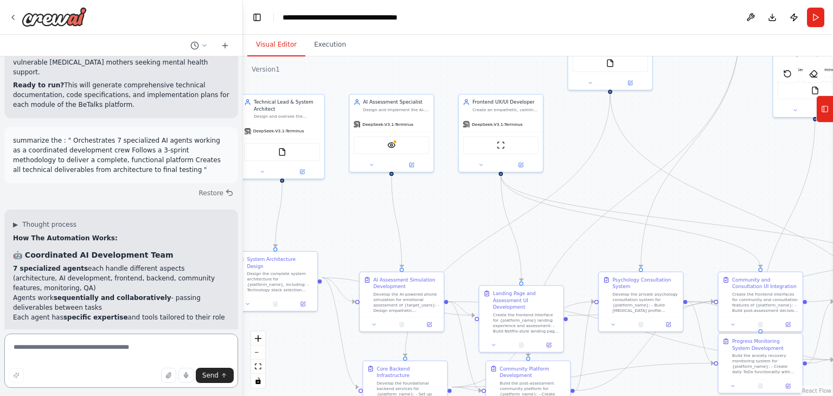
scroll to position [2726, 0]
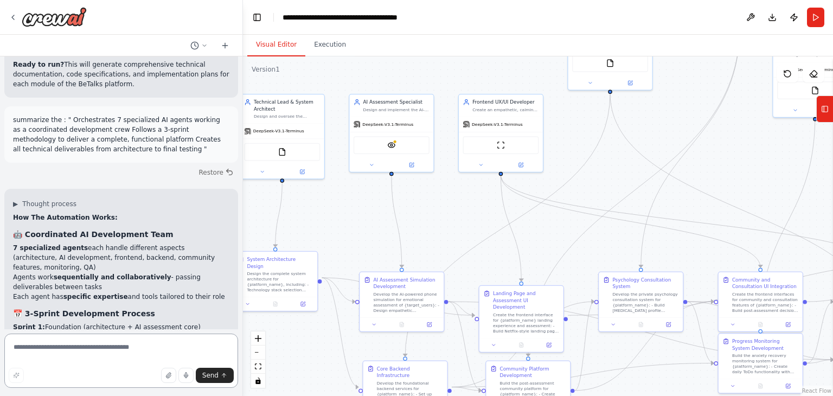
click at [125, 351] on textarea at bounding box center [121, 360] width 234 height 54
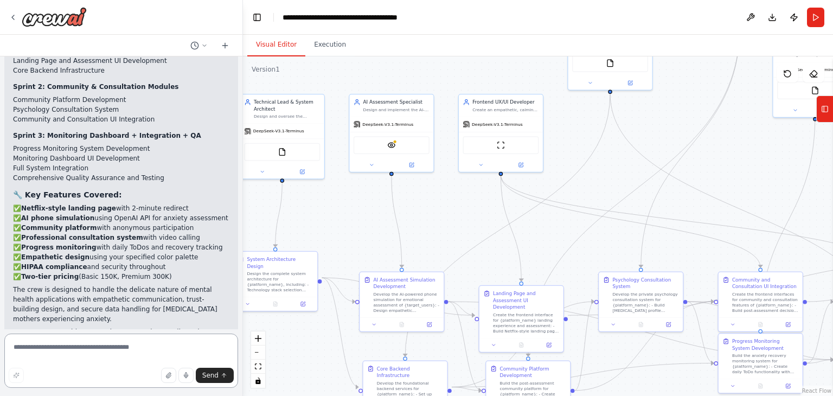
scroll to position [2003, 0]
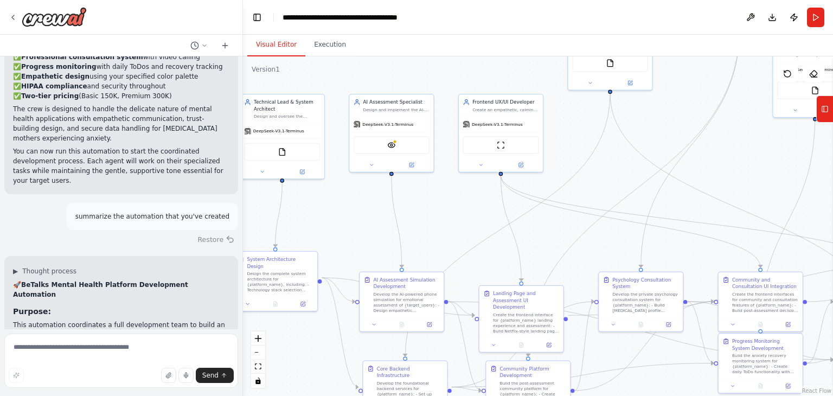
click at [211, 231] on button "Restore" at bounding box center [216, 239] width 46 height 16
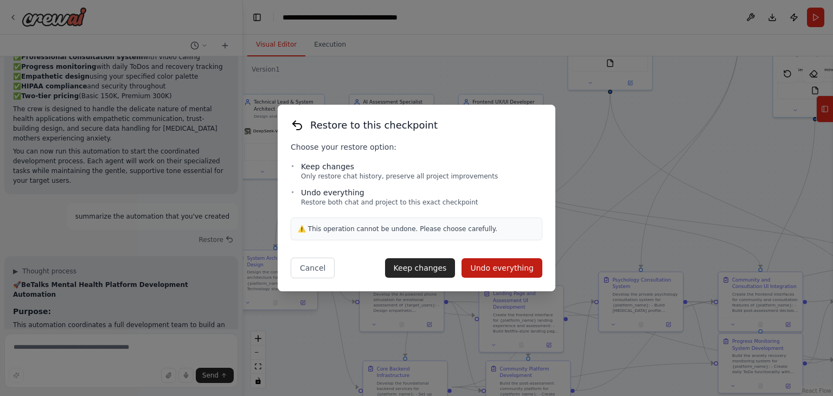
click at [320, 271] on button "Cancel" at bounding box center [313, 268] width 44 height 21
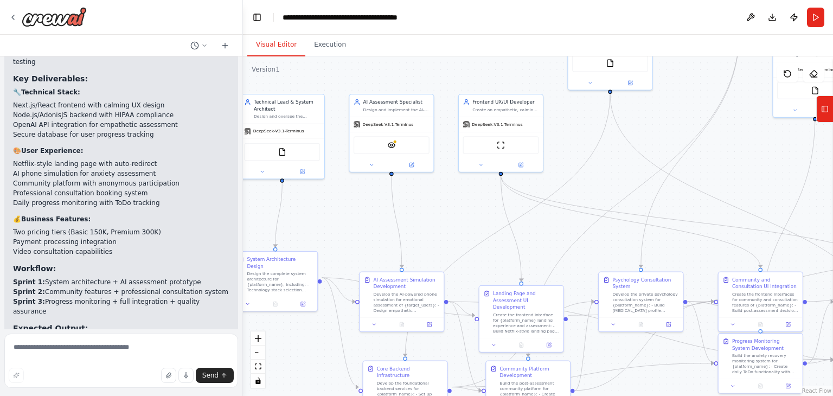
scroll to position [2726, 0]
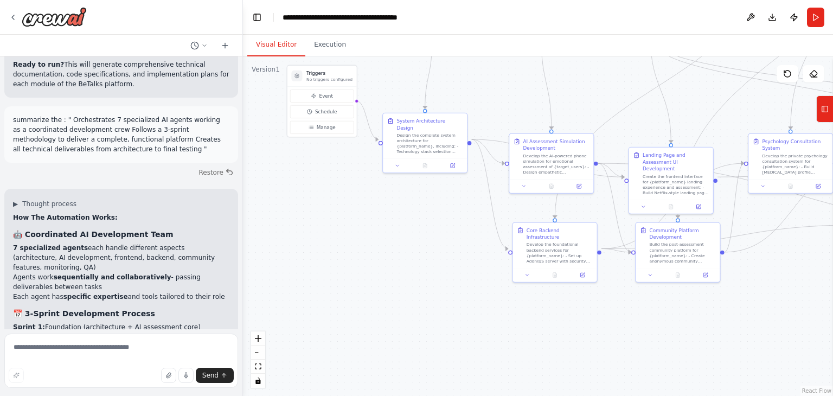
drag, startPoint x: 373, startPoint y: 254, endPoint x: 519, endPoint y: 108, distance: 206.2
click at [519, 108] on div ".deletable-edge-delete-btn { width: 20px; height: 20px; border: 0px solid #ffff…" at bounding box center [538, 225] width 590 height 339
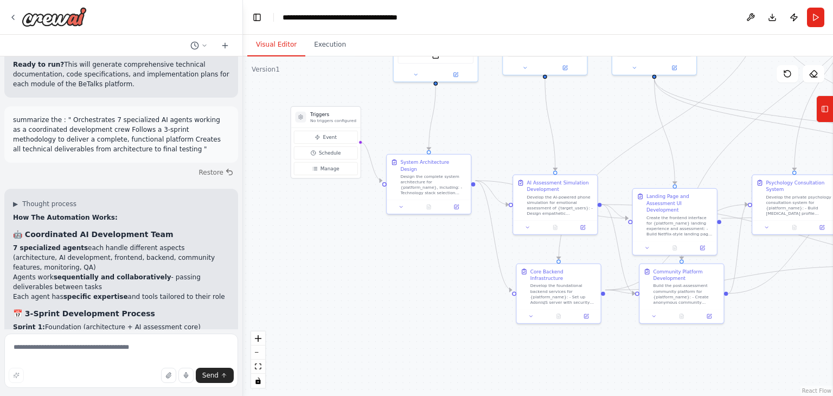
drag, startPoint x: 423, startPoint y: 228, endPoint x: 423, endPoint y: 283, distance: 54.8
click at [423, 283] on div ".deletable-edge-delete-btn { width: 20px; height: 20px; border: 0px solid #ffff…" at bounding box center [538, 225] width 590 height 339
click at [588, 312] on icon at bounding box center [585, 314] width 5 height 5
drag, startPoint x: 209, startPoint y: 188, endPoint x: 196, endPoint y: 186, distance: 13.7
click at [196, 322] on ul "Sprint 1: Foundation (architecture + AI assessment core) Sprint 2: User feature…" at bounding box center [121, 351] width 216 height 59
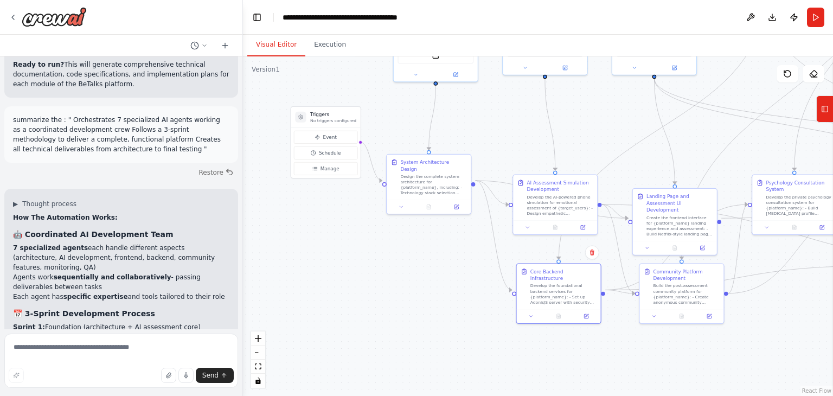
click at [191, 332] on li "Sprint 2: User features (community + professional consultation)" at bounding box center [121, 337] width 216 height 10
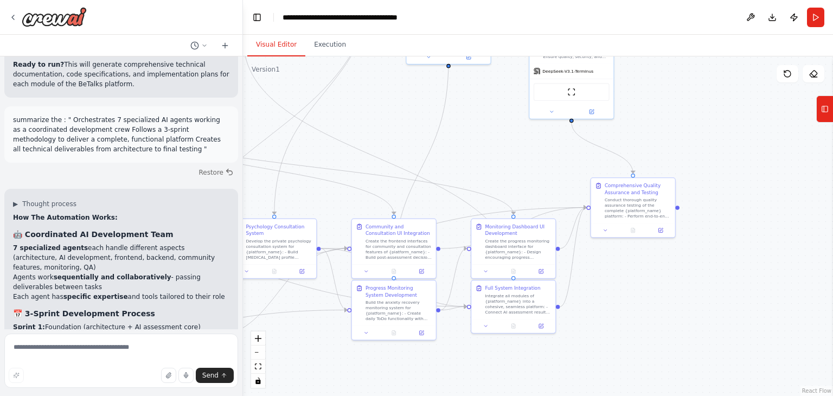
drag, startPoint x: 542, startPoint y: 377, endPoint x: 61, endPoint y: 367, distance: 481.5
click at [29, 395] on html "You are a coordinated development crew tasked with building the MVP of a mental…" at bounding box center [416, 198] width 833 height 396
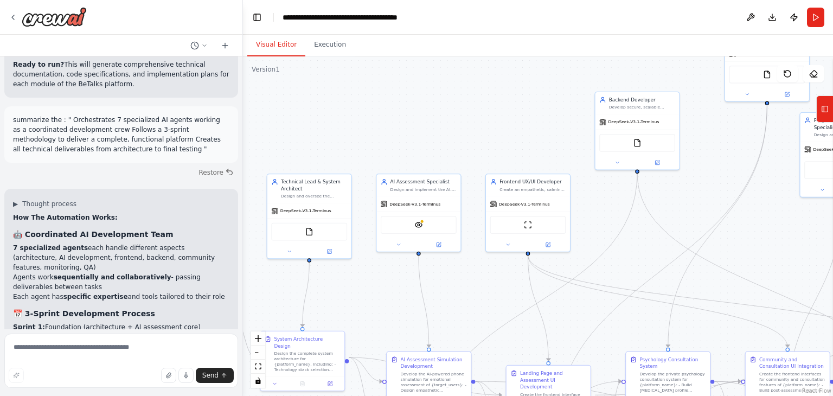
drag, startPoint x: 427, startPoint y: 129, endPoint x: 827, endPoint y: 266, distance: 422.5
click at [827, 266] on div ".deletable-edge-delete-btn { width: 20px; height: 20px; border: 0px solid #ffff…" at bounding box center [538, 225] width 590 height 339
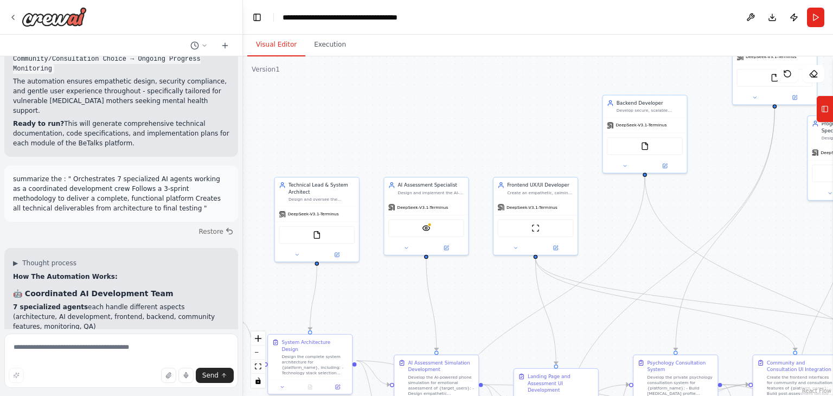
scroll to position [2635, 0]
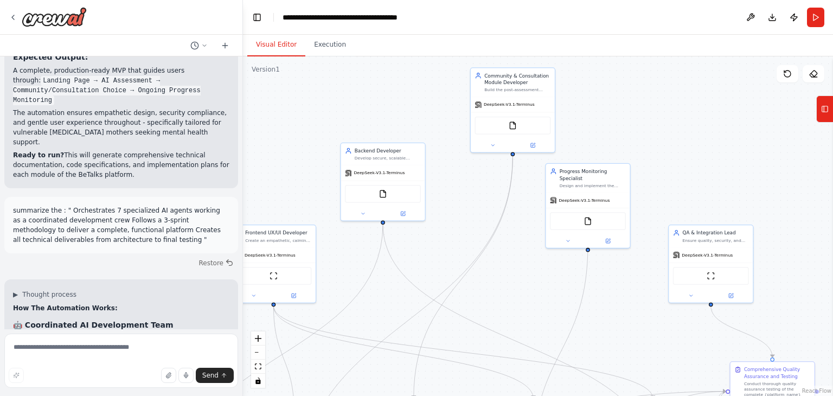
drag, startPoint x: 491, startPoint y: 124, endPoint x: 243, endPoint y: 170, distance: 251.9
click at [243, 170] on div ".deletable-edge-delete-btn { width: 20px; height: 20px; border: 0px solid #ffff…" at bounding box center [538, 225] width 590 height 339
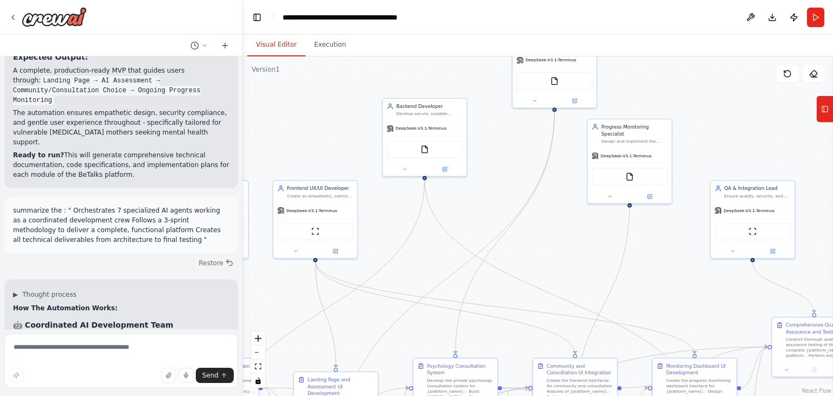
drag, startPoint x: 376, startPoint y: 108, endPoint x: 642, endPoint y: 3, distance: 286.0
click at [640, 3] on main "**********" at bounding box center [538, 198] width 590 height 396
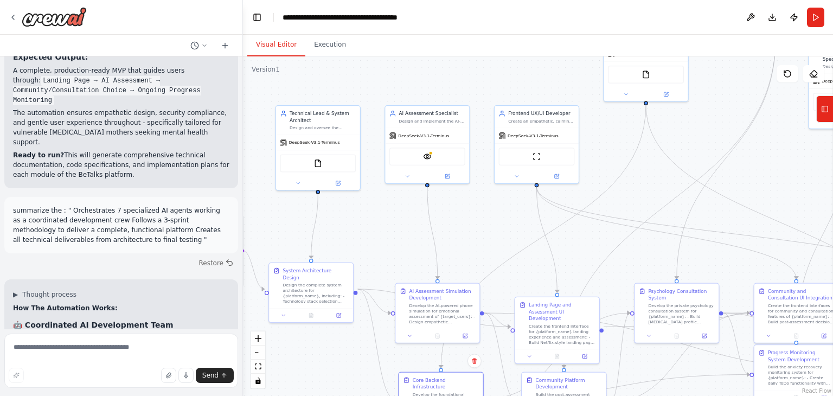
drag, startPoint x: 519, startPoint y: 102, endPoint x: 520, endPoint y: 77, distance: 25.5
click at [520, 79] on div ".deletable-edge-delete-btn { width: 20px; height: 20px; border: 0px solid #ffff…" at bounding box center [538, 225] width 590 height 339
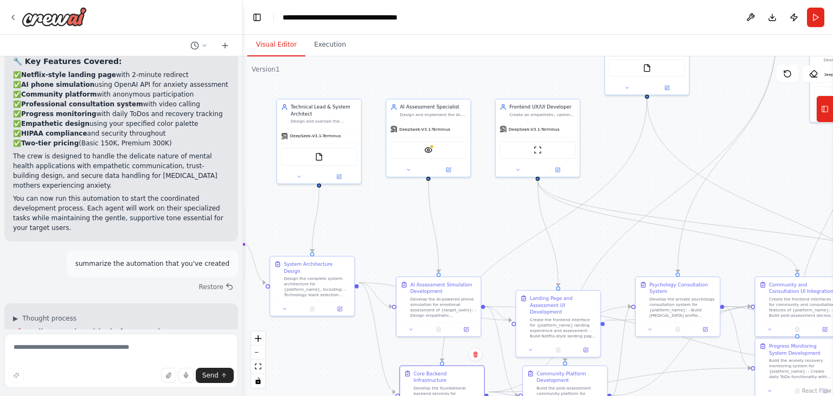
scroll to position [1913, 0]
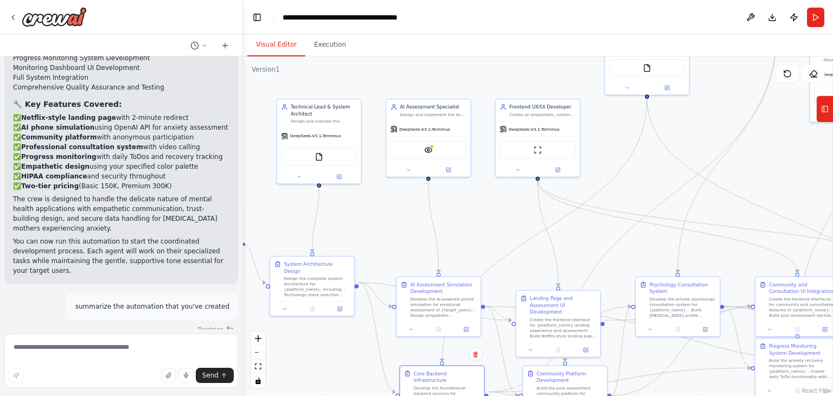
click at [204, 321] on button "Restore" at bounding box center [216, 329] width 46 height 16
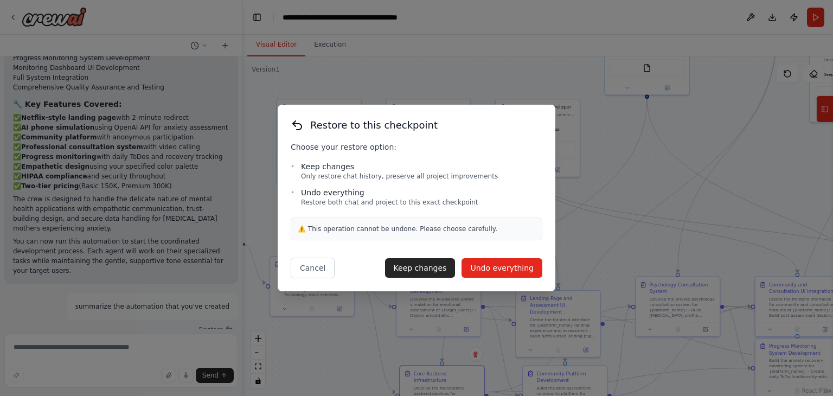
click at [503, 262] on button "Undo everything" at bounding box center [501, 268] width 81 height 20
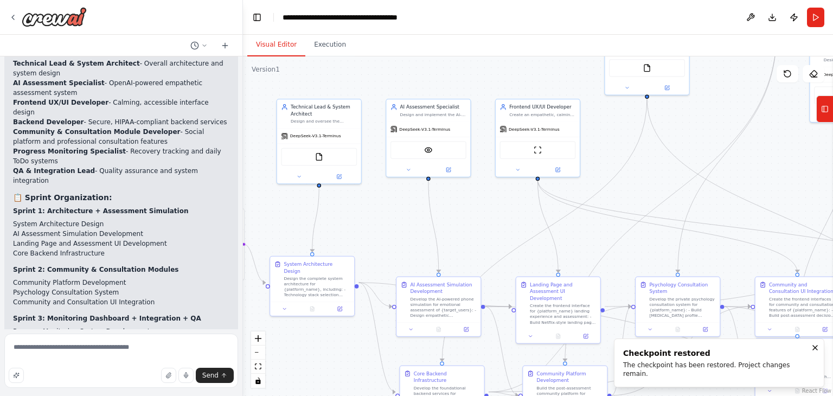
scroll to position [1771, 0]
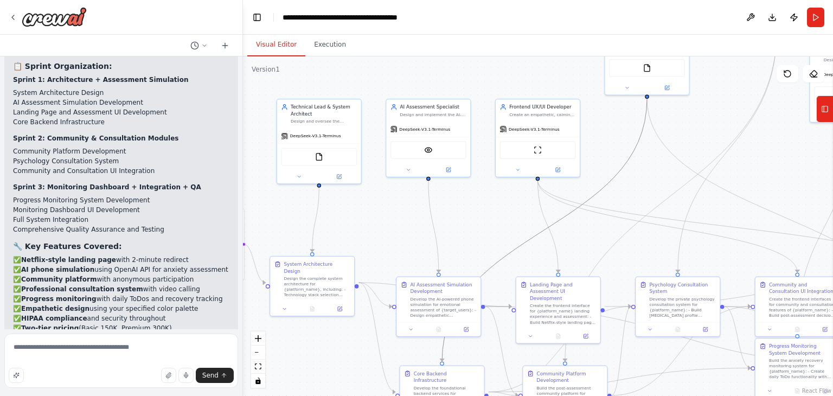
drag, startPoint x: 517, startPoint y: 258, endPoint x: 561, endPoint y: 243, distance: 46.6
click at [561, 243] on div ".deletable-edge-delete-btn { width: 20px; height: 20px; border: 0px solid #ffff…" at bounding box center [538, 225] width 590 height 339
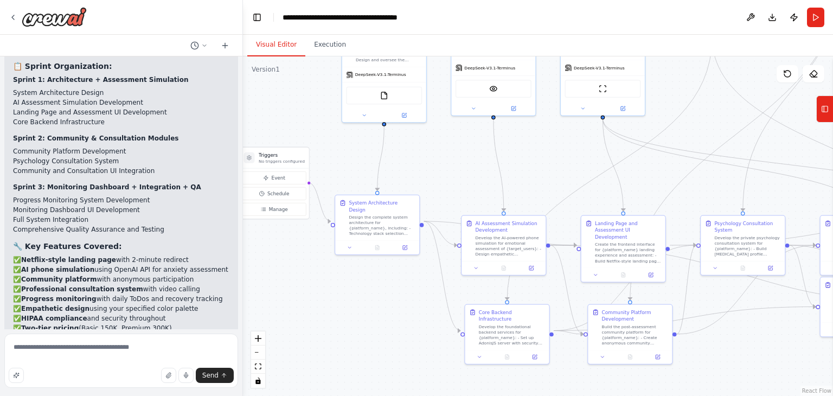
drag, startPoint x: 726, startPoint y: 203, endPoint x: 791, endPoint y: 142, distance: 89.4
click at [791, 142] on div ".deletable-edge-delete-btn { width: 20px; height: 20px; border: 0px solid #ffff…" at bounding box center [538, 225] width 590 height 339
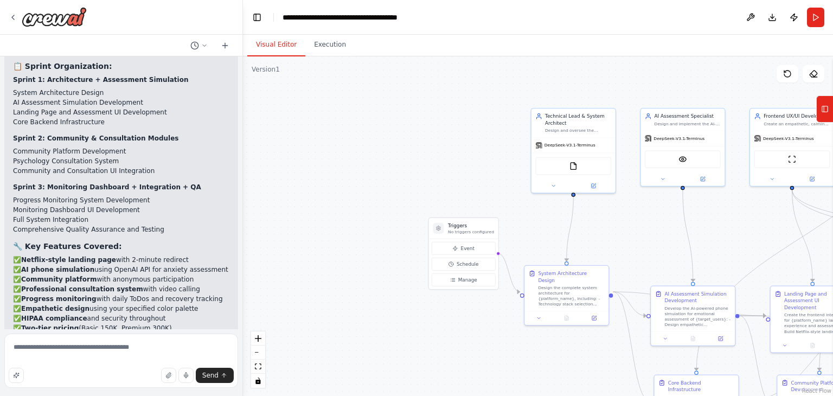
drag, startPoint x: 429, startPoint y: 152, endPoint x: 617, endPoint y: 221, distance: 200.0
click at [617, 221] on div ".deletable-edge-delete-btn { width: 20px; height: 20px; border: 0px solid #ffff…" at bounding box center [538, 225] width 590 height 339
click at [583, 284] on div "Design the complete system architecture for {platform_name}, including: - Techn…" at bounding box center [571, 295] width 66 height 22
click at [593, 314] on icon at bounding box center [594, 316] width 4 height 4
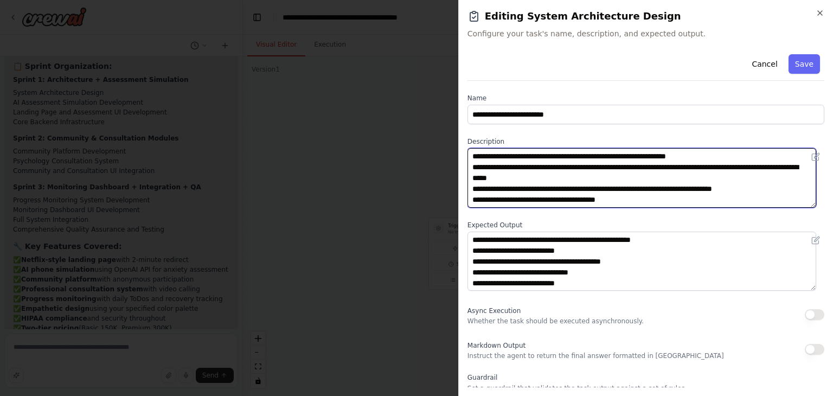
click at [558, 170] on textarea "**********" at bounding box center [641, 178] width 349 height 60
click at [576, 180] on textarea "**********" at bounding box center [641, 178] width 349 height 60
click at [746, 170] on textarea "**********" at bounding box center [641, 178] width 349 height 60
drag, startPoint x: 746, startPoint y: 169, endPoint x: 561, endPoint y: 181, distance: 185.3
click at [561, 181] on textarea "**********" at bounding box center [641, 178] width 349 height 60
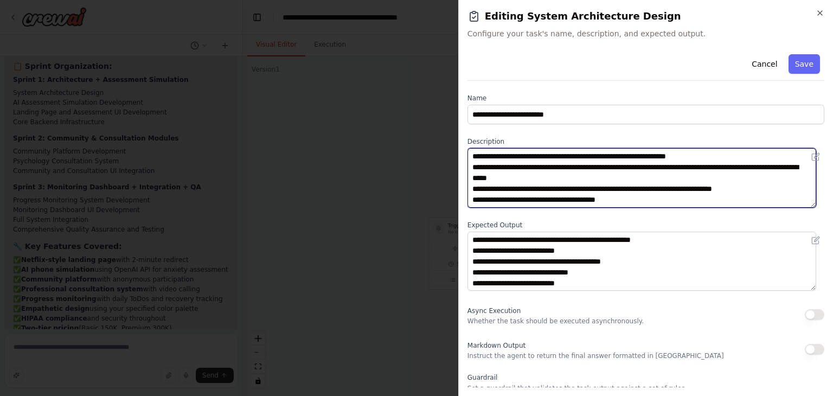
click at [575, 181] on textarea "**********" at bounding box center [641, 178] width 349 height 60
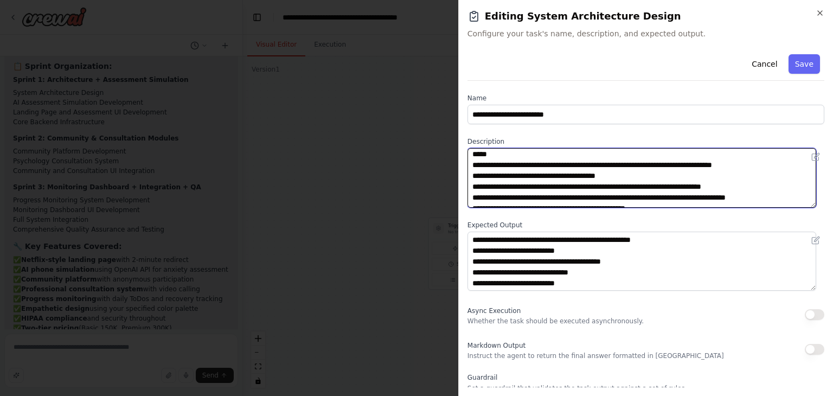
scroll to position [43, 0]
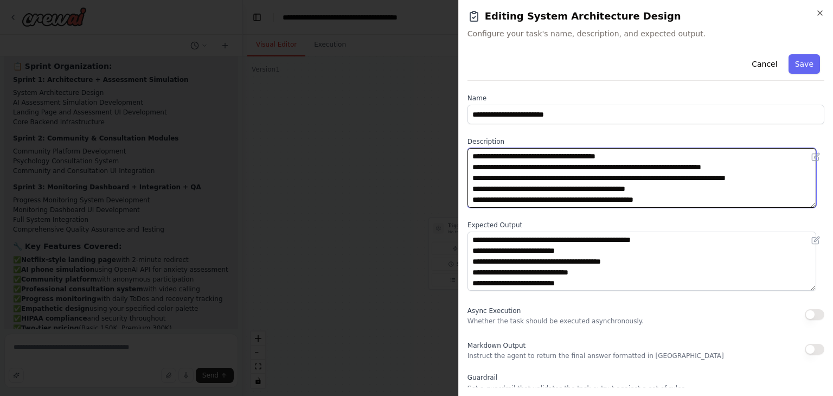
drag, startPoint x: 662, startPoint y: 171, endPoint x: 668, endPoint y: 133, distance: 39.0
drag, startPoint x: 668, startPoint y: 133, endPoint x: 679, endPoint y: 156, distance: 25.9
click at [679, 156] on textarea "**********" at bounding box center [641, 178] width 349 height 60
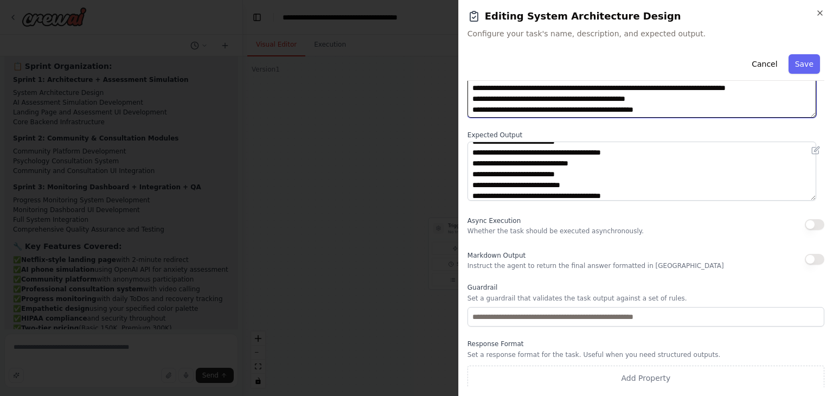
scroll to position [33, 0]
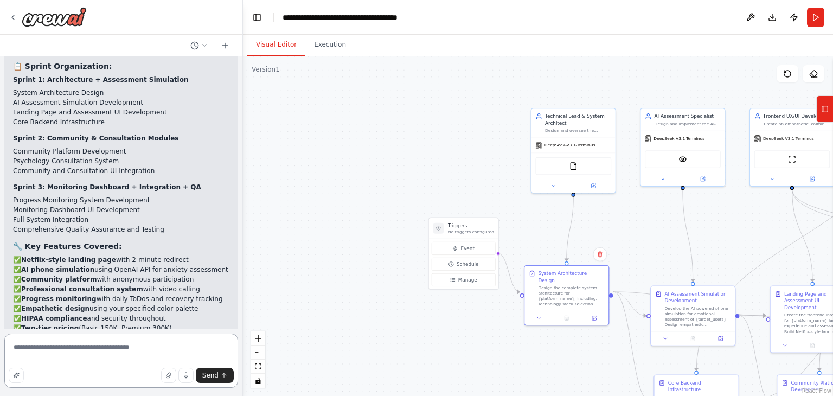
click at [91, 355] on textarea "**********" at bounding box center [121, 360] width 234 height 54
paste textarea "**********"
type textarea "**********"
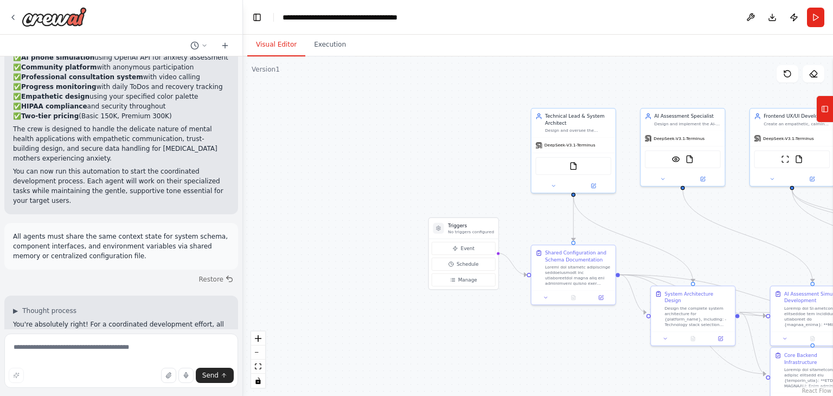
scroll to position [2012, 0]
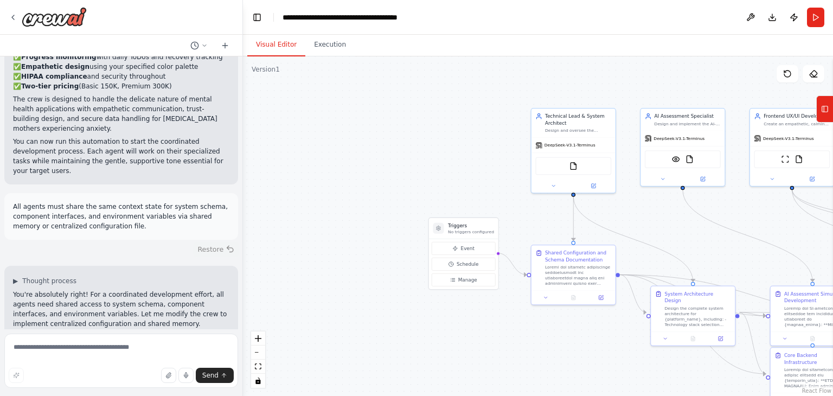
click at [204, 241] on button "Restore" at bounding box center [216, 249] width 46 height 16
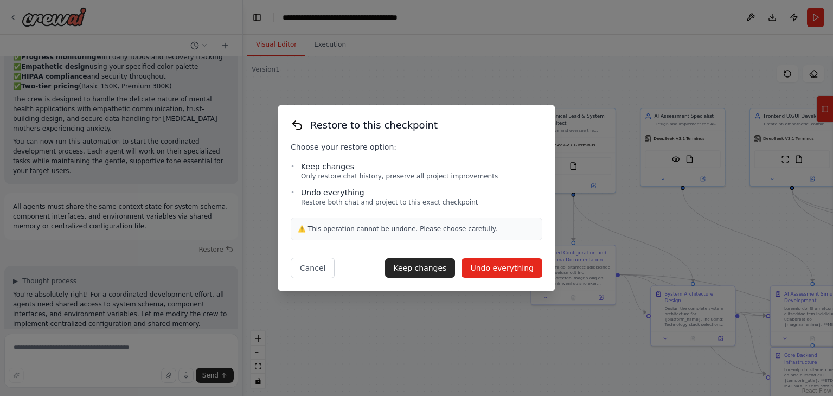
click at [518, 265] on button "Undo everything" at bounding box center [501, 268] width 81 height 20
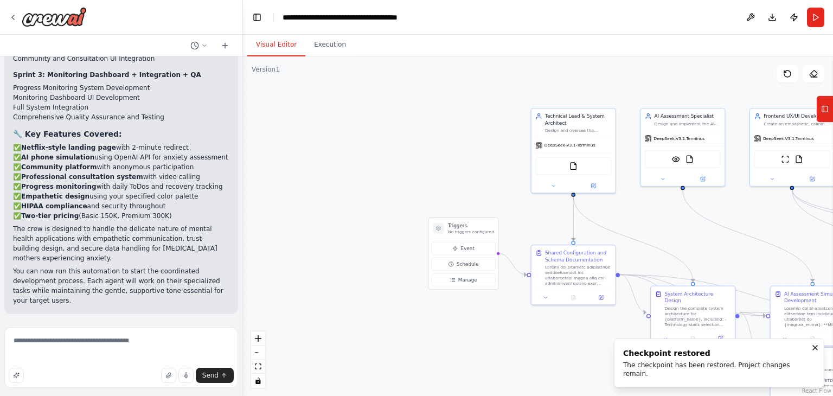
scroll to position [1799, 0]
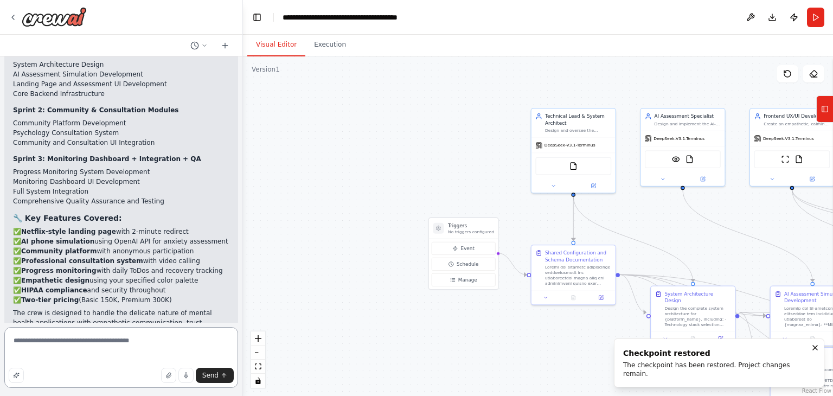
click at [82, 350] on textarea "**********" at bounding box center [121, 357] width 234 height 61
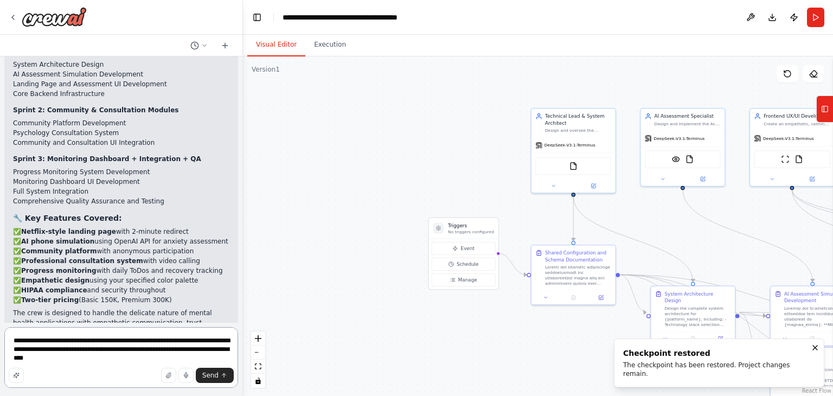
paste textarea "**********"
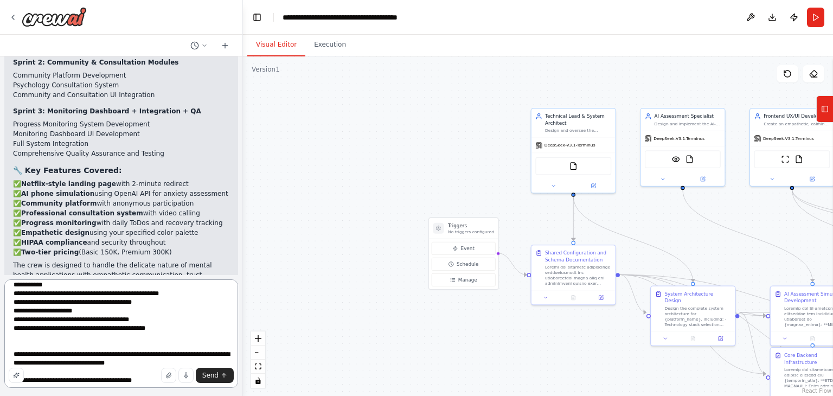
scroll to position [0, 0]
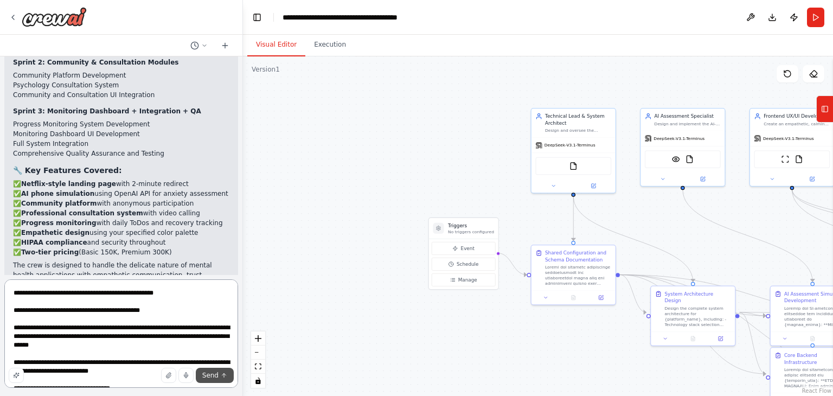
type textarea "**********"
click at [210, 372] on span "Send" at bounding box center [210, 375] width 16 height 9
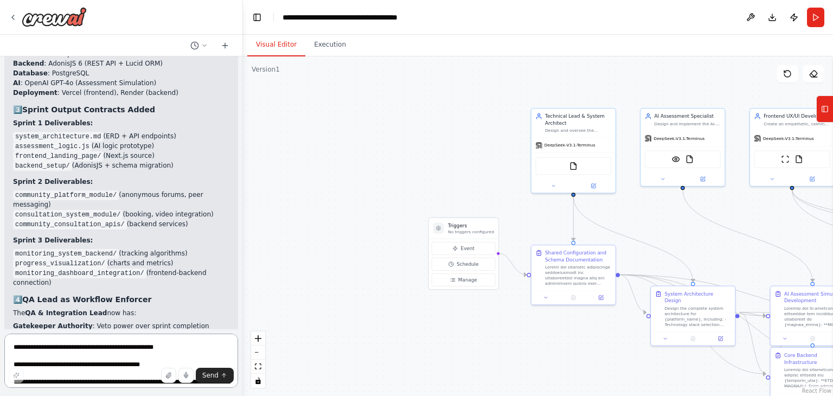
scroll to position [3056, 0]
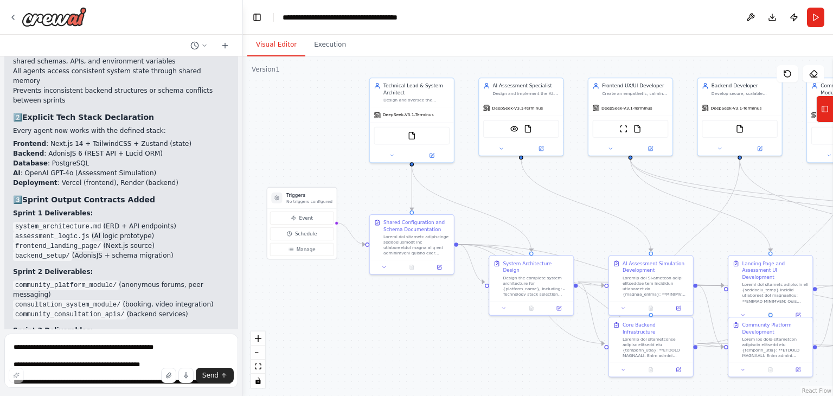
drag, startPoint x: 440, startPoint y: 182, endPoint x: 278, endPoint y: 152, distance: 164.7
click at [278, 152] on div ".deletable-edge-delete-btn { width: 20px; height: 20px; border: 0px solid #ffff…" at bounding box center [538, 225] width 590 height 339
drag, startPoint x: 288, startPoint y: 150, endPoint x: 301, endPoint y: 155, distance: 13.7
click at [289, 150] on div ".deletable-edge-delete-btn { width: 20px; height: 20px; border: 0px solid #ffff…" at bounding box center [538, 225] width 590 height 339
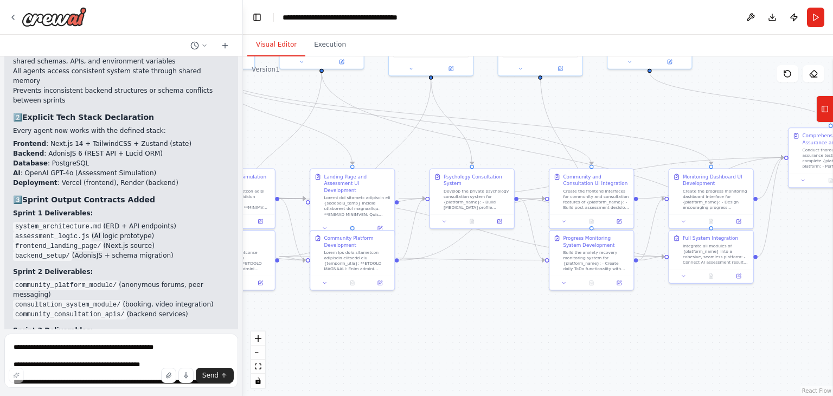
drag, startPoint x: 603, startPoint y: 218, endPoint x: 184, endPoint y: 131, distance: 427.4
click at [184, 131] on div "You are a coordinated development crew tasked with building the MVP of a mental…" at bounding box center [416, 198] width 833 height 396
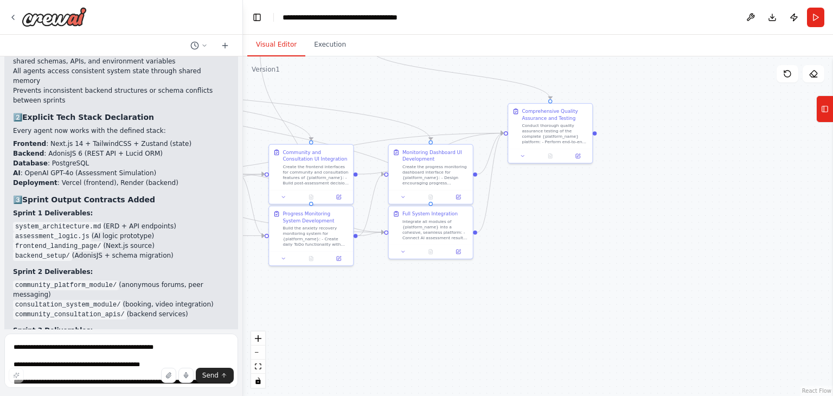
drag, startPoint x: 442, startPoint y: 306, endPoint x: 404, endPoint y: 302, distance: 37.6
click at [404, 302] on div ".deletable-edge-delete-btn { width: 20px; height: 20px; border: 0px solid #ffff…" at bounding box center [538, 225] width 590 height 339
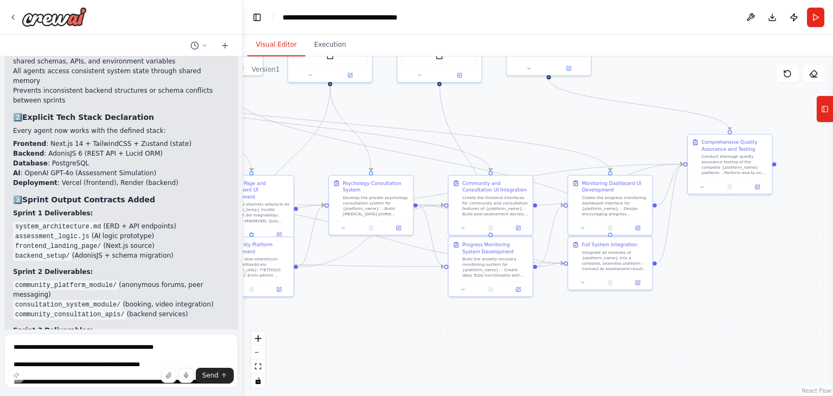
drag, startPoint x: 550, startPoint y: 262, endPoint x: 719, endPoint y: 289, distance: 170.8
click at [719, 289] on div ".deletable-edge-delete-btn { width: 20px; height: 20px; border: 0px solid #ffff…" at bounding box center [538, 225] width 590 height 339
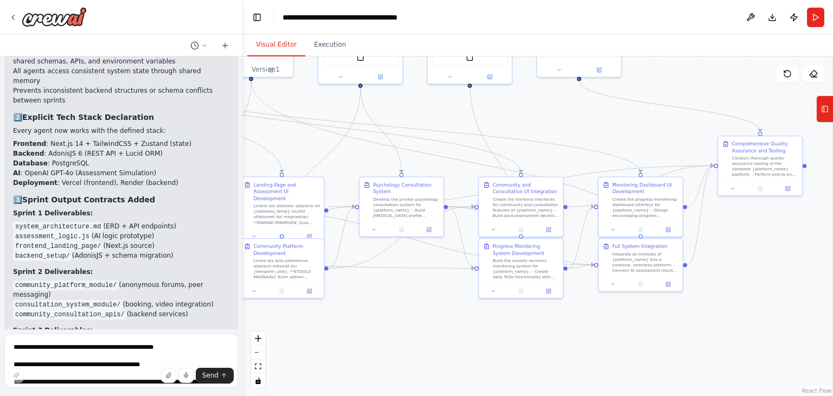
drag, startPoint x: 659, startPoint y: 336, endPoint x: 687, endPoint y: 337, distance: 27.7
click at [687, 337] on div ".deletable-edge-delete-btn { width: 20px; height: 20px; border: 0px solid #ffff…" at bounding box center [538, 225] width 590 height 339
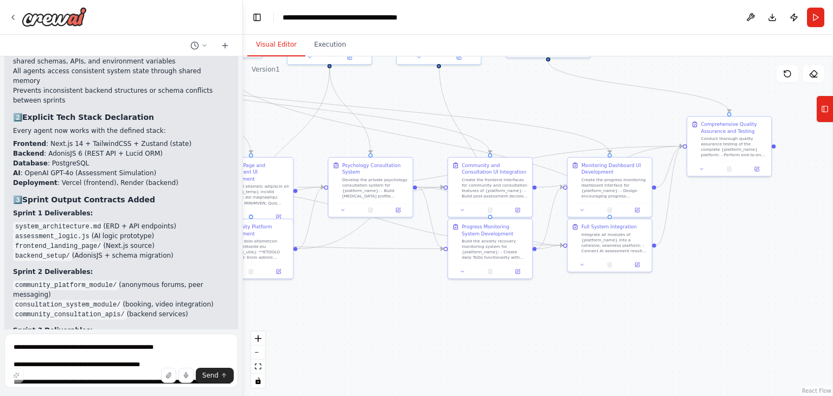
drag, startPoint x: 664, startPoint y: 340, endPoint x: 633, endPoint y: 321, distance: 36.5
click at [633, 321] on div ".deletable-edge-delete-btn { width: 20px; height: 20px; border: 0px solid #ffff…" at bounding box center [538, 225] width 590 height 339
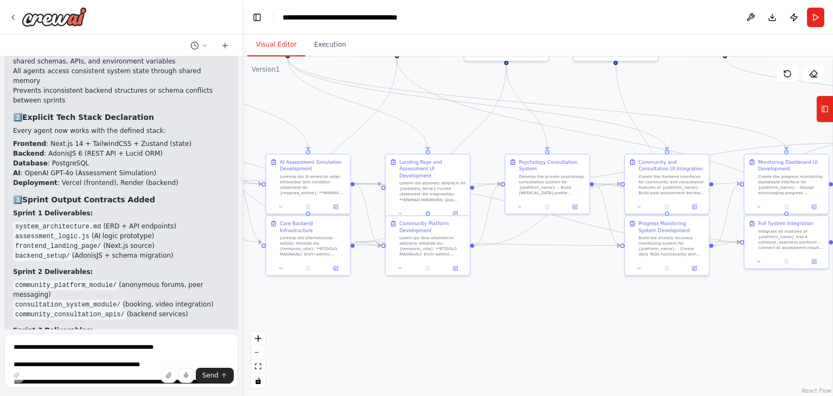
drag, startPoint x: 414, startPoint y: 331, endPoint x: 591, endPoint y: 328, distance: 176.8
click at [591, 328] on div ".deletable-edge-delete-btn { width: 20px; height: 20px; border: 0px solid #ffff…" at bounding box center [538, 225] width 590 height 339
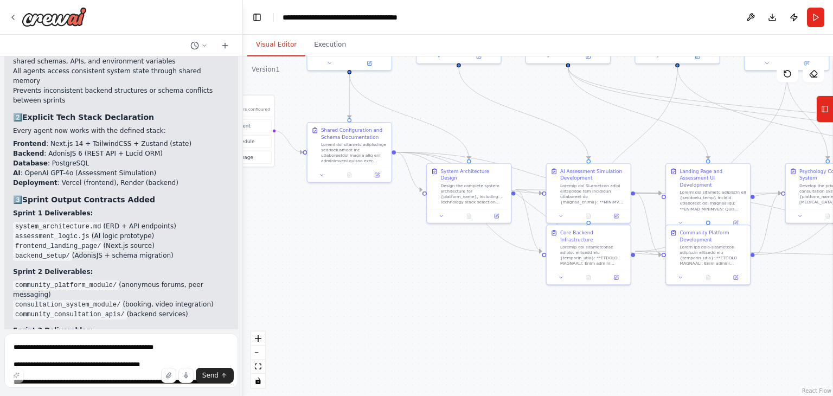
drag, startPoint x: 567, startPoint y: 329, endPoint x: 834, endPoint y: 339, distance: 266.9
click at [832, 339] on html "You are a coordinated development crew tasked with building the MVP of a mental…" at bounding box center [416, 198] width 833 height 396
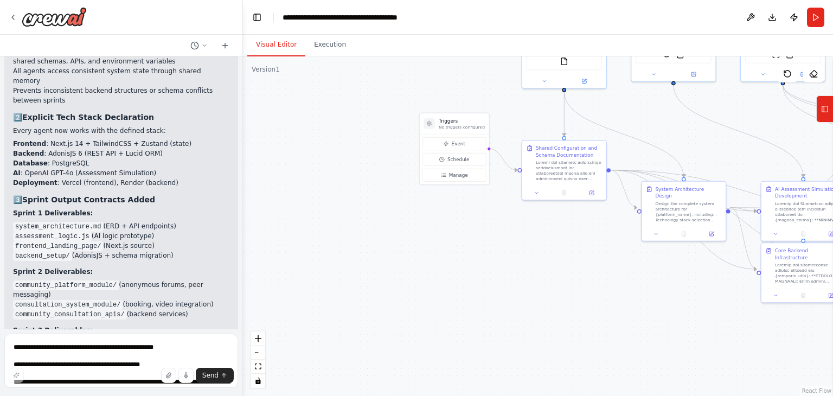
drag, startPoint x: 576, startPoint y: 311, endPoint x: 679, endPoint y: 329, distance: 104.6
click at [679, 329] on div ".deletable-edge-delete-btn { width: 20px; height: 20px; border: 0px solid #ffff…" at bounding box center [538, 225] width 590 height 339
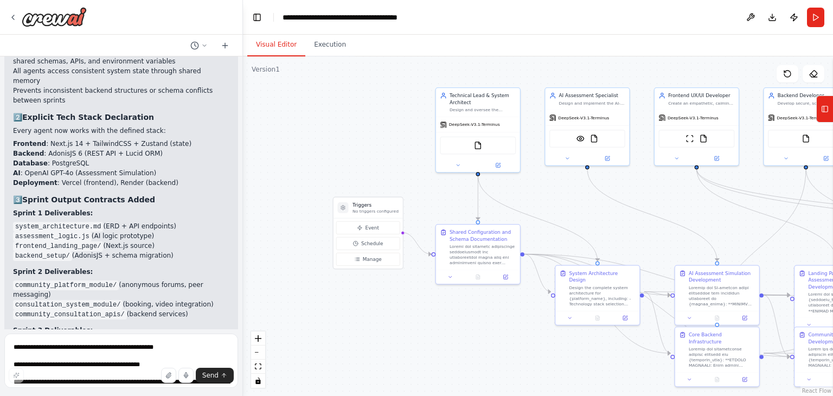
drag, startPoint x: 635, startPoint y: 322, endPoint x: 474, endPoint y: 364, distance: 166.3
click at [552, 395] on html "You are a coordinated development crew tasked with building the MVP of a mental…" at bounding box center [416, 198] width 833 height 396
click at [505, 282] on div "Shared Configuration and Schema Documentation" at bounding box center [476, 252] width 85 height 61
click at [507, 276] on button at bounding box center [503, 276] width 23 height 8
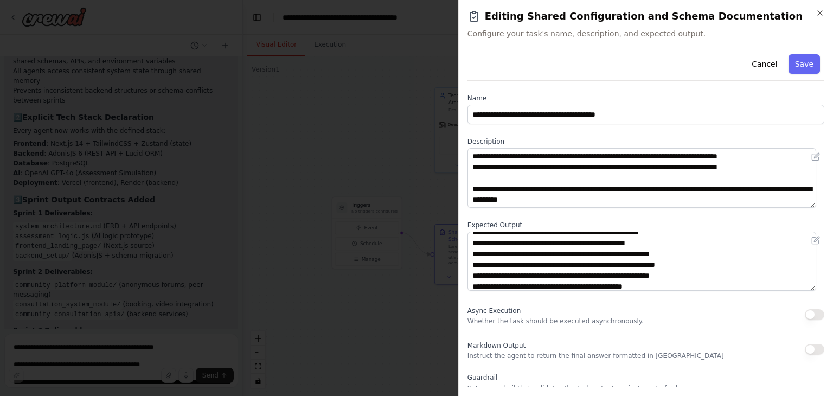
scroll to position [0, 0]
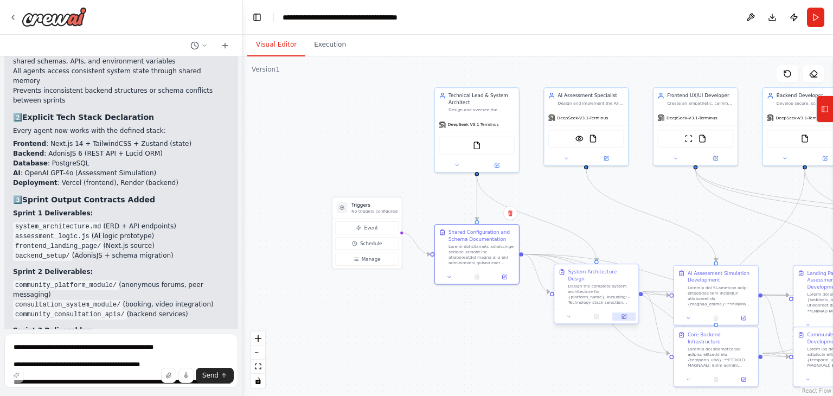
click at [631, 312] on button at bounding box center [623, 316] width 23 height 8
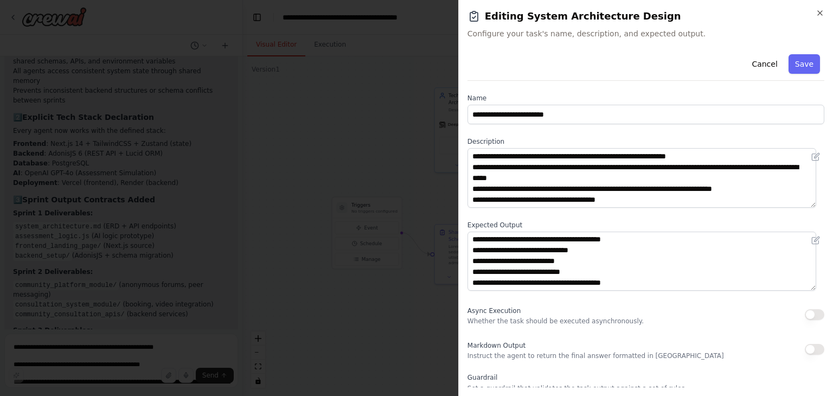
scroll to position [33, 0]
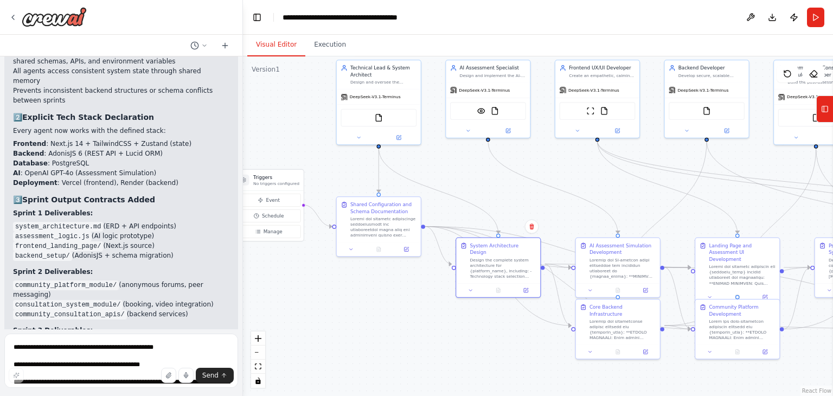
drag, startPoint x: 609, startPoint y: 359, endPoint x: 333, endPoint y: 247, distance: 297.4
click at [330, 250] on div ".deletable-edge-delete-btn { width: 20px; height: 20px; border: 0px solid #ffff…" at bounding box center [538, 225] width 590 height 339
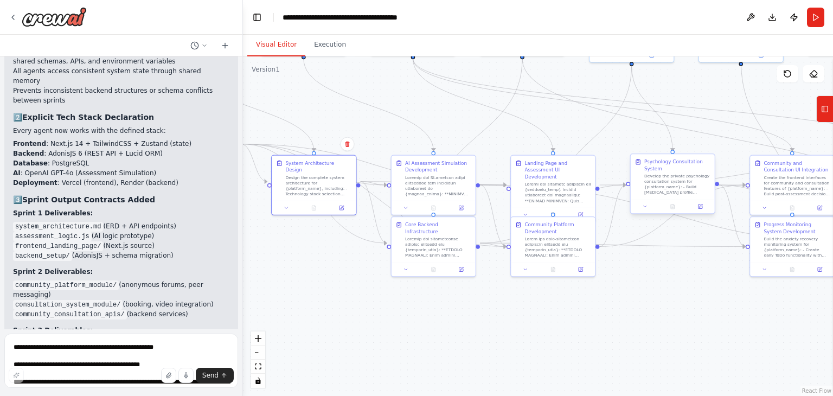
click at [663, 181] on div "Develop the private psychology consultation system for {platform_name}: - Build…" at bounding box center [677, 184] width 66 height 22
click at [700, 206] on icon at bounding box center [700, 205] width 3 height 3
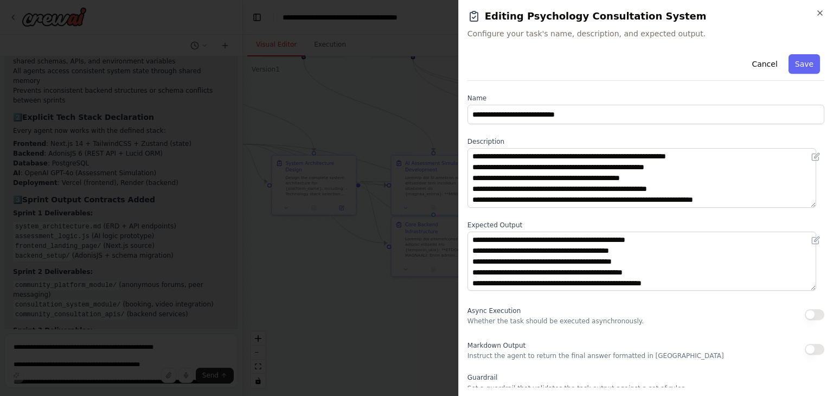
scroll to position [0, 0]
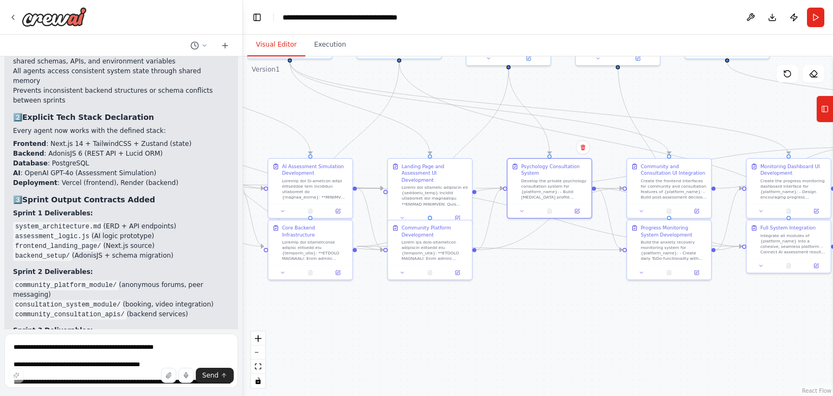
drag, startPoint x: 586, startPoint y: 329, endPoint x: 456, endPoint y: 319, distance: 129.9
click at [455, 327] on div ".deletable-edge-delete-btn { width: 20px; height: 20px; border: 0px solid #ffff…" at bounding box center [538, 225] width 590 height 339
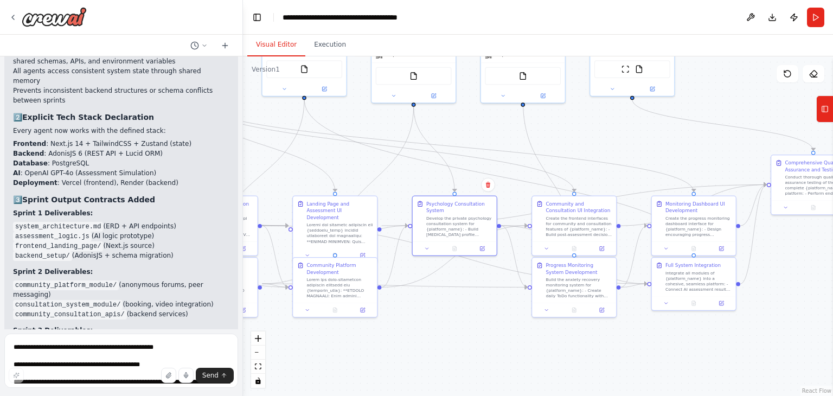
drag, startPoint x: 464, startPoint y: 325, endPoint x: 444, endPoint y: 338, distance: 23.9
click at [444, 338] on div ".deletable-edge-delete-btn { width: 20px; height: 20px; border: 0px solid #ffff…" at bounding box center [538, 225] width 590 height 339
click at [596, 250] on icon at bounding box center [598, 248] width 5 height 5
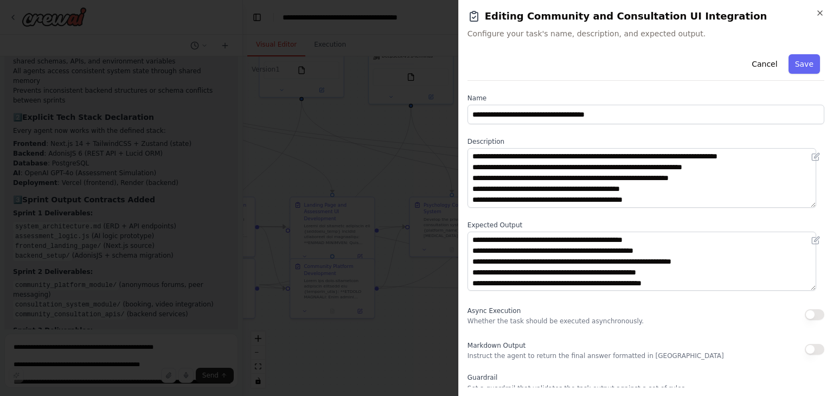
scroll to position [54, 0]
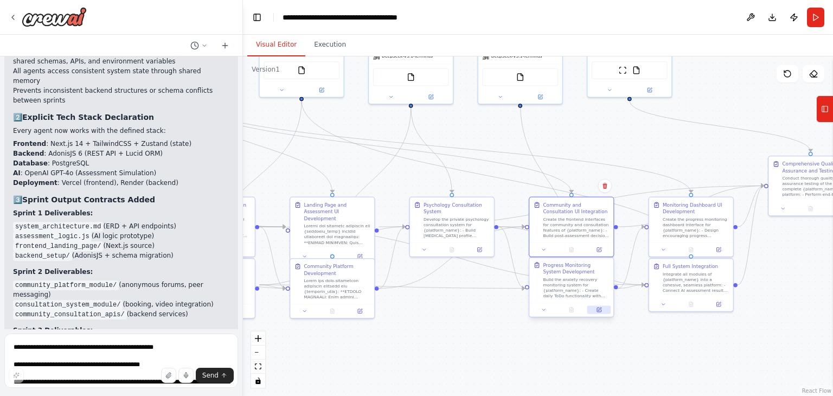
click at [599, 311] on button at bounding box center [598, 310] width 23 height 8
click at [607, 306] on button at bounding box center [601, 310] width 23 height 8
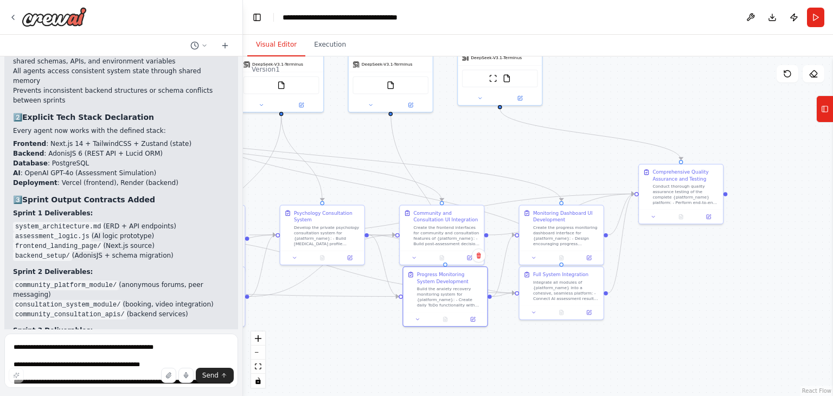
drag, startPoint x: 618, startPoint y: 369, endPoint x: 517, endPoint y: 374, distance: 101.5
click at [517, 374] on div ".deletable-edge-delete-btn { width: 20px; height: 20px; border: 0px solid #ffff…" at bounding box center [538, 225] width 590 height 339
click at [591, 259] on icon at bounding box center [588, 256] width 5 height 5
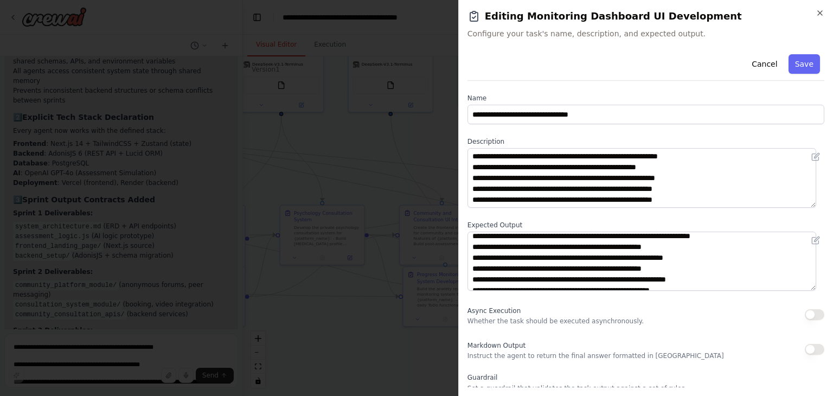
scroll to position [22, 0]
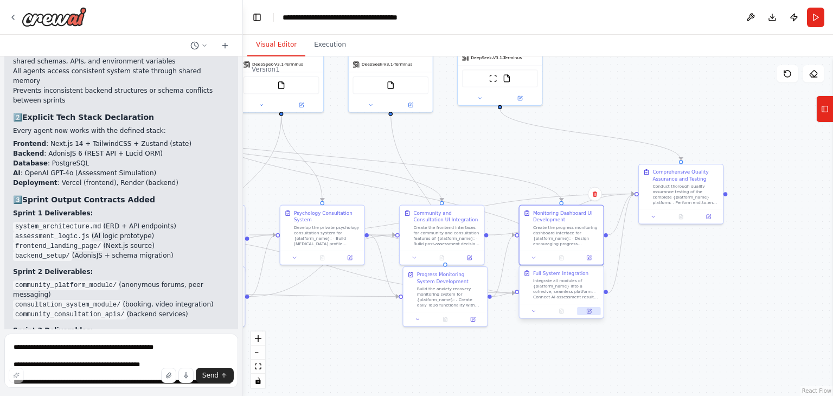
click at [591, 313] on icon at bounding box center [588, 310] width 5 height 5
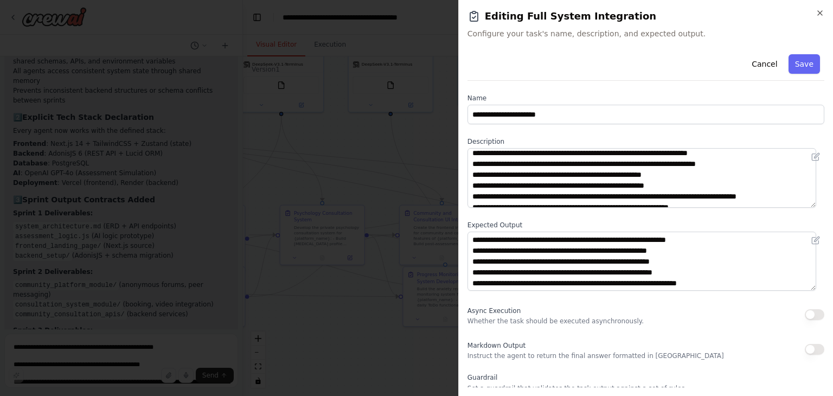
scroll to position [0, 0]
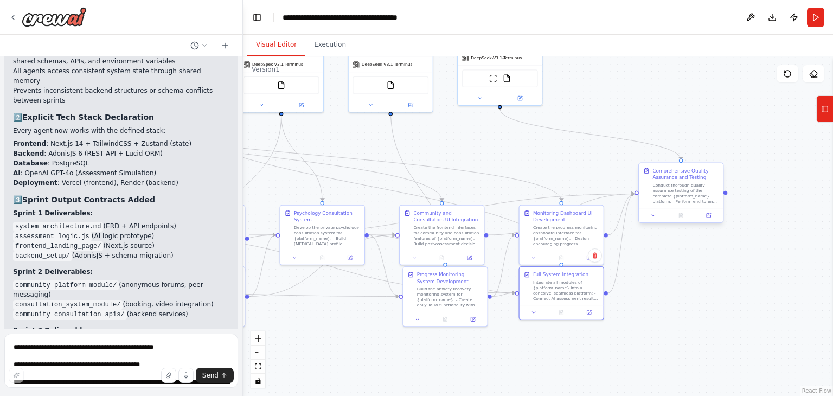
click at [690, 192] on div "Conduct thorough quality assurance testing of the complete {platform_name} plat…" at bounding box center [685, 193] width 66 height 22
click at [707, 215] on button at bounding box center [708, 215] width 23 height 8
click at [710, 214] on icon at bounding box center [712, 215] width 4 height 4
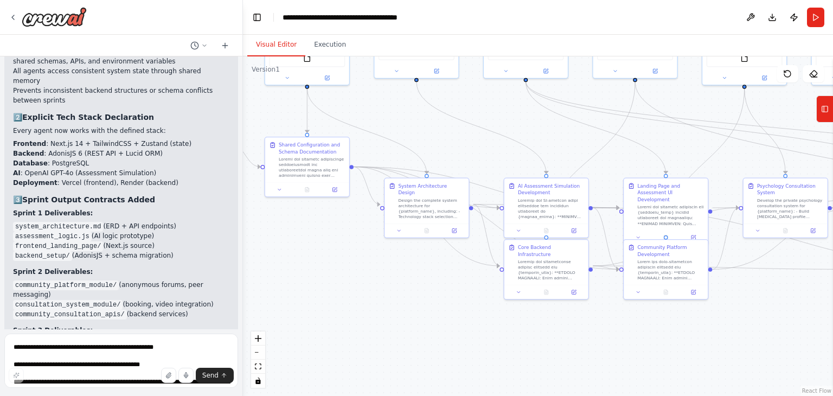
drag, startPoint x: 396, startPoint y: 356, endPoint x: 679, endPoint y: 313, distance: 285.7
click at [813, 324] on div ".deletable-edge-delete-btn { width: 20px; height: 20px; border: 0px solid #ffff…" at bounding box center [538, 225] width 590 height 339
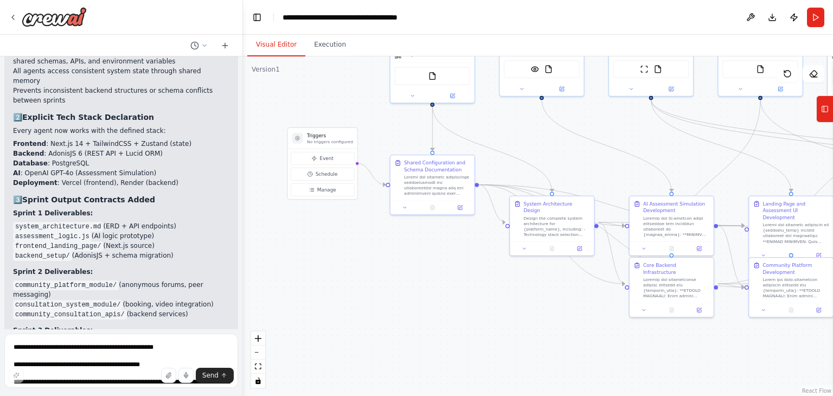
drag, startPoint x: 424, startPoint y: 324, endPoint x: 548, endPoint y: 344, distance: 125.3
click at [609, 349] on div ".deletable-edge-delete-btn { width: 20px; height: 20px; border: 0px solid #ffff…" at bounding box center [538, 225] width 590 height 339
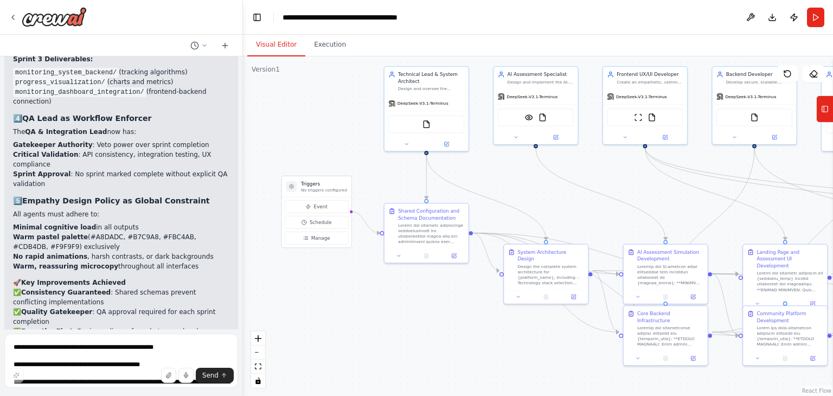
drag, startPoint x: 342, startPoint y: 276, endPoint x: 295, endPoint y: 324, distance: 66.3
click at [312, 325] on div ".deletable-edge-delete-btn { width: 20px; height: 20px; border: 0px solid #ffff…" at bounding box center [538, 225] width 590 height 339
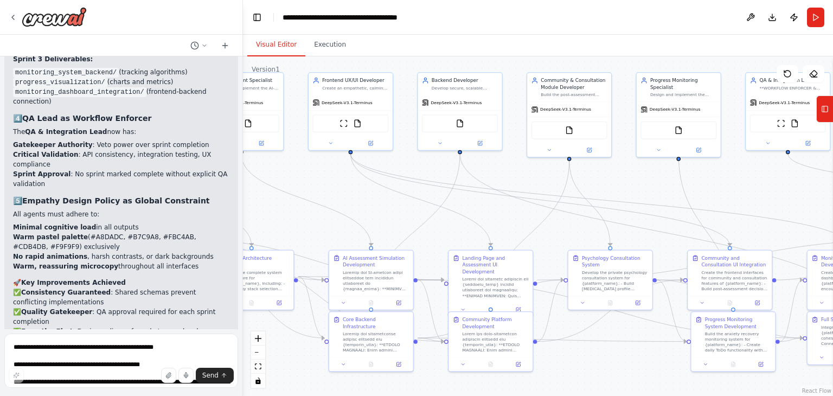
drag, startPoint x: 583, startPoint y: 201, endPoint x: 294, endPoint y: 204, distance: 289.0
click at [294, 204] on div ".deletable-edge-delete-btn { width: 20px; height: 20px; border: 0px solid #ffff…" at bounding box center [538, 225] width 590 height 339
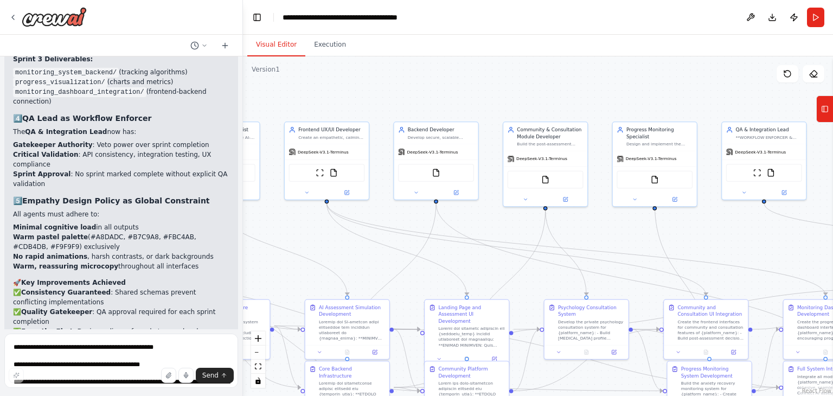
drag, startPoint x: 616, startPoint y: 194, endPoint x: 596, endPoint y: 243, distance: 53.5
click at [596, 243] on div ".deletable-edge-delete-btn { width: 20px; height: 20px; border: 0px solid #ffff…" at bounding box center [538, 225] width 590 height 339
click at [466, 194] on button at bounding box center [459, 191] width 38 height 8
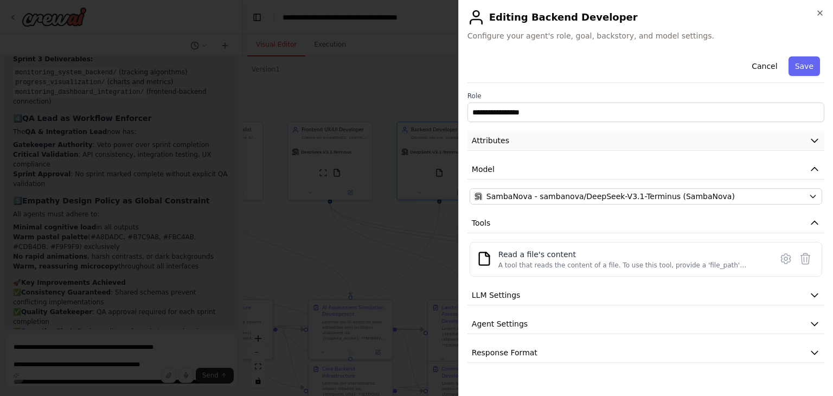
click at [794, 142] on button "Attributes" at bounding box center [645, 141] width 357 height 20
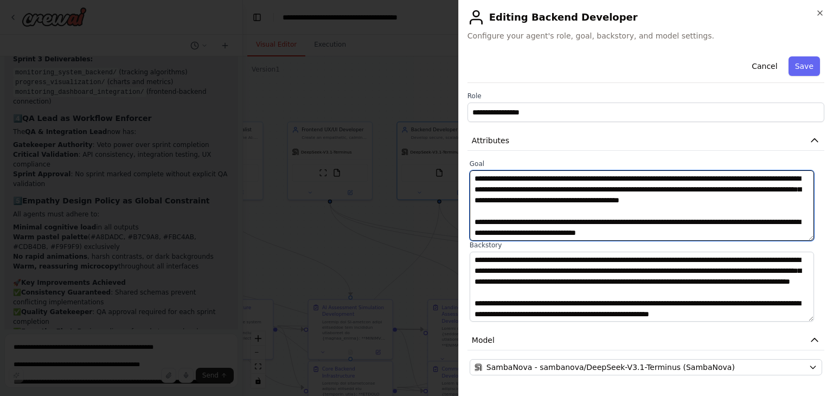
click at [627, 206] on textarea "**********" at bounding box center [642, 205] width 344 height 70
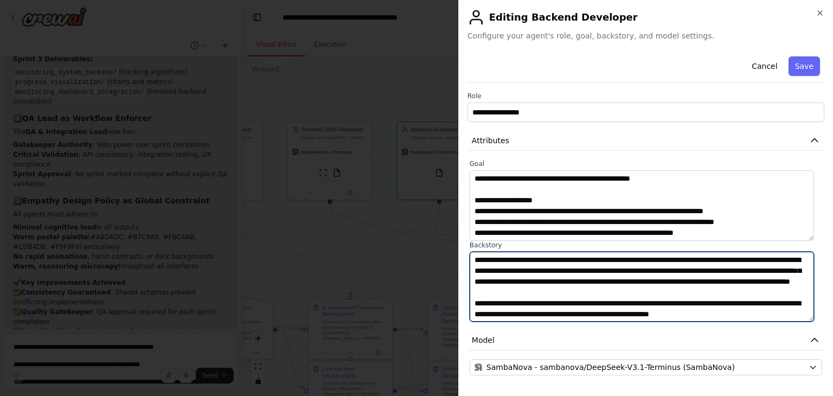
click at [631, 279] on textarea "**********" at bounding box center [642, 287] width 344 height 70
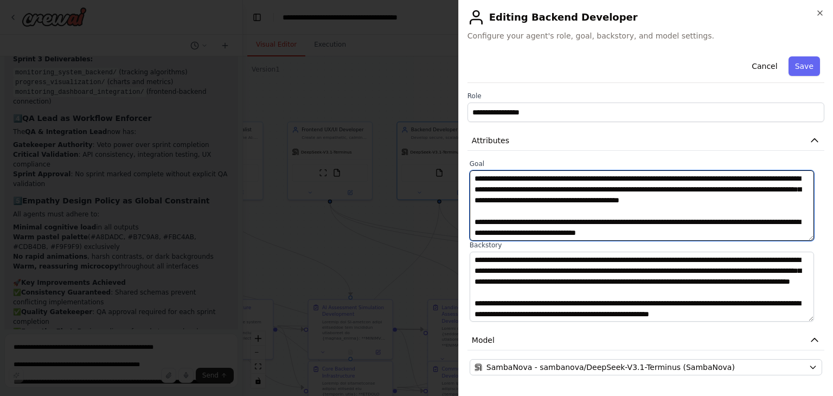
click at [730, 230] on textarea "**********" at bounding box center [642, 205] width 344 height 70
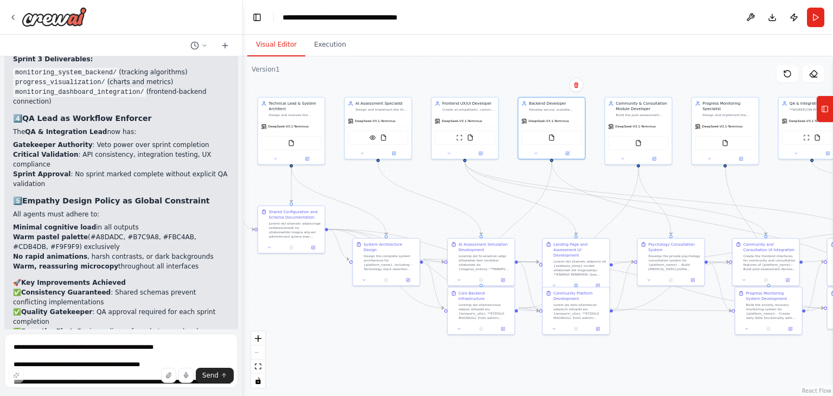
drag, startPoint x: 412, startPoint y: 222, endPoint x: 462, endPoint y: 209, distance: 52.1
click at [462, 209] on div ".deletable-edge-delete-btn { width: 20px; height: 20px; border: 0px solid #ffff…" at bounding box center [538, 225] width 590 height 339
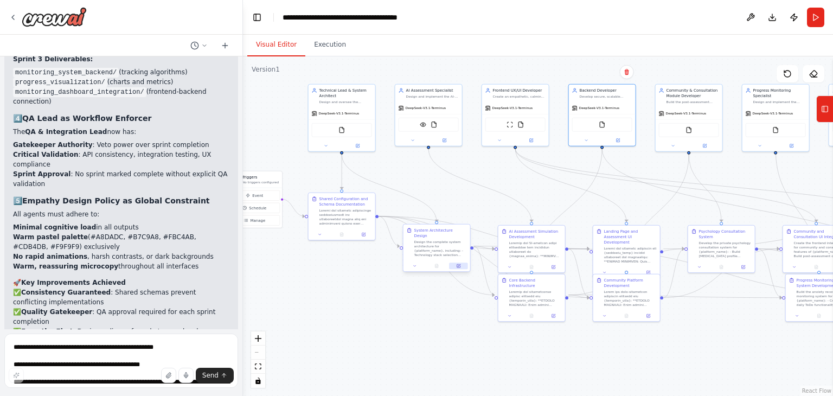
click at [458, 264] on icon at bounding box center [459, 265] width 3 height 3
click at [460, 263] on icon at bounding box center [461, 265] width 4 height 4
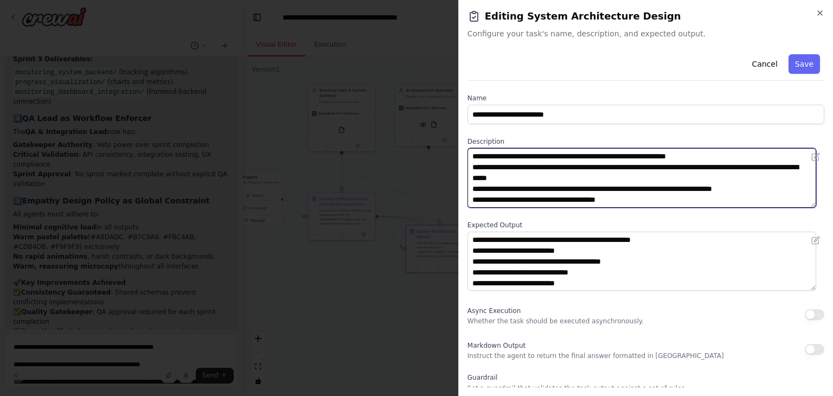
click at [614, 176] on textarea "**********" at bounding box center [641, 178] width 349 height 60
click at [544, 191] on textarea "**********" at bounding box center [641, 178] width 349 height 60
click at [477, 191] on textarea "**********" at bounding box center [641, 178] width 349 height 60
paste textarea "**********"
type textarea "**********"
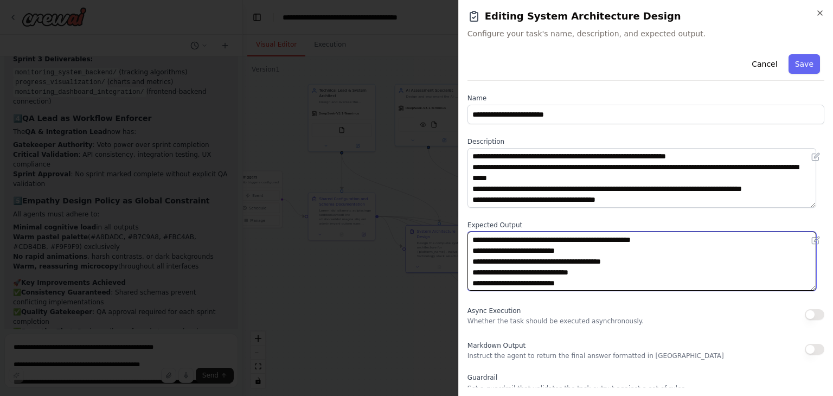
click at [480, 261] on textarea "**********" at bounding box center [641, 261] width 349 height 60
paste textarea "**********"
click at [721, 260] on textarea "**********" at bounding box center [641, 261] width 349 height 60
type textarea "**********"
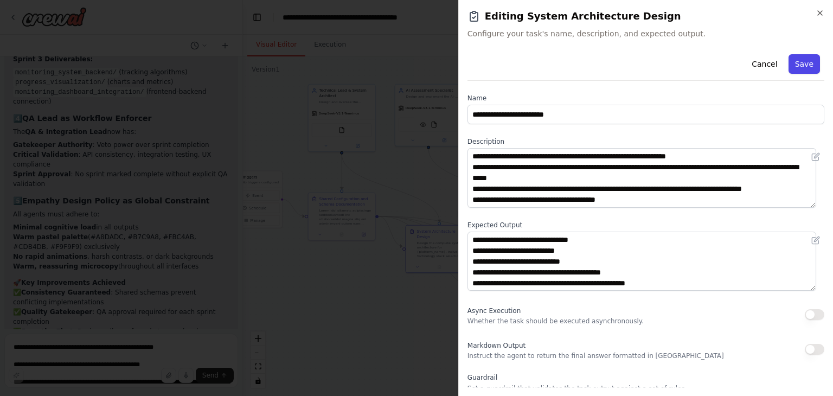
click at [800, 70] on button "Save" at bounding box center [803, 64] width 31 height 20
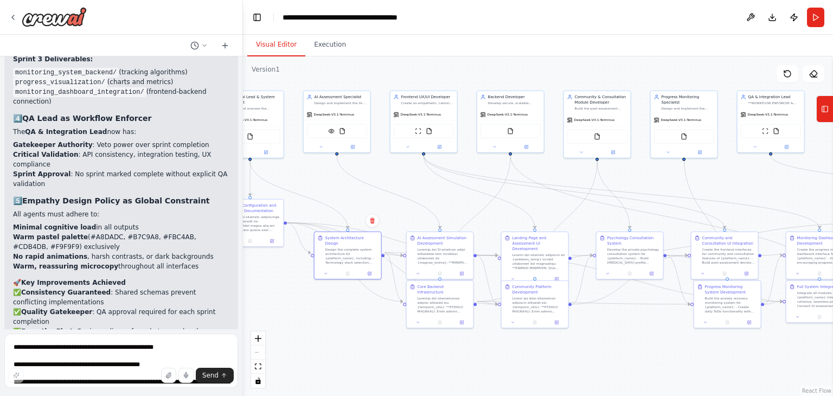
drag, startPoint x: 638, startPoint y: 197, endPoint x: 607, endPoint y: 178, distance: 36.3
click at [607, 178] on div ".deletable-edge-delete-btn { width: 20px; height: 20px; border: 0px solid #ffff…" at bounding box center [538, 225] width 590 height 339
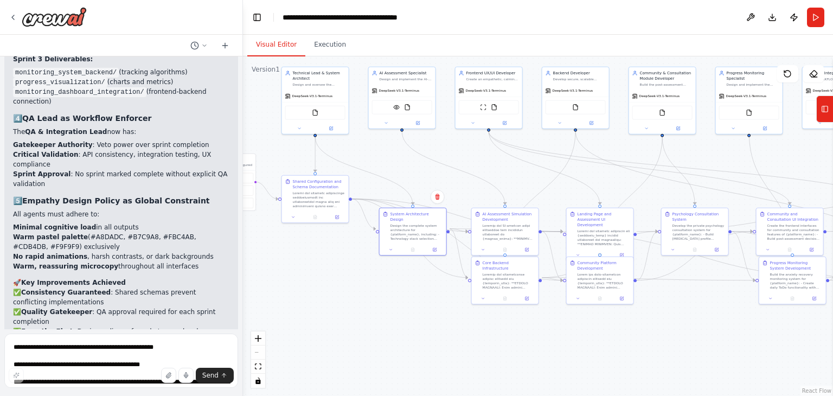
click at [399, 316] on div ".deletable-edge-delete-btn { width: 20px; height: 20px; border: 0px solid #ffff…" at bounding box center [538, 225] width 590 height 339
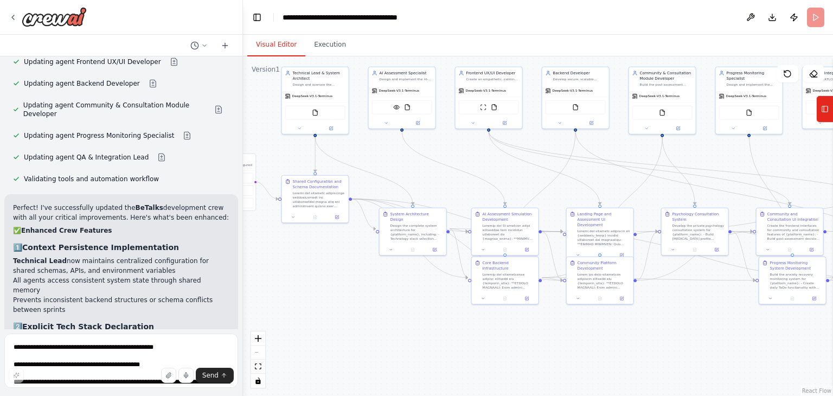
scroll to position [2787, 0]
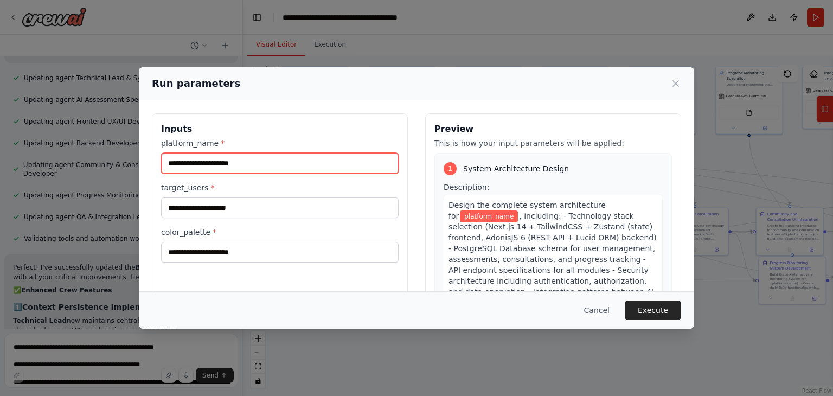
click at [221, 165] on input "platform_name *" at bounding box center [279, 163] width 237 height 21
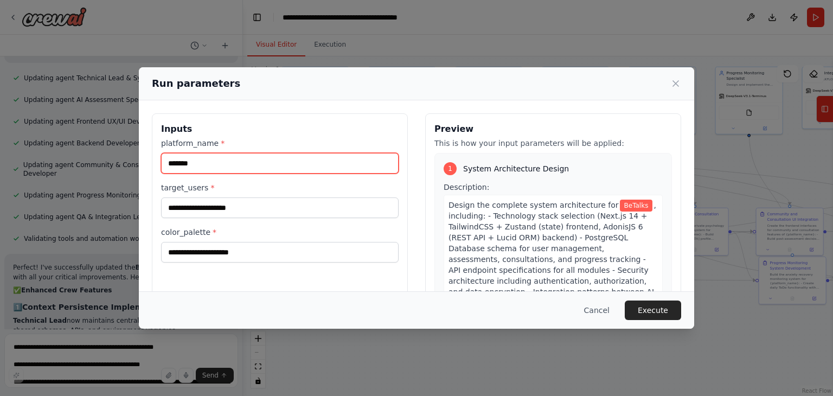
type input "*******"
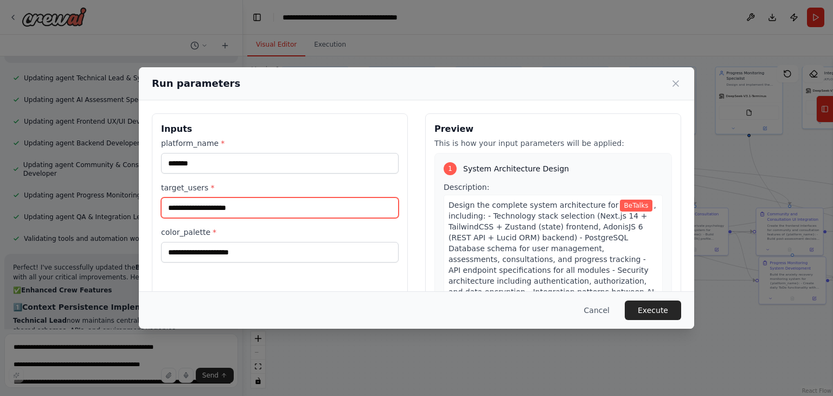
click at [368, 205] on input "target_users *" at bounding box center [279, 207] width 237 height 21
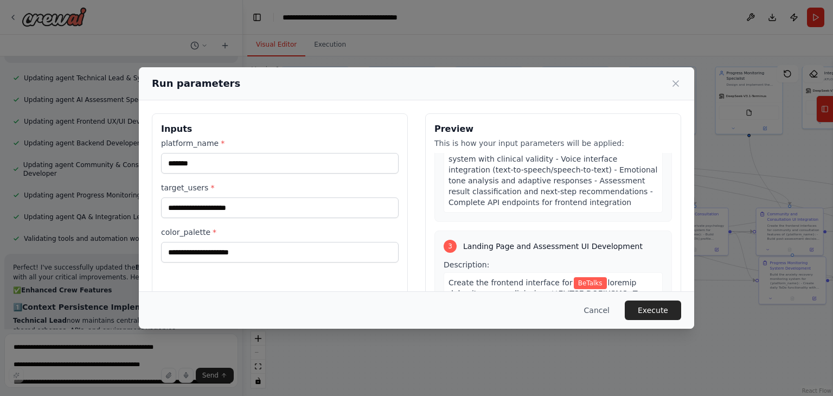
scroll to position [994, 0]
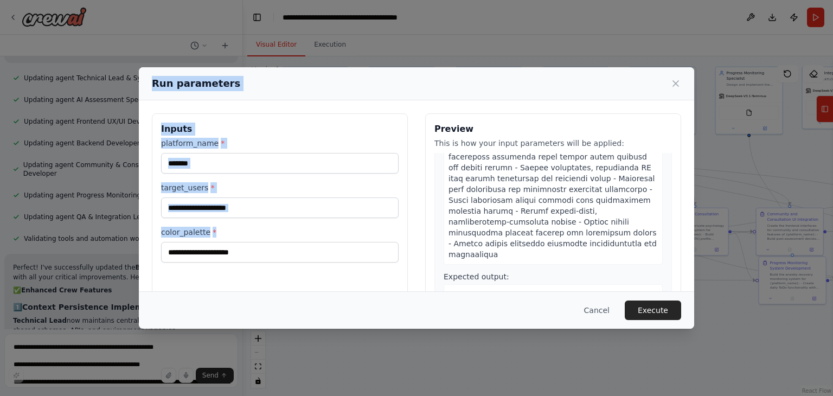
drag, startPoint x: 334, startPoint y: 272, endPoint x: 147, endPoint y: 92, distance: 259.2
click at [147, 92] on div "Run parameters Inputs platform_name * ******* target_users * color_palette * Pr…" at bounding box center [416, 197] width 555 height 261
copy div "Run parameters Inputs platform_name * target_users * color_palette *"
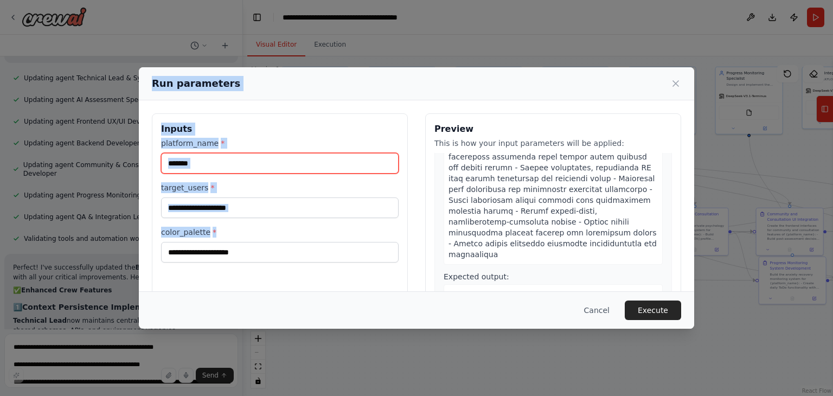
click at [202, 165] on input "*******" at bounding box center [279, 163] width 237 height 21
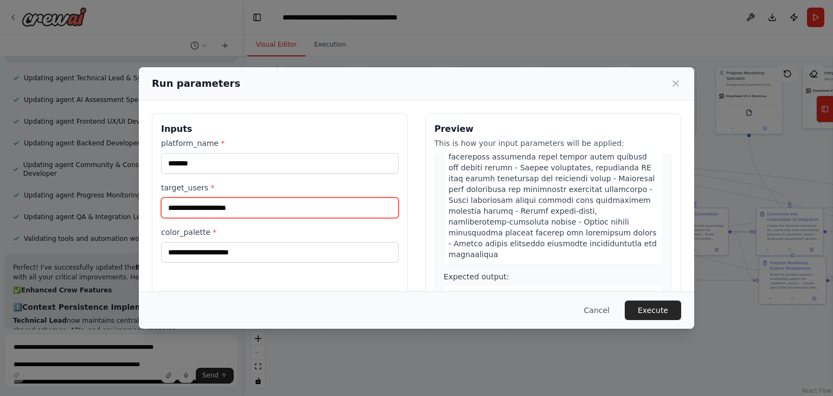
click at [279, 202] on input "target_users *" at bounding box center [279, 207] width 237 height 21
paste input "**********"
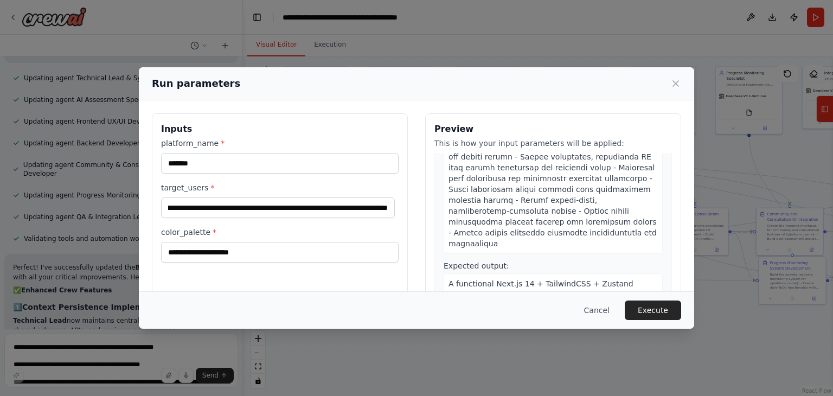
scroll to position [0, 0]
click at [299, 231] on label "color_palette *" at bounding box center [279, 232] width 237 height 11
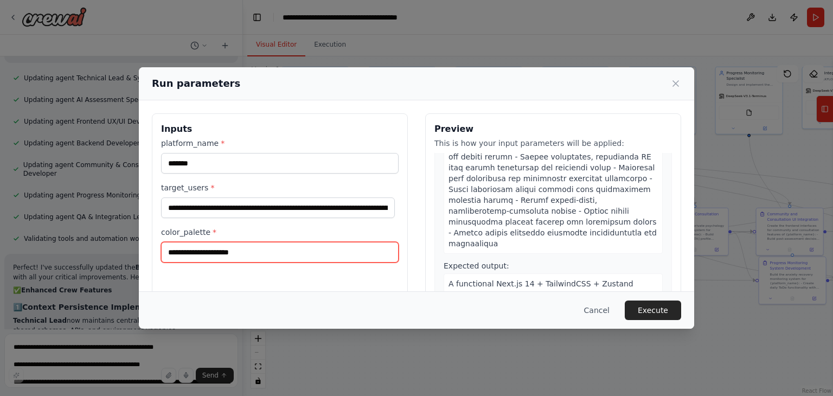
click at [299, 242] on input "color_palette *" at bounding box center [279, 252] width 237 height 21
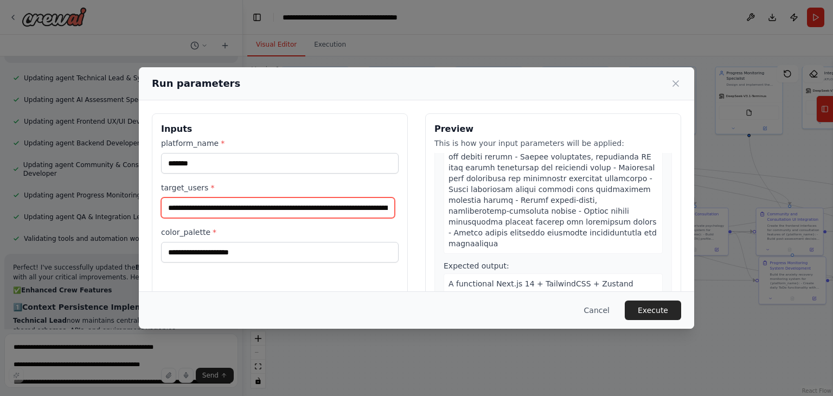
click at [336, 209] on input "**********" at bounding box center [278, 207] width 234 height 21
paste input "text"
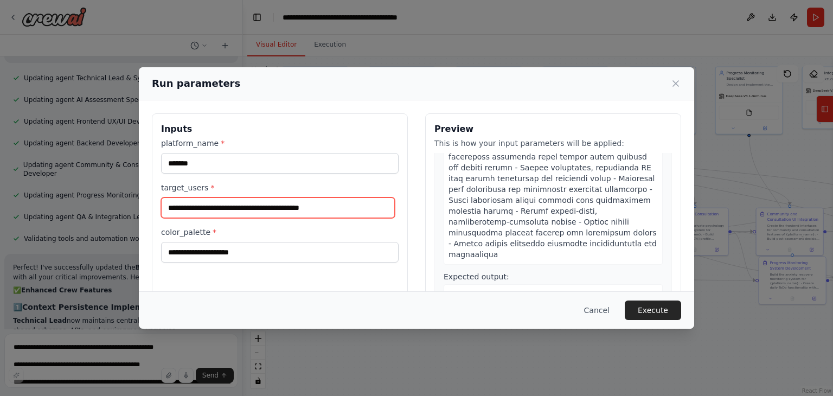
type input "**********"
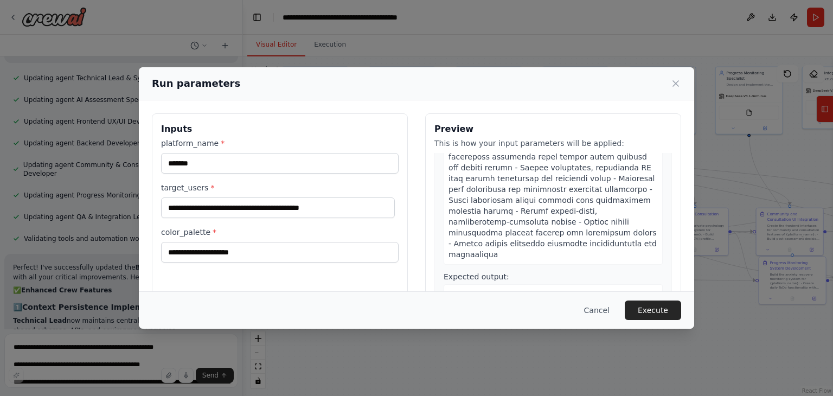
click at [283, 235] on label "color_palette *" at bounding box center [279, 232] width 237 height 11
click at [283, 242] on input "color_palette *" at bounding box center [279, 252] width 237 height 21
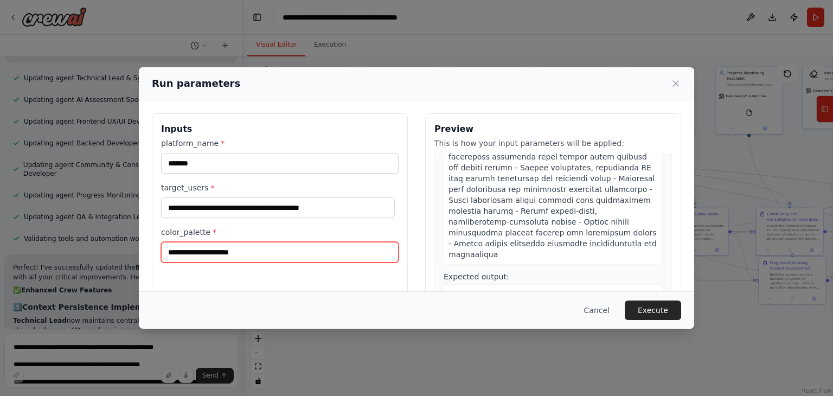
click at [220, 245] on input "color_palette *" at bounding box center [279, 252] width 237 height 21
paste input "**********"
type input "**********"
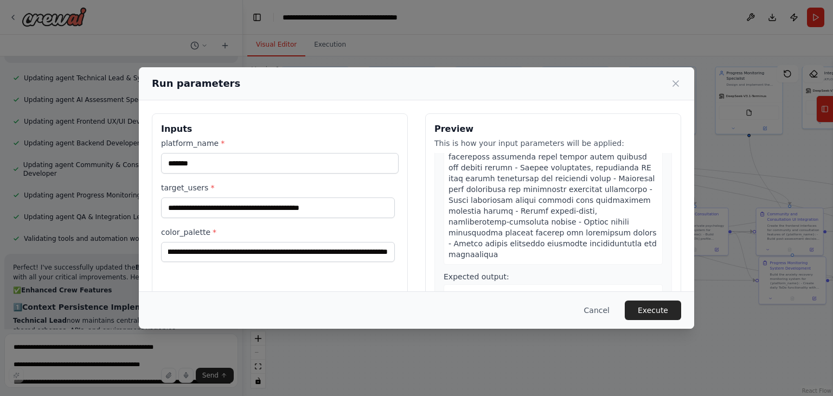
click at [416, 243] on div "**********" at bounding box center [416, 241] width 529 height 257
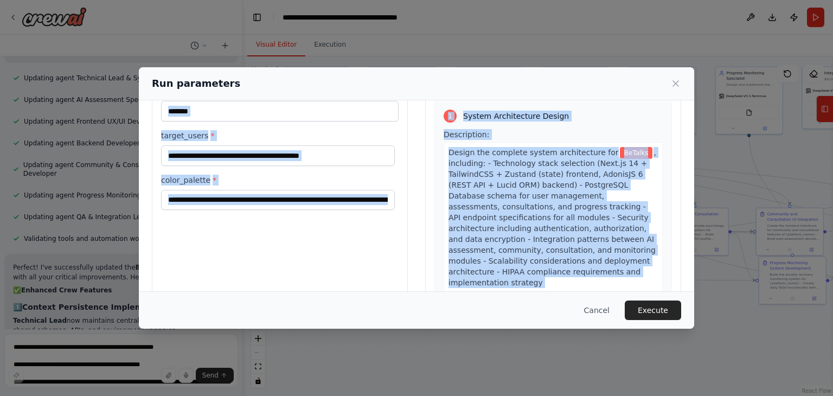
scroll to position [0, 0]
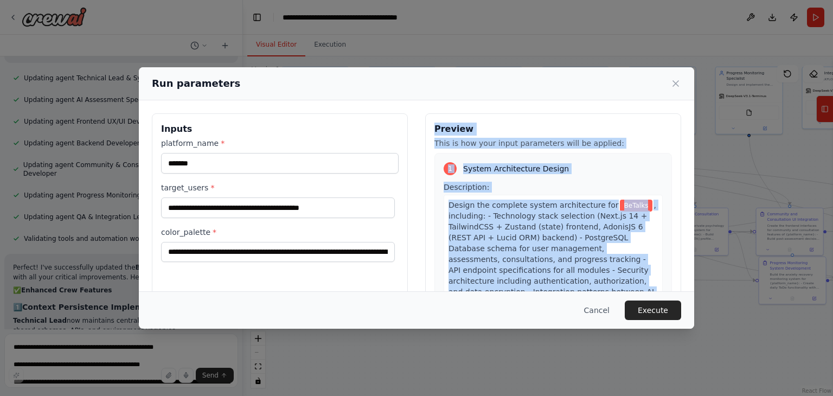
drag, startPoint x: 633, startPoint y: 253, endPoint x: 431, endPoint y: 132, distance: 235.9
click at [431, 132] on div "Preview This is how your input parameters will be applied: 1 System Architectur…" at bounding box center [553, 241] width 256 height 257
copy div "Preview This is how your input parameters will be applied: 1 System Architectur…"
click at [546, 243] on span ", including: - Technology stack selection (Next.js 14 + TailwindCSS + Zustand (…" at bounding box center [552, 270] width 208 height 139
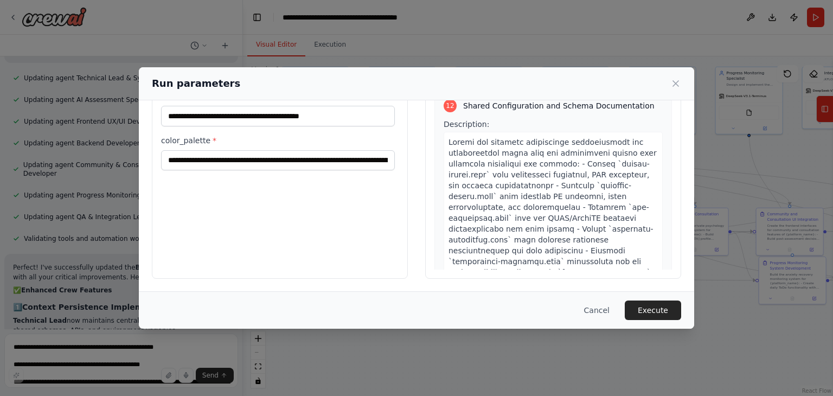
scroll to position [4371, 0]
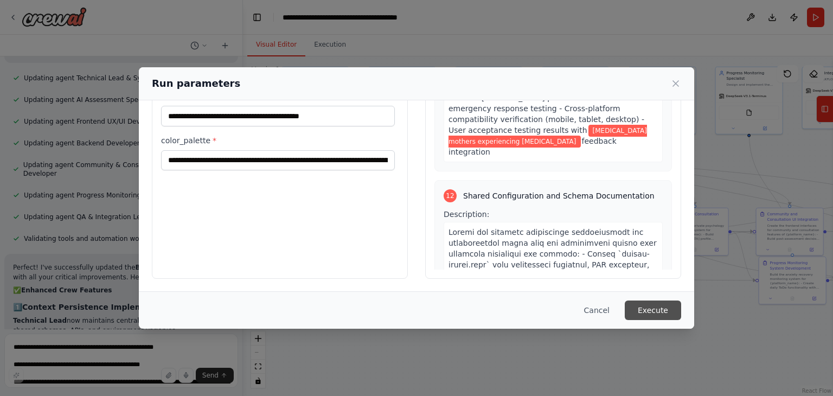
click at [661, 305] on button "Execute" at bounding box center [653, 310] width 56 height 20
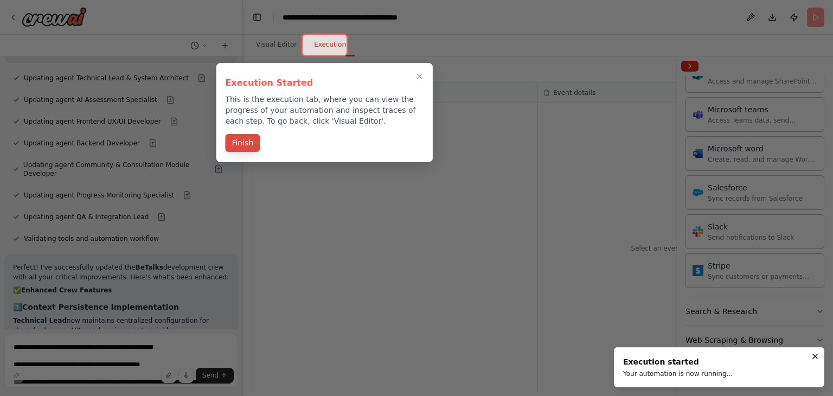
click at [245, 146] on button "Finish" at bounding box center [242, 143] width 35 height 18
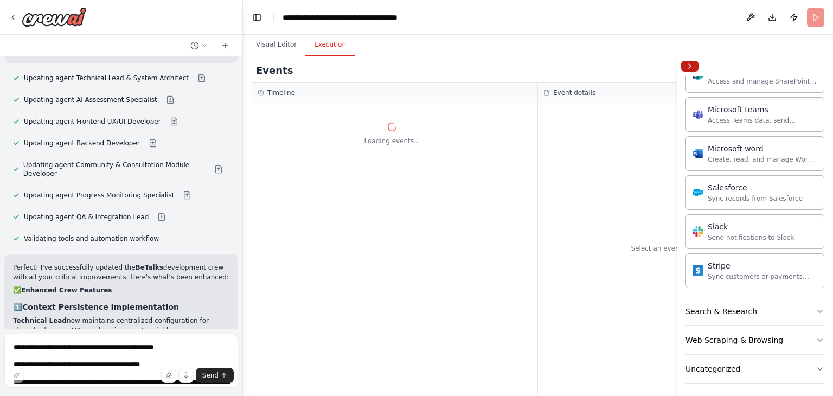
click at [695, 66] on button "Collapse right sidebar" at bounding box center [689, 66] width 17 height 11
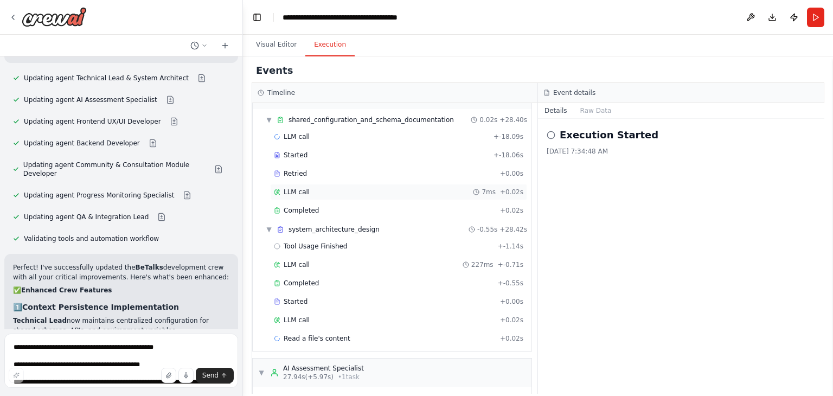
scroll to position [0, 0]
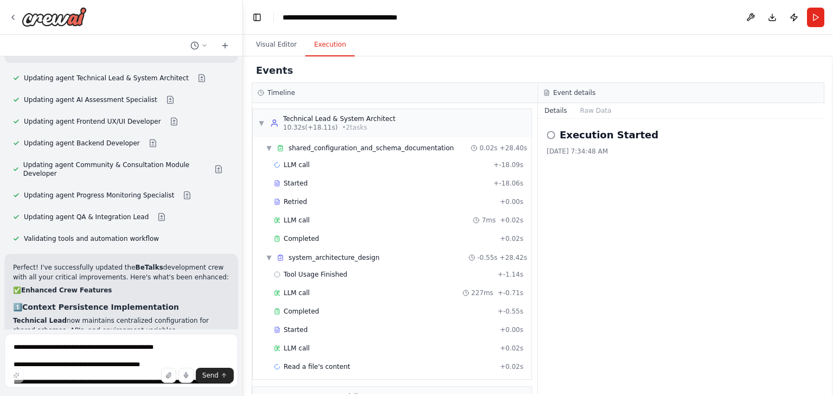
click at [256, 70] on h2 "Events" at bounding box center [274, 70] width 37 height 15
click at [273, 49] on button "Visual Editor" at bounding box center [276, 45] width 58 height 23
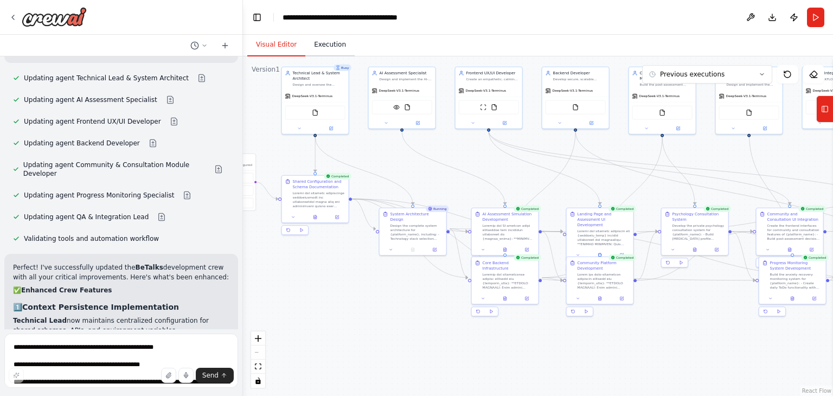
click at [333, 44] on button "Execution" at bounding box center [329, 45] width 49 height 23
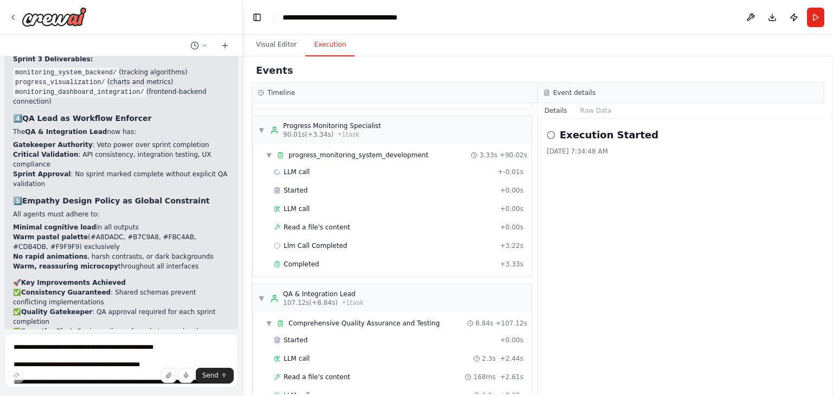
scroll to position [1337, 0]
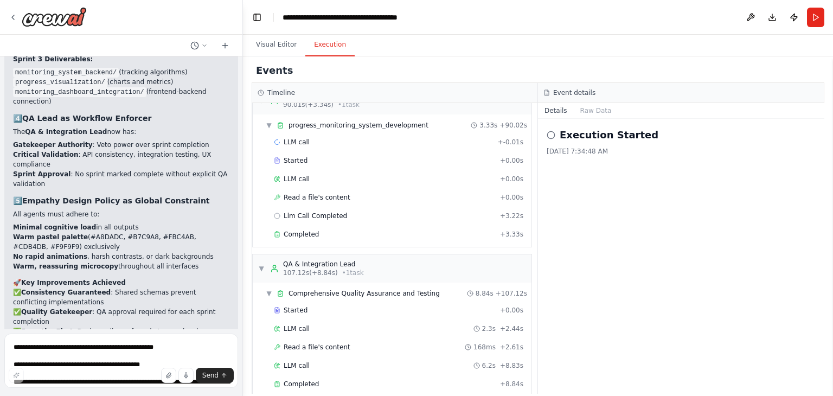
drag, startPoint x: 321, startPoint y: 50, endPoint x: 331, endPoint y: 49, distance: 9.8
click at [323, 50] on button "Execution" at bounding box center [329, 45] width 49 height 23
click at [279, 72] on h2 "Events" at bounding box center [274, 70] width 37 height 15
click at [204, 43] on icon at bounding box center [204, 45] width 7 height 7
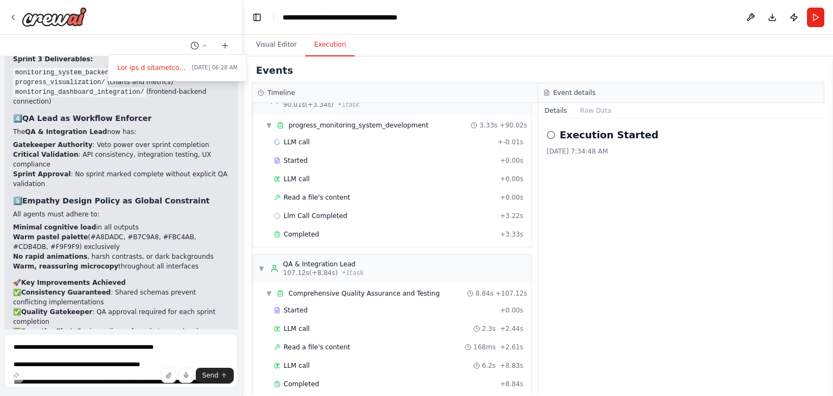
click at [340, 81] on div "Events" at bounding box center [538, 71] width 573 height 24
click at [346, 45] on button "Execution" at bounding box center [329, 45] width 49 height 23
click at [210, 32] on div at bounding box center [121, 198] width 243 height 396
click at [286, 50] on button "Visual Editor" at bounding box center [276, 45] width 58 height 23
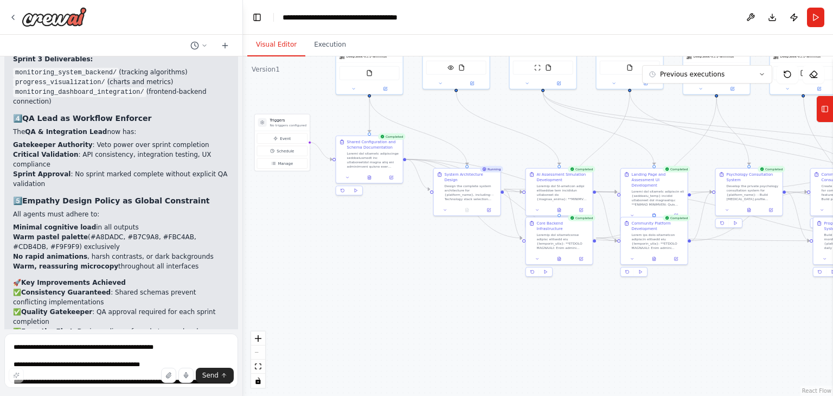
drag, startPoint x: 267, startPoint y: 98, endPoint x: 320, endPoint y: 59, distance: 66.3
click at [320, 59] on div ".deletable-edge-delete-btn { width: 20px; height: 20px; border: 0px solid #ffff…" at bounding box center [538, 225] width 590 height 339
click at [770, 22] on button "Download" at bounding box center [771, 18] width 17 height 20
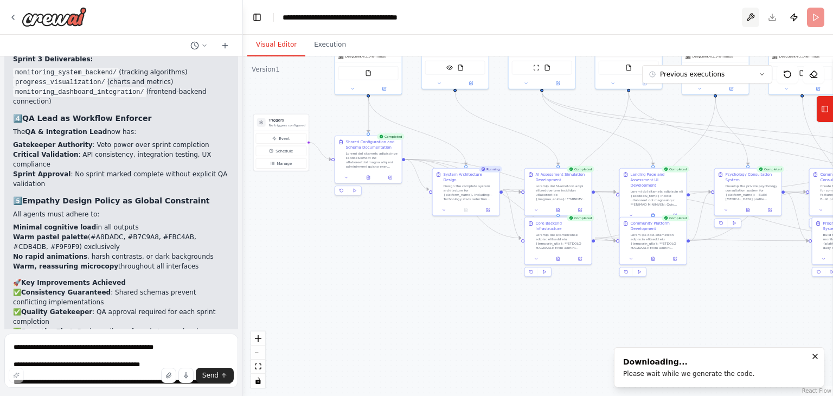
click at [750, 20] on button at bounding box center [750, 18] width 17 height 20
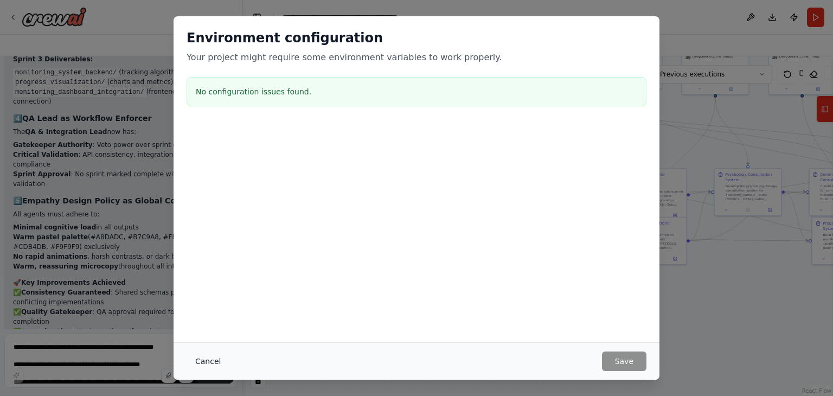
click at [209, 361] on button "Cancel" at bounding box center [207, 361] width 43 height 20
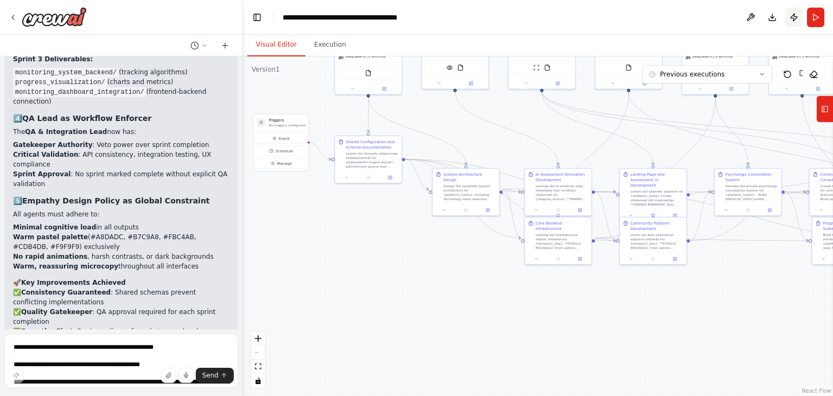
click at [796, 16] on button "Publish" at bounding box center [793, 18] width 17 height 20
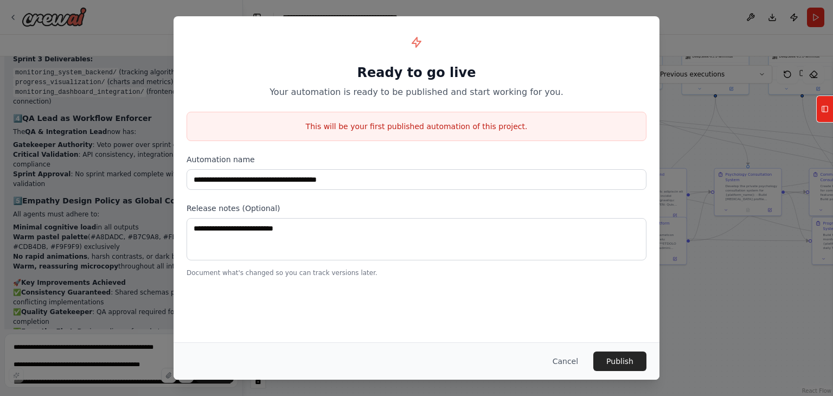
click at [573, 363] on button "Cancel" at bounding box center [565, 361] width 43 height 20
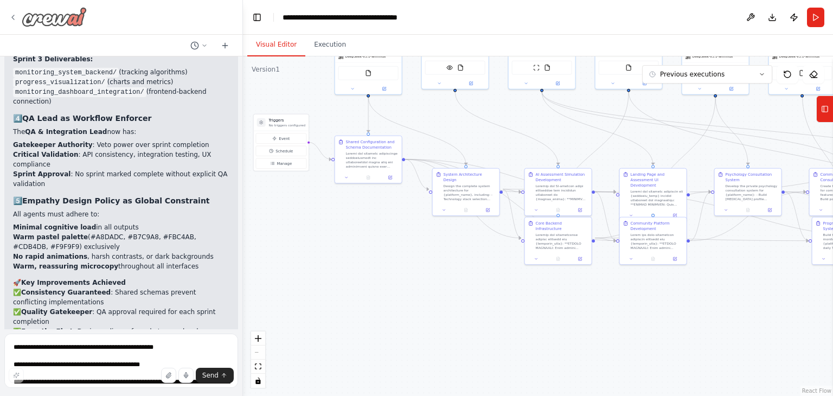
click at [12, 16] on icon at bounding box center [13, 17] width 2 height 4
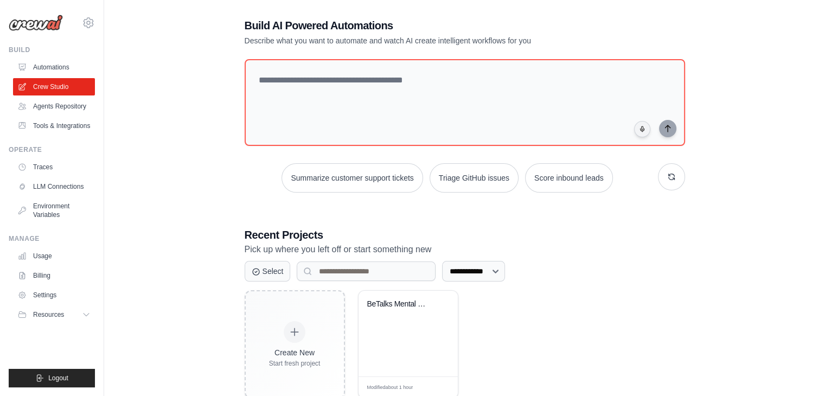
scroll to position [79, 0]
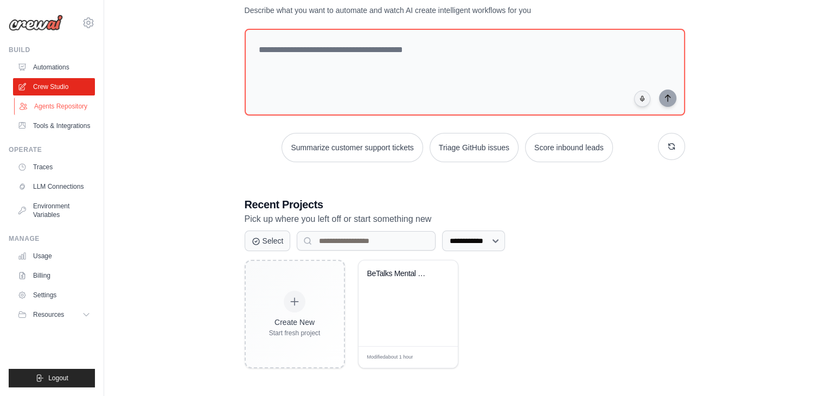
click at [50, 111] on link "Agents Repository" at bounding box center [55, 106] width 82 height 17
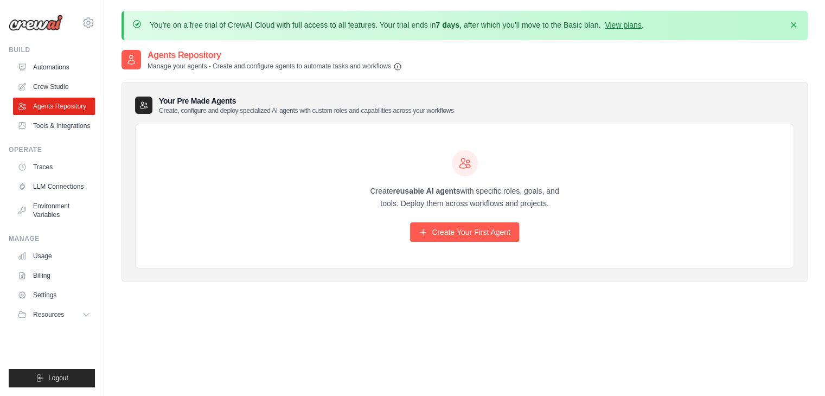
click at [269, 155] on div "Create reusable AI agents with specific roles, goals, and tools. Deploy them ac…" at bounding box center [465, 196] width 658 height 144
click at [59, 70] on link "Automations" at bounding box center [55, 67] width 82 height 17
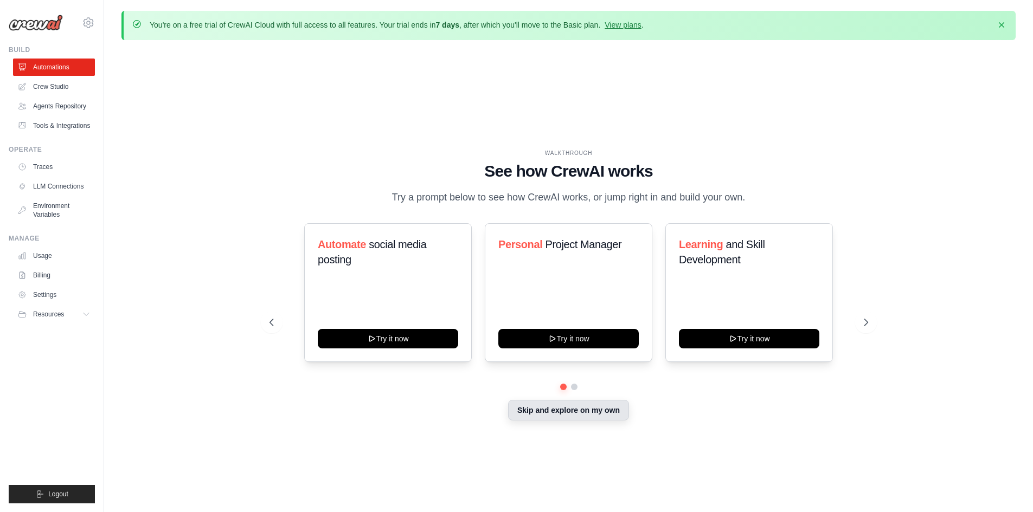
click at [545, 395] on button "Skip and explore on my own" at bounding box center [568, 410] width 121 height 21
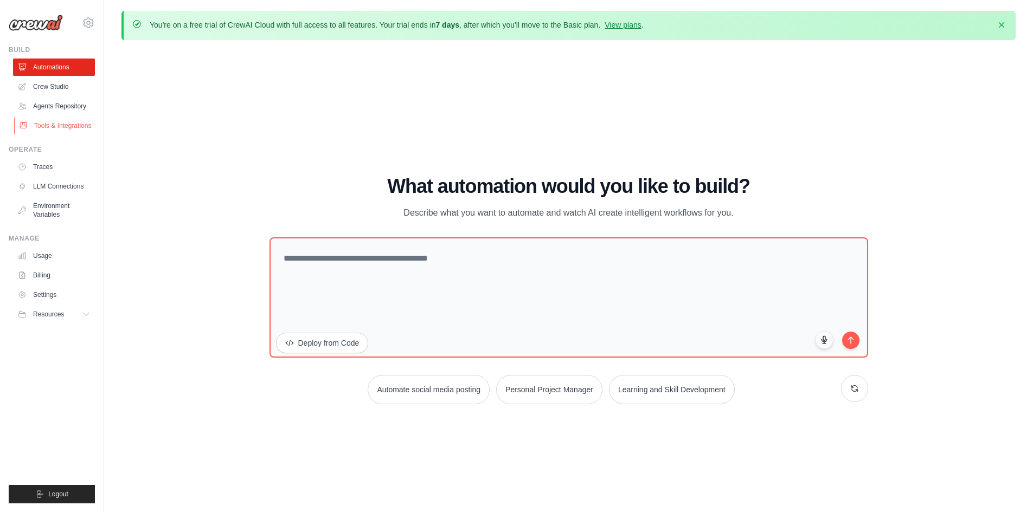
click at [33, 122] on link "Tools & Integrations" at bounding box center [55, 125] width 82 height 17
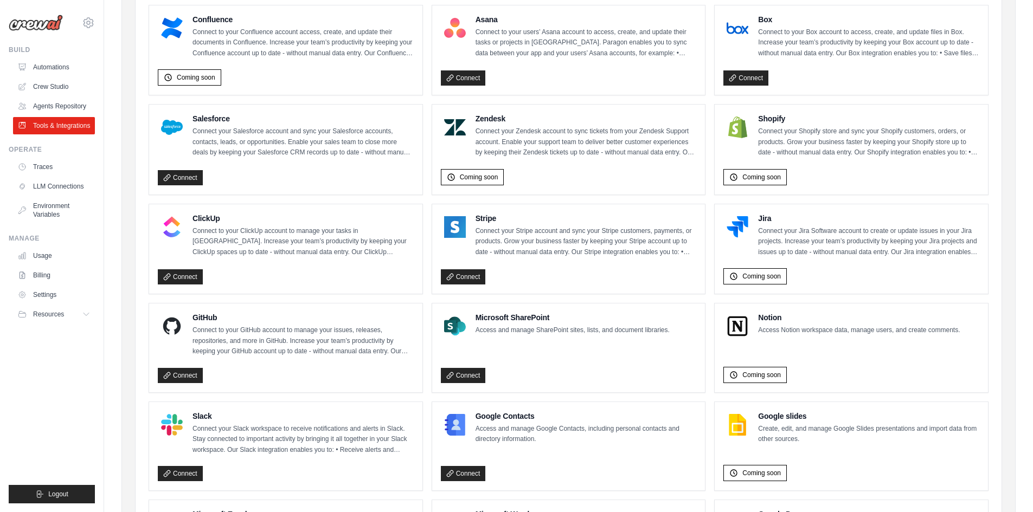
scroll to position [568, 0]
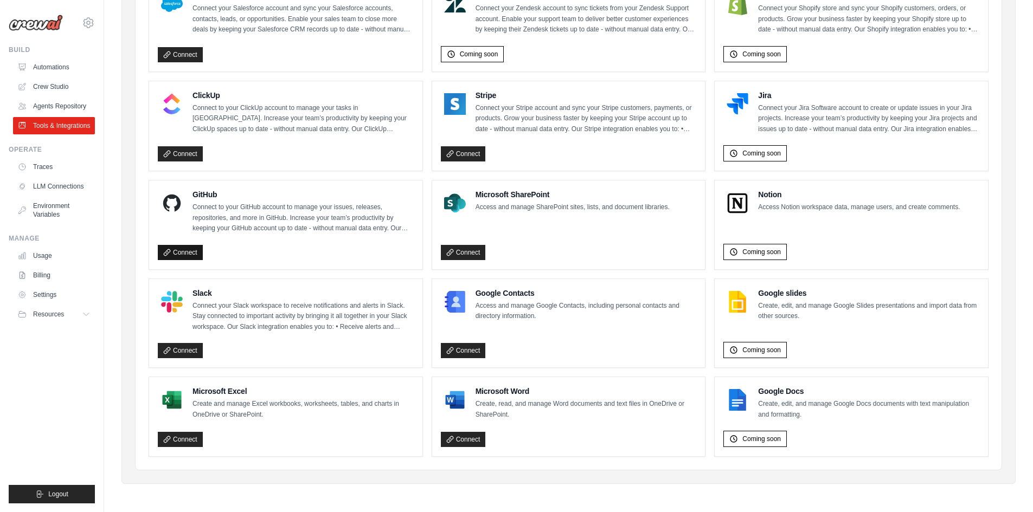
drag, startPoint x: 204, startPoint y: 255, endPoint x: 198, endPoint y: 253, distance: 6.7
click at [204, 255] on div "Connect" at bounding box center [286, 251] width 256 height 20
click at [198, 253] on link "Connect" at bounding box center [180, 252] width 45 height 15
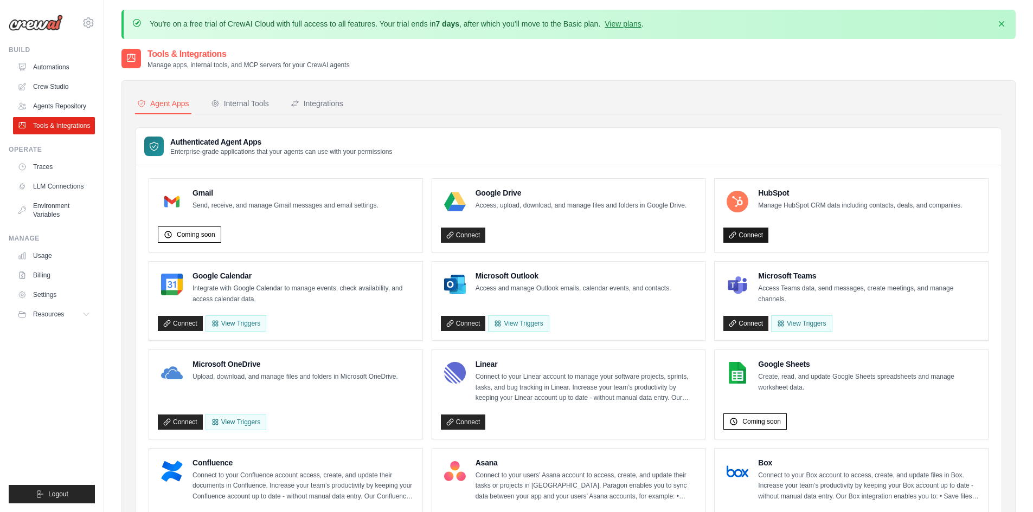
scroll to position [0, 0]
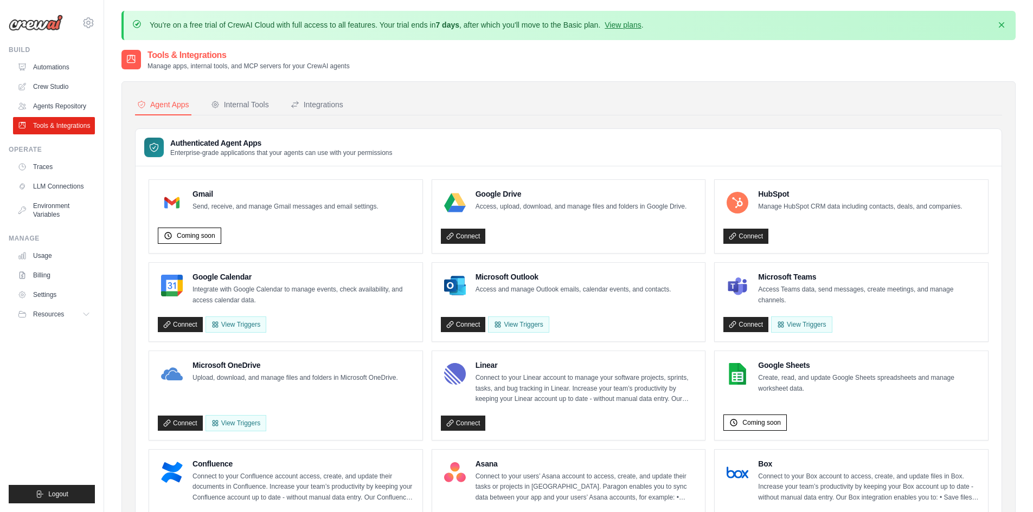
click at [226, 21] on p "You're on a free trial of CrewAI Cloud with full access to all features. Your t…" at bounding box center [397, 25] width 494 height 11
click at [85, 312] on icon at bounding box center [87, 314] width 9 height 9
click at [62, 349] on link "GitHub" at bounding box center [58, 350] width 75 height 15
click at [58, 81] on link "Crew Studio" at bounding box center [55, 86] width 82 height 17
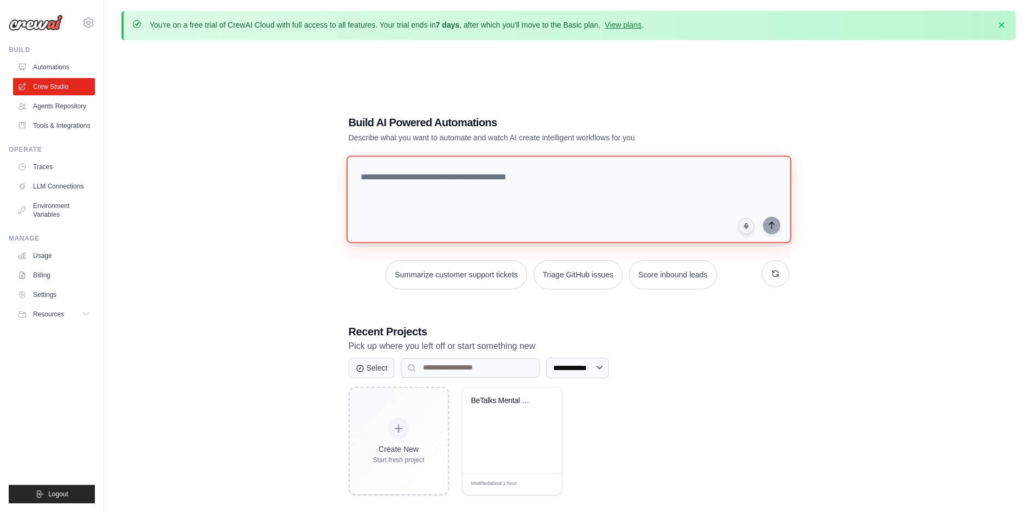
click at [530, 182] on textarea at bounding box center [568, 200] width 445 height 88
click at [692, 92] on div "**********" at bounding box center [568, 305] width 894 height 512
click at [499, 442] on div "BeTalks Mental Health Platform Deve..." at bounding box center [511, 431] width 99 height 86
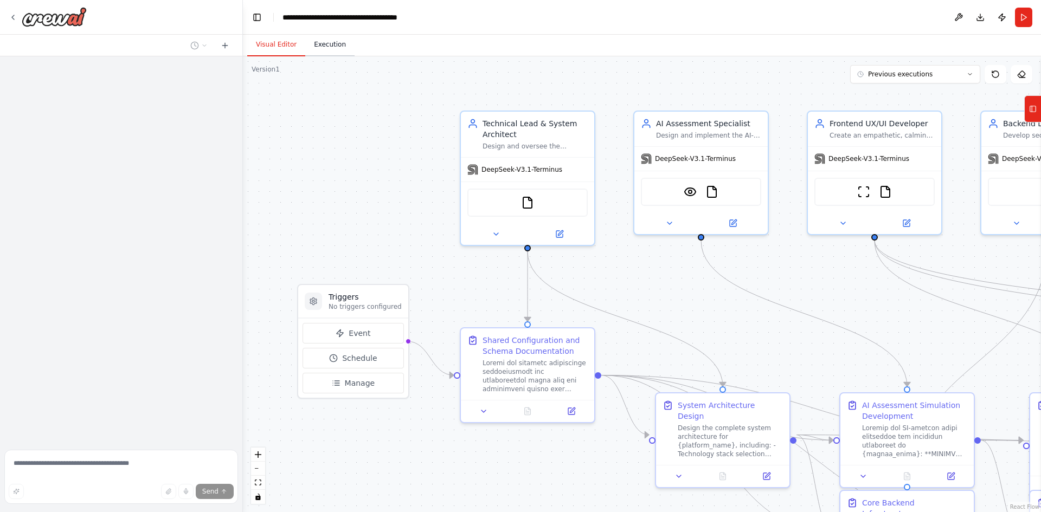
click at [335, 44] on button "Execution" at bounding box center [329, 45] width 49 height 23
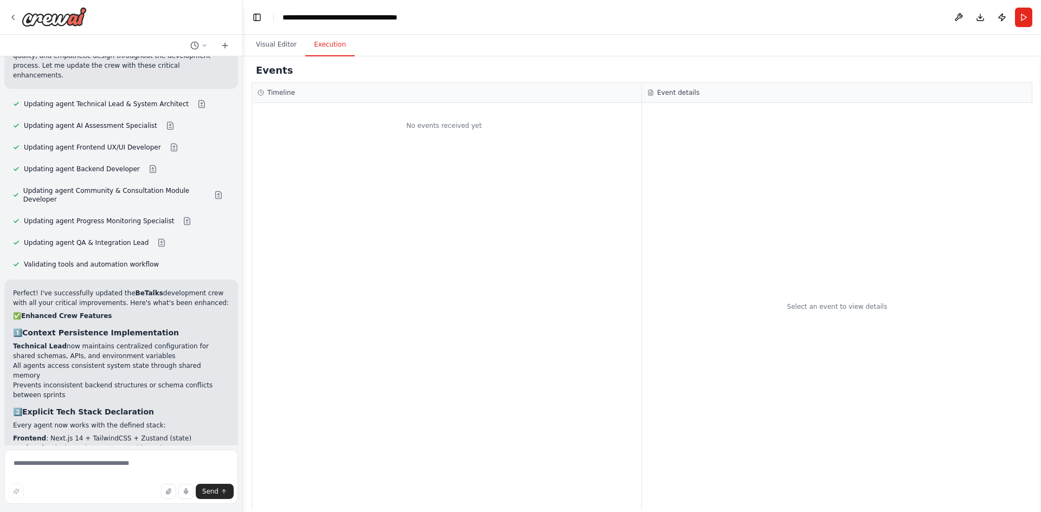
scroll to position [3122, 0]
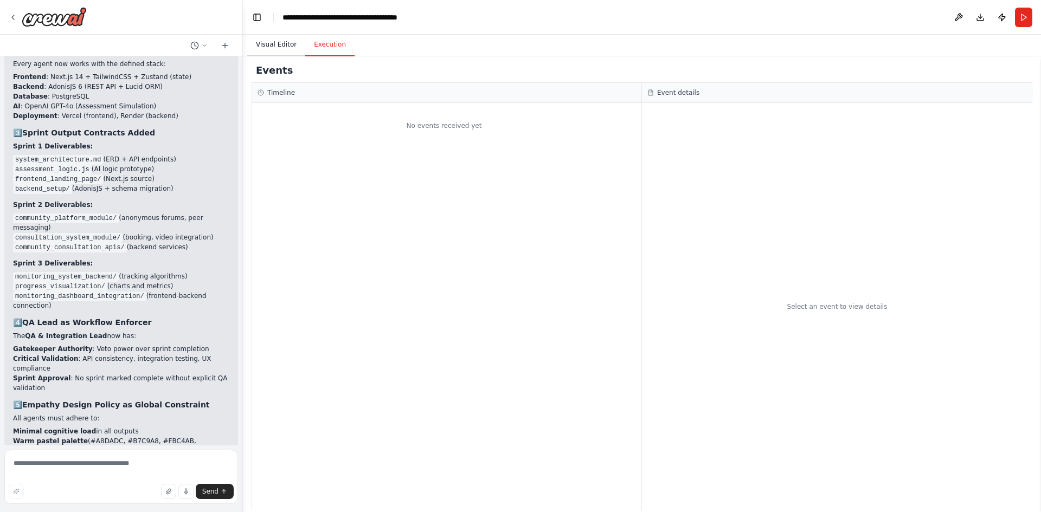
click at [289, 43] on button "Visual Editor" at bounding box center [276, 45] width 58 height 23
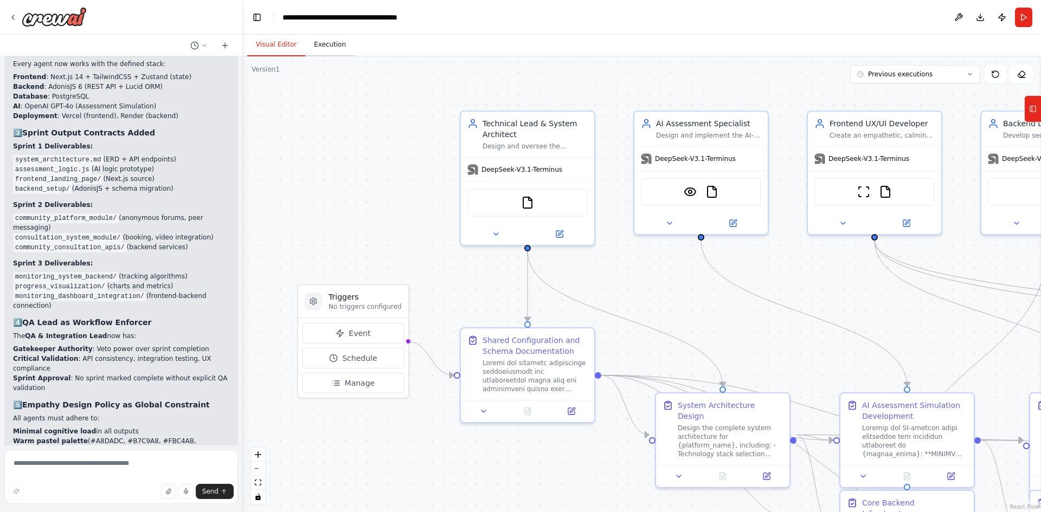
click at [340, 40] on button "Execution" at bounding box center [329, 45] width 49 height 23
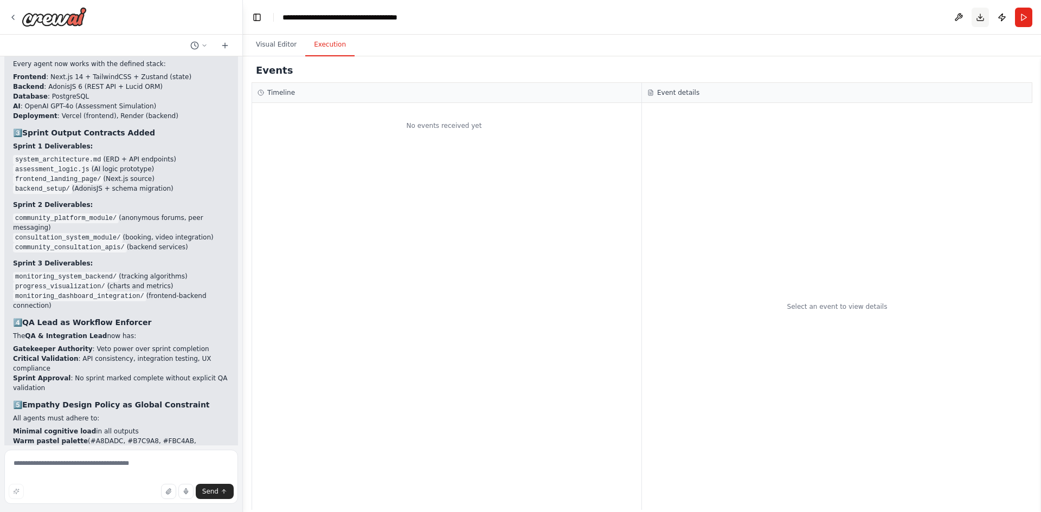
click at [980, 21] on button "Download" at bounding box center [980, 18] width 17 height 20
click at [548, 214] on div "No events received yet" at bounding box center [446, 306] width 389 height 407
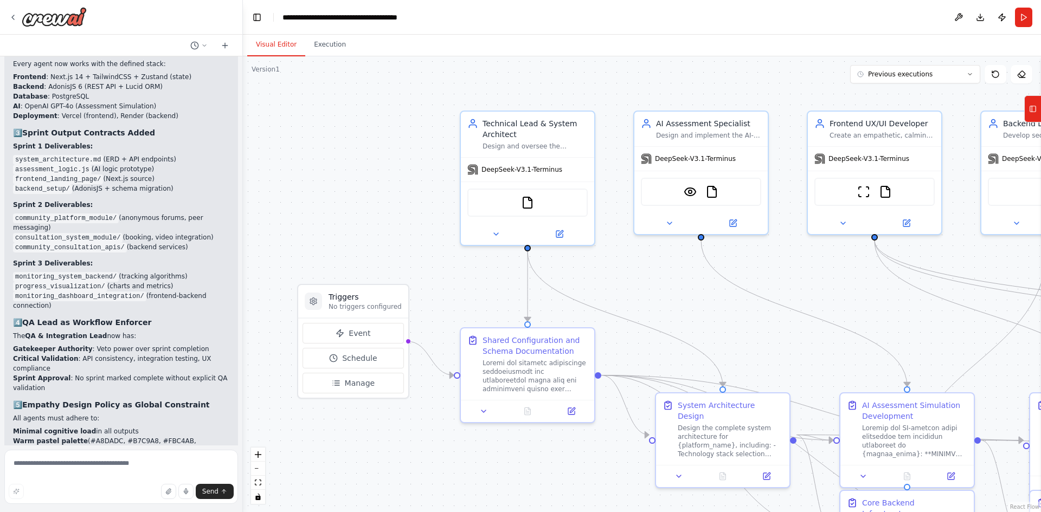
click at [288, 34] on button "Visual Editor" at bounding box center [276, 45] width 58 height 23
click at [260, 20] on button "Toggle Left Sidebar" at bounding box center [256, 17] width 15 height 15
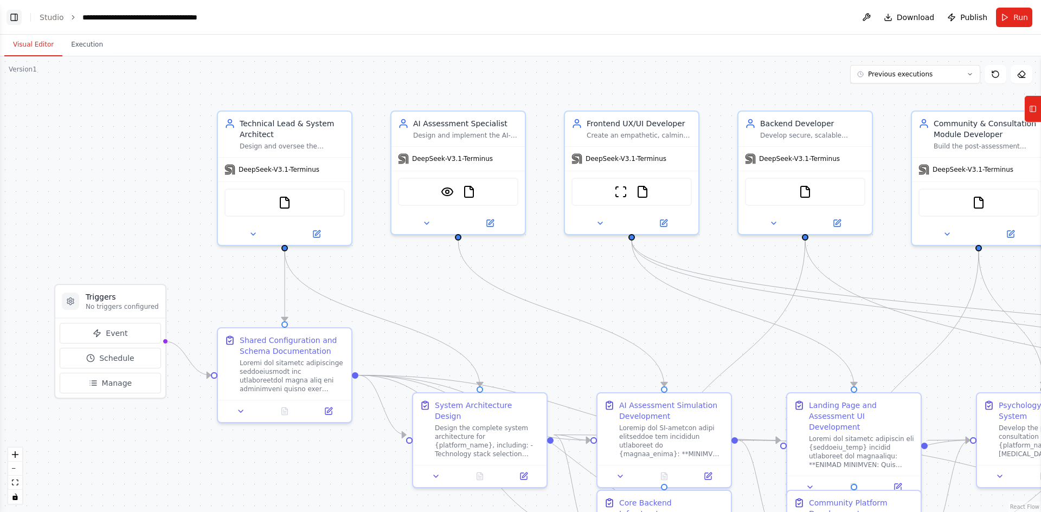
click at [14, 14] on button "Toggle Left Sidebar" at bounding box center [14, 17] width 15 height 15
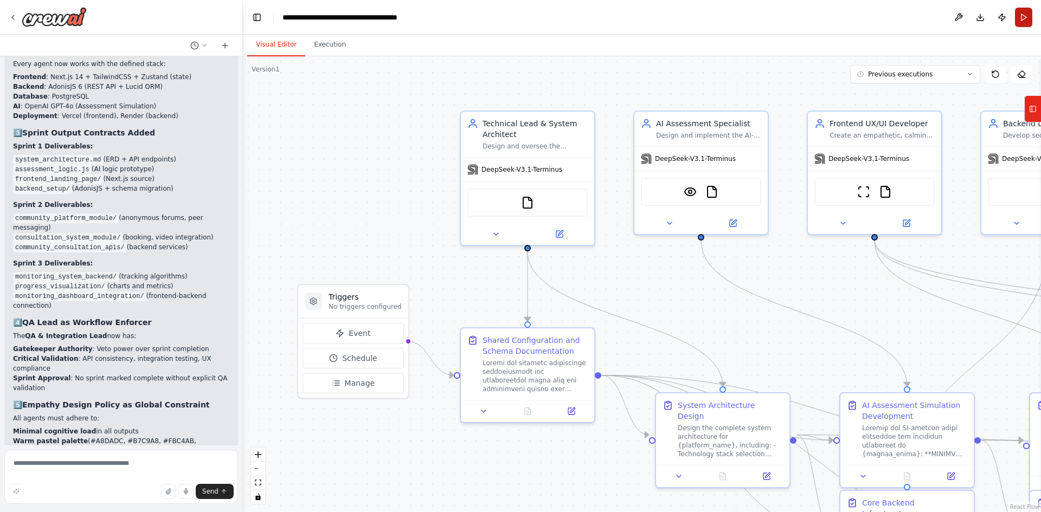
click at [1020, 11] on button "Run" at bounding box center [1023, 18] width 17 height 20
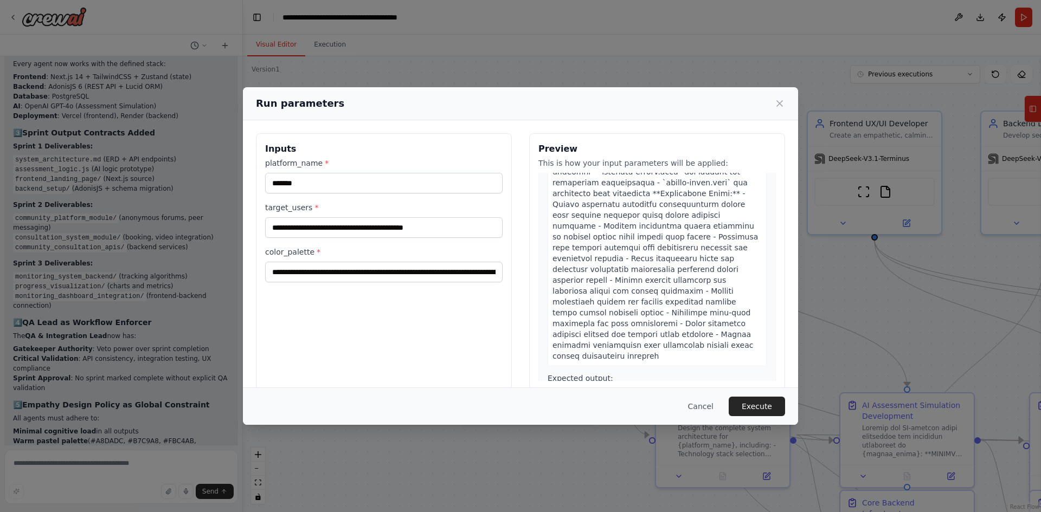
scroll to position [1898, 0]
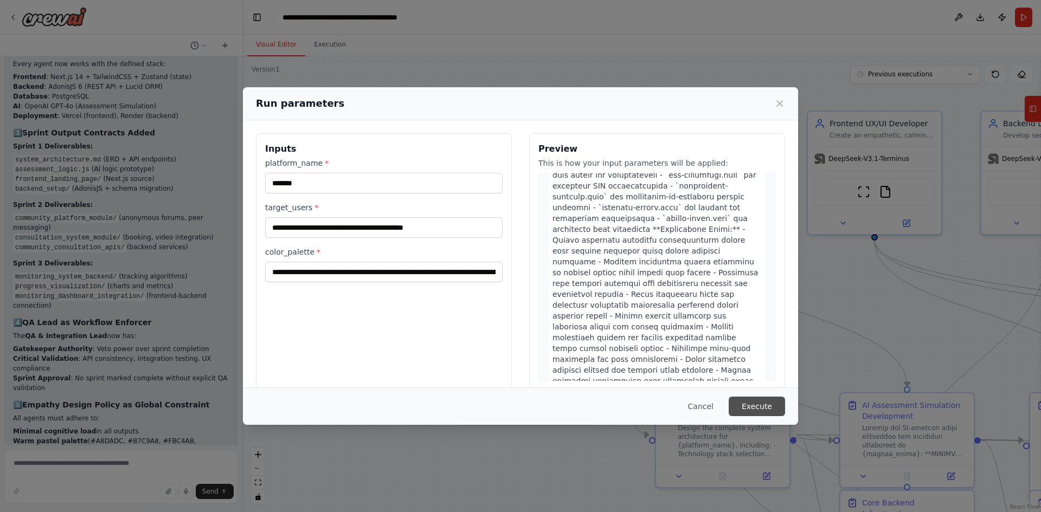
click at [749, 408] on button "Execute" at bounding box center [757, 407] width 56 height 20
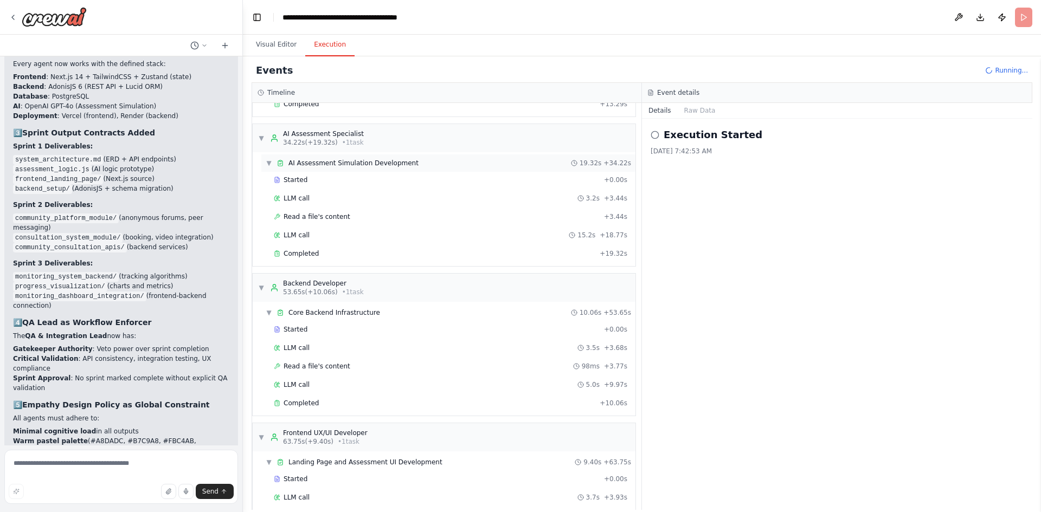
scroll to position [443, 0]
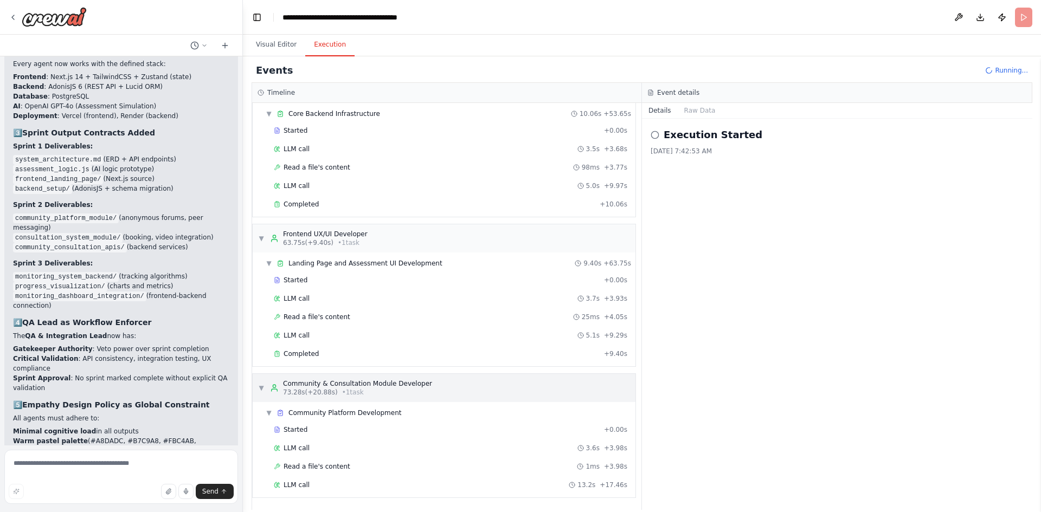
click at [410, 392] on div "73.28s (+20.88s) • 1 task" at bounding box center [357, 392] width 149 height 9
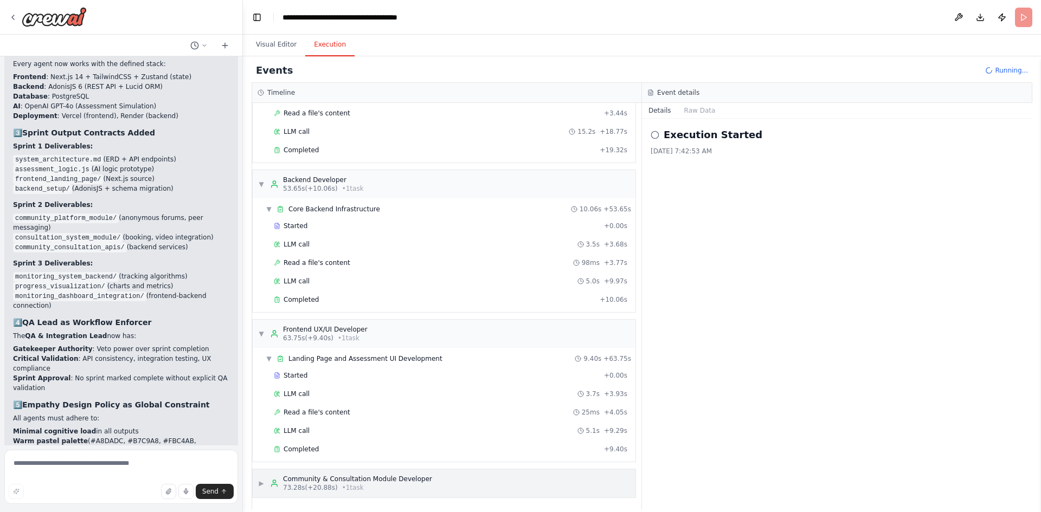
click at [364, 483] on div "Community & Consultation Module Developer" at bounding box center [357, 479] width 149 height 9
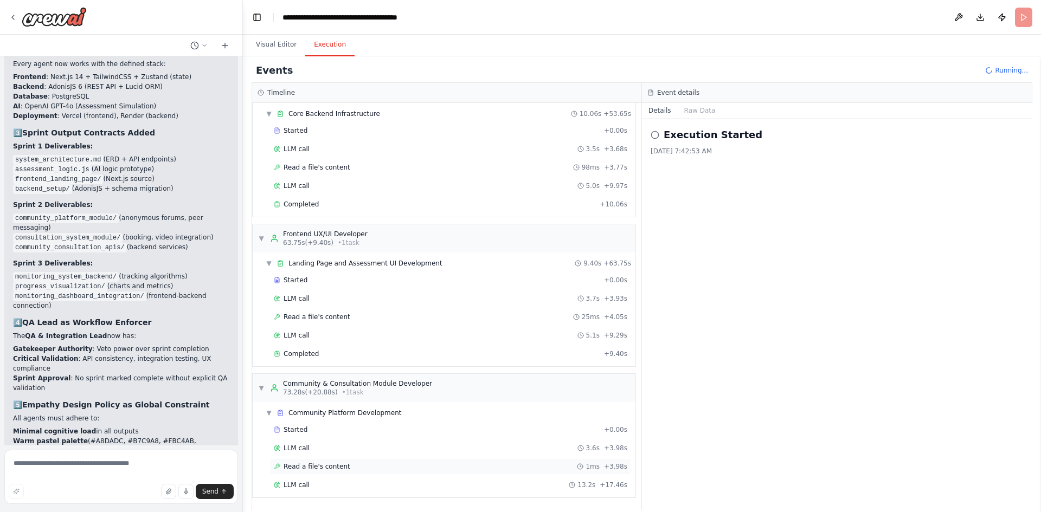
click at [333, 462] on span "Read a file's content" at bounding box center [317, 466] width 67 height 9
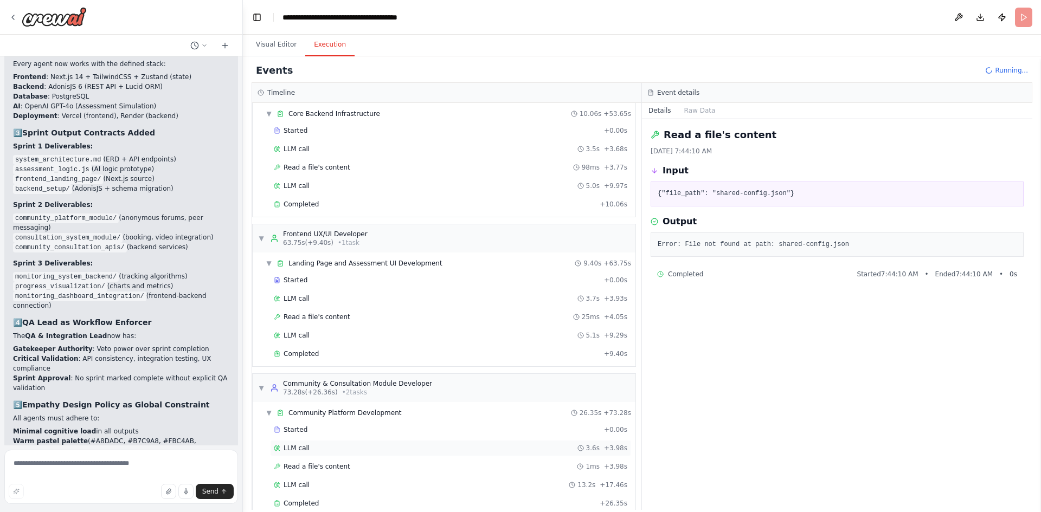
click at [337, 454] on div "LLM call 3.6s + 3.98s" at bounding box center [450, 448] width 361 height 16
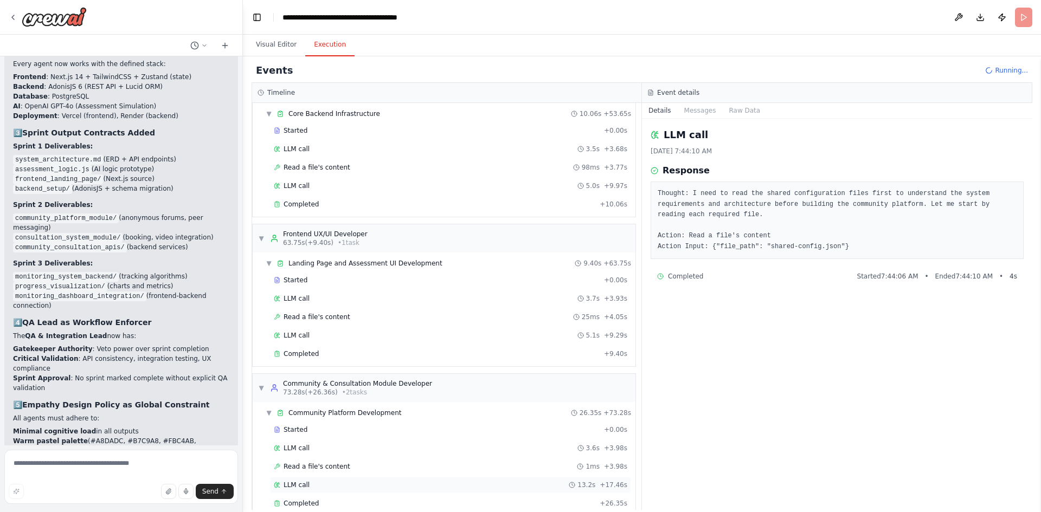
click at [352, 490] on div "LLM call 13.2s + 17.46s" at bounding box center [450, 485] width 361 height 16
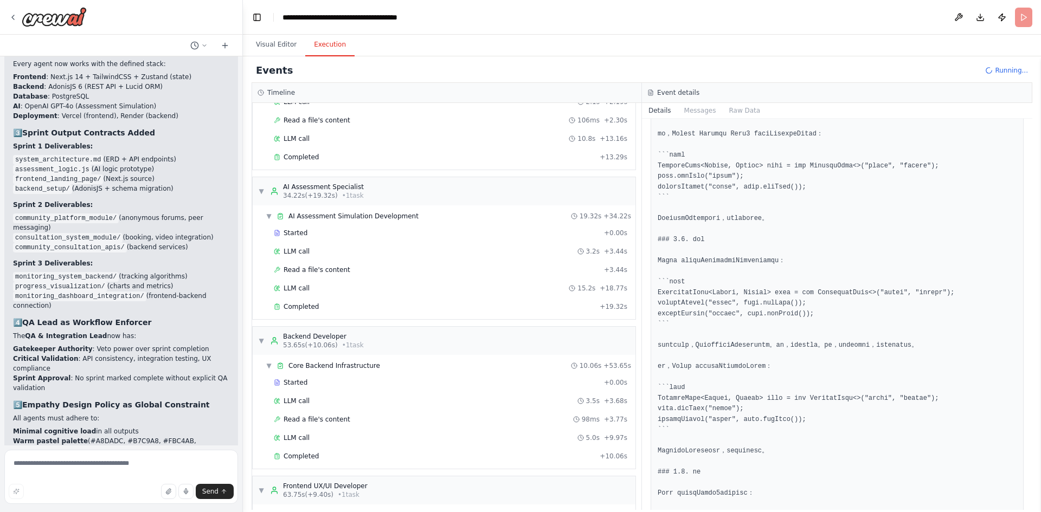
scroll to position [101, 0]
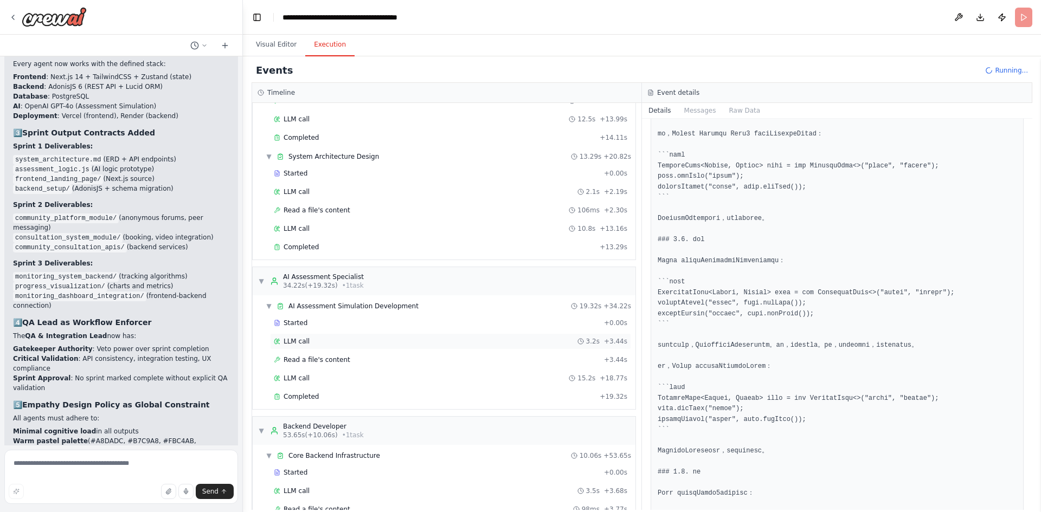
click at [372, 343] on div "LLM call 3.2s + 3.44s" at bounding box center [450, 341] width 353 height 9
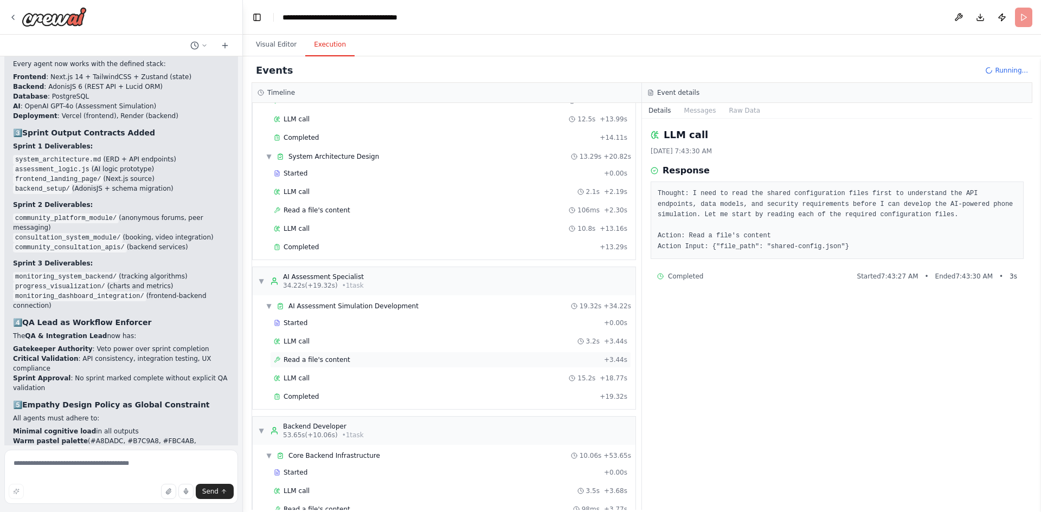
click at [374, 354] on div "Read a file's content + 3.44s" at bounding box center [450, 360] width 361 height 16
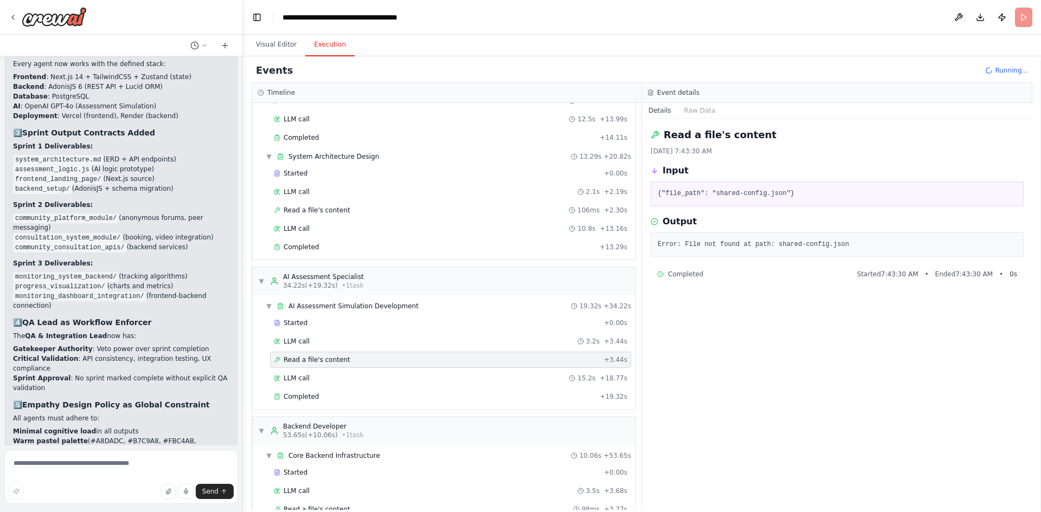
click at [366, 369] on div "Started + 0.00s LLM call 3.2s + 3.44s Read a file's content + 3.44s LLM call 15…" at bounding box center [448, 361] width 374 height 92
click at [363, 374] on div "LLM call 15.2s + 18.77s" at bounding box center [450, 378] width 353 height 9
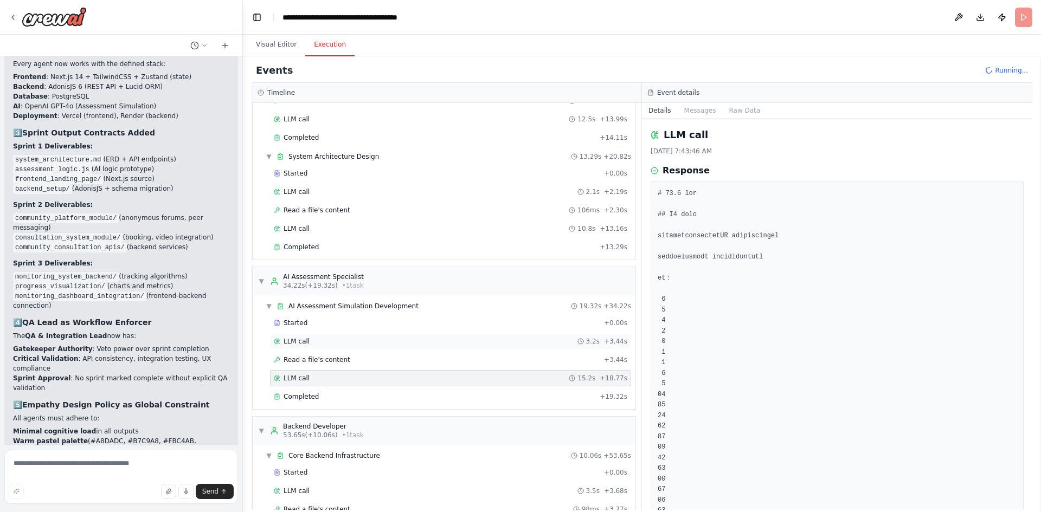
click at [370, 339] on div "LLM call 3.2s + 3.44s" at bounding box center [450, 341] width 353 height 9
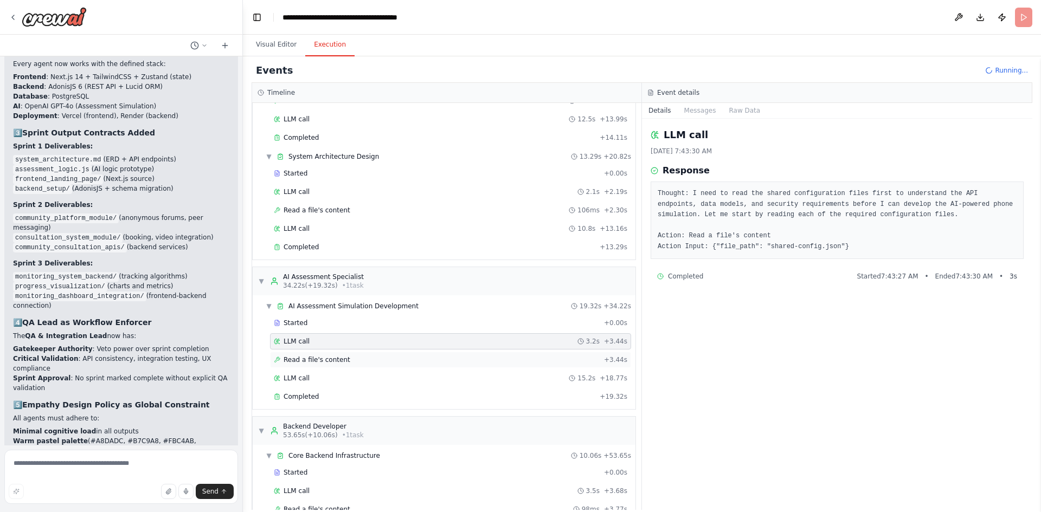
click at [368, 358] on div "Read a file's content + 3.44s" at bounding box center [450, 360] width 353 height 9
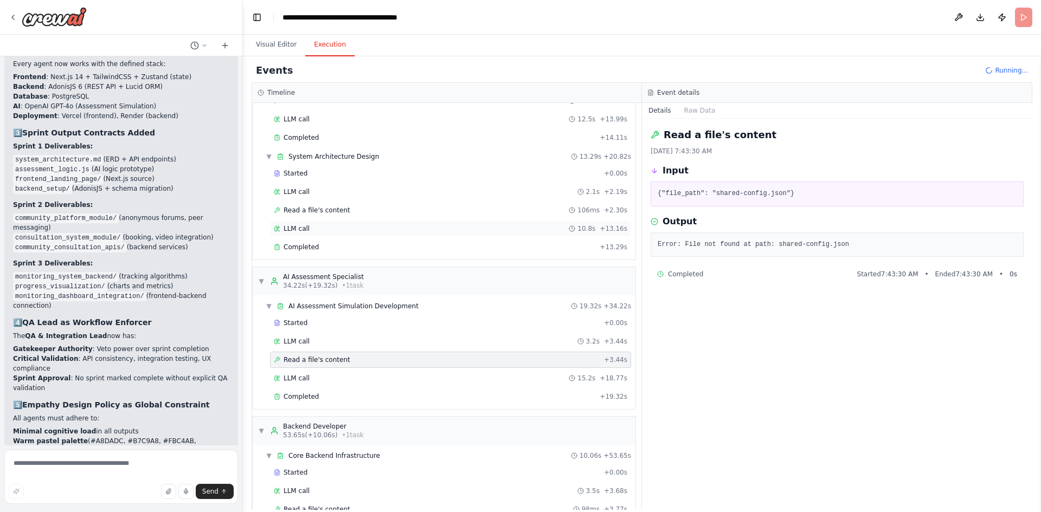
click at [361, 229] on div "LLM call 10.8s + 13.16s" at bounding box center [450, 228] width 353 height 9
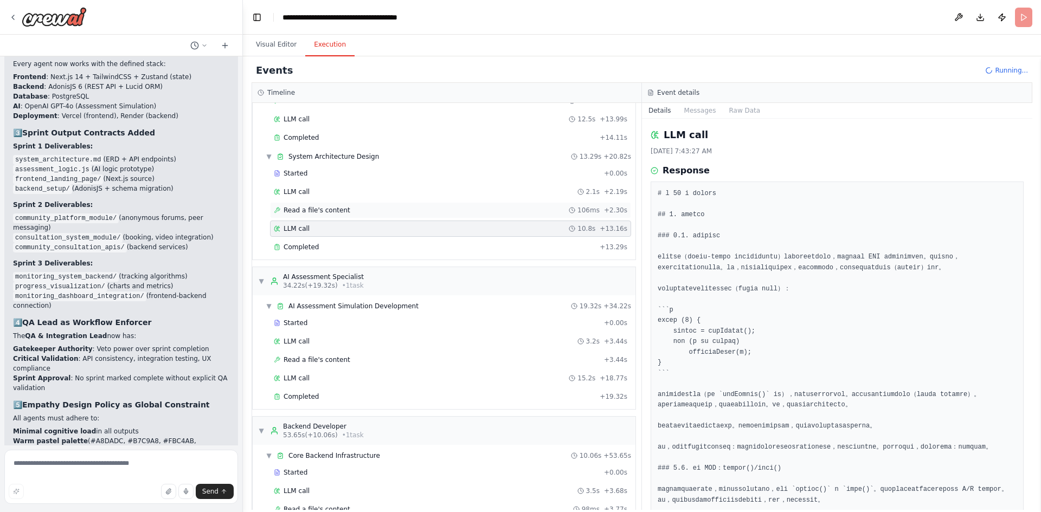
click at [361, 210] on div "Read a file's content 106ms + 2.30s" at bounding box center [450, 210] width 353 height 9
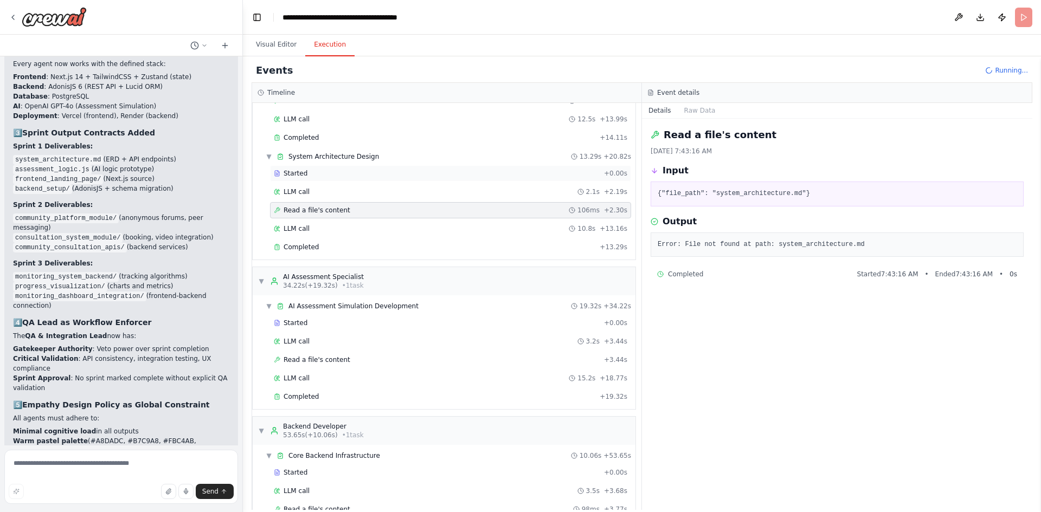
click at [353, 180] on div "Started + 0.00s" at bounding box center [450, 173] width 361 height 16
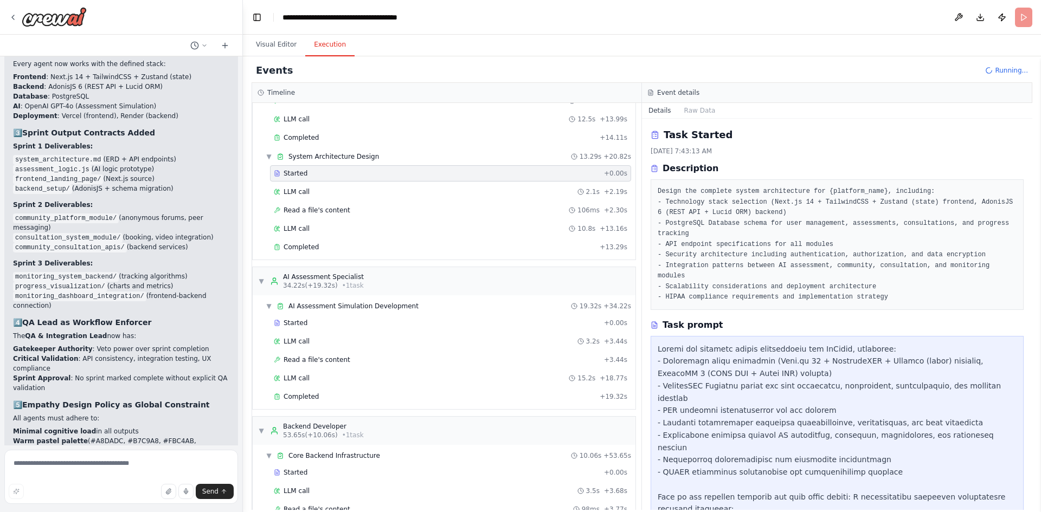
click at [346, 200] on div "Started + 0.00s LLM call 2.1s + 2.19s Read a file's content 106ms + 2.30s LLM c…" at bounding box center [448, 211] width 374 height 92
click at [348, 190] on div "LLM call 2.1s + 2.19s" at bounding box center [450, 192] width 353 height 9
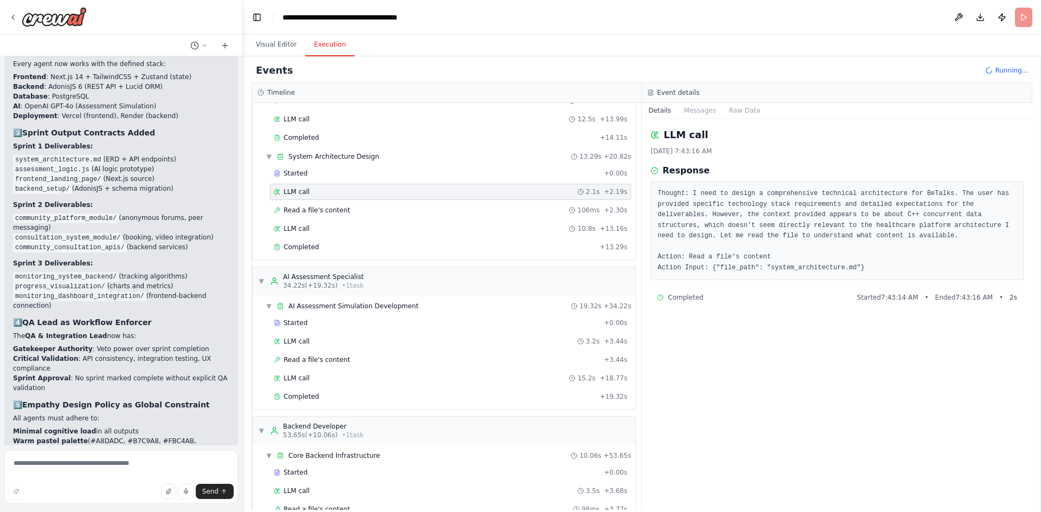
click at [343, 220] on div "Started + 0.00s LLM call 2.1s + 2.19s Read a file's content 106ms + 2.30s LLM c…" at bounding box center [448, 211] width 374 height 92
click at [345, 210] on div "Read a file's content 106ms + 2.30s" at bounding box center [450, 210] width 353 height 9
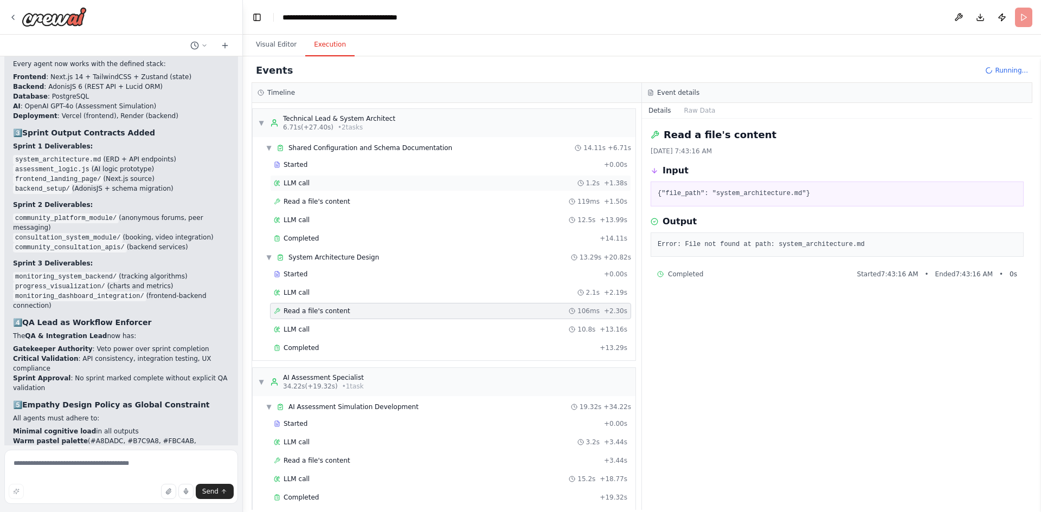
click at [355, 189] on div "LLM call 1.2s + 1.38s" at bounding box center [450, 183] width 361 height 16
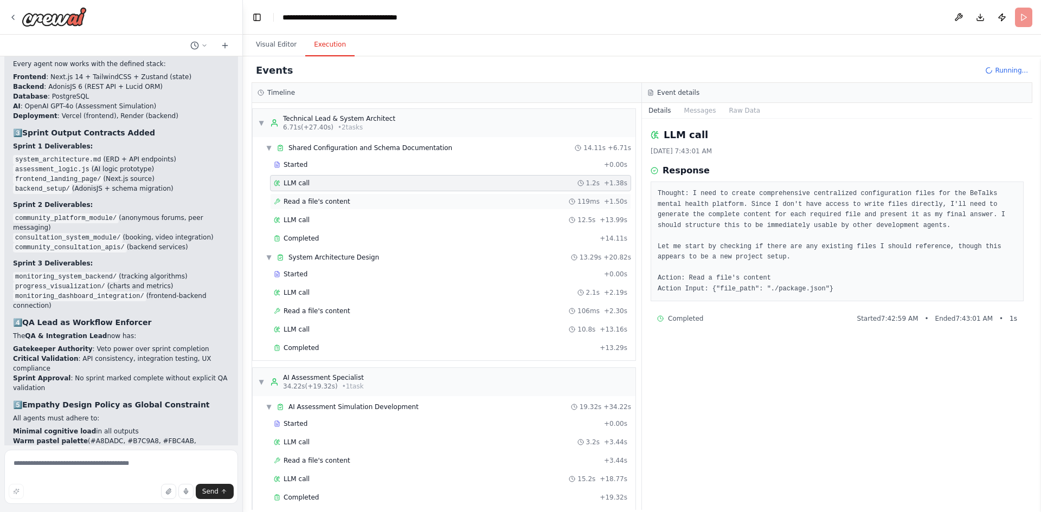
click at [345, 203] on div "Read a file's content 119ms + 1.50s" at bounding box center [450, 201] width 353 height 9
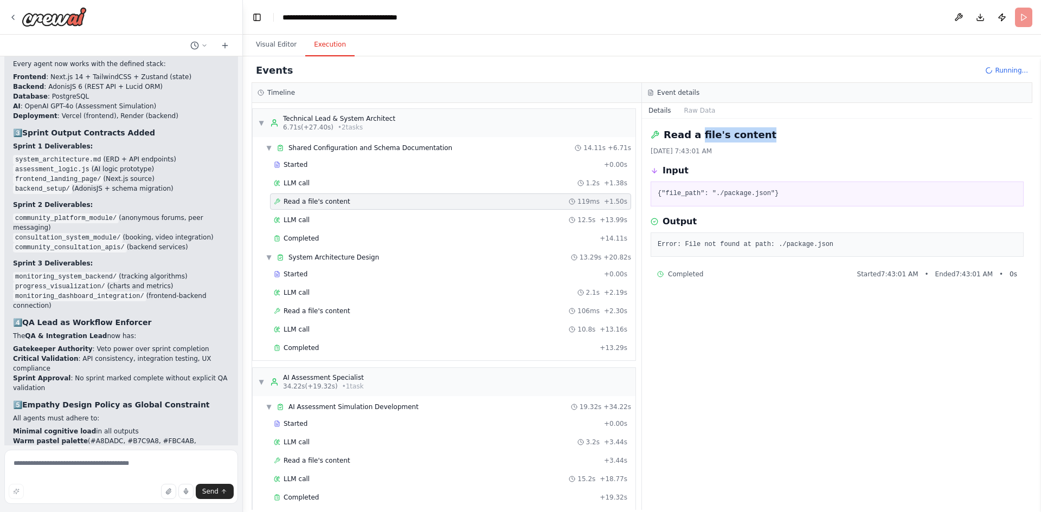
drag, startPoint x: 786, startPoint y: 135, endPoint x: 697, endPoint y: 131, distance: 89.0
click at [697, 131] on div "Read a file's content" at bounding box center [837, 134] width 373 height 15
copy h2 "file's content"
click at [92, 472] on textarea at bounding box center [121, 477] width 234 height 54
paste textarea "**********"
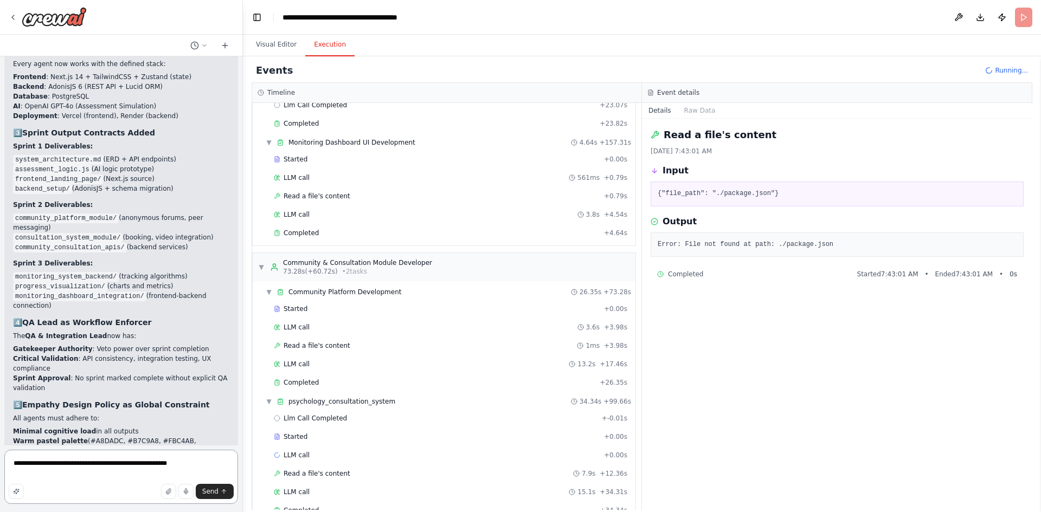
scroll to position [1049, 0]
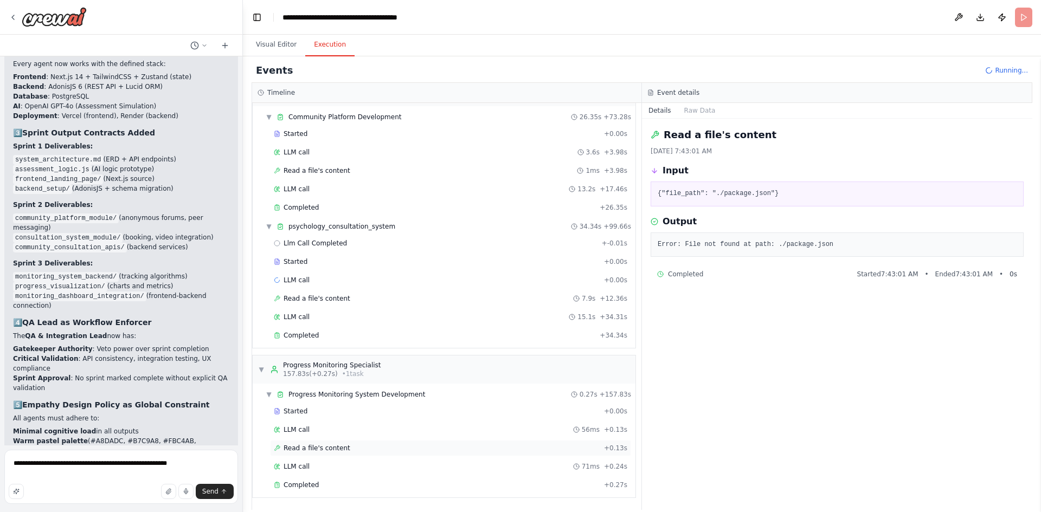
click at [333, 445] on span "Read a file's content" at bounding box center [317, 448] width 67 height 9
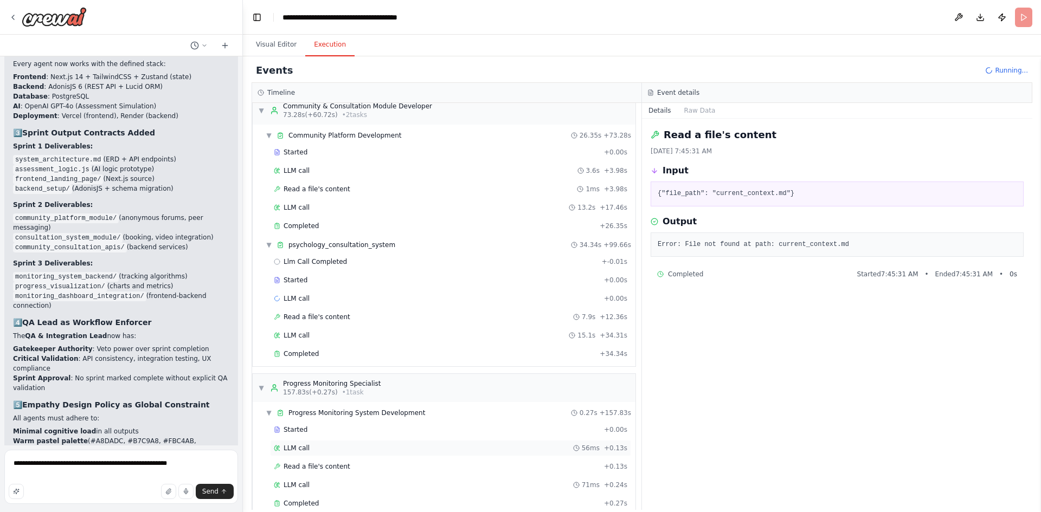
scroll to position [1067, 0]
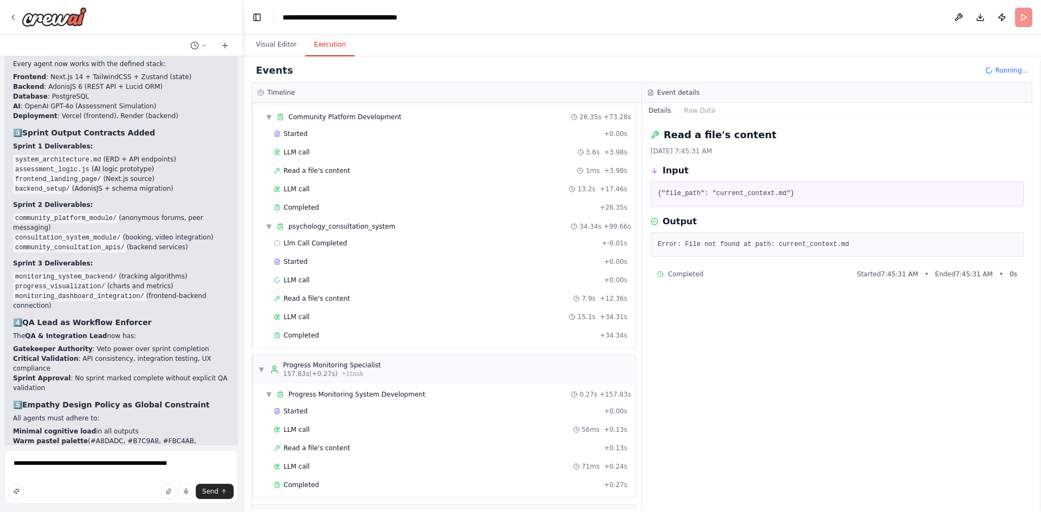
click at [800, 241] on pre "Error: File not found at path: current_context.md" at bounding box center [837, 245] width 359 height 11
click at [812, 221] on div "Output" at bounding box center [837, 221] width 373 height 13
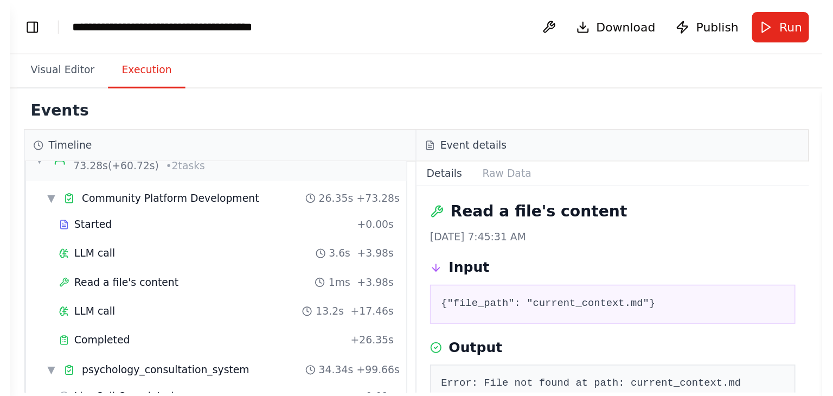
scroll to position [3210, 0]
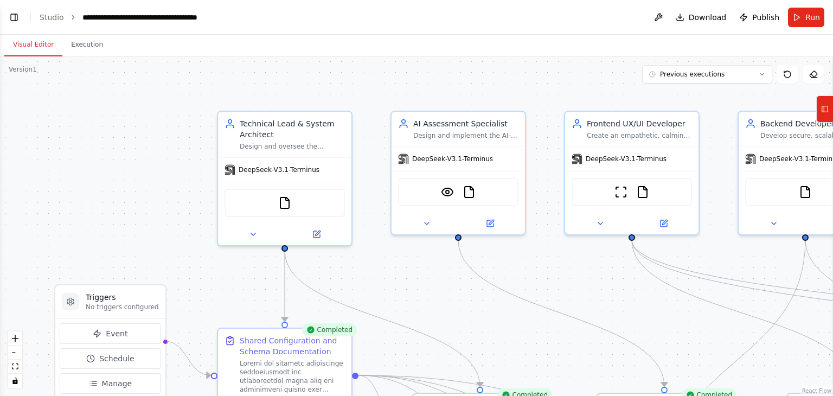
click at [39, 47] on button "Visual Editor" at bounding box center [33, 45] width 58 height 23
click at [13, 20] on button "Toggle Left Sidebar" at bounding box center [14, 17] width 15 height 15
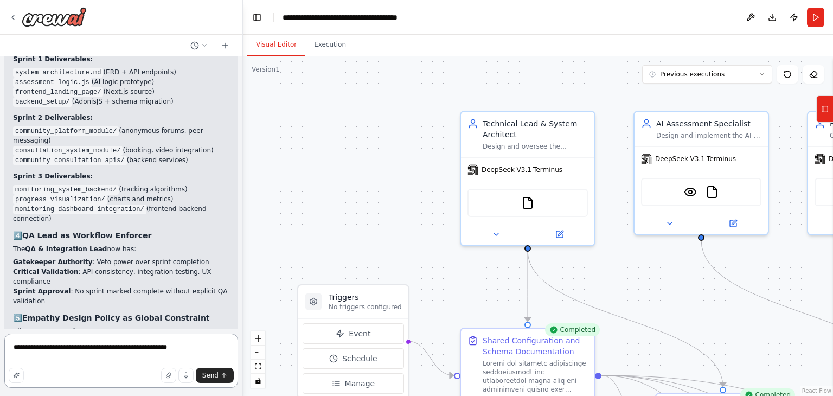
click at [78, 345] on textarea "**********" at bounding box center [121, 360] width 234 height 54
click at [108, 350] on textarea "**********" at bounding box center [121, 360] width 234 height 54
paste textarea "**********"
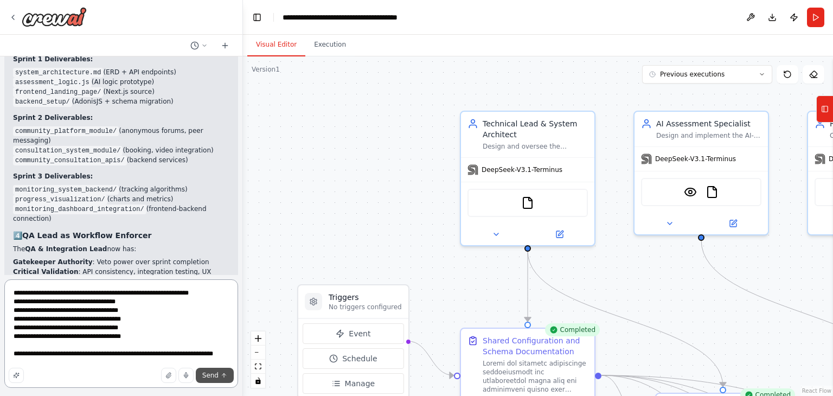
type textarea "**********"
click at [219, 375] on button "Send" at bounding box center [215, 375] width 38 height 15
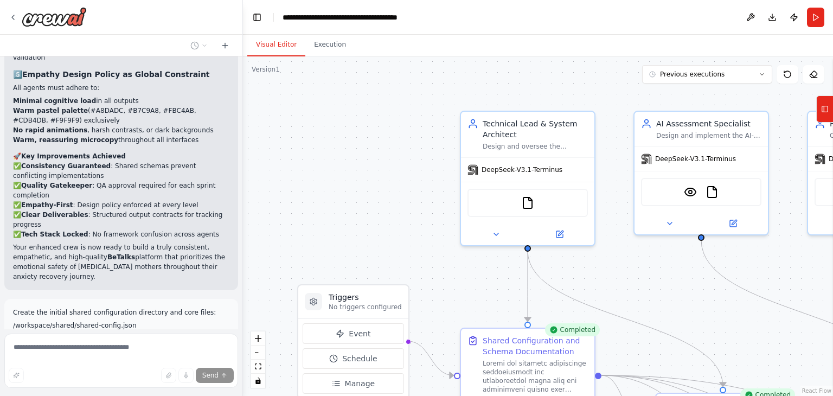
scroll to position [3580, 0]
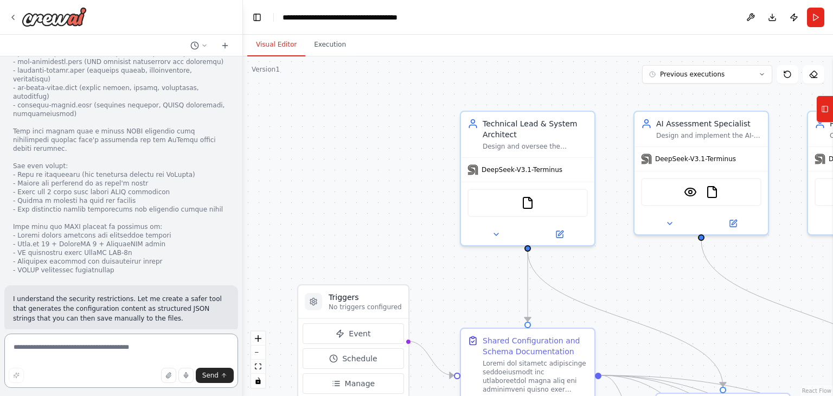
scroll to position [3940, 0]
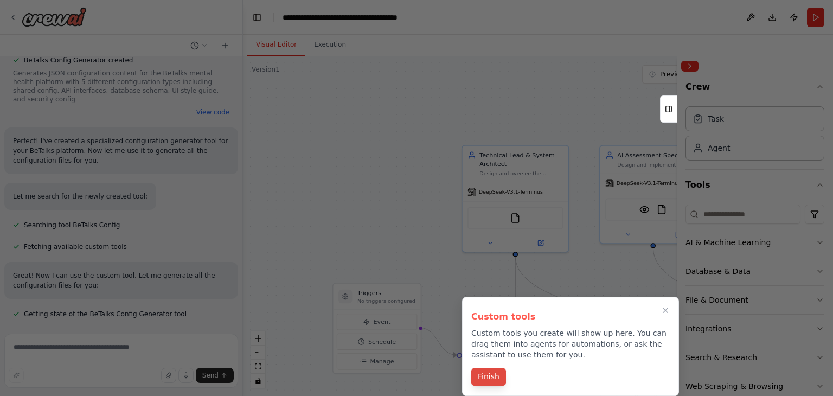
click at [499, 374] on button "Finish" at bounding box center [488, 377] width 35 height 18
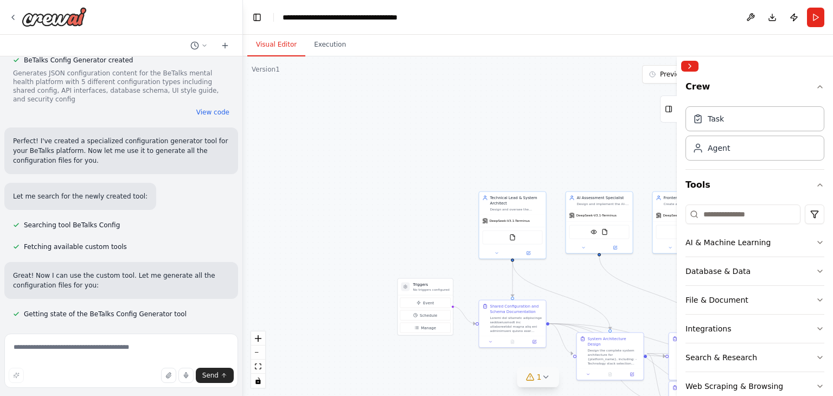
click at [554, 376] on button "1" at bounding box center [538, 377] width 42 height 20
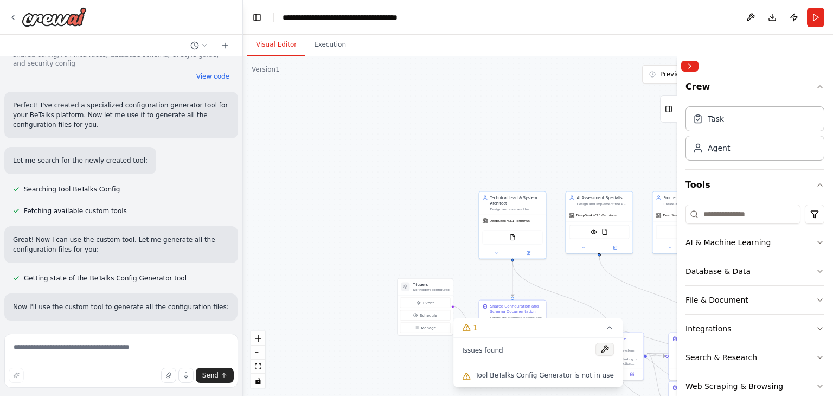
click at [595, 347] on button at bounding box center [604, 349] width 18 height 13
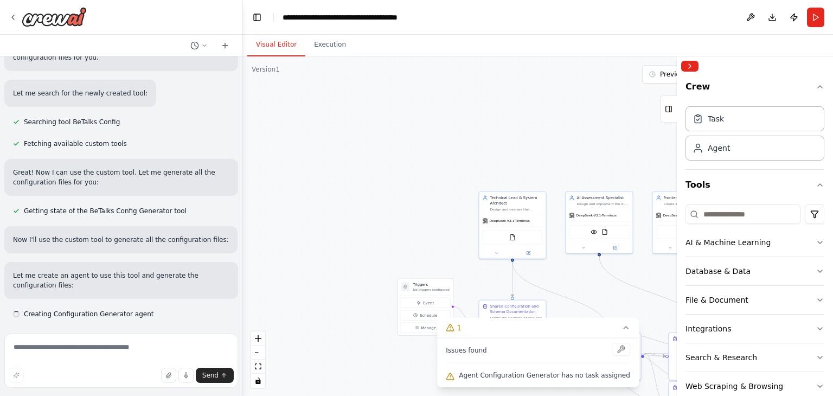
scroll to position [6014, 0]
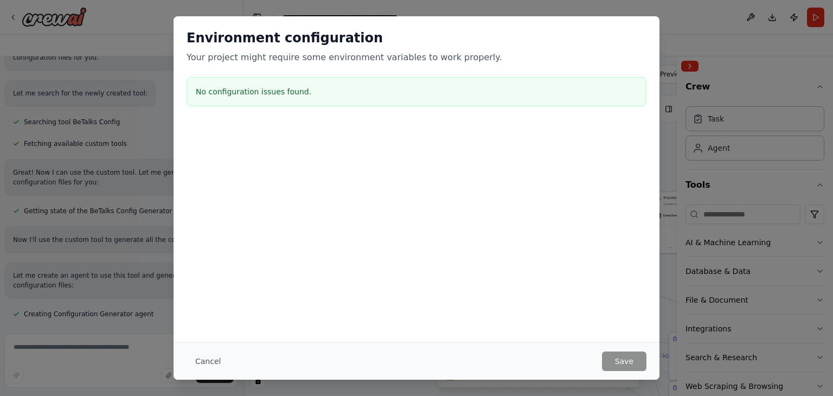
click at [140, 242] on div "Environment configuration Your project might require some environment variables…" at bounding box center [416, 198] width 833 height 396
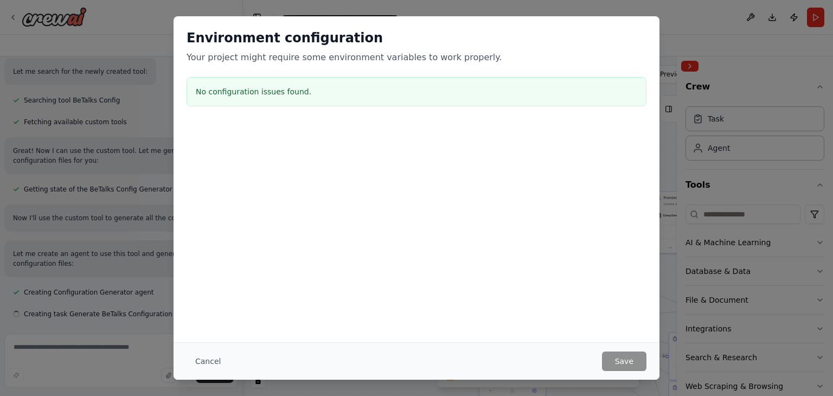
click at [210, 353] on button "Cancel" at bounding box center [207, 361] width 43 height 20
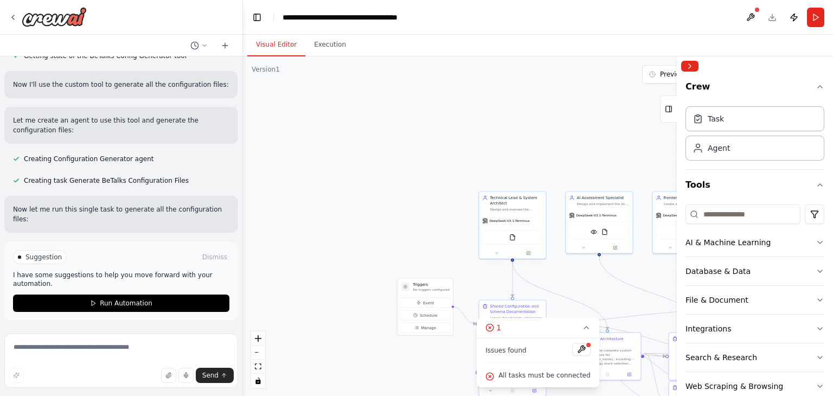
scroll to position [6827, 0]
click at [113, 349] on textarea at bounding box center [121, 360] width 234 height 54
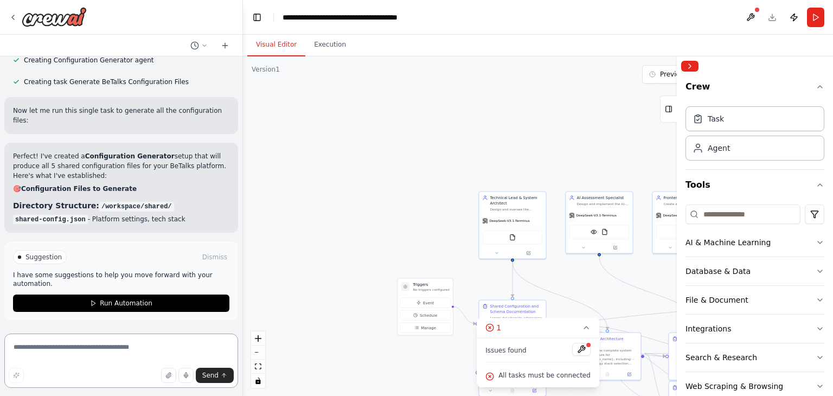
click at [94, 352] on textarea at bounding box center [121, 360] width 234 height 54
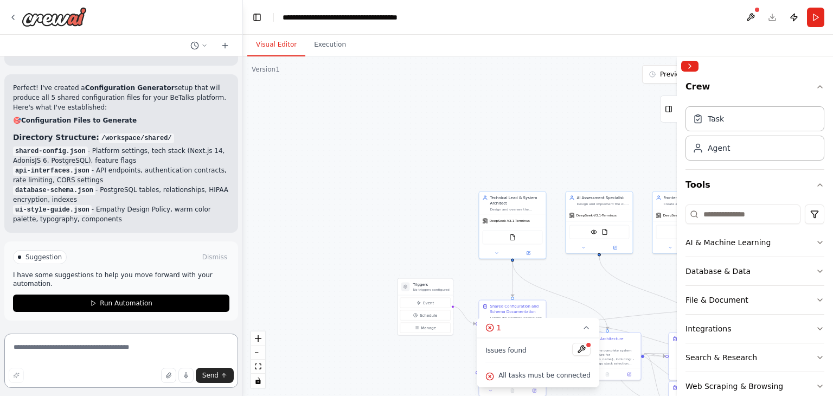
scroll to position [7180, 0]
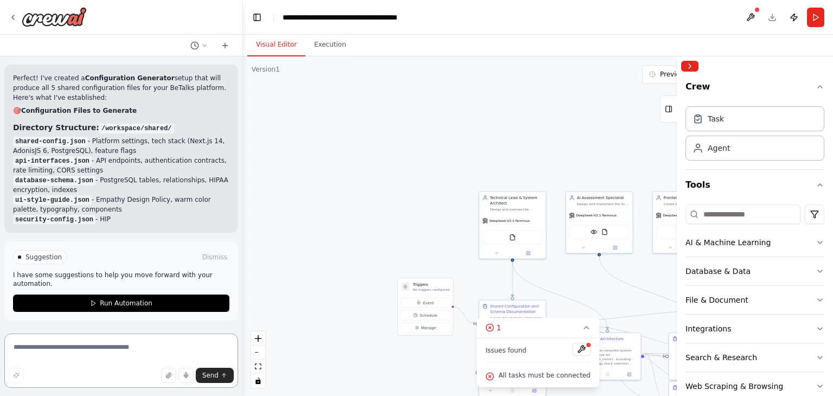
paste textarea "**********"
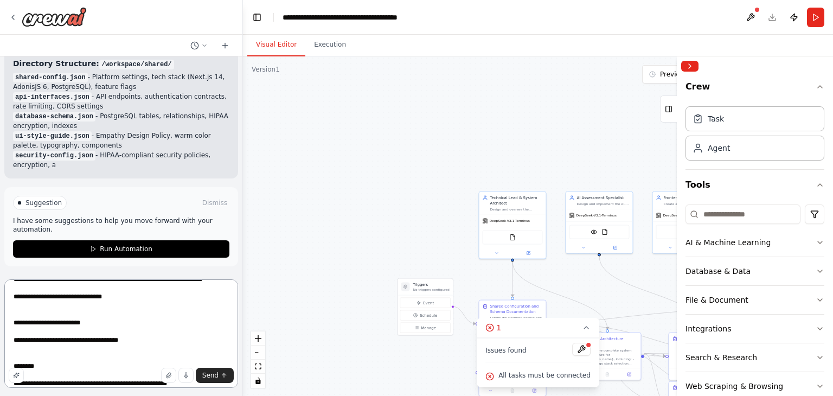
scroll to position [0, 0]
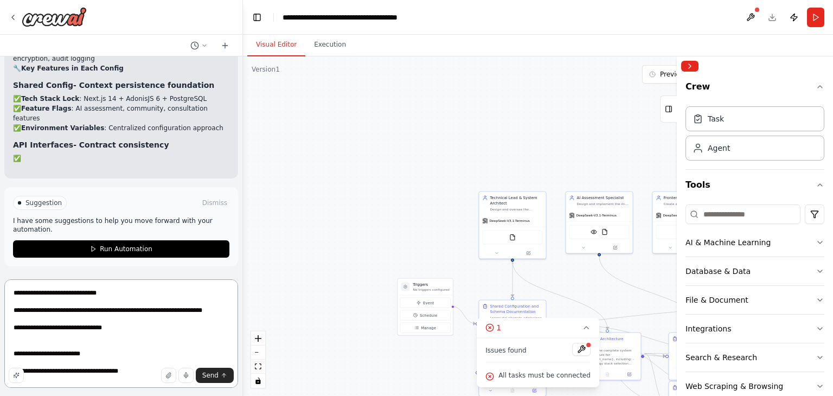
type textarea "**********"
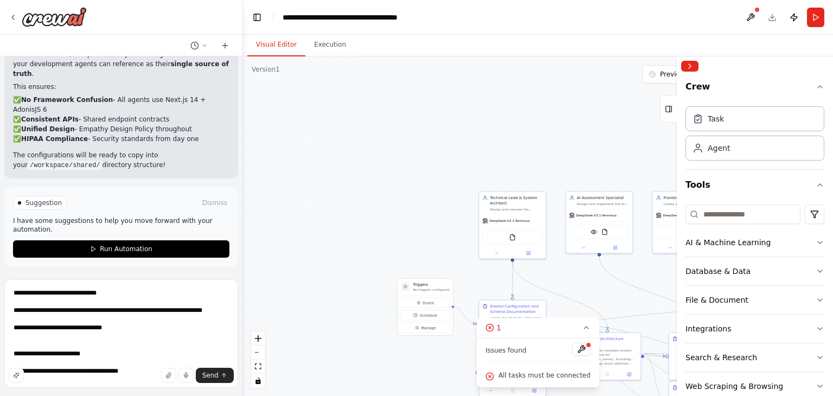
scroll to position [8059, 0]
click at [213, 373] on span "Send" at bounding box center [210, 375] width 16 height 9
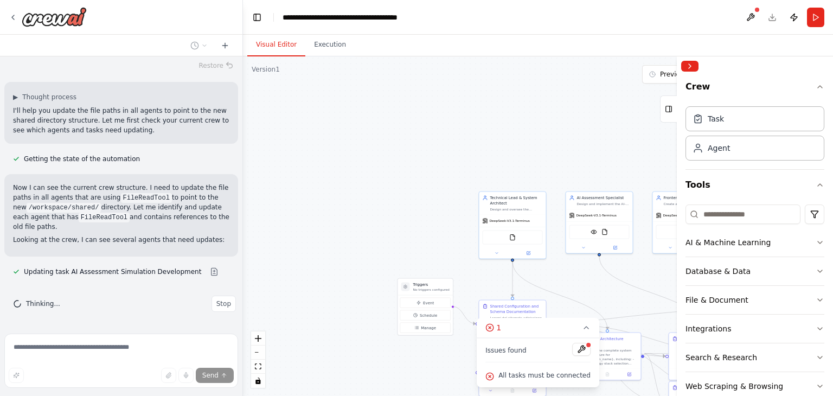
scroll to position [8468, 0]
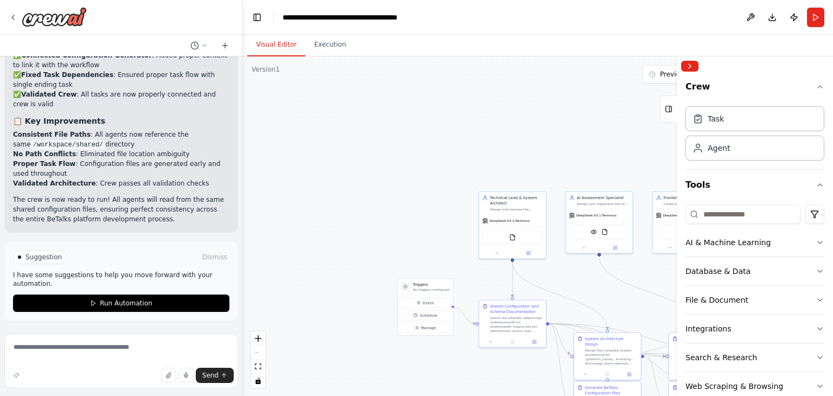
scroll to position [10885, 0]
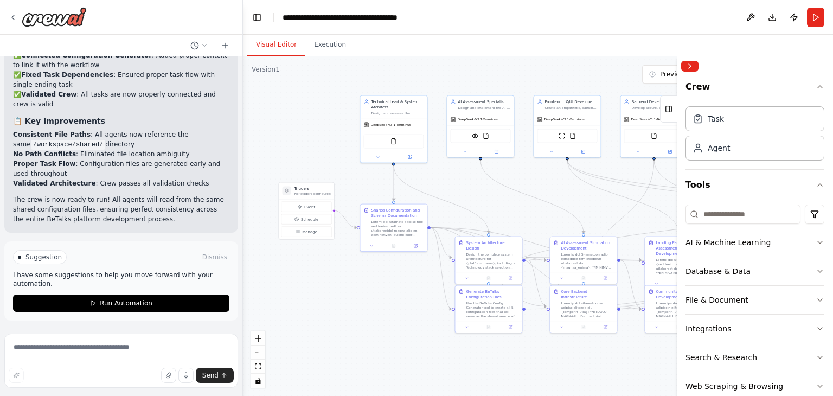
drag, startPoint x: 447, startPoint y: 216, endPoint x: 330, endPoint y: 123, distance: 149.6
click at [330, 123] on div ".deletable-edge-delete-btn { width: 20px; height: 20px; border: 0px solid #ffff…" at bounding box center [538, 225] width 590 height 339
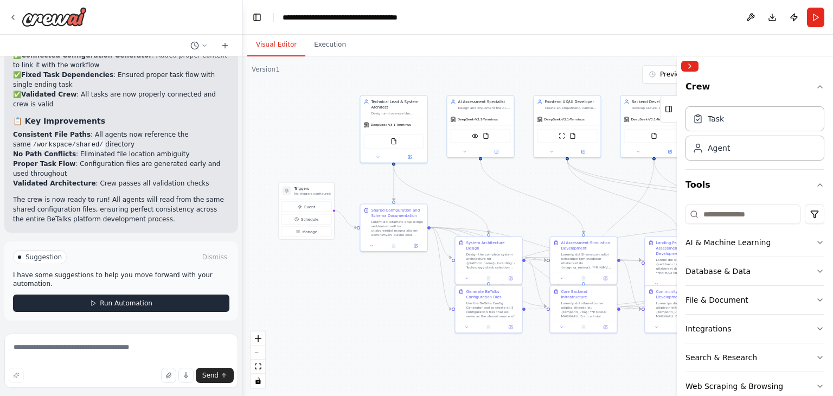
click at [130, 305] on span "Run Automation" at bounding box center [126, 303] width 53 height 9
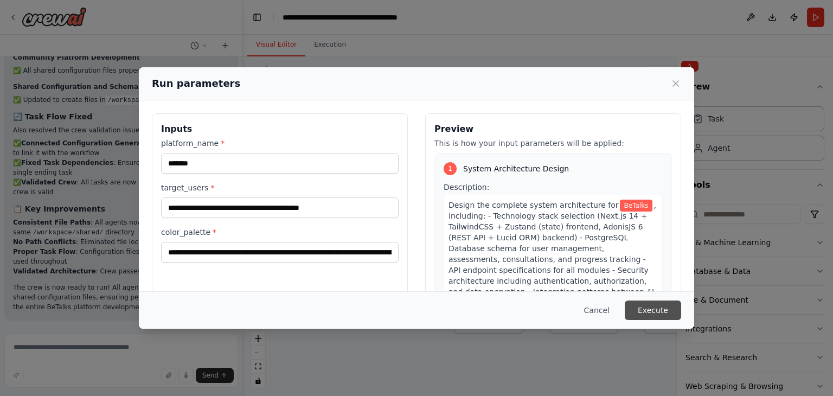
scroll to position [11914, 0]
click at [656, 311] on button "Execute" at bounding box center [653, 310] width 56 height 20
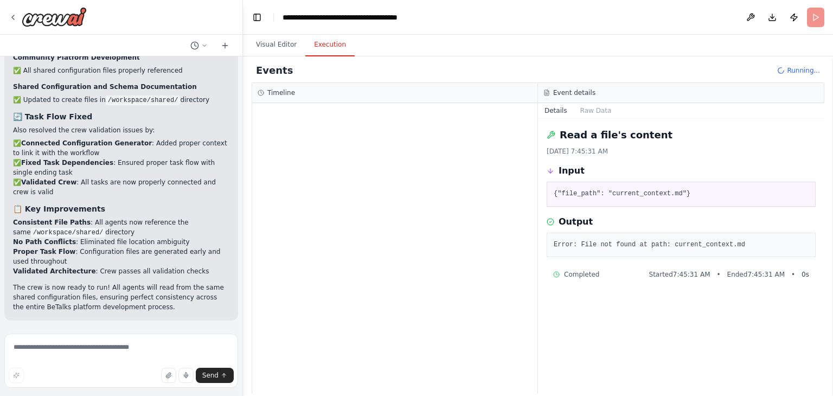
scroll to position [12047, 0]
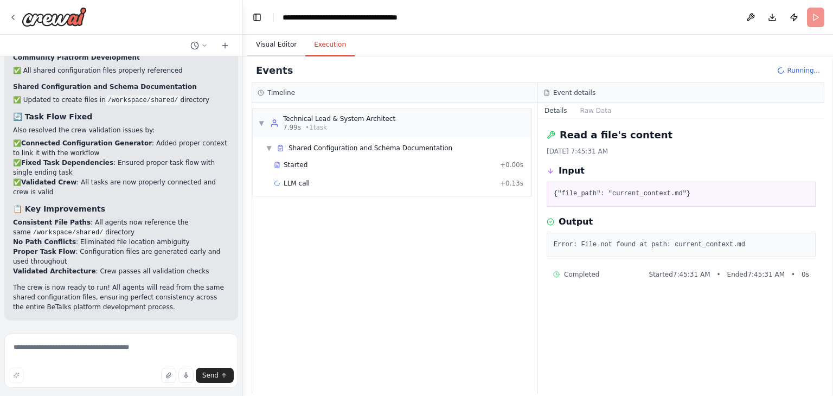
click at [280, 45] on button "Visual Editor" at bounding box center [276, 45] width 58 height 23
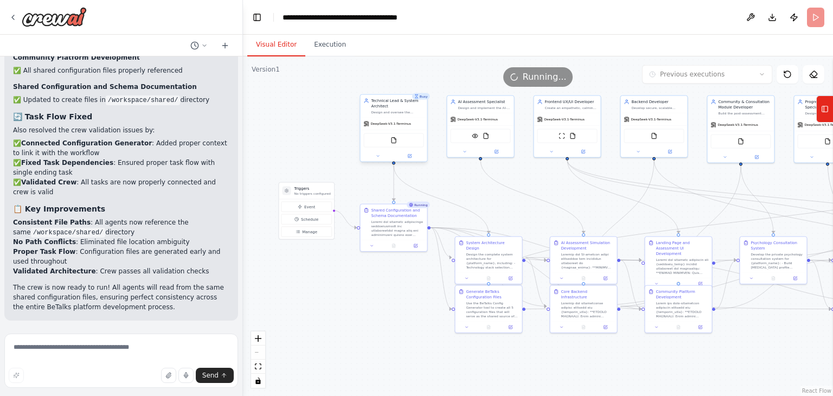
click at [396, 125] on span "DeepSeek-V3.1-Terminus" at bounding box center [390, 123] width 41 height 4
drag, startPoint x: 404, startPoint y: 114, endPoint x: 368, endPoint y: 142, distance: 44.9
click at [368, 142] on div "FileReadTool" at bounding box center [393, 140] width 60 height 14
click at [408, 156] on icon at bounding box center [409, 156] width 3 height 3
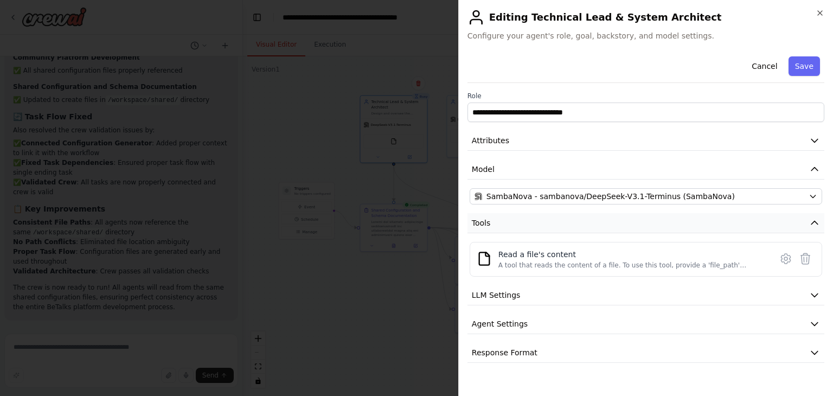
click at [480, 228] on button "Tools" at bounding box center [645, 223] width 357 height 20
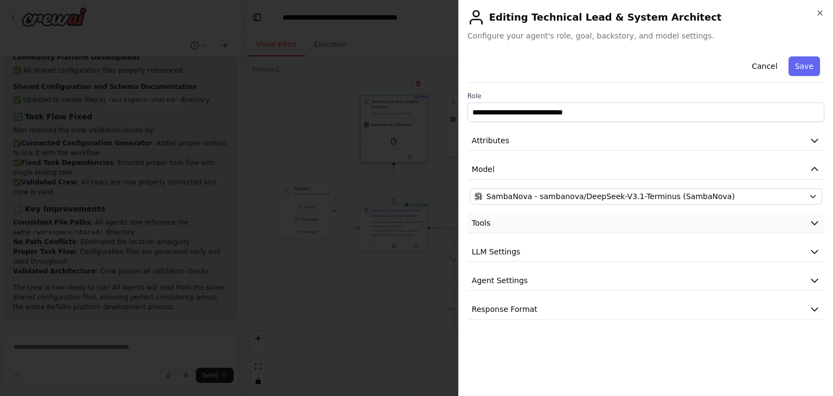
click at [480, 226] on span "Tools" at bounding box center [481, 222] width 19 height 11
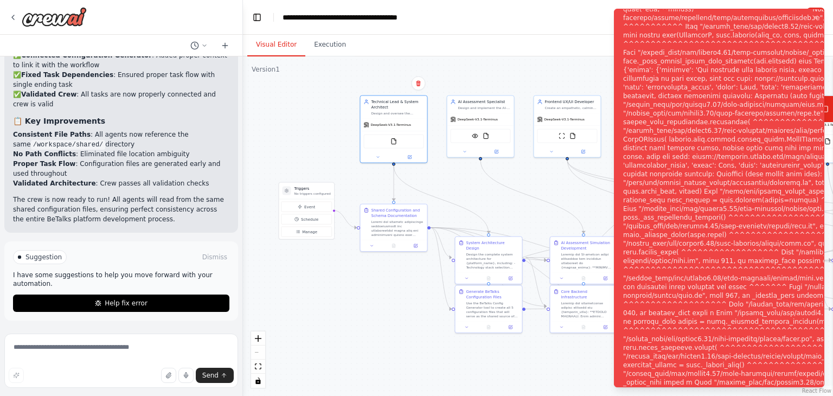
scroll to position [12134, 0]
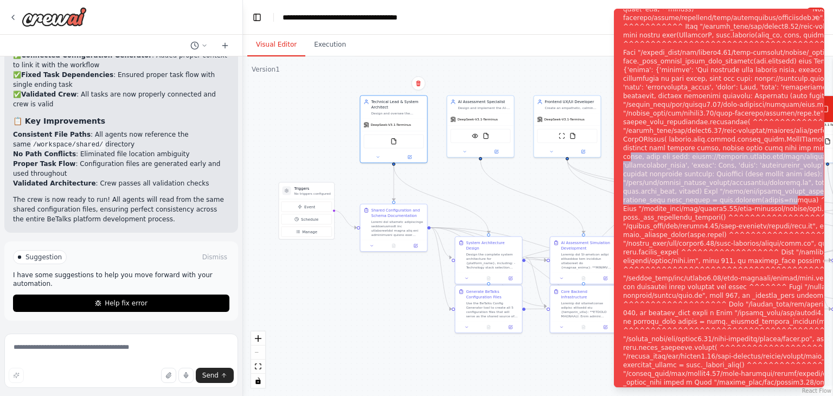
drag, startPoint x: 684, startPoint y: 158, endPoint x: 687, endPoint y: 206, distance: 47.8
click at [687, 206] on div "Notifications (F8)" at bounding box center [800, 204] width 355 height 746
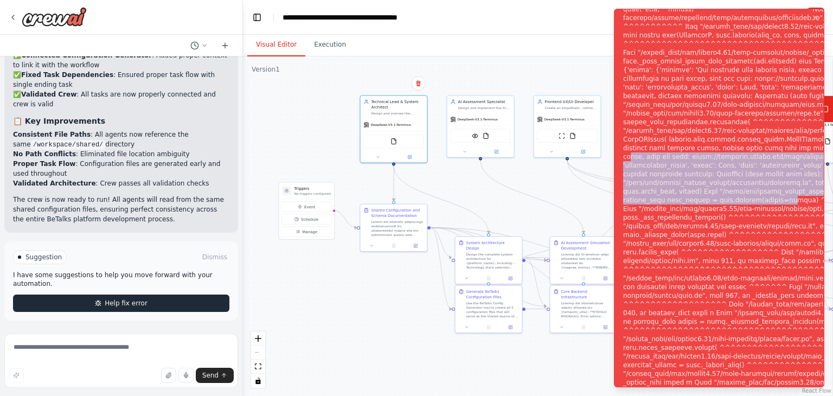
click at [107, 300] on span "Help fix error" at bounding box center [126, 303] width 43 height 9
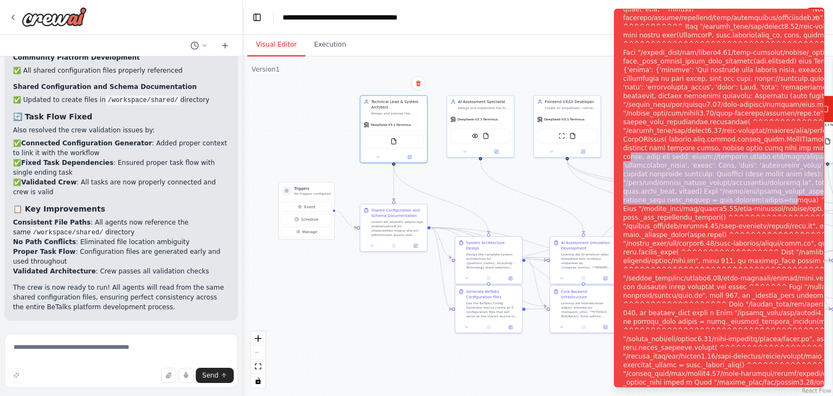
scroll to position [12089, 0]
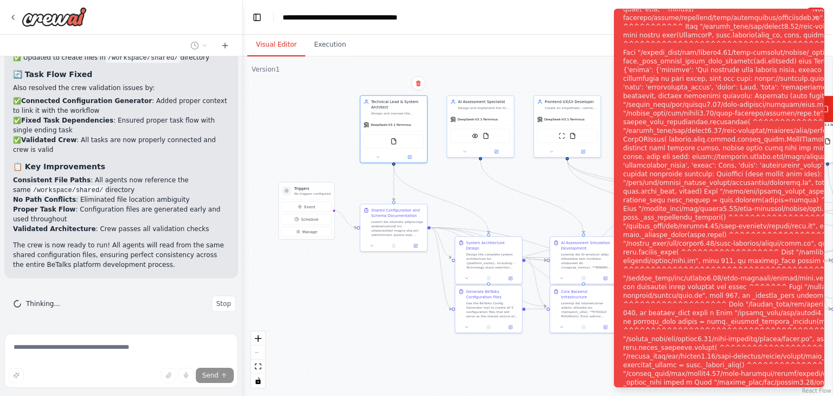
click at [753, 125] on div "Notifications (F8)" at bounding box center [800, 204] width 355 height 746
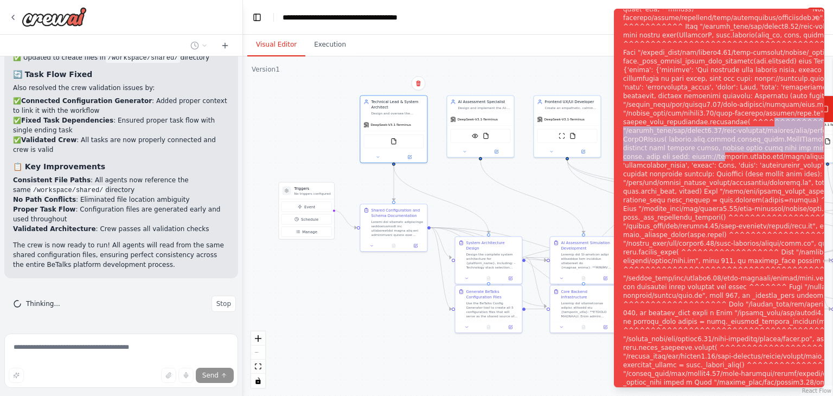
drag, startPoint x: 753, startPoint y: 125, endPoint x: 765, endPoint y: 156, distance: 33.3
click at [765, 156] on div "Notifications (F8)" at bounding box center [800, 204] width 355 height 746
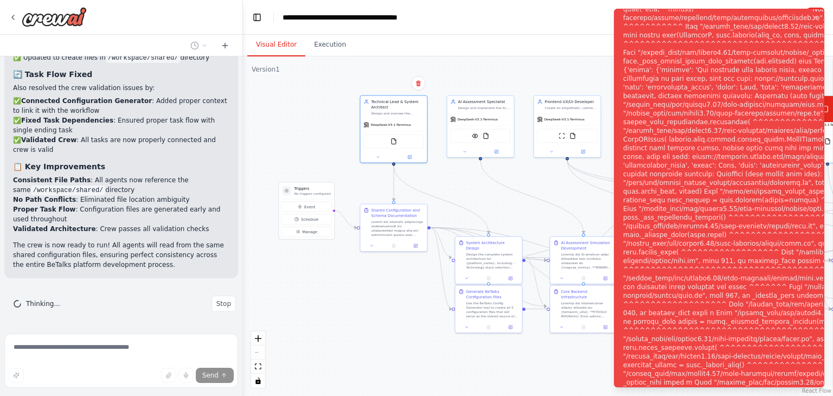
click at [759, 185] on div "Notifications (F8)" at bounding box center [800, 204] width 355 height 746
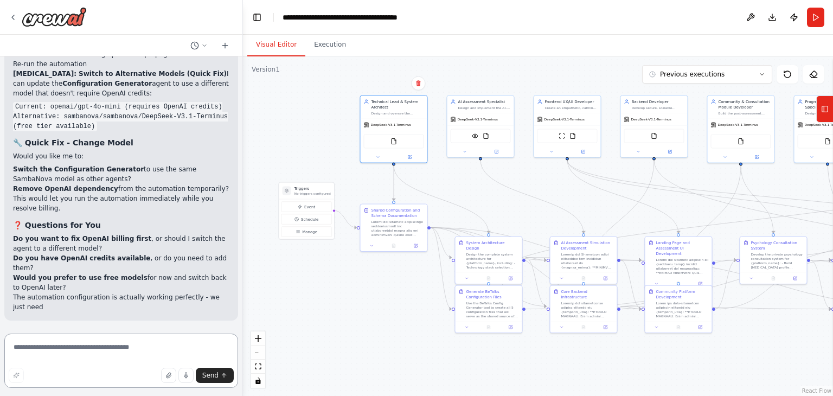
scroll to position [12538, 0]
